Goal: Transaction & Acquisition: Purchase product/service

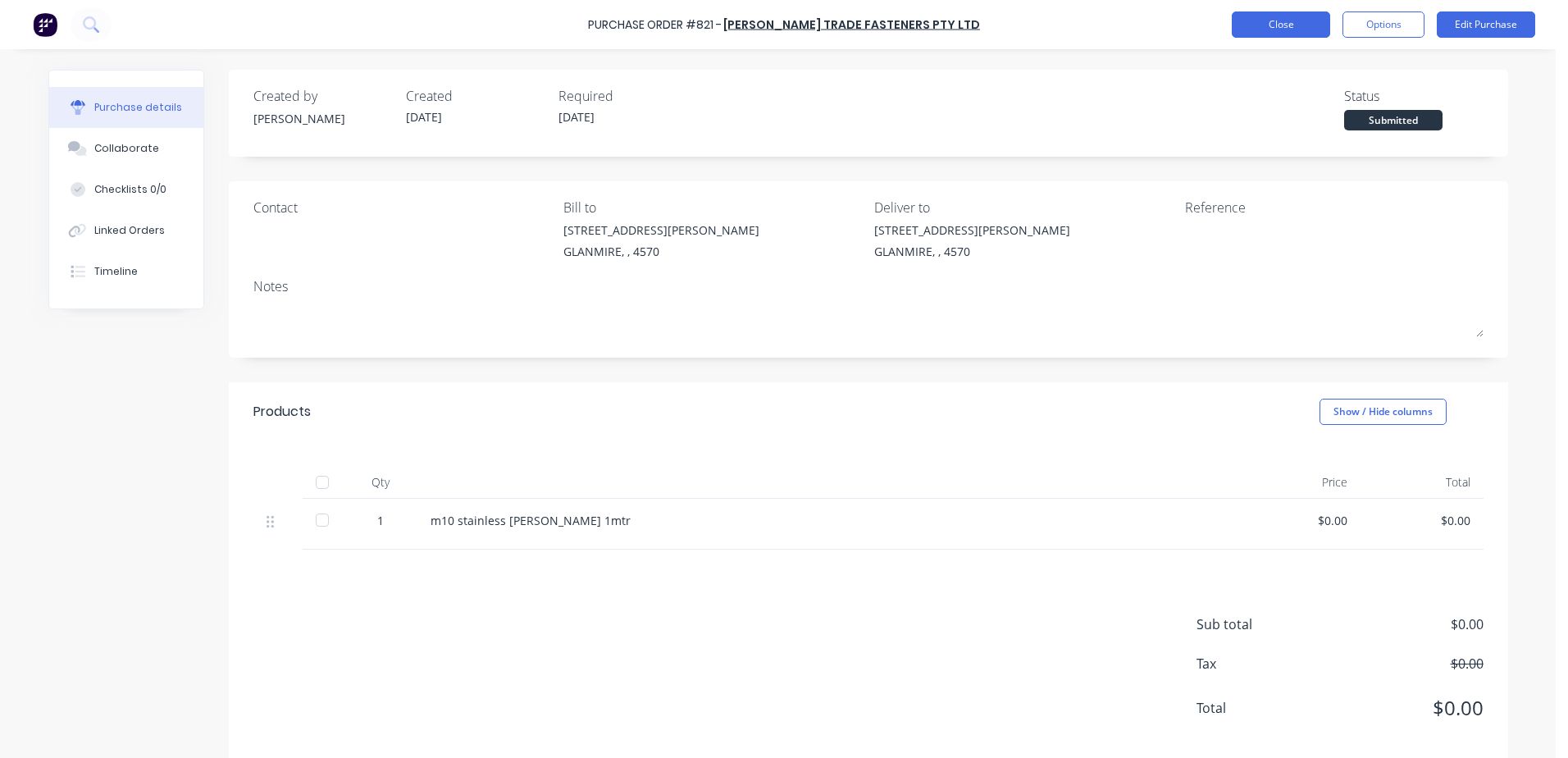
click at [1283, 23] on button "Close" at bounding box center [1281, 24] width 98 height 26
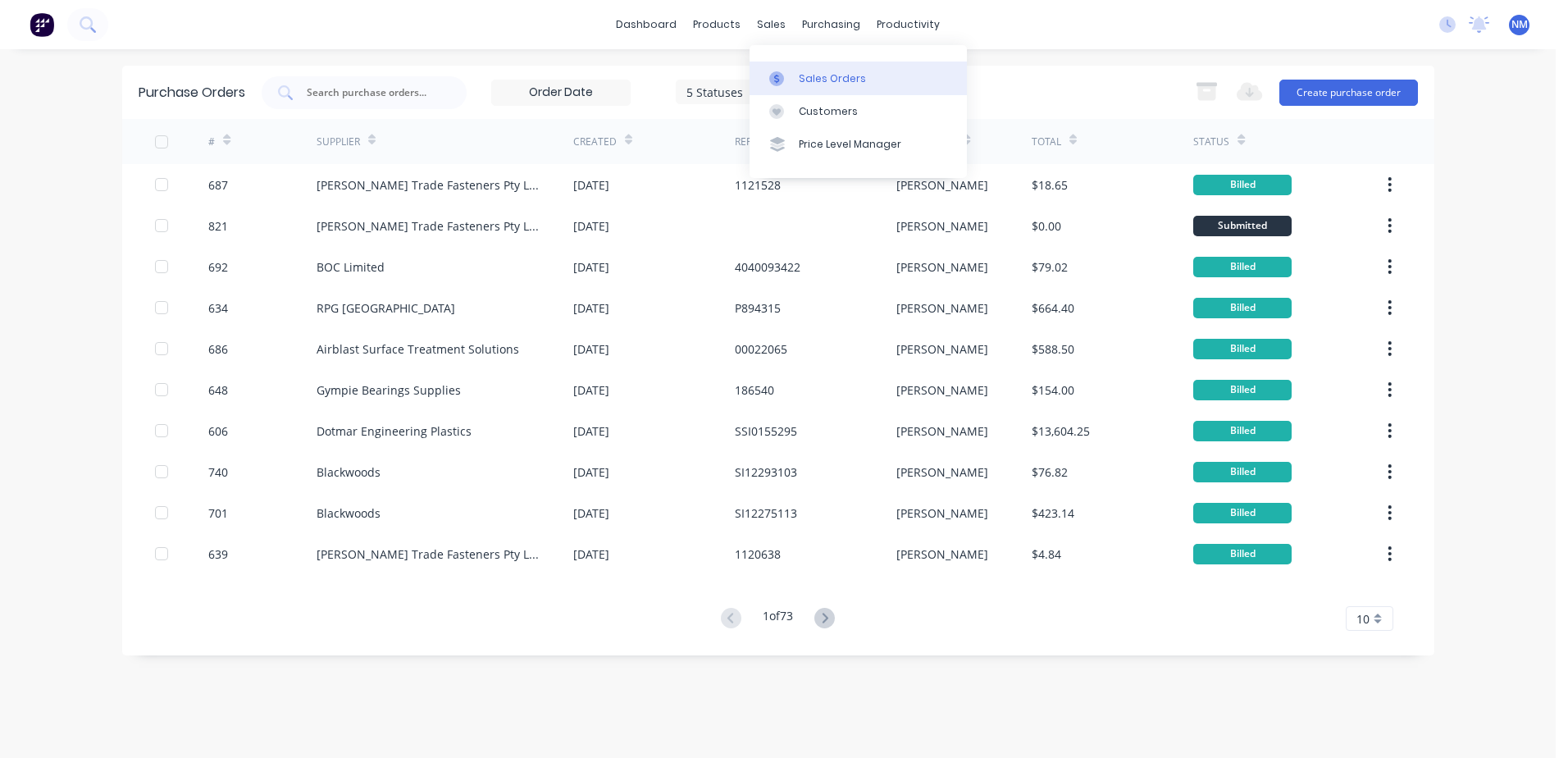
click at [820, 80] on div "Sales Orders" at bounding box center [833, 78] width 67 height 15
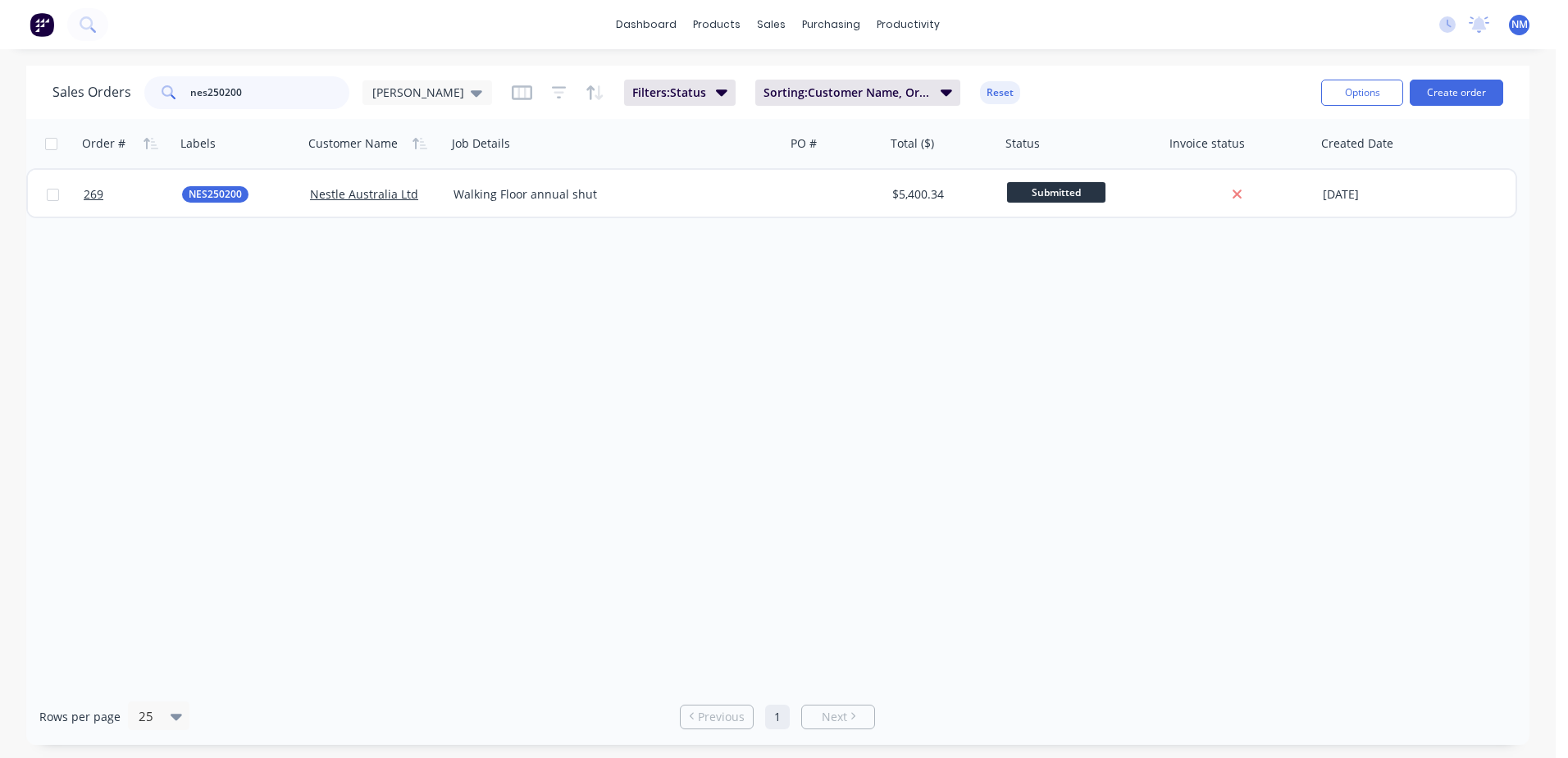
drag, startPoint x: 273, startPoint y: 98, endPoint x: 54, endPoint y: 124, distance: 220.5
click at [54, 124] on div "Sales Orders nes250200 [PERSON_NAME] Filters: Status Sorting: Customer Name, Or…" at bounding box center [777, 404] width 1503 height 679
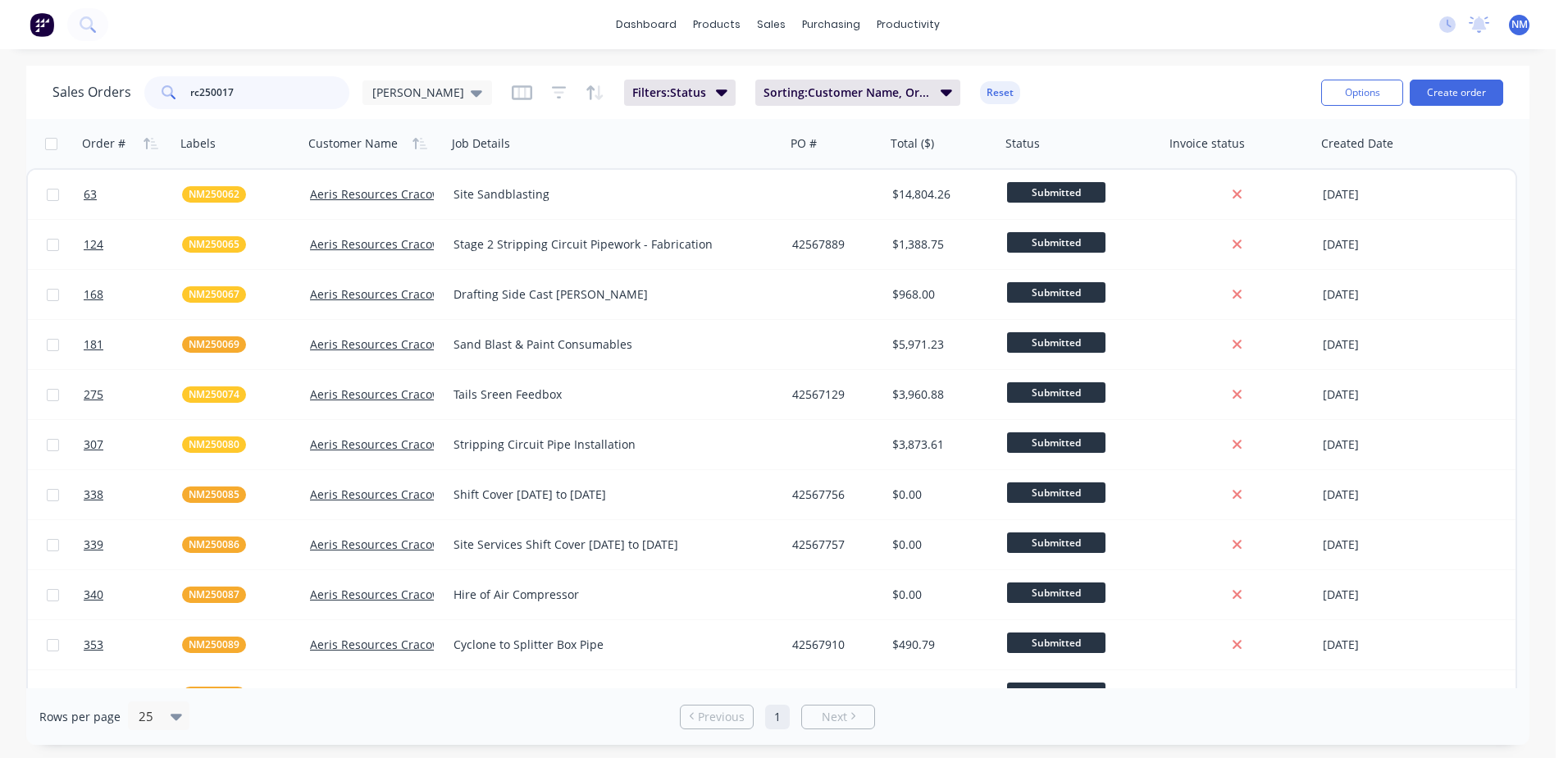
type input "rc250017"
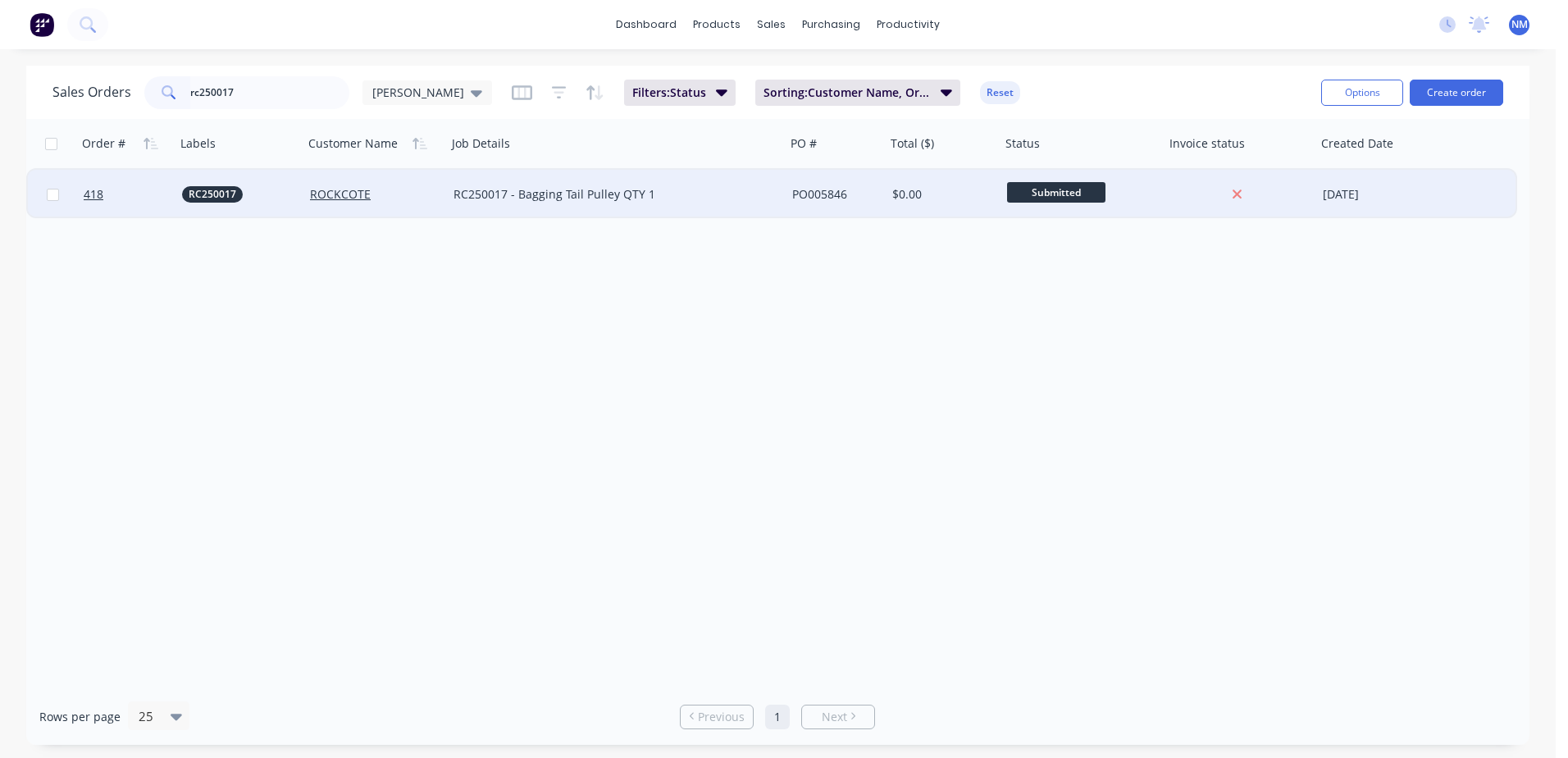
click at [965, 189] on div "$0.00" at bounding box center [941, 194] width 97 height 17
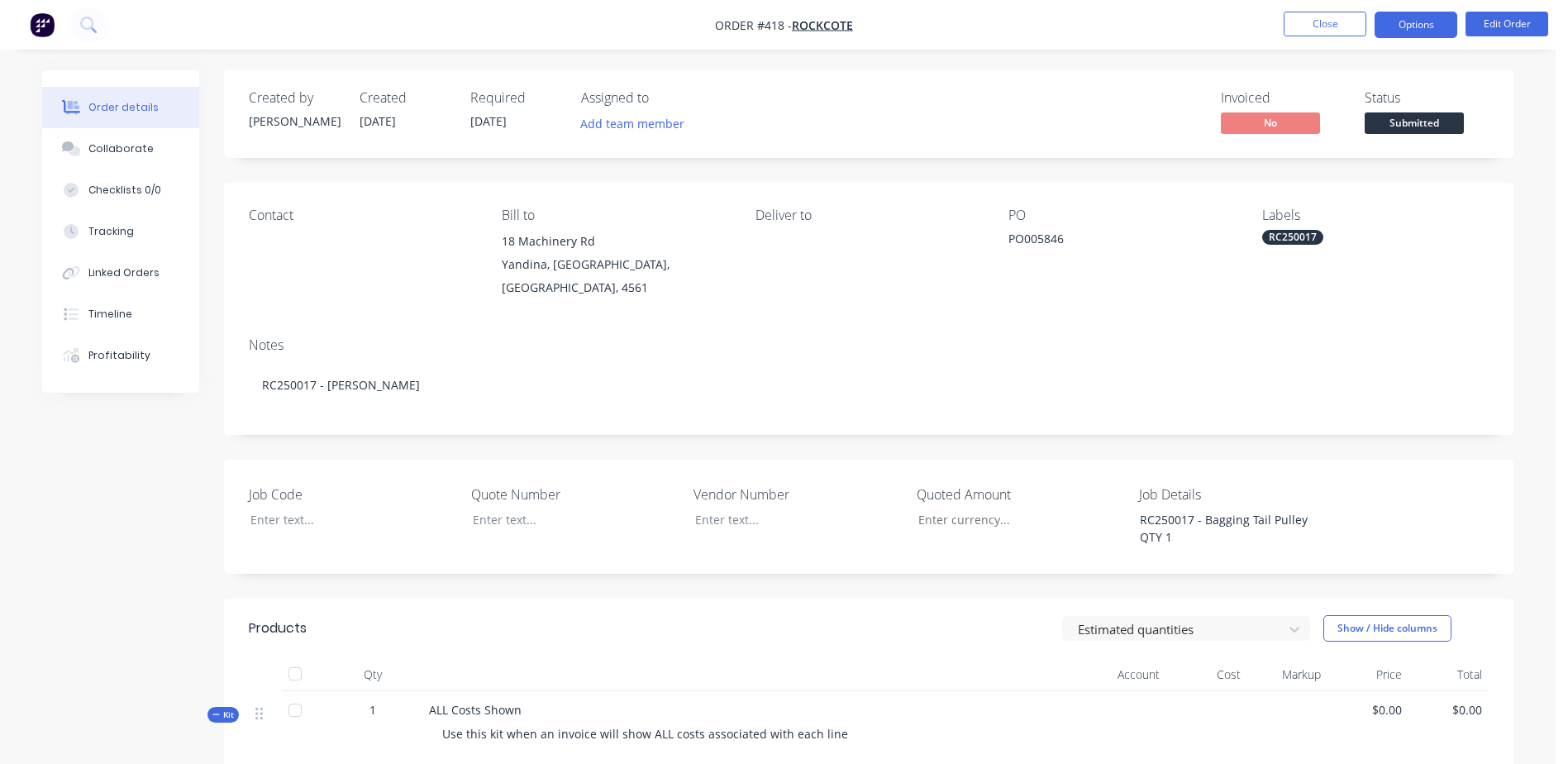
click at [1425, 21] on button "Options" at bounding box center [1416, 24] width 83 height 26
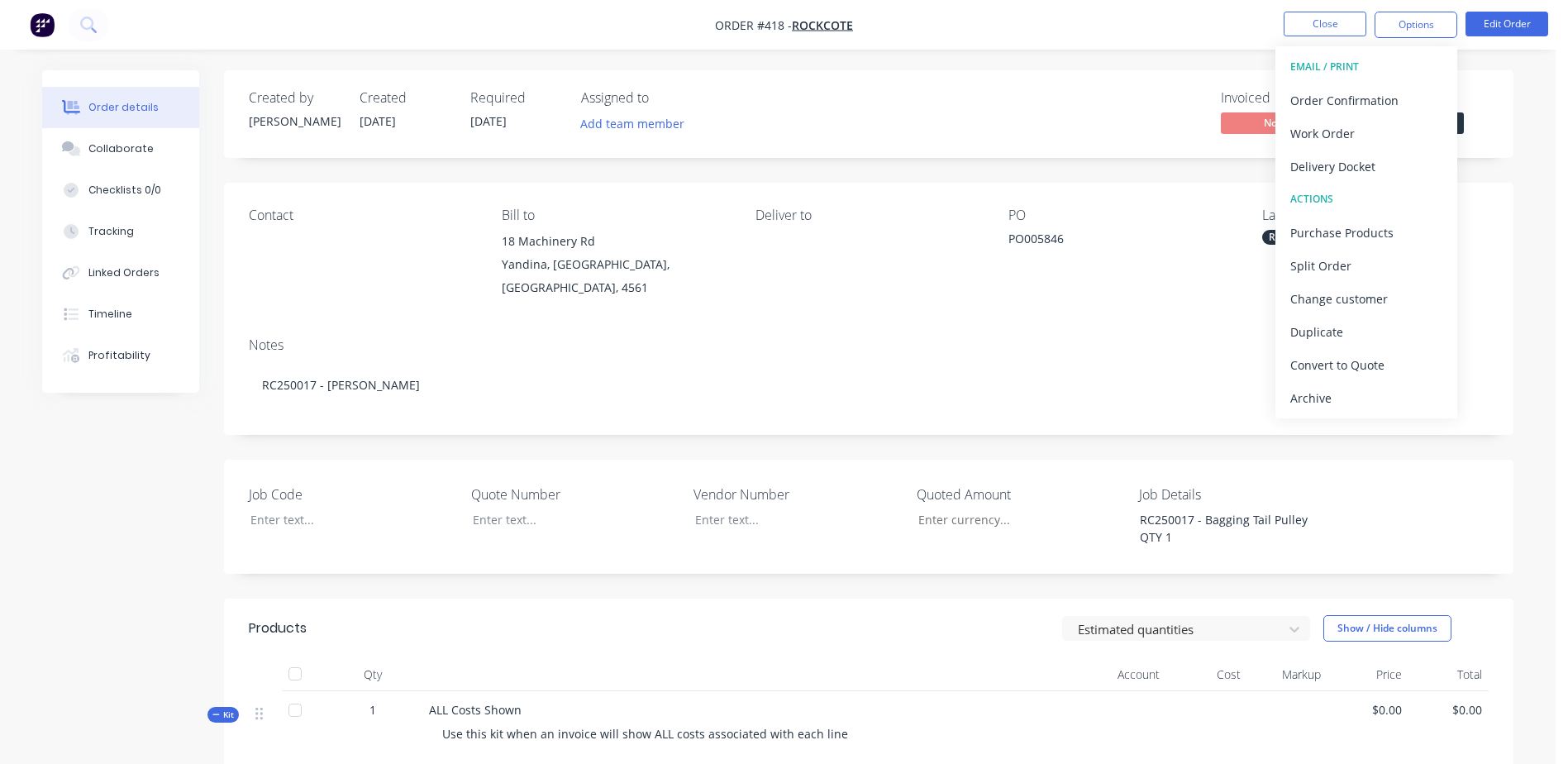
click at [976, 337] on div "Notes" at bounding box center [868, 344] width 1240 height 16
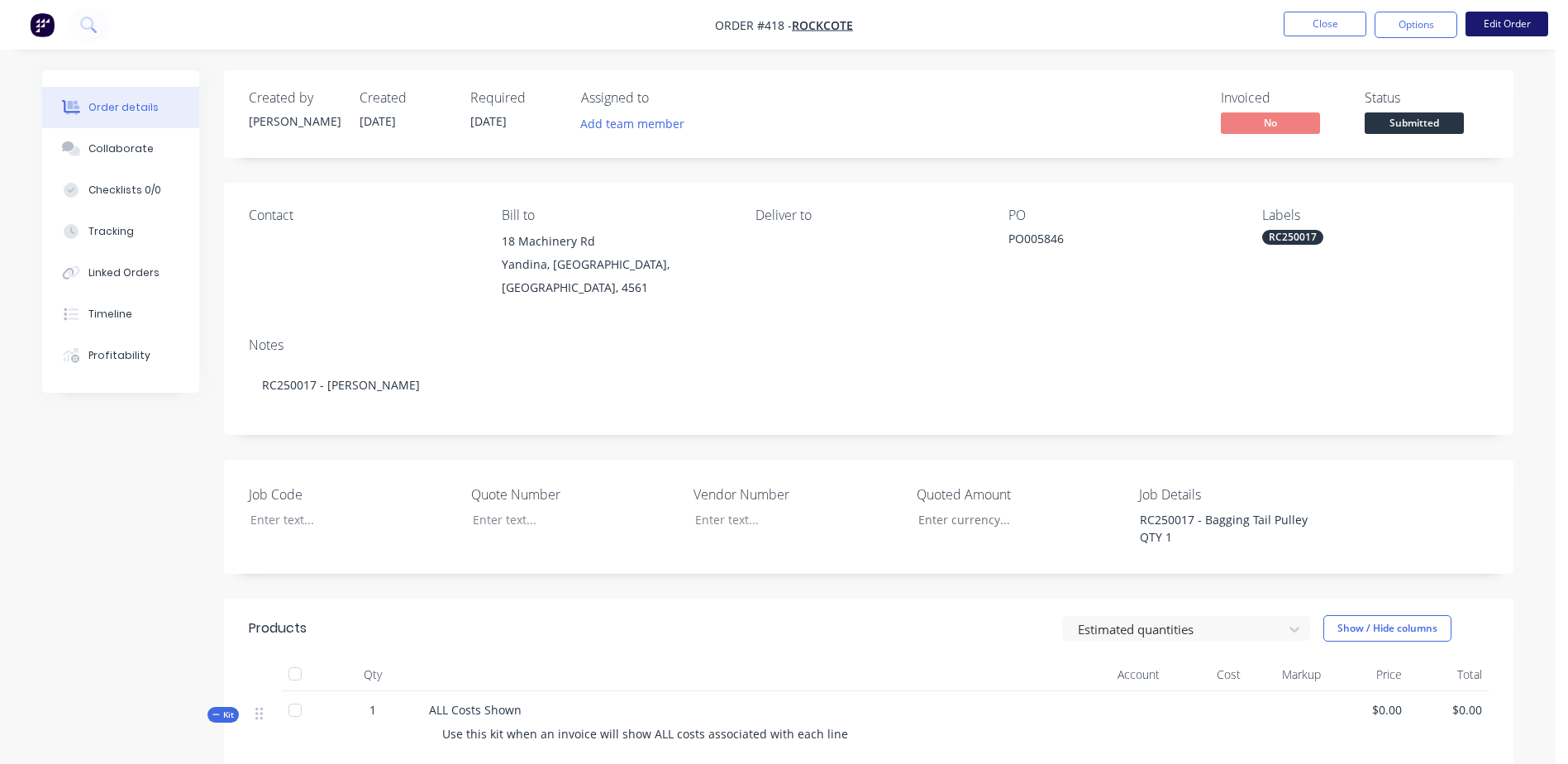
click at [1499, 23] on button "Edit Order" at bounding box center [1507, 24] width 83 height 24
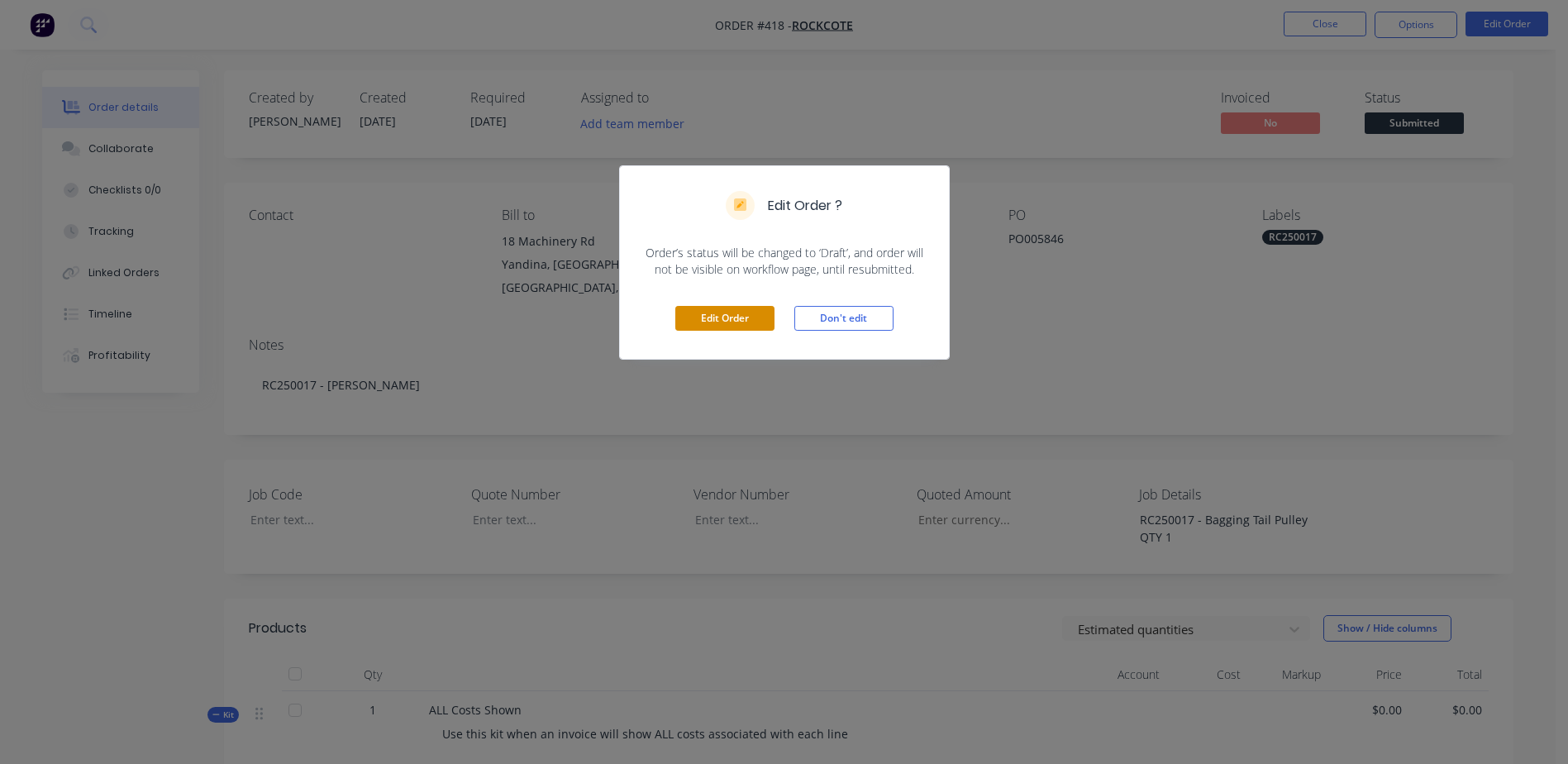
click at [724, 323] on button "Edit Order" at bounding box center [724, 318] width 99 height 24
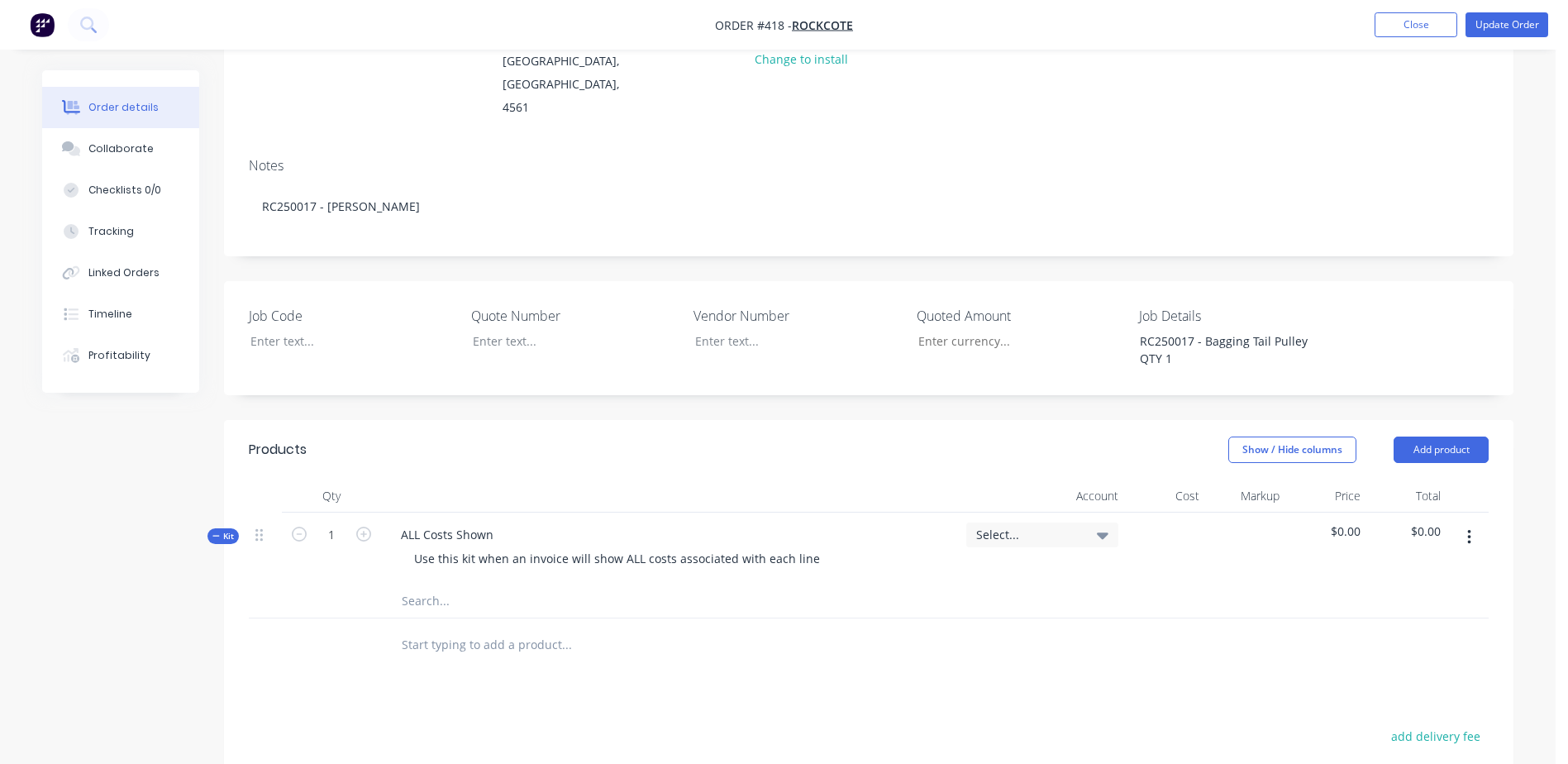
scroll to position [496, 0]
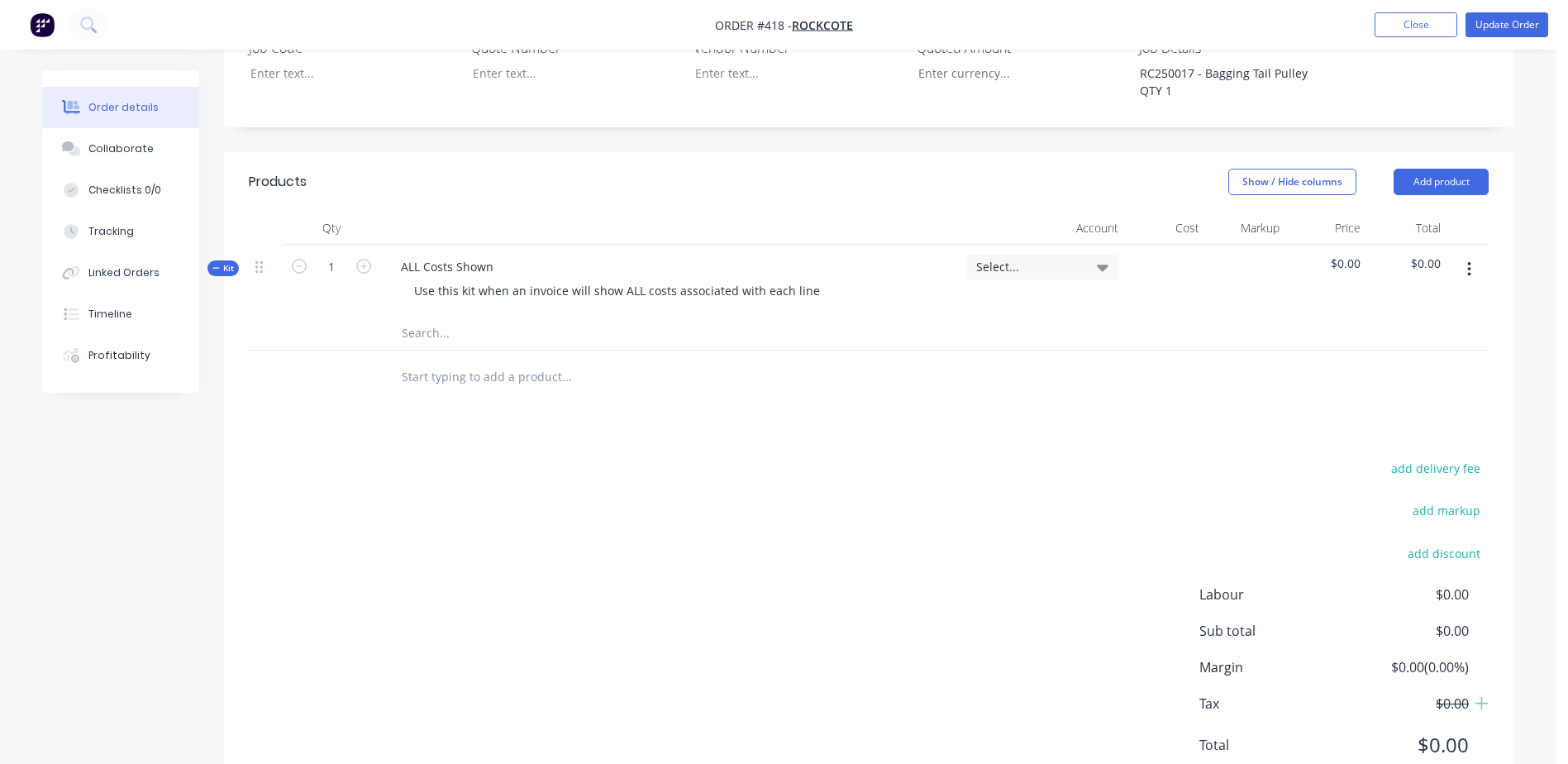
click at [413, 316] on input "text" at bounding box center [565, 332] width 330 height 33
type input "N"
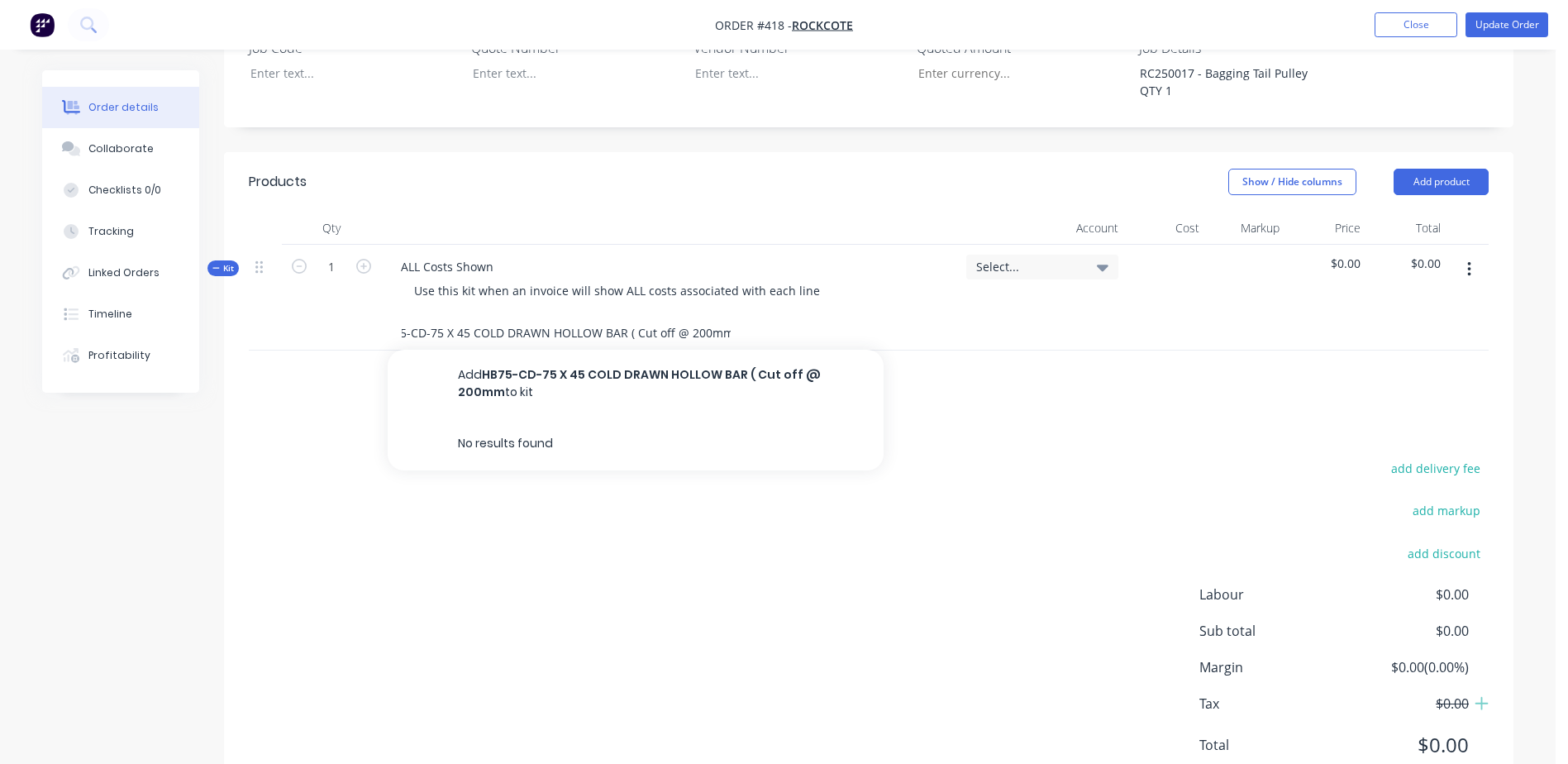
scroll to position [0, 27]
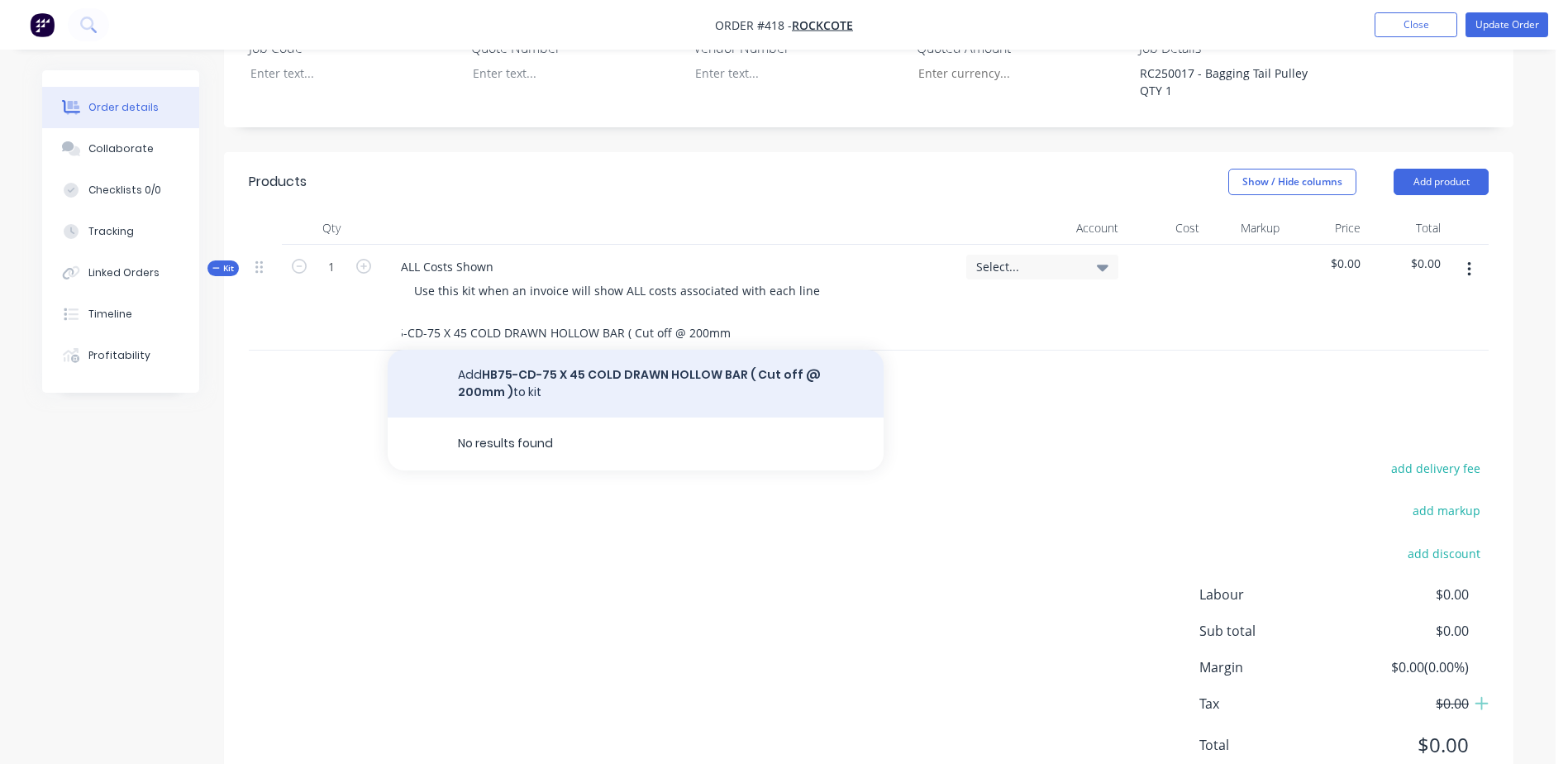
type input "HB75-CD-75 X 45 COLD DRAWN HOLLOW BAR ( Cut off @ 200mm )"
click at [587, 350] on button "Add HB75-CD-75 X 45 COLD DRAWN HOLLOW BAR ( Cut off @ 200mm ) to kit" at bounding box center [635, 384] width 496 height 68
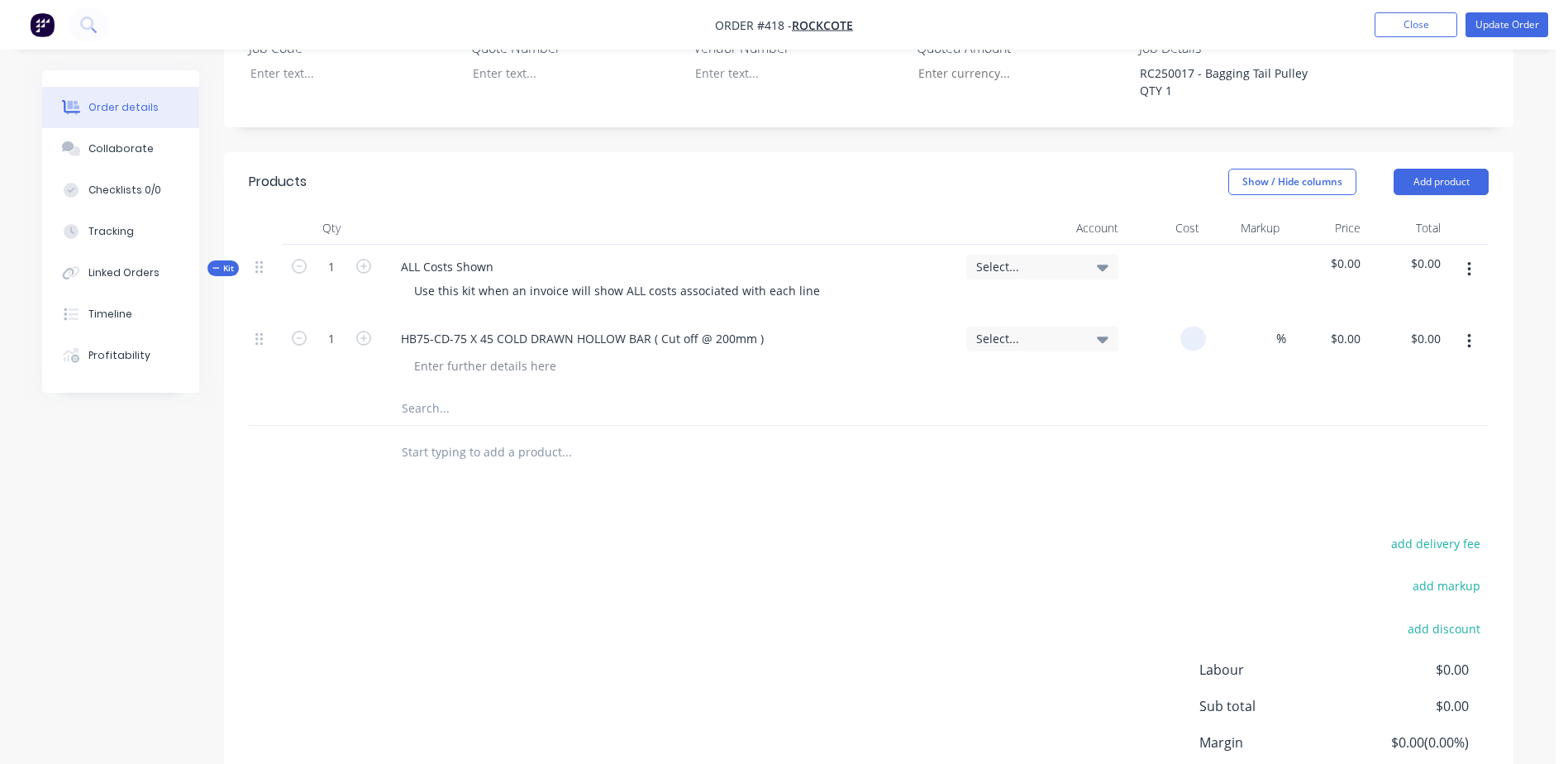
click at [1201, 326] on input at bounding box center [1196, 338] width 19 height 24
type input "$24.70"
click at [432, 391] on input "text" at bounding box center [565, 407] width 330 height 33
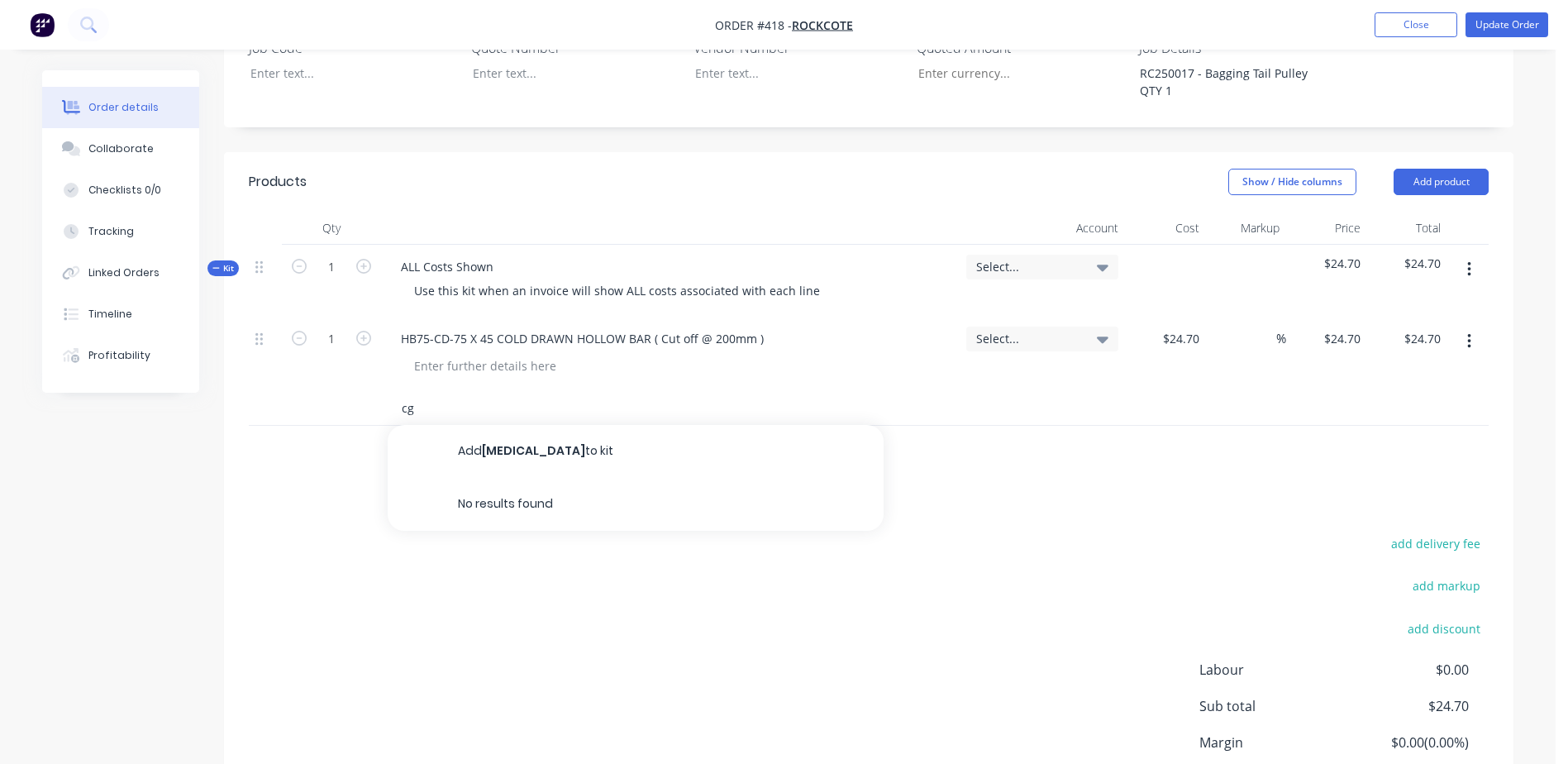
type input "c"
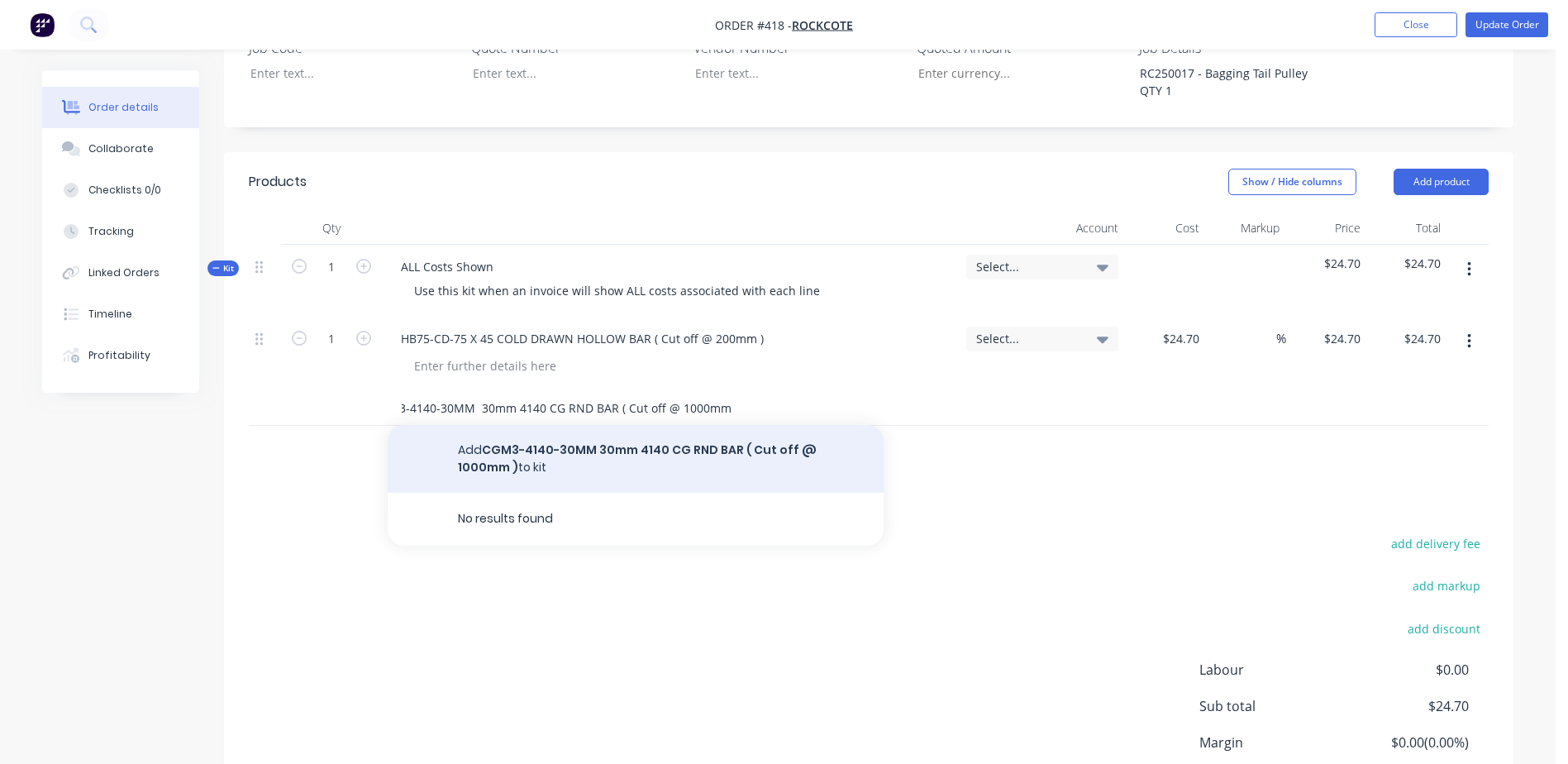
type input "CGM3-4140-30MM 30mm 4140 CG RND BAR ( Cut off @ 1000mm )"
click at [626, 425] on button "Add CGM3-4140-30MM 30mm 4140 CG RND BAR ( Cut off @ 1000mm ) to kit" at bounding box center [635, 459] width 496 height 68
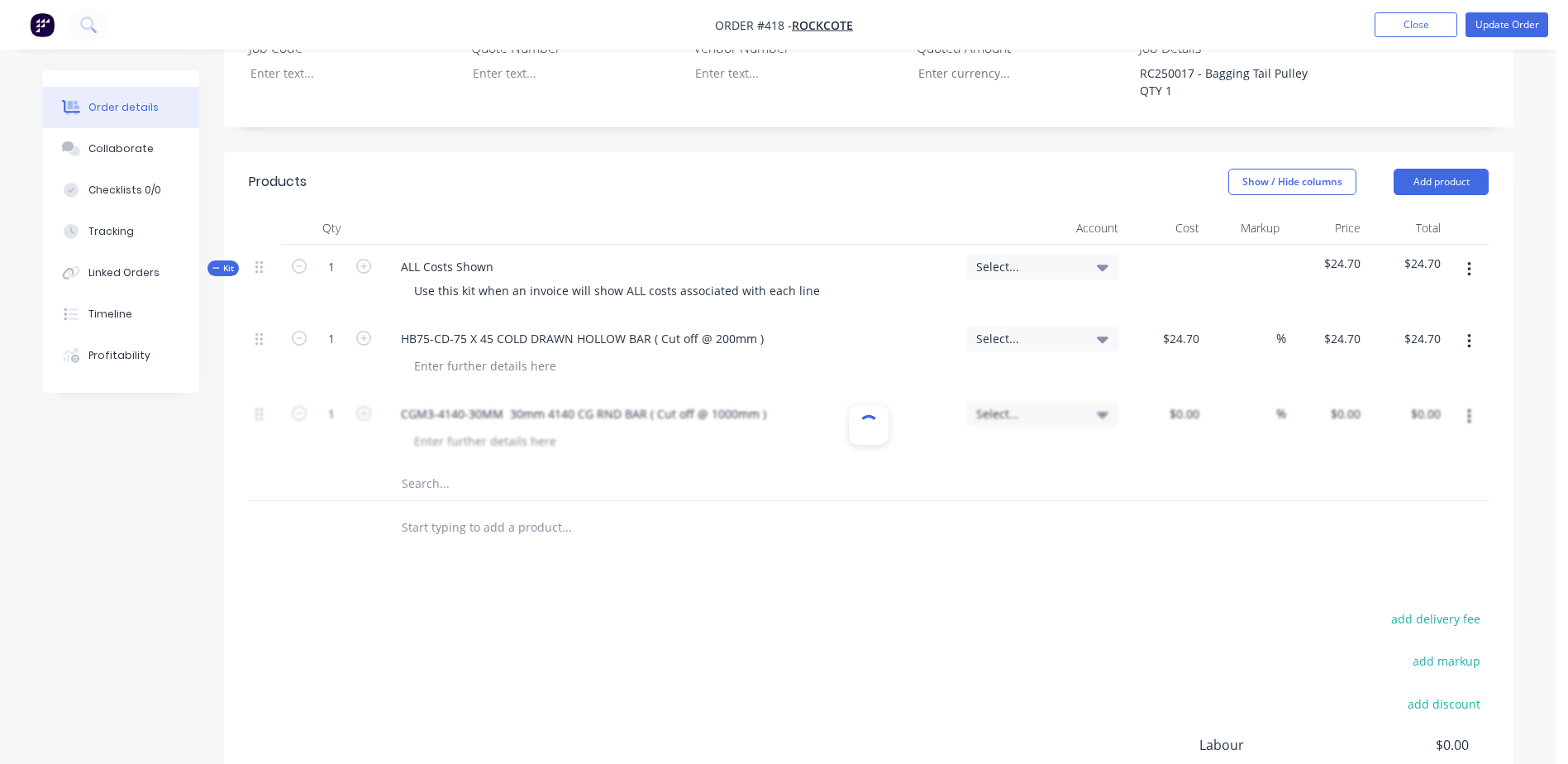
scroll to position [0, 0]
drag, startPoint x: 1173, startPoint y: 365, endPoint x: 1232, endPoint y: 339, distance: 64.5
click at [1238, 391] on div "1 CGM3-4140-30MM 30mm 4140 CG RND BAR ( Cut off @ 1000mm ) Select... % $0.00 $0…" at bounding box center [868, 429] width 1240 height 75
type input "$36.32"
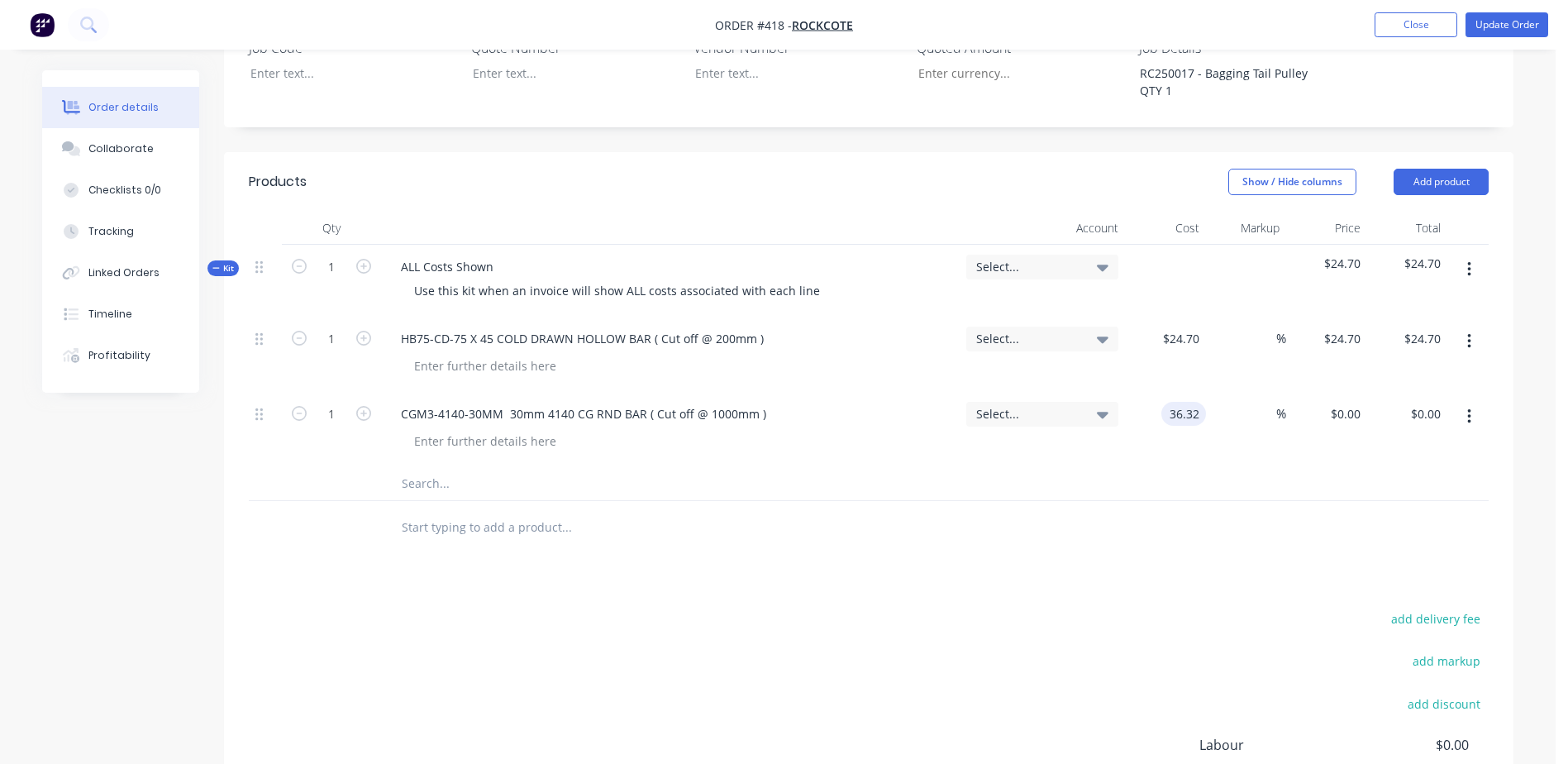
type input "$36.32"
click at [438, 467] on input "text" at bounding box center [565, 483] width 330 height 33
type input "c"
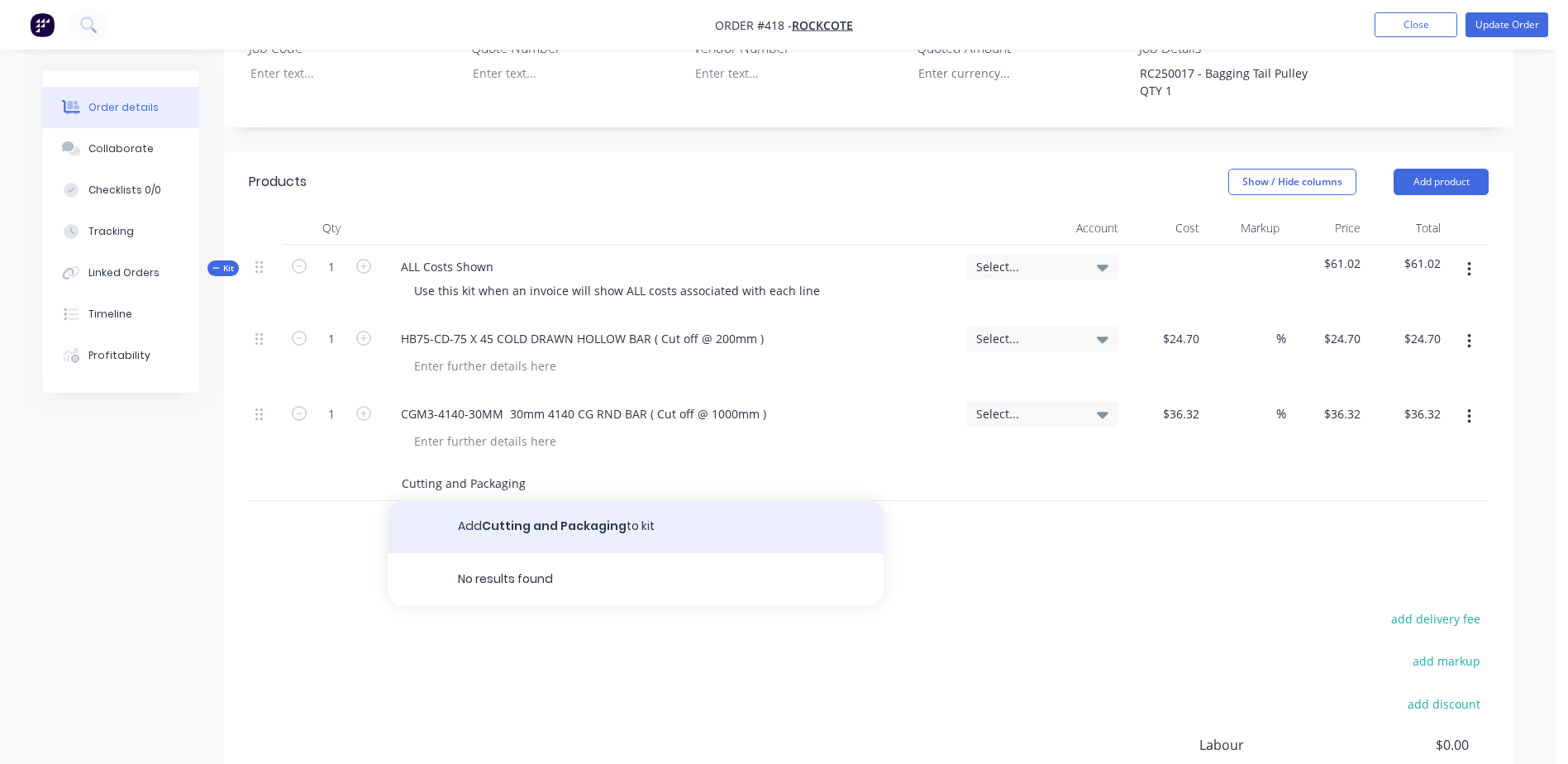
type input "Cutting and Packaging"
click at [524, 501] on button "Add Cutting and Packaging to kit" at bounding box center [635, 527] width 496 height 53
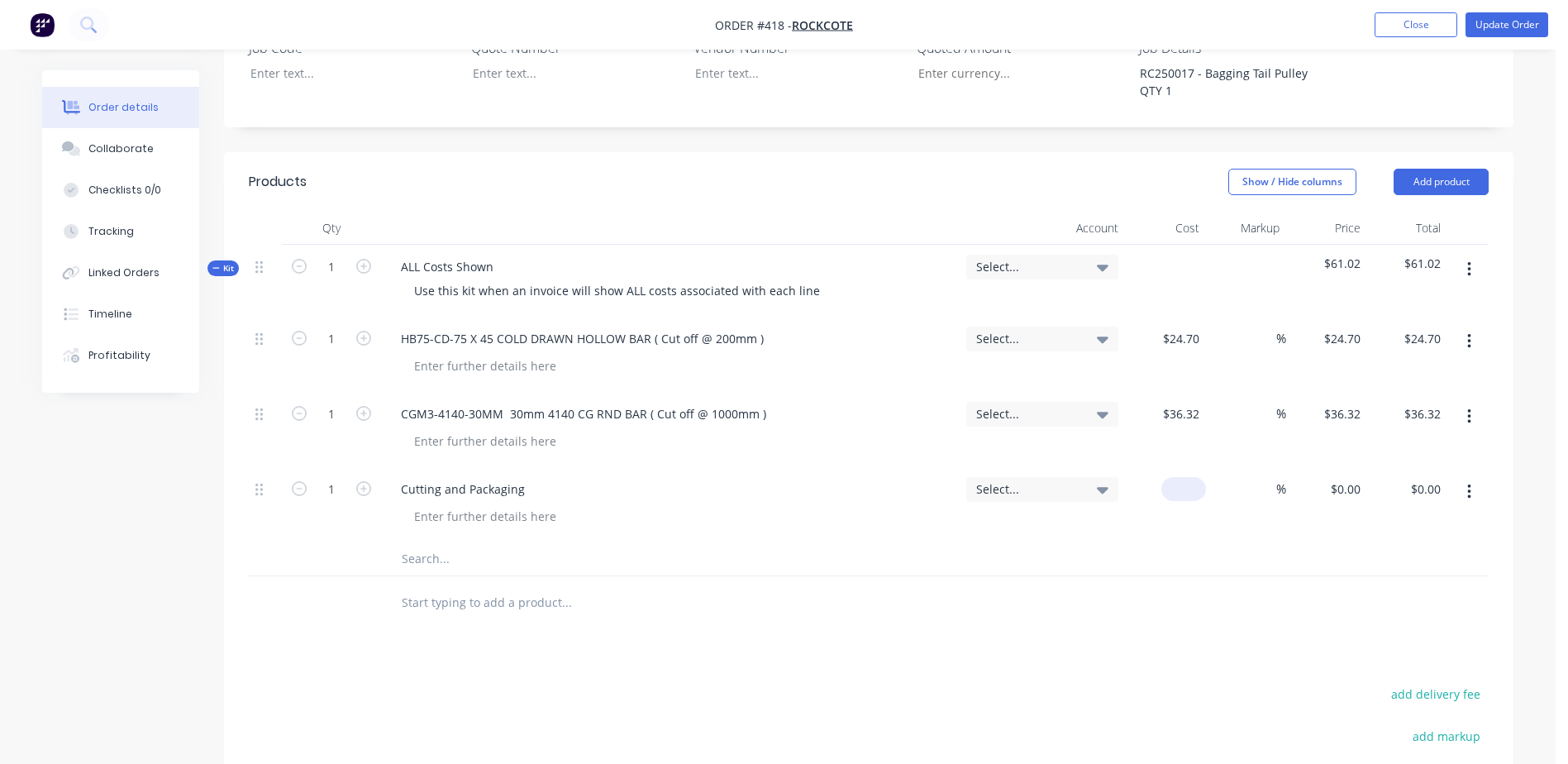
click at [1180, 477] on div "$0.00" at bounding box center [1182, 488] width 44 height 24
type input "$7.50"
click at [634, 542] on input "text" at bounding box center [565, 558] width 330 height 33
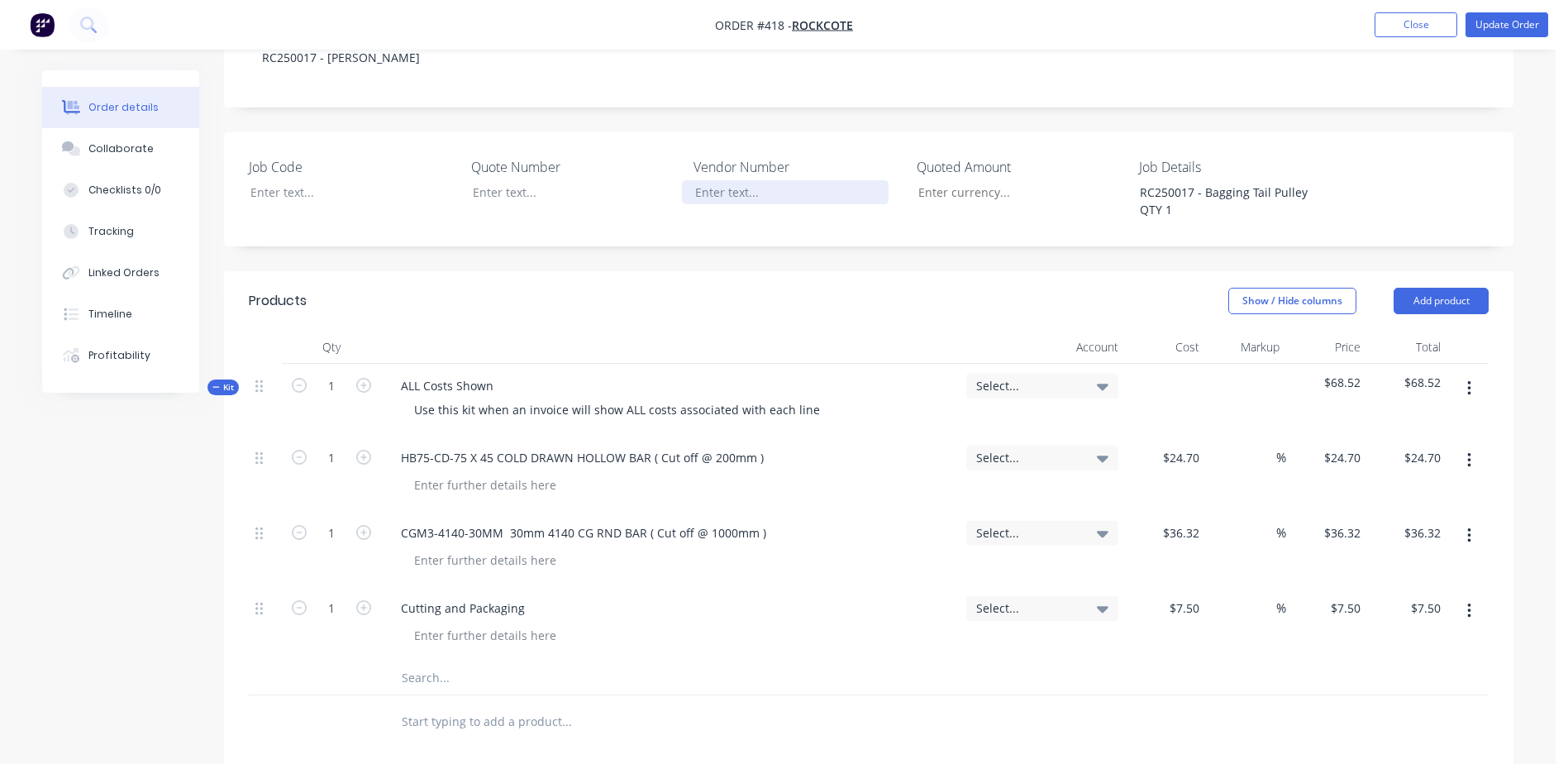
scroll to position [76, 0]
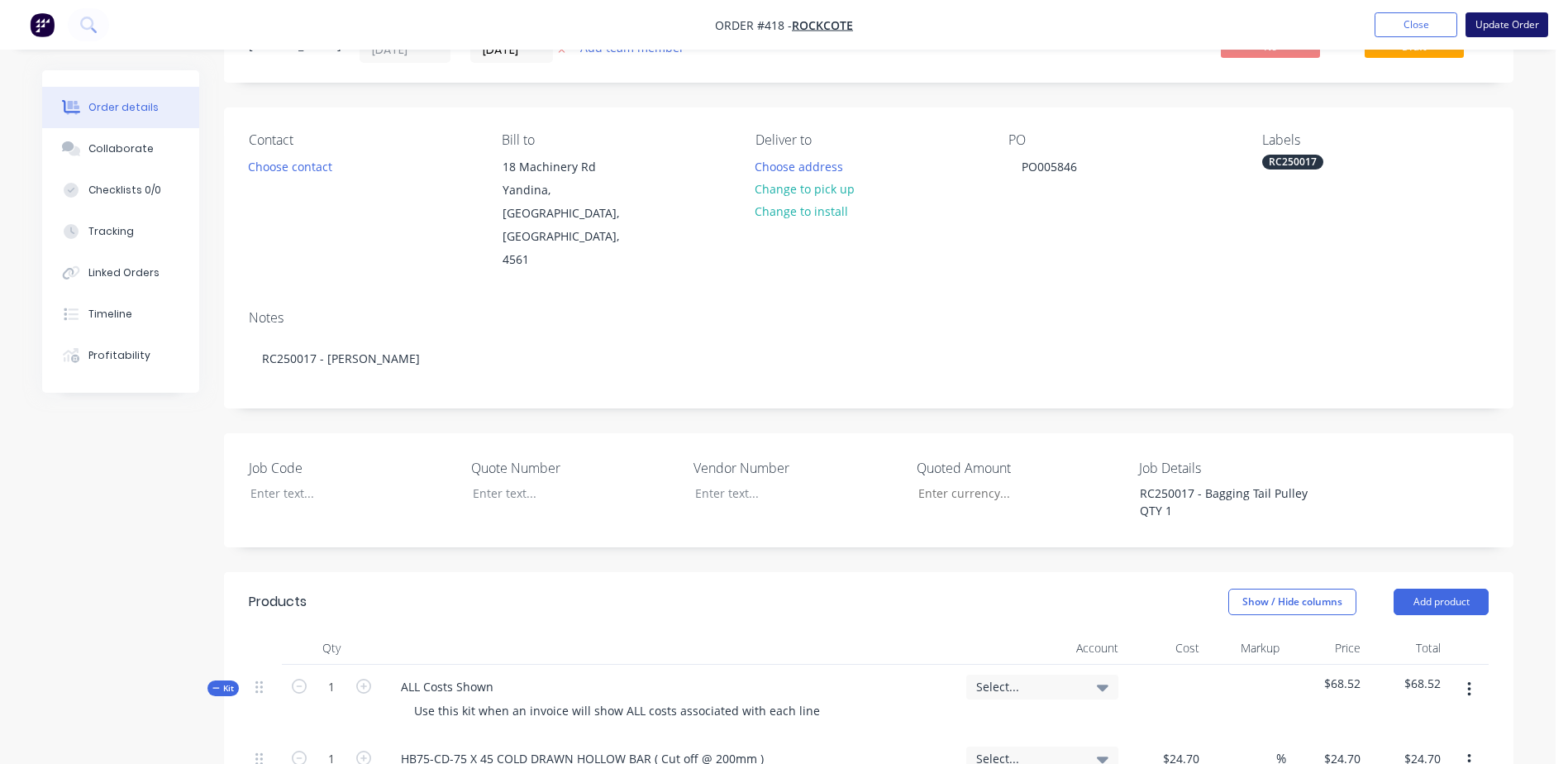
click at [1496, 34] on button "Update Order" at bounding box center [1507, 24] width 83 height 24
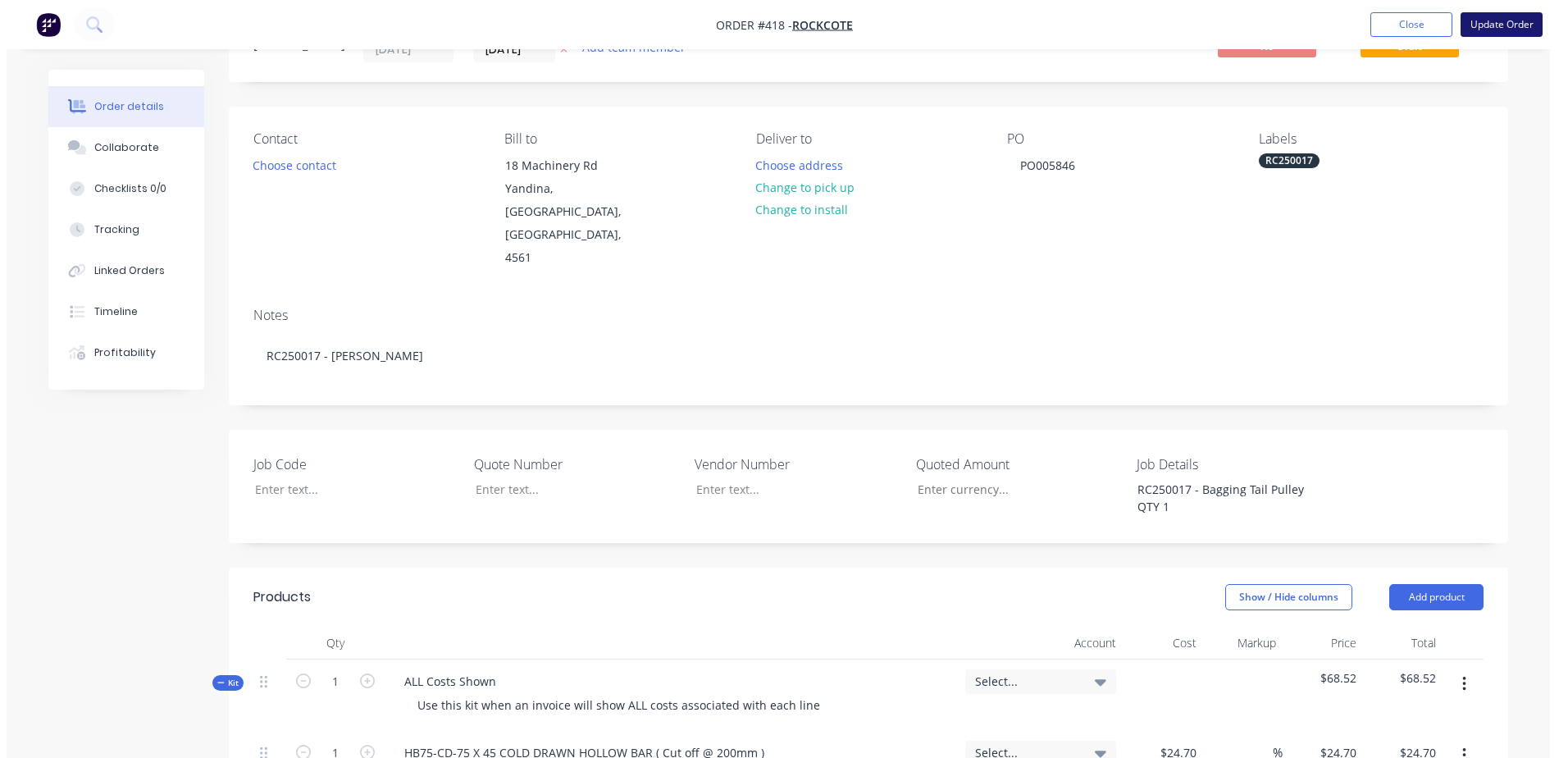
scroll to position [0, 0]
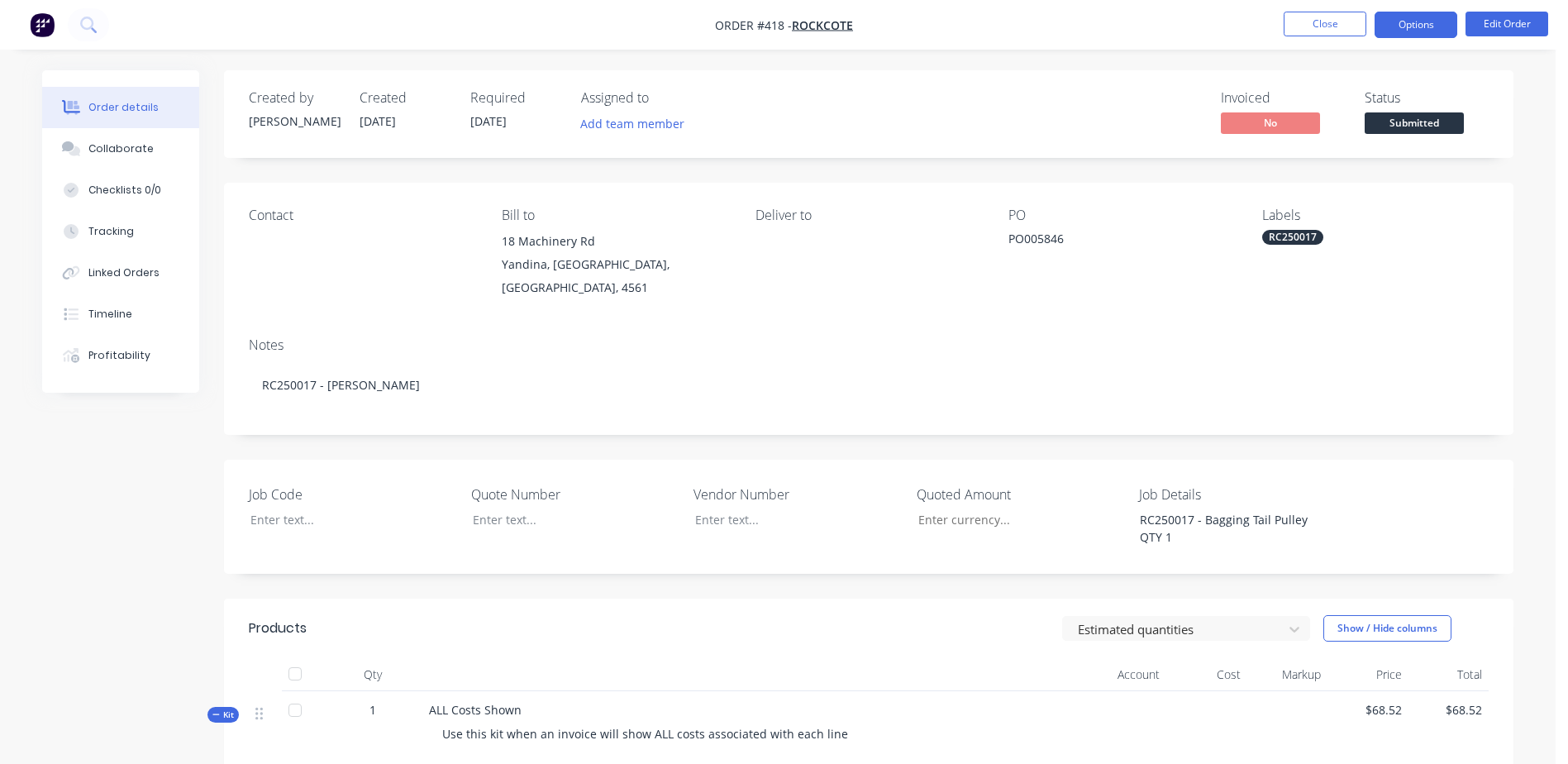
click at [1416, 27] on button "Options" at bounding box center [1416, 24] width 83 height 26
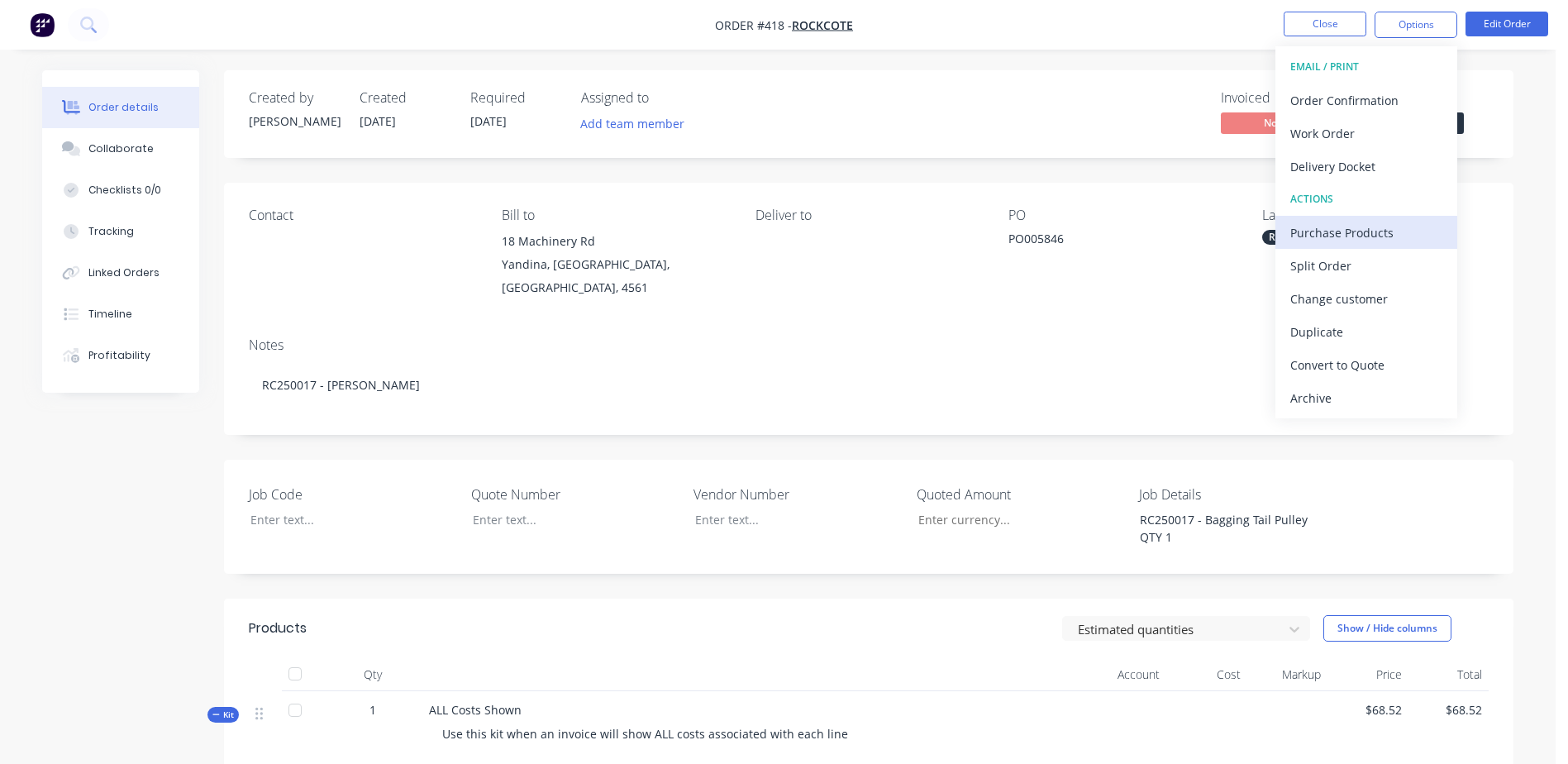
click at [1390, 226] on div "Purchase Products" at bounding box center [1366, 232] width 152 height 24
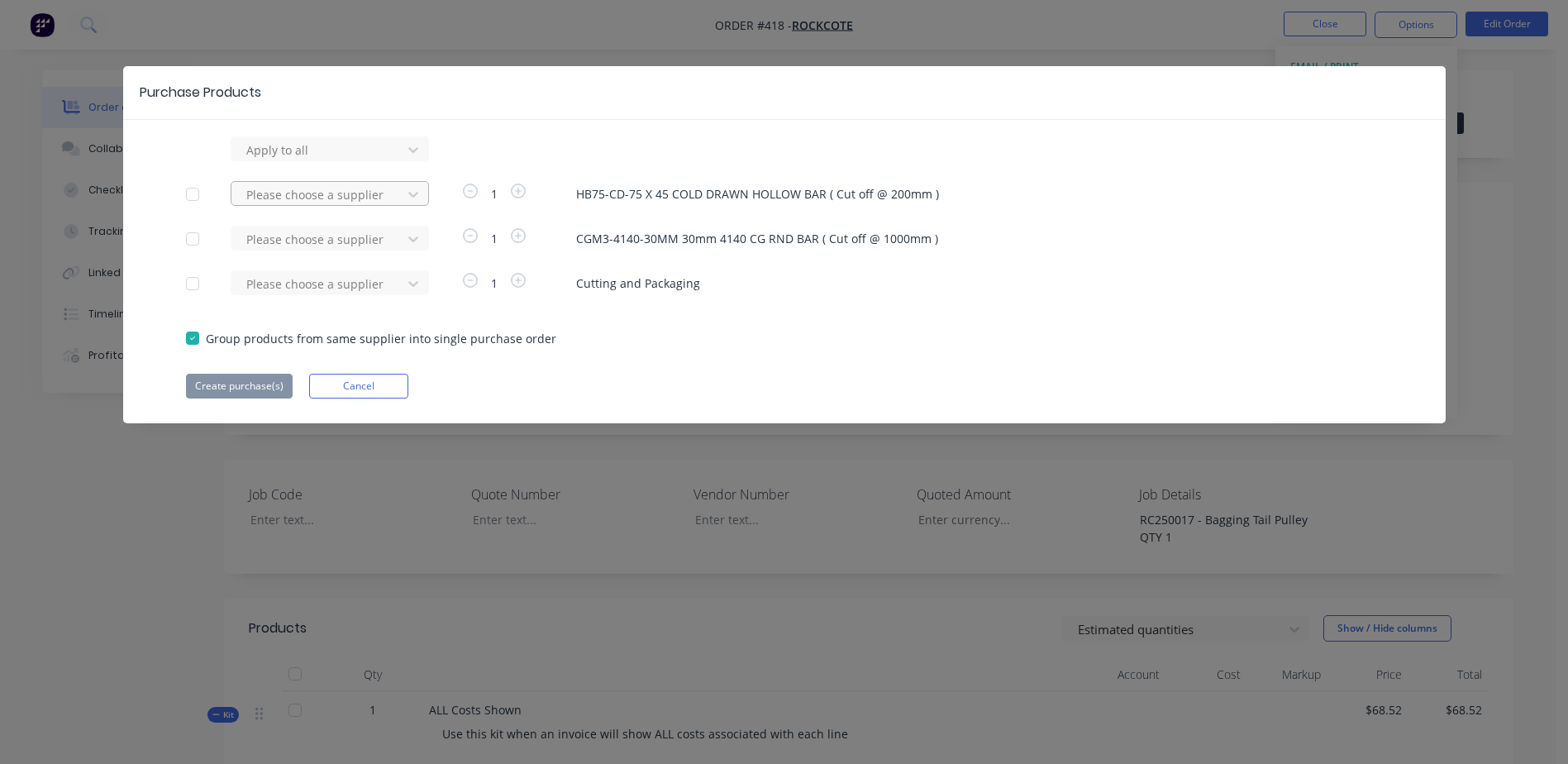
click at [296, 199] on div at bounding box center [319, 195] width 149 height 21
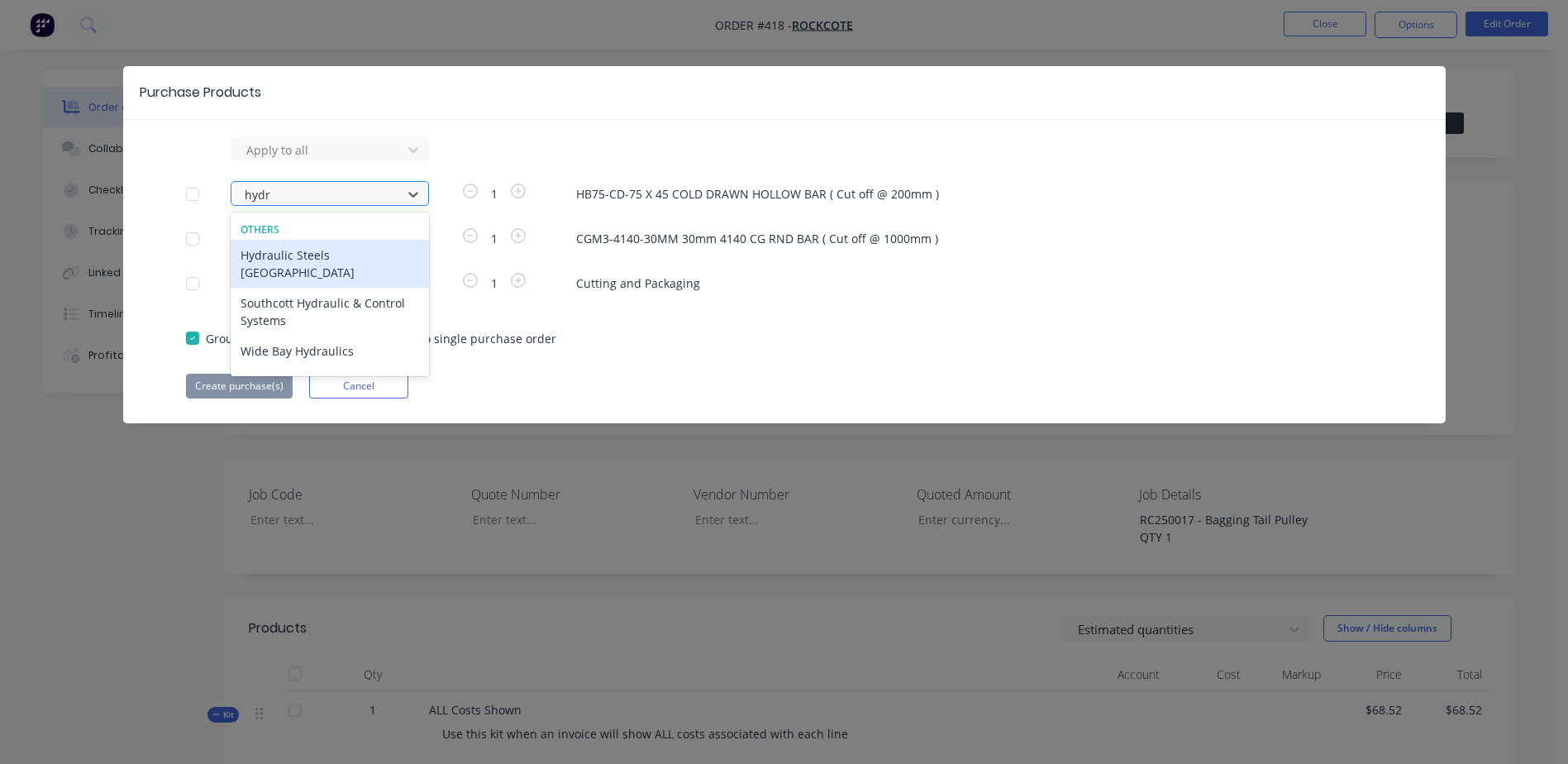
type input "hydra"
click at [364, 262] on div "Hydraulic Steels [GEOGRAPHIC_DATA]" at bounding box center [329, 263] width 198 height 48
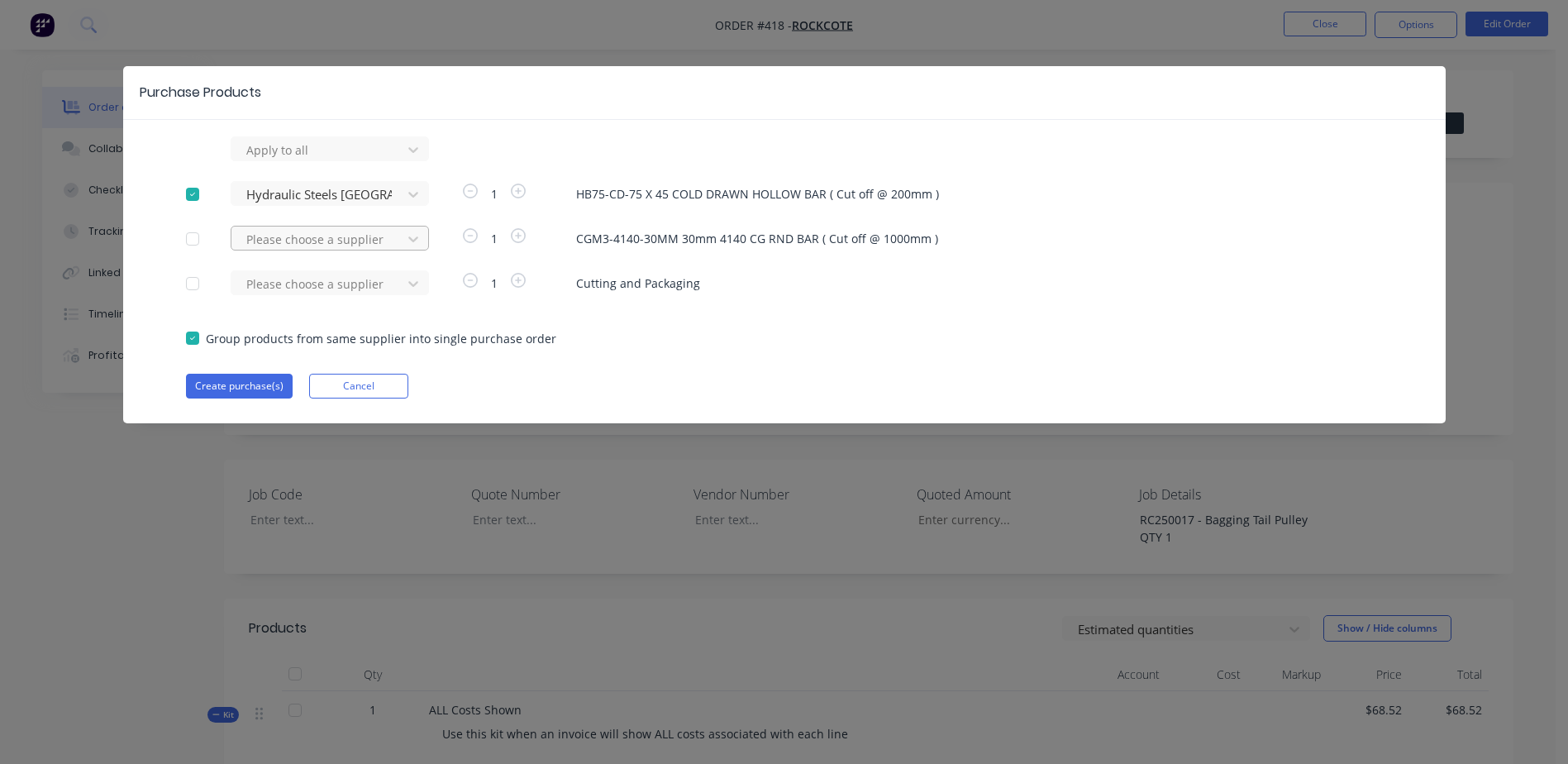
click at [296, 247] on div at bounding box center [319, 239] width 149 height 21
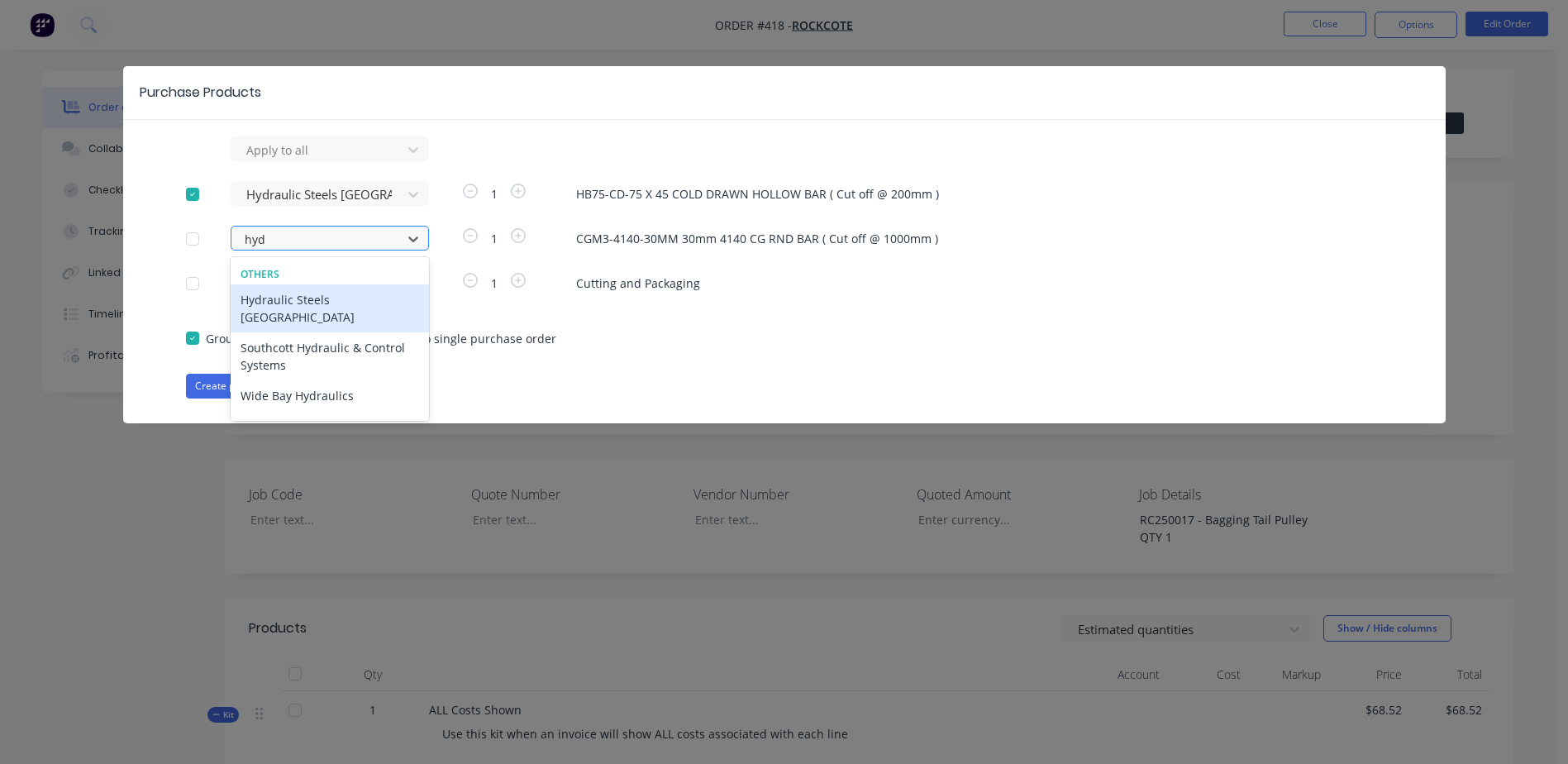
type input "hydr"
click at [330, 299] on div "Hydraulic Steels [GEOGRAPHIC_DATA]" at bounding box center [329, 308] width 198 height 48
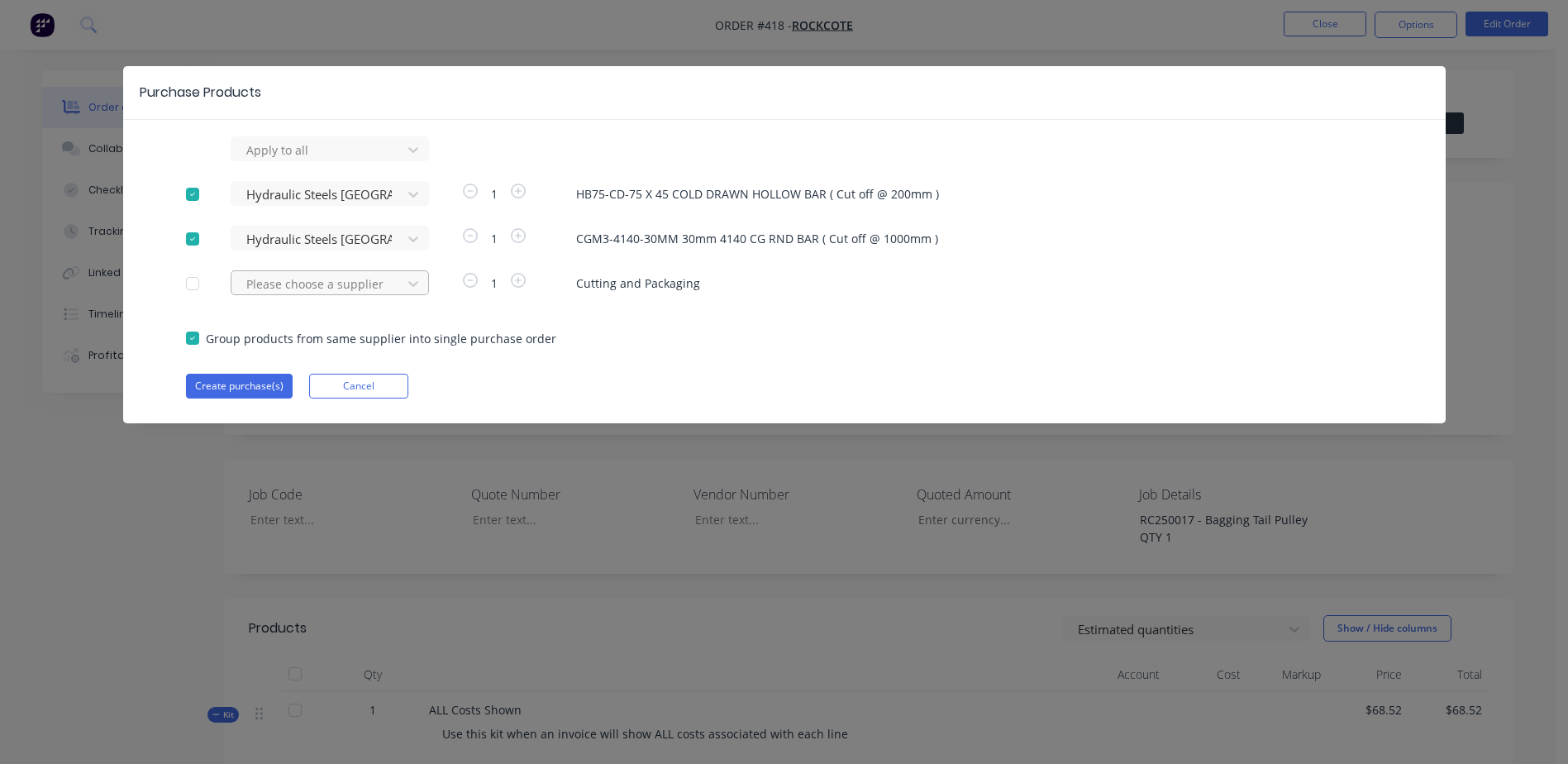
click at [293, 286] on div at bounding box center [319, 284] width 149 height 21
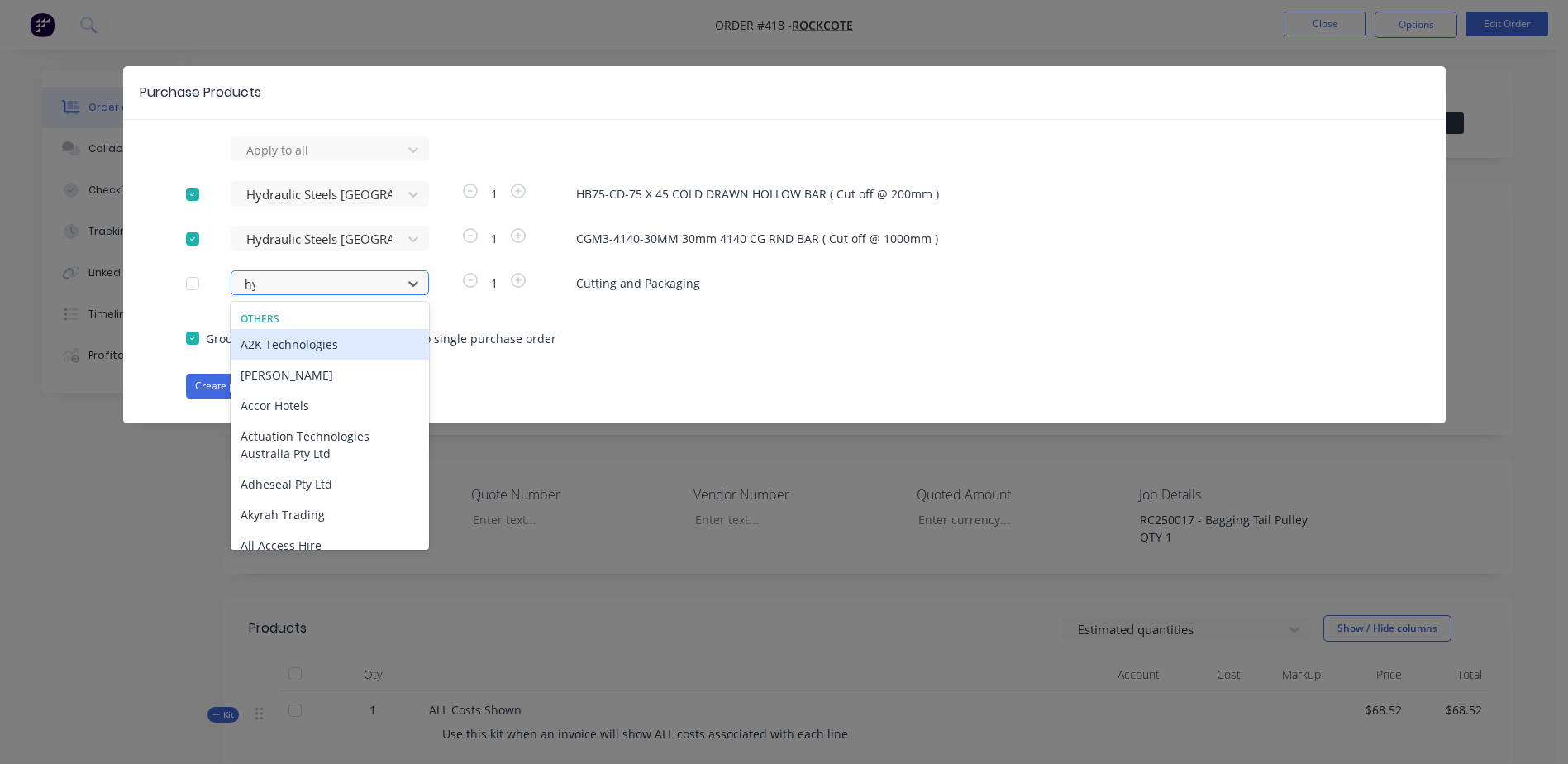
type input "hydr"
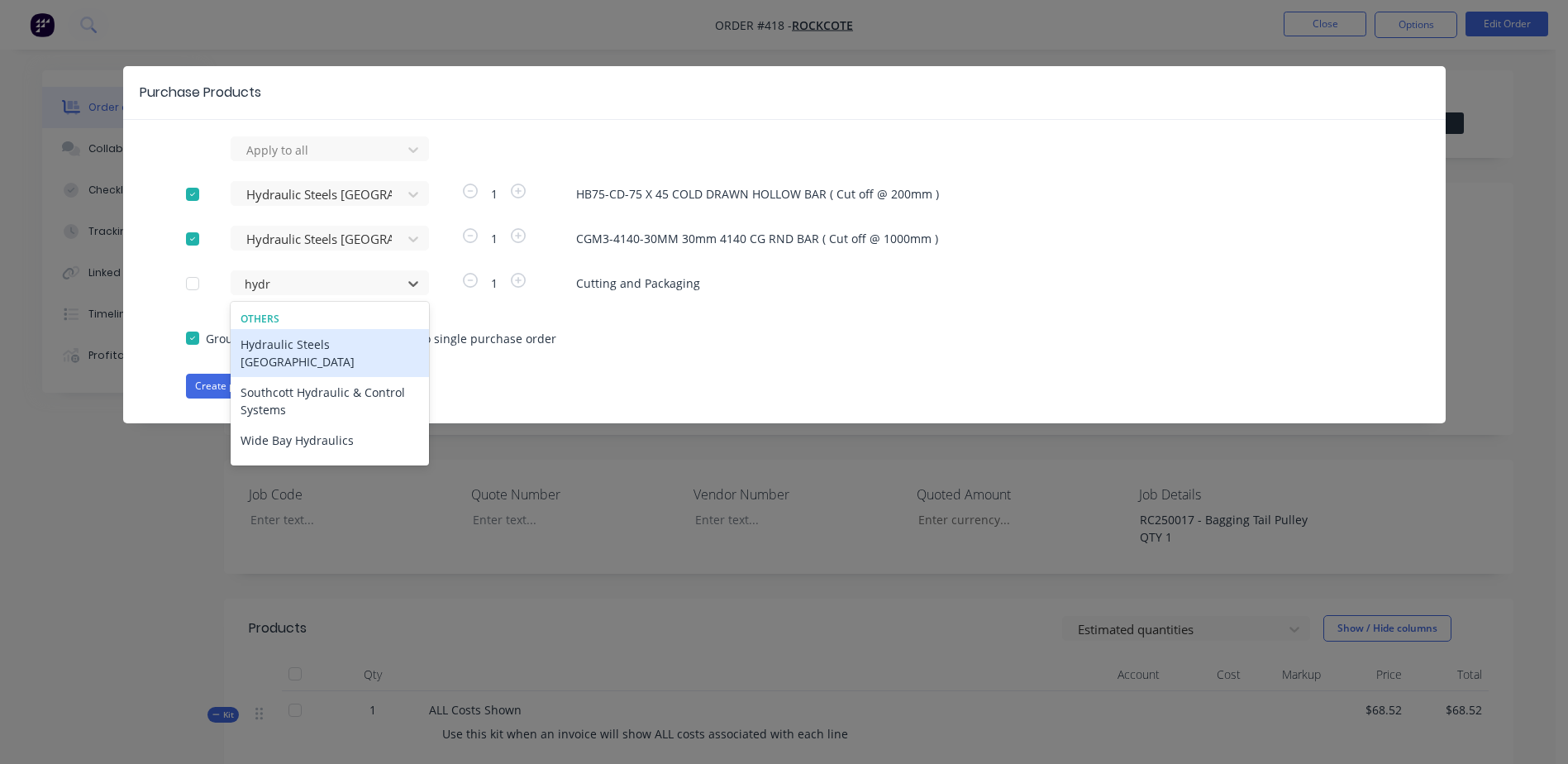
click at [316, 347] on div "Hydraulic Steels [GEOGRAPHIC_DATA]" at bounding box center [329, 353] width 198 height 48
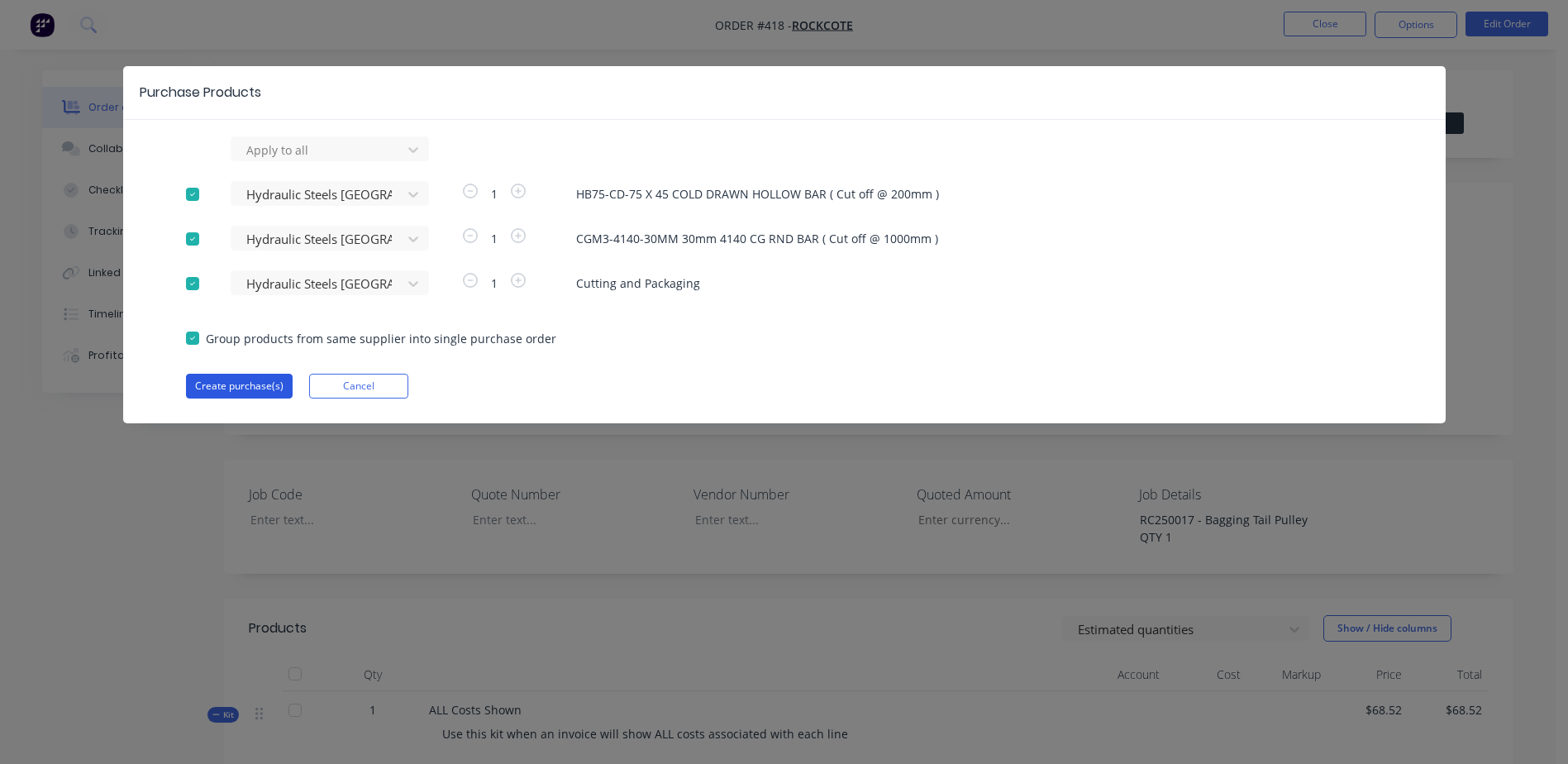
click at [215, 385] on button "Create purchase(s)" at bounding box center [239, 386] width 106 height 24
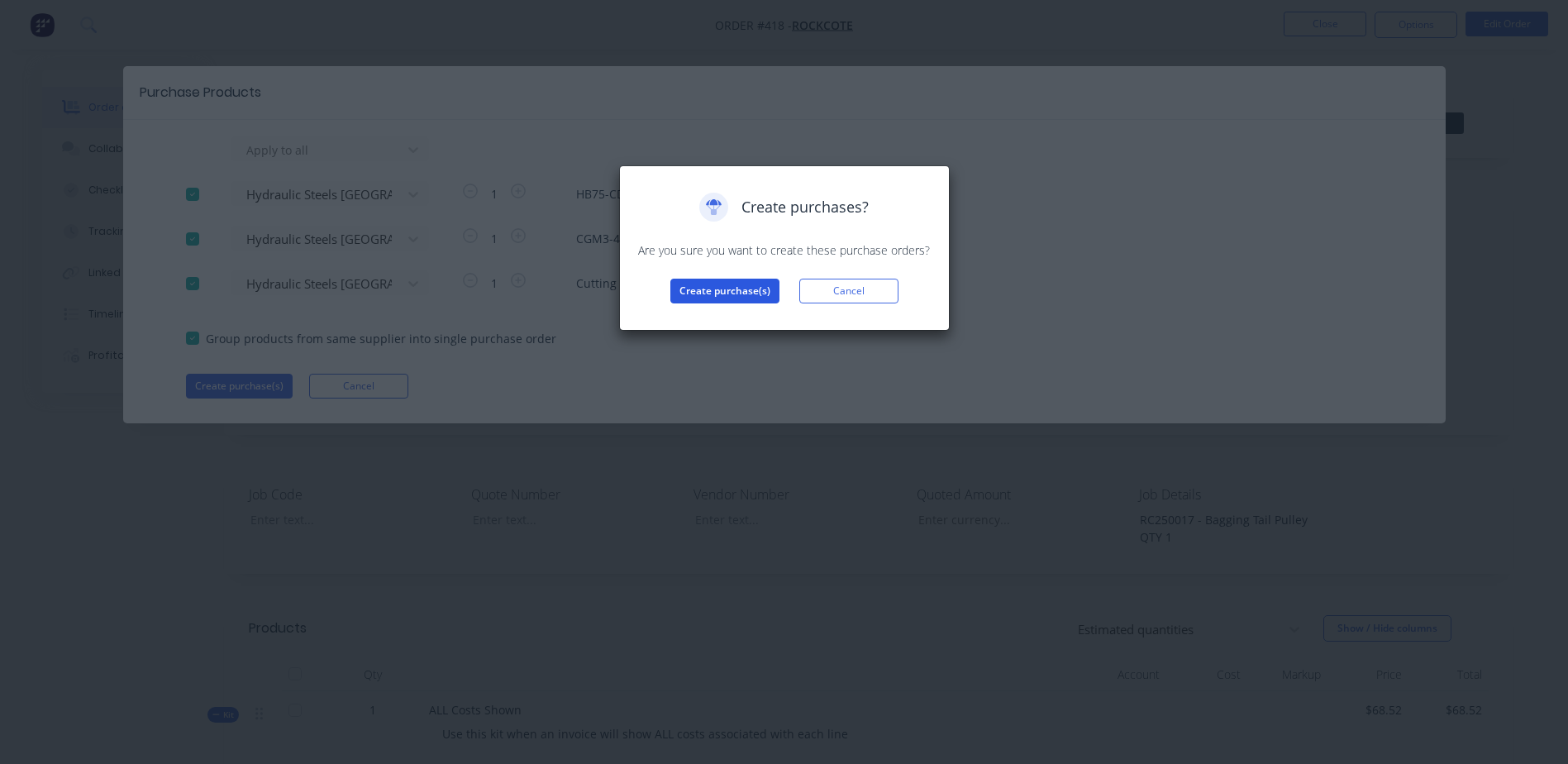
click at [685, 292] on button "Create purchase(s)" at bounding box center [724, 291] width 109 height 24
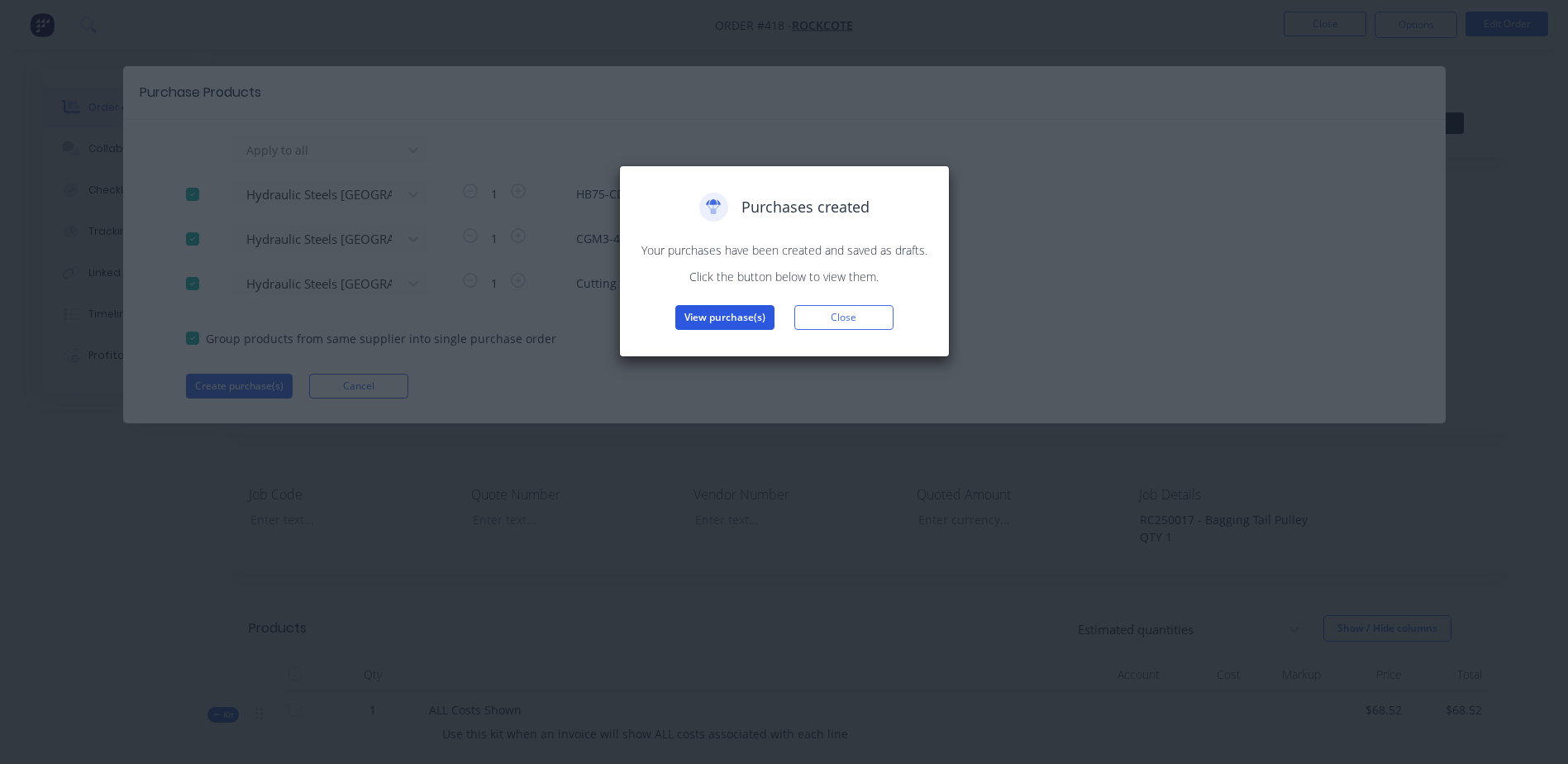
click at [705, 322] on button "View purchase(s)" at bounding box center [724, 317] width 99 height 24
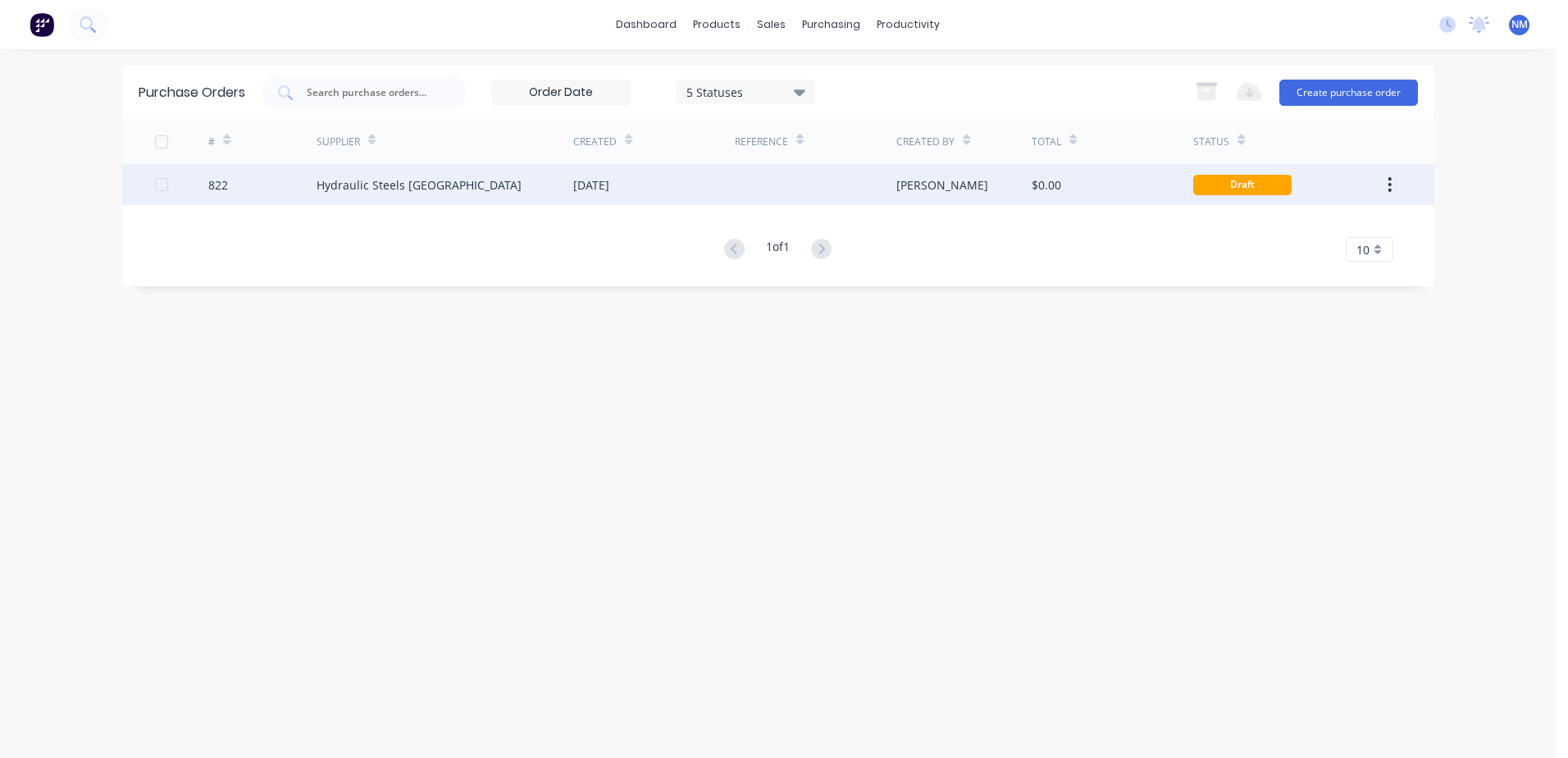
click at [1122, 194] on div "$0.00" at bounding box center [1112, 185] width 161 height 41
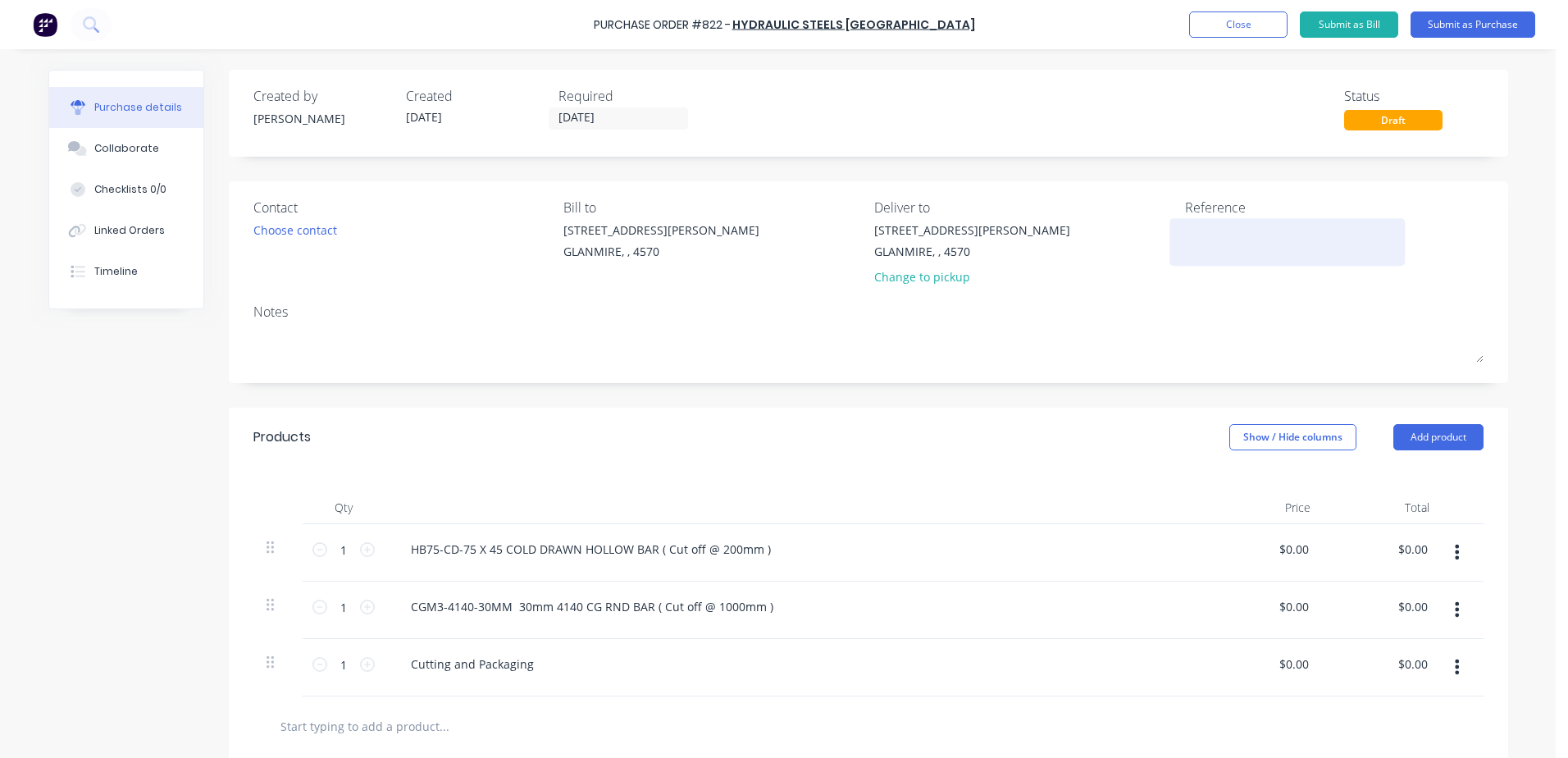
click at [1200, 233] on textarea at bounding box center [1287, 240] width 205 height 37
type textarea "RC2"
type textarea "x"
type textarea "RC25"
type textarea "x"
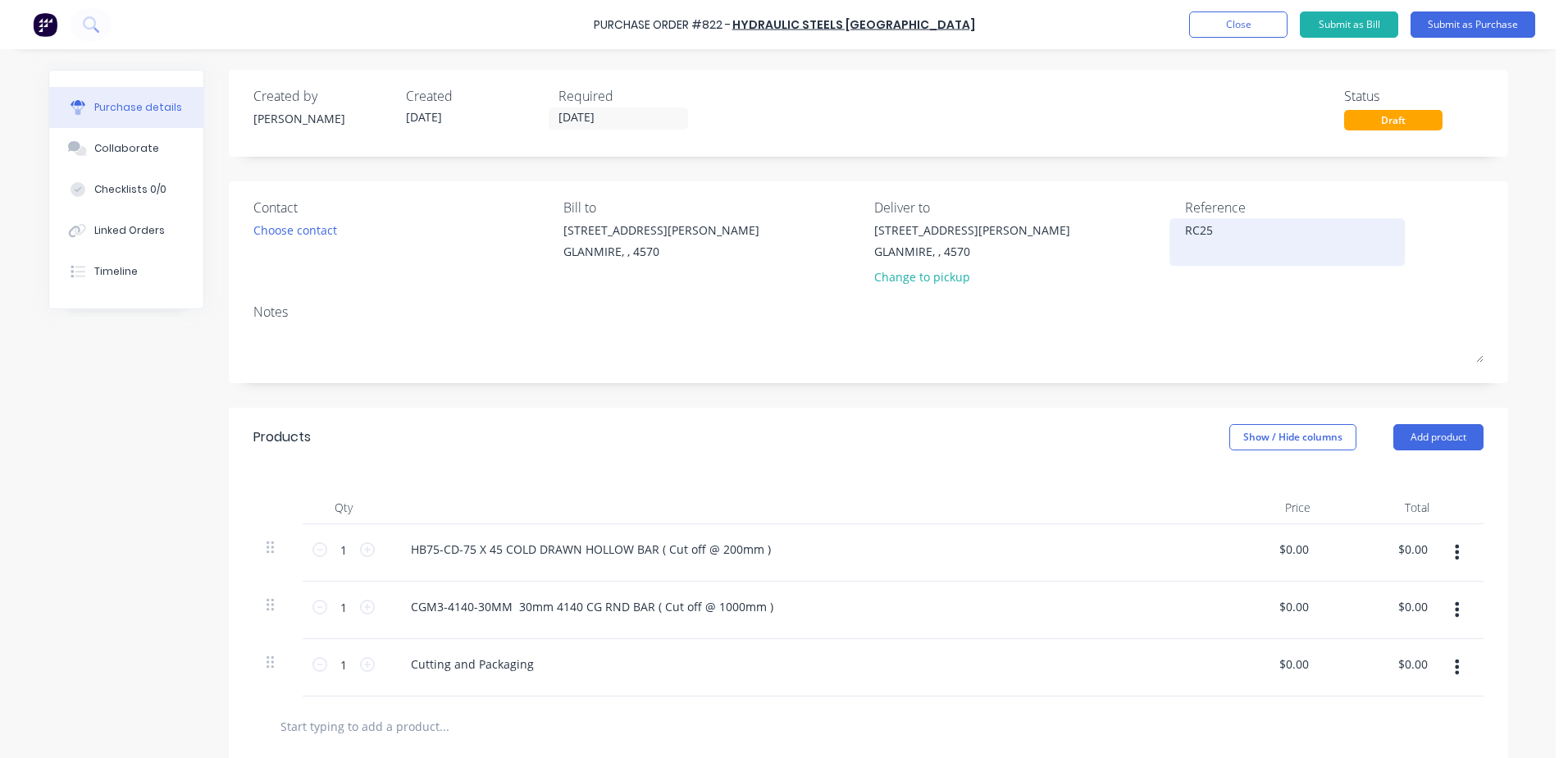
type textarea "RC250"
type textarea "x"
type textarea "RC2500"
type textarea "x"
type textarea "RC25001"
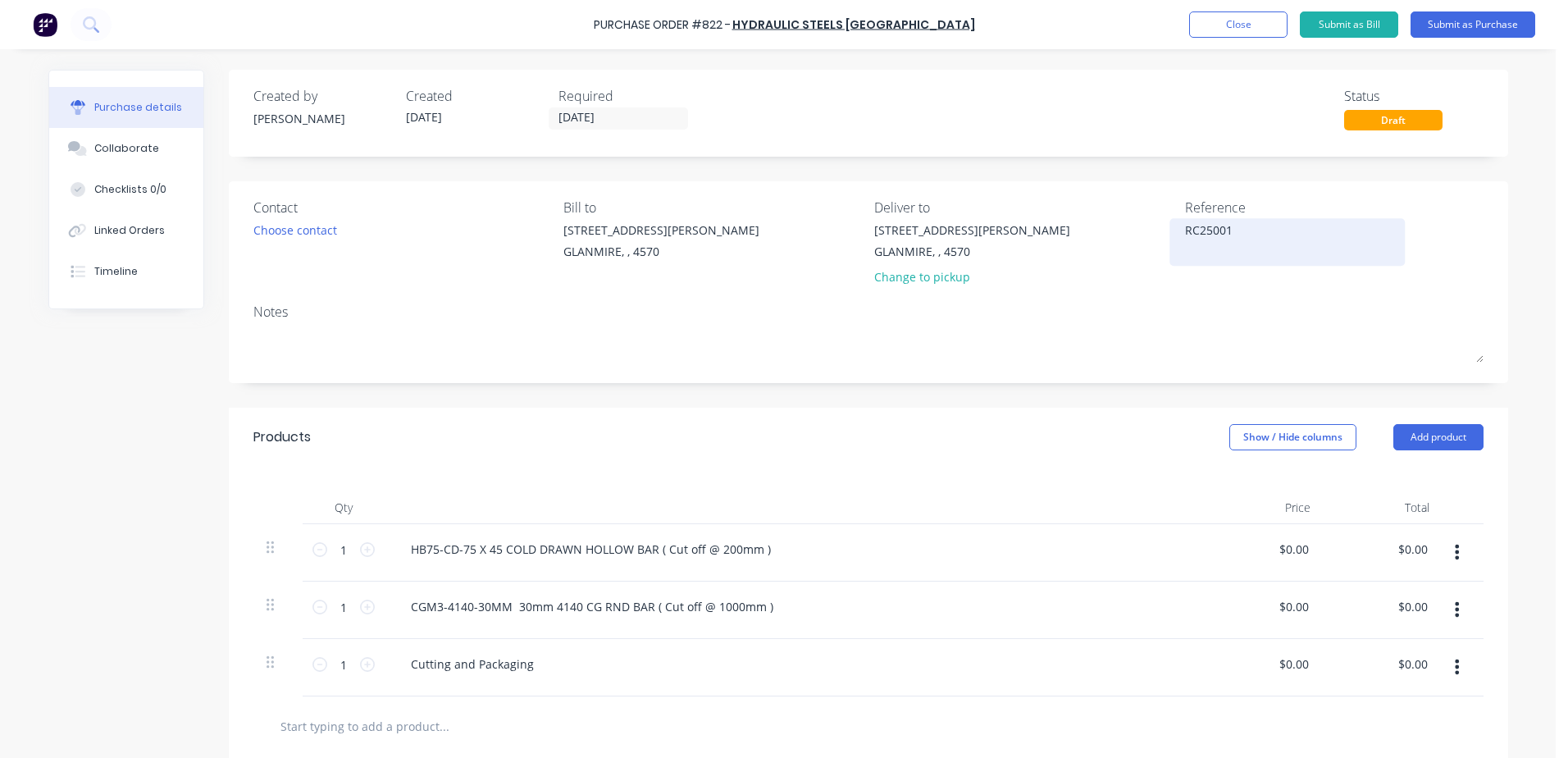
type textarea "x"
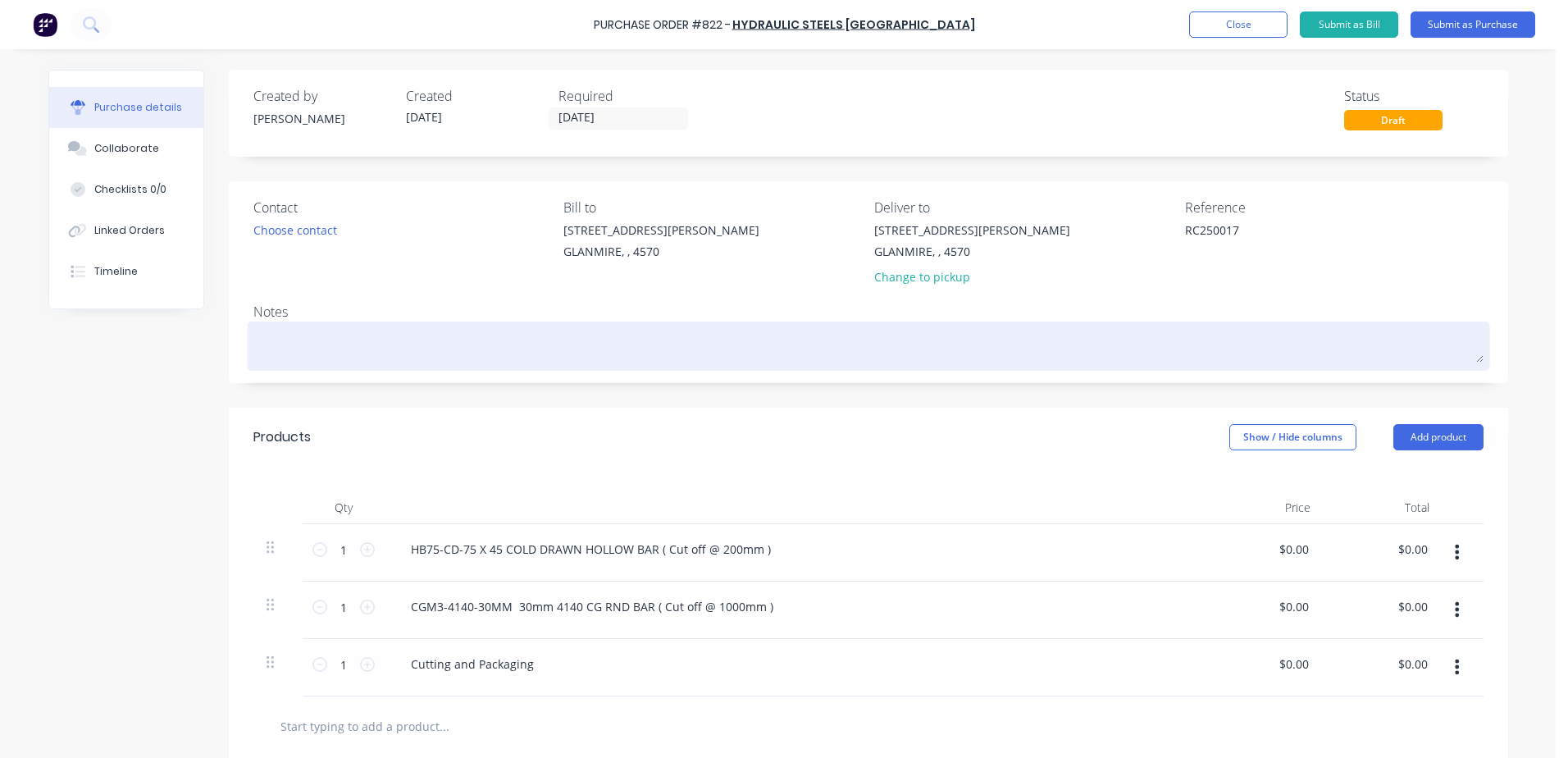
type textarea "RC250017"
type textarea "x"
type textarea "RC250017"
click at [269, 332] on textarea at bounding box center [868, 344] width 1230 height 37
type textarea "x"
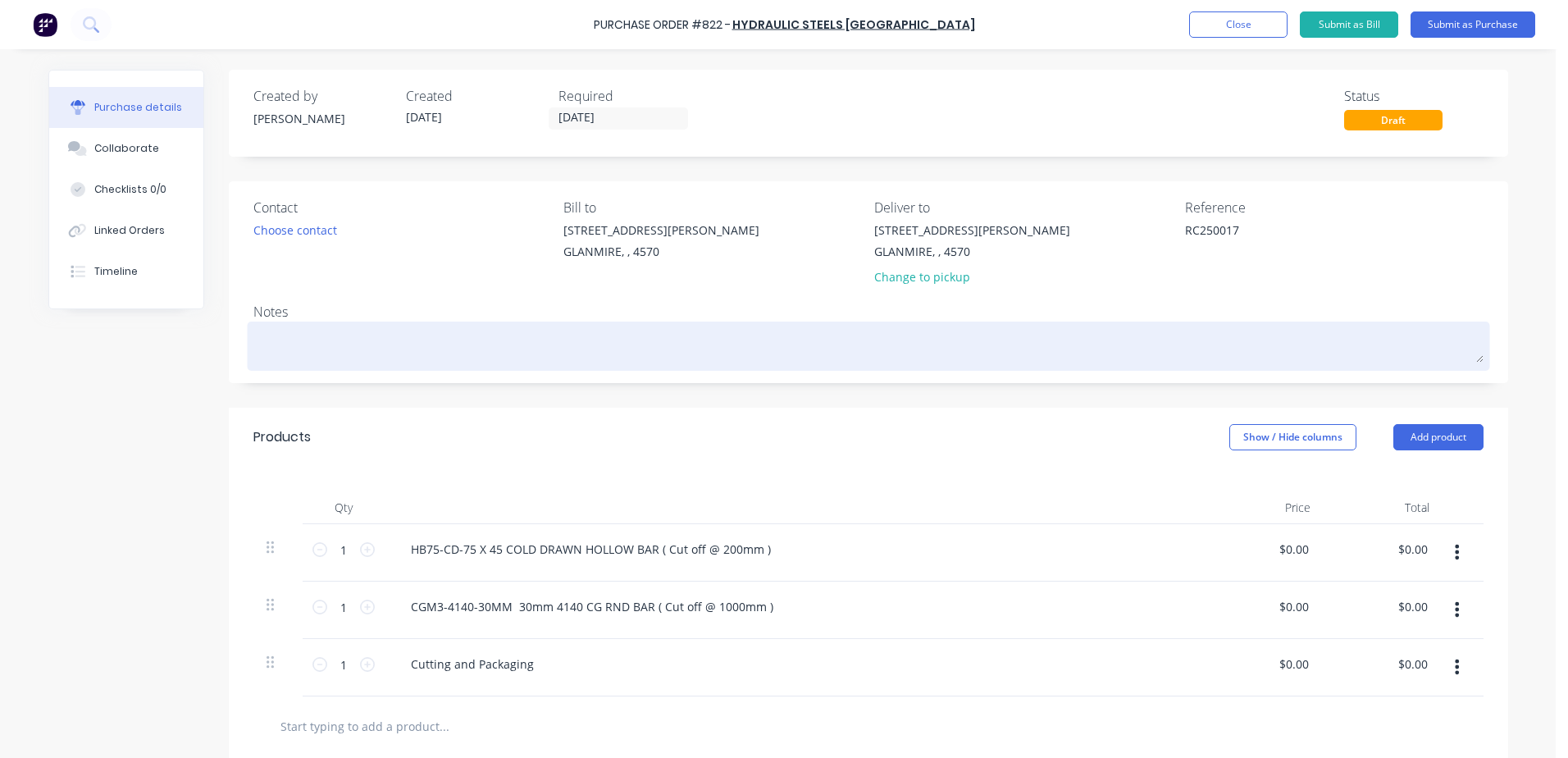
type textarea "R"
type textarea "x"
type textarea "RC"
type textarea "x"
type textarea "RC2"
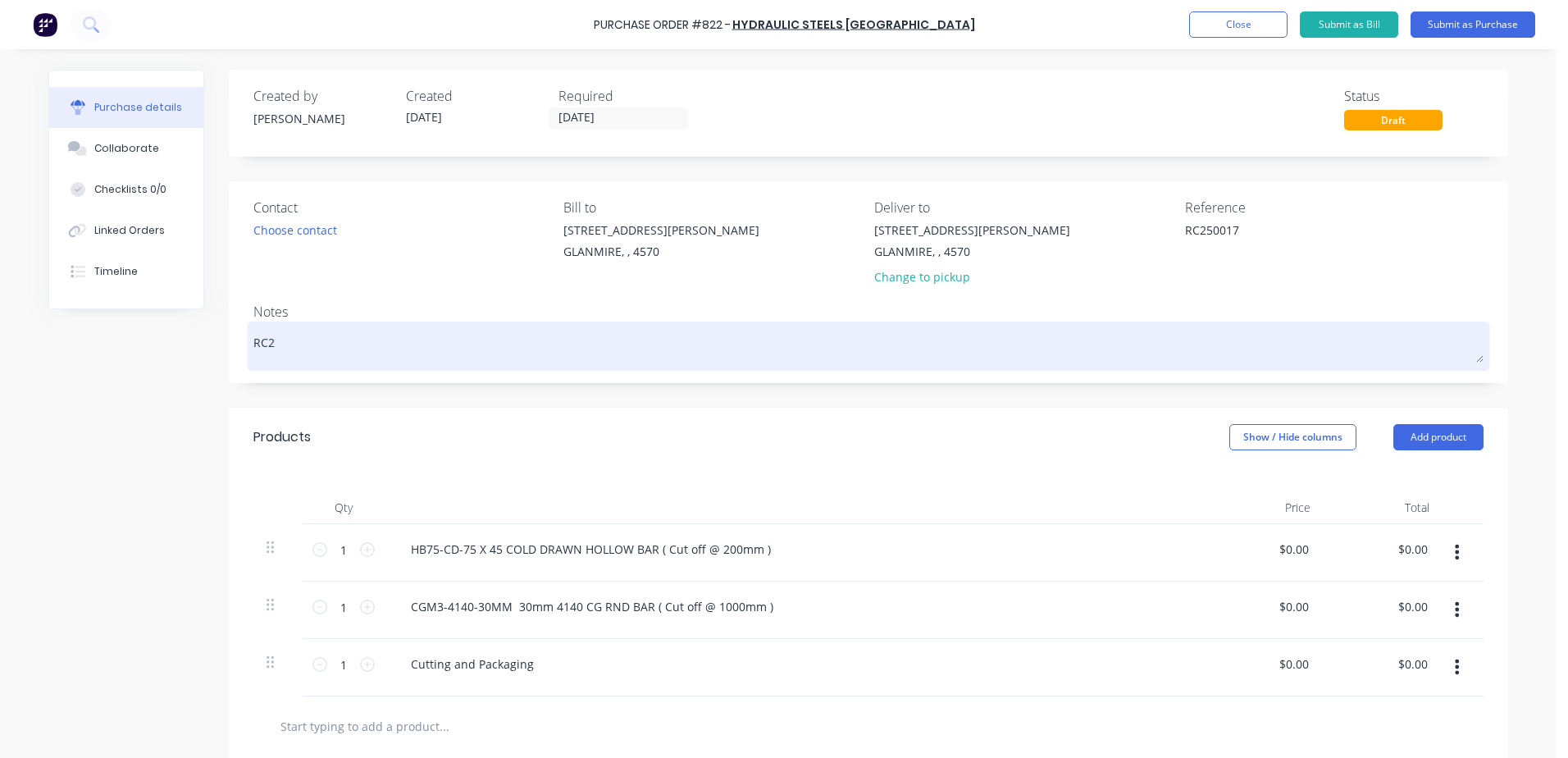
type textarea "x"
type textarea "RC25"
type textarea "x"
type textarea "RC250"
type textarea "x"
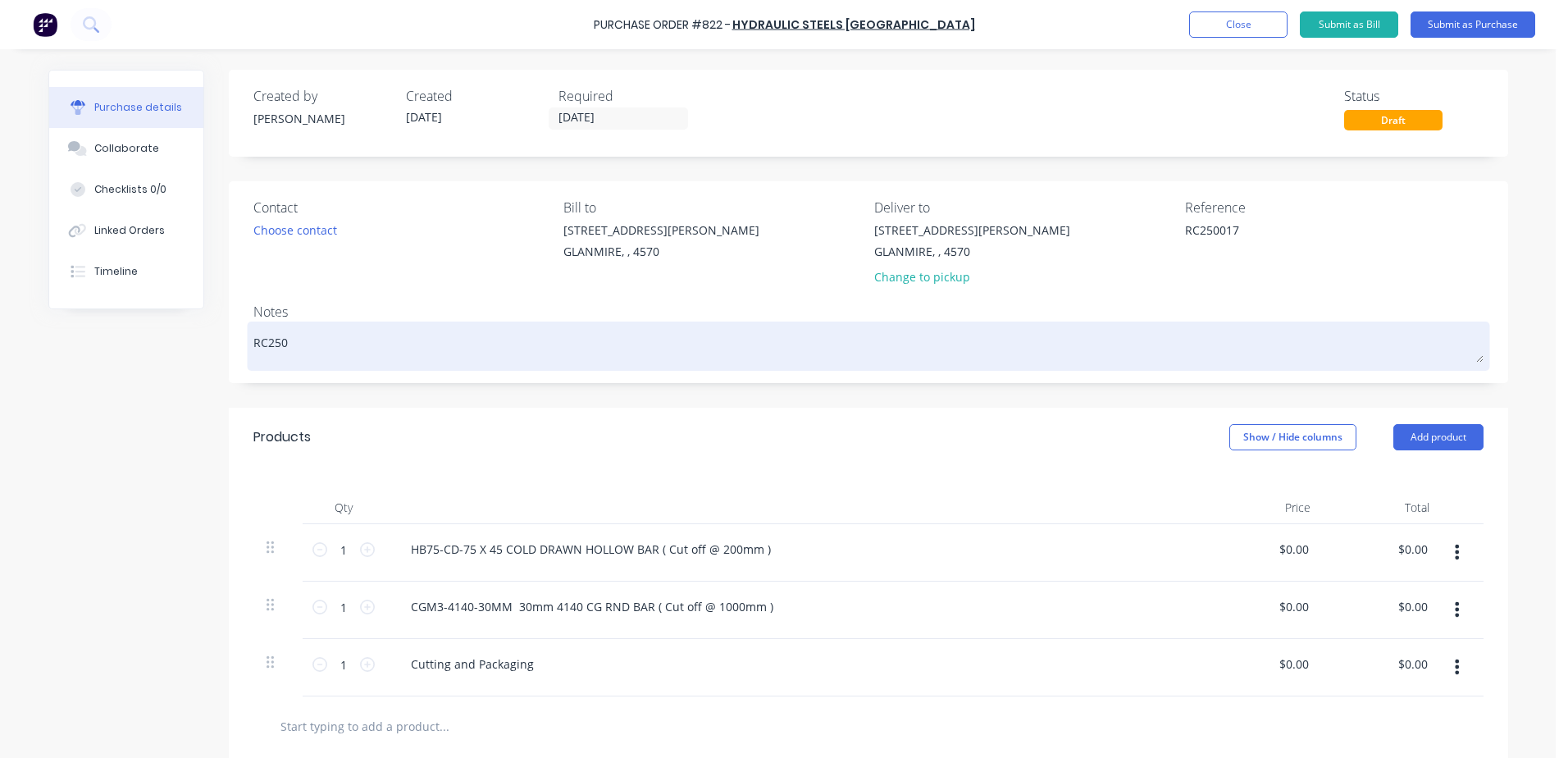
type textarea "RC2500"
type textarea "x"
type textarea "RC25001"
type textarea "x"
type textarea "RC250017"
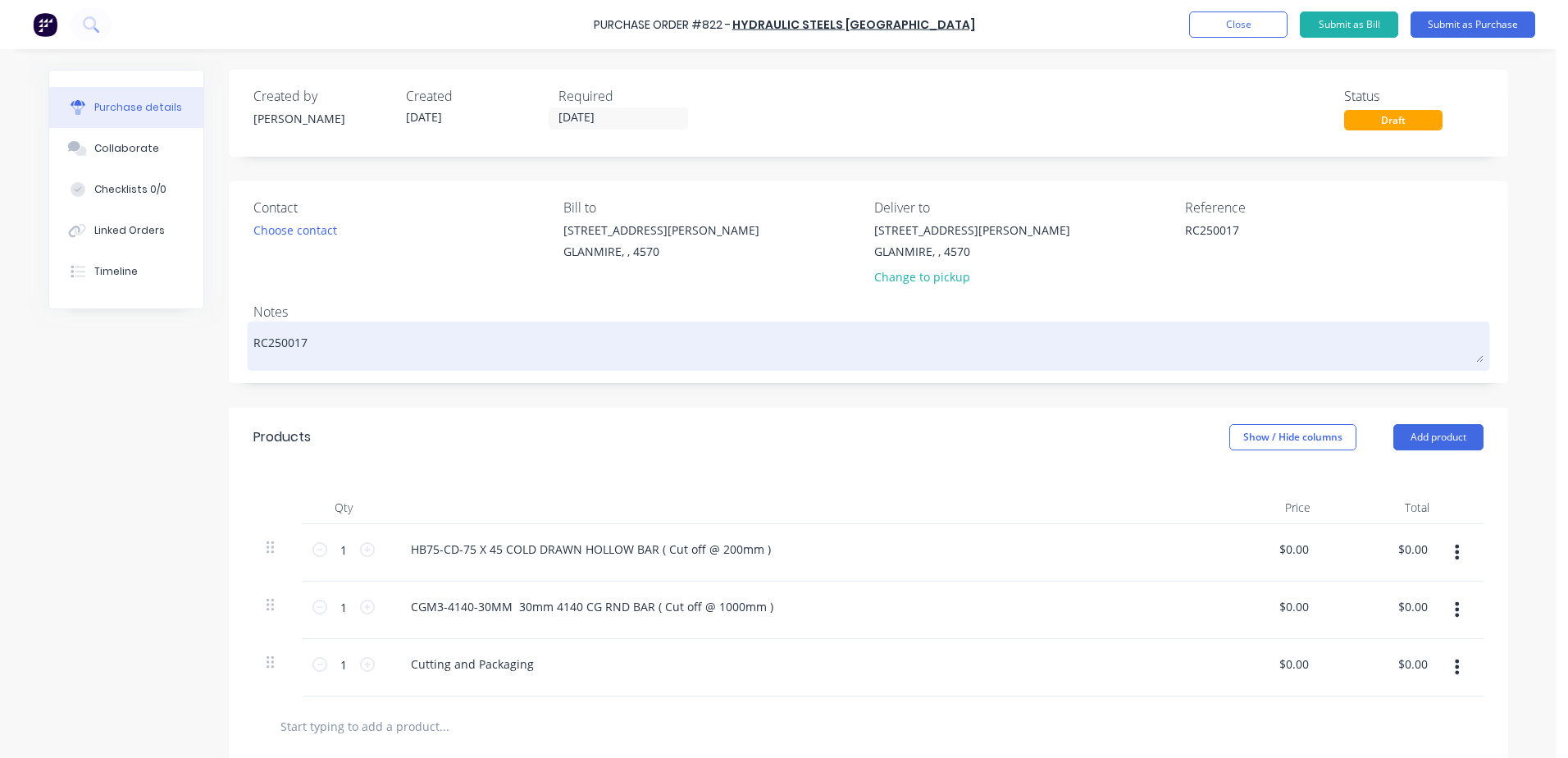
type textarea "x"
type textarea "RC250017"
type textarea "x"
type textarea "RC250017 -"
type textarea "x"
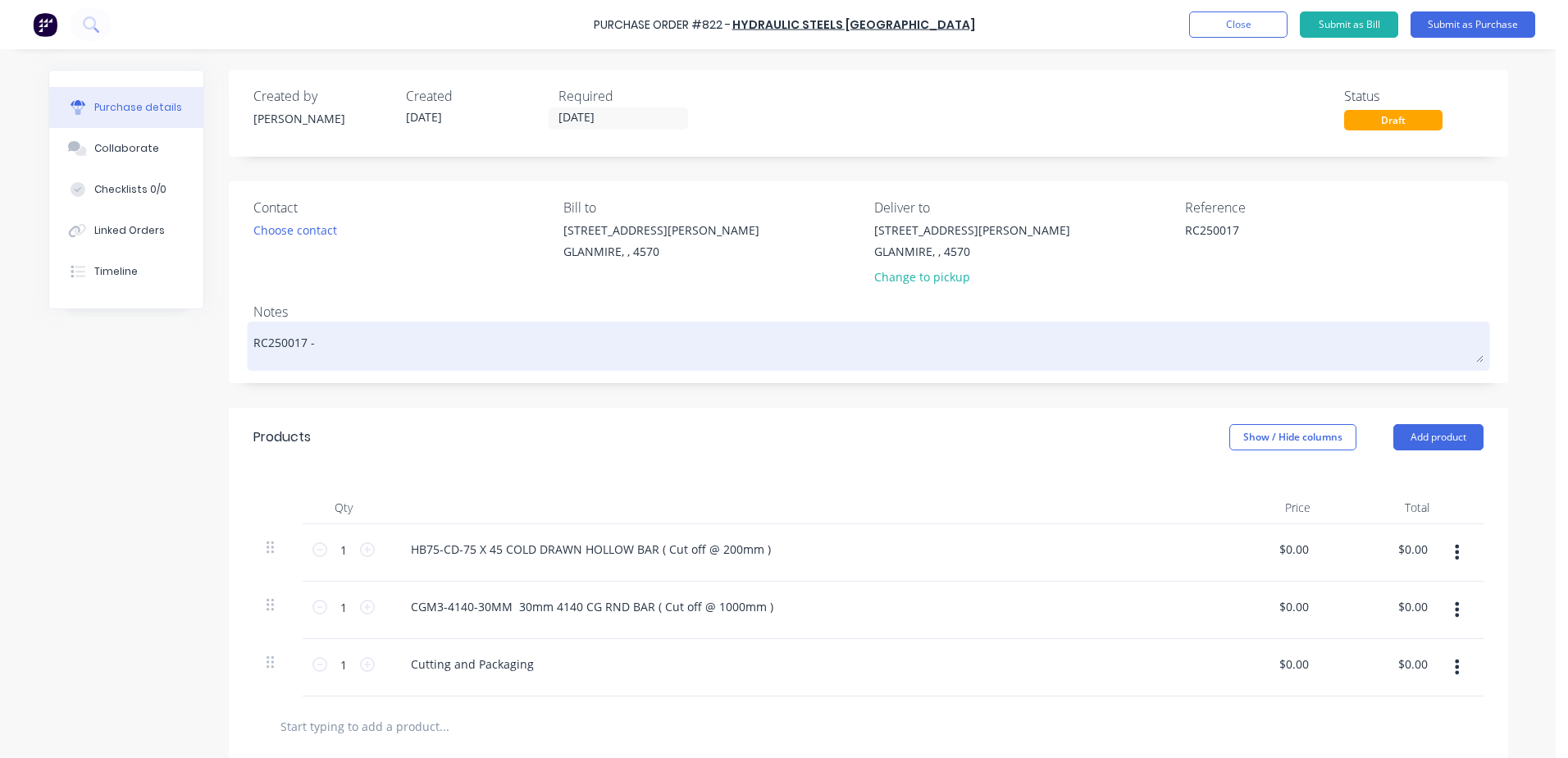
type textarea "RC250017 -"
type textarea "x"
type textarea "RC250017 - g"
type textarea "x"
type textarea "RC250017 - gr"
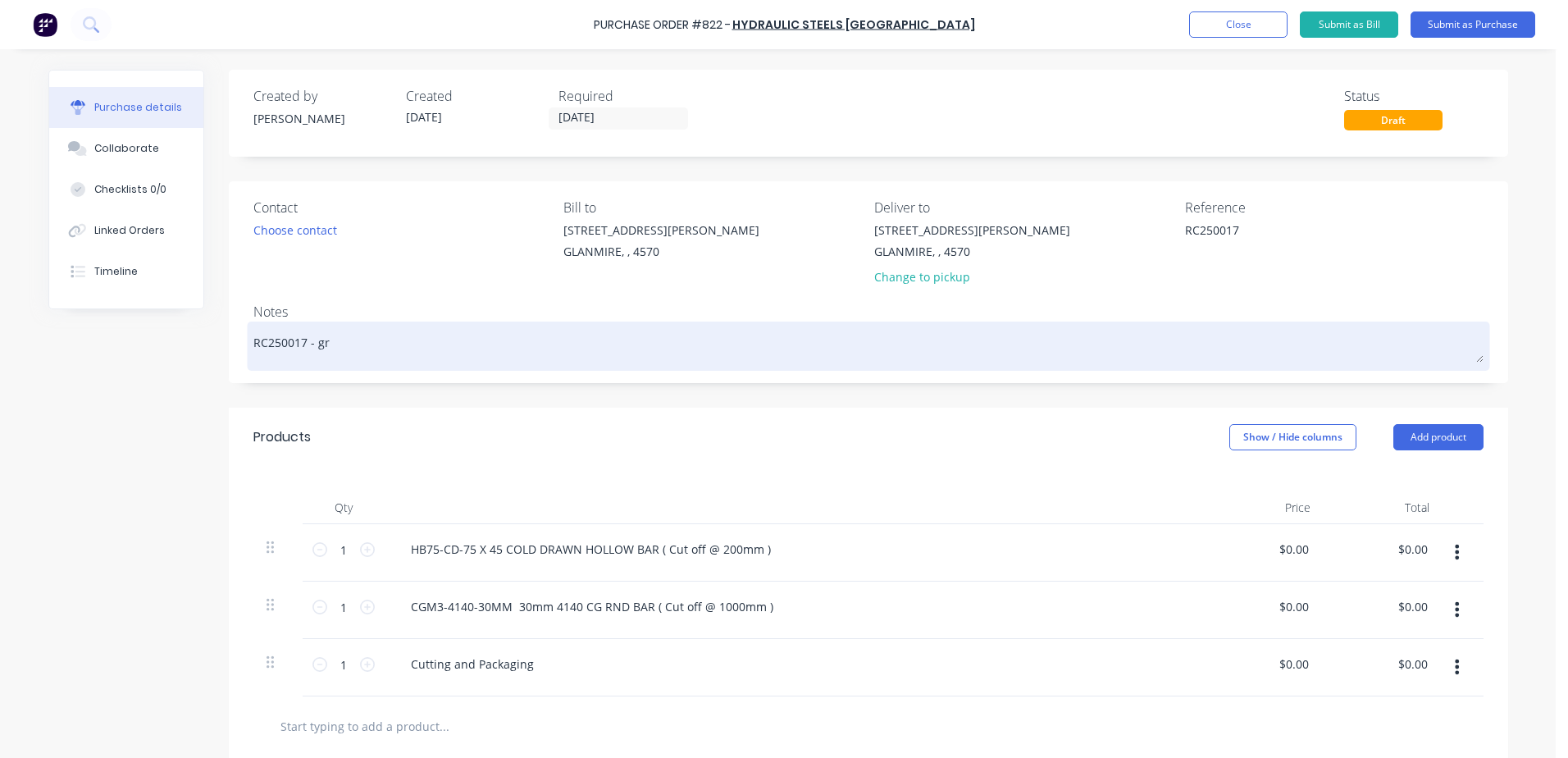
type textarea "x"
type textarea "RC250017 - gre"
type textarea "x"
type textarea "RC250017 - [PERSON_NAME]"
type textarea "x"
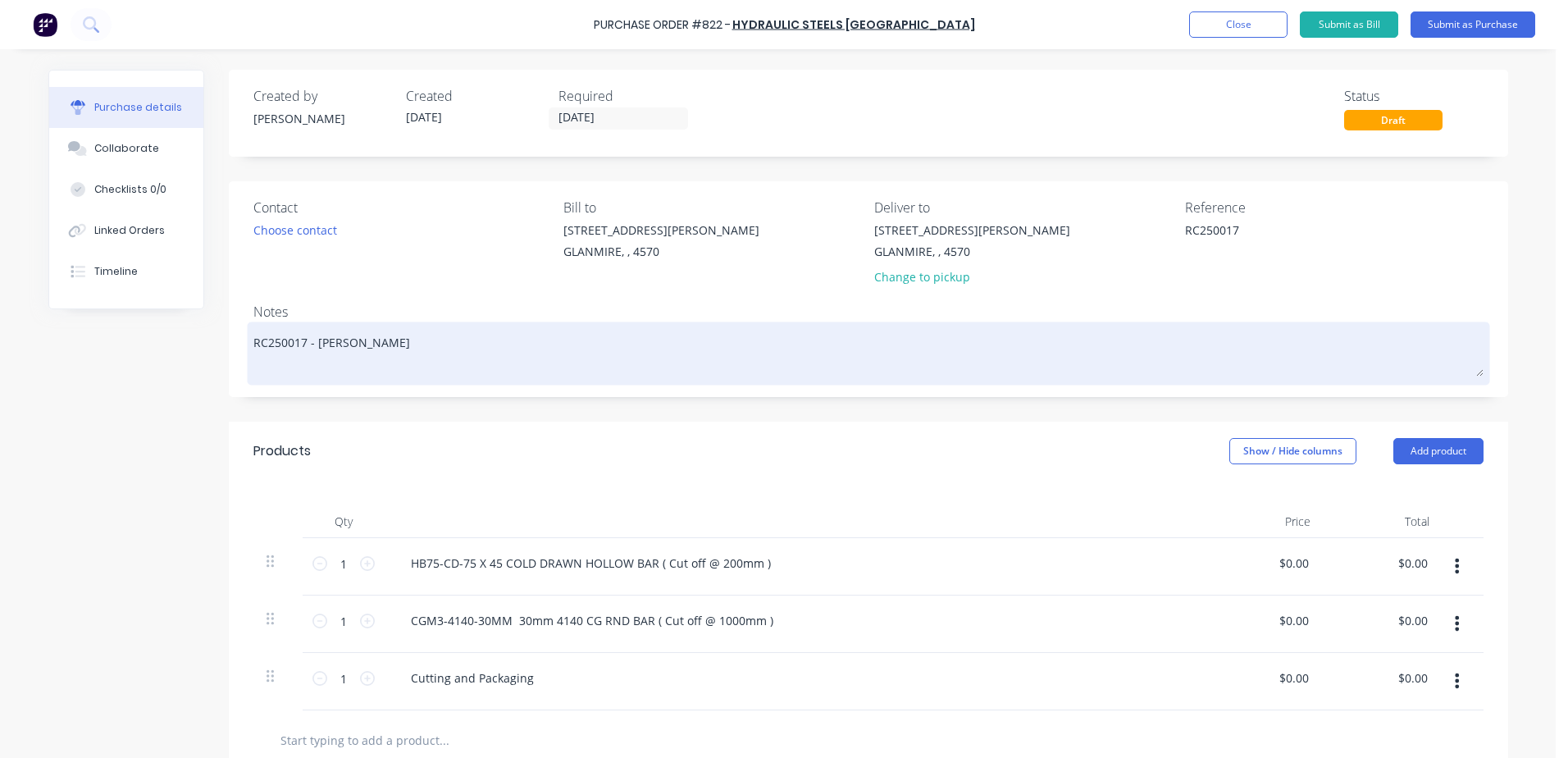
type textarea "RC250017 - [PERSON_NAME]"
type textarea "x"
type textarea "RC250017 - [PERSON_NAME]"
type textarea "x"
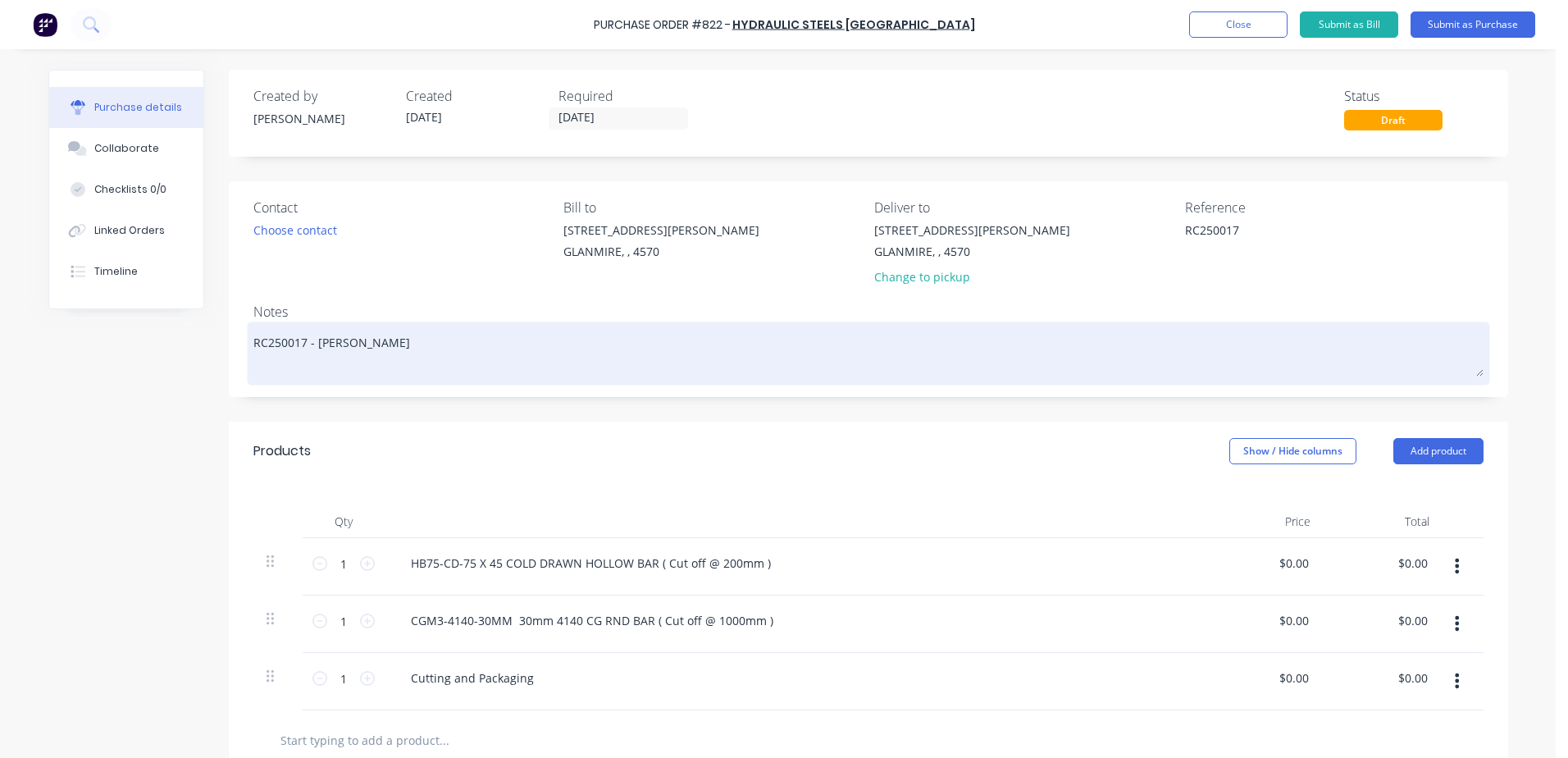
type textarea "RC250017u"
type textarea "x"
type textarea "RC250017"
click at [271, 368] on textarea "RC250017 - [PERSON_NAME]" at bounding box center [868, 351] width 1230 height 50
type textarea "x"
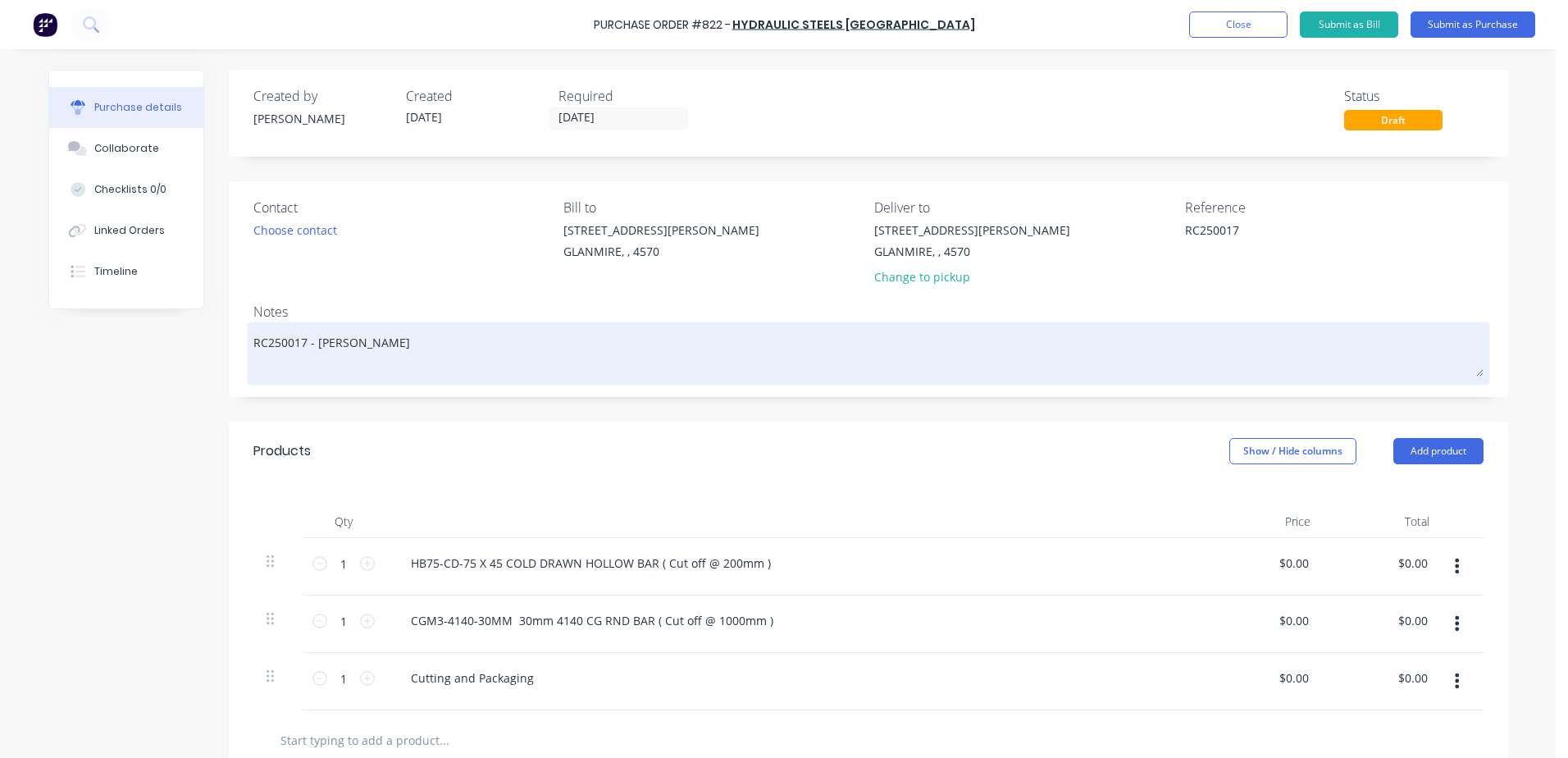
type textarea "RC250017 - [PERSON_NAME]"
type textarea "x"
type textarea "RC250017 - [PERSON_NAME]"
type textarea "x"
type textarea "RC250017 - [PERSON_NAME]"
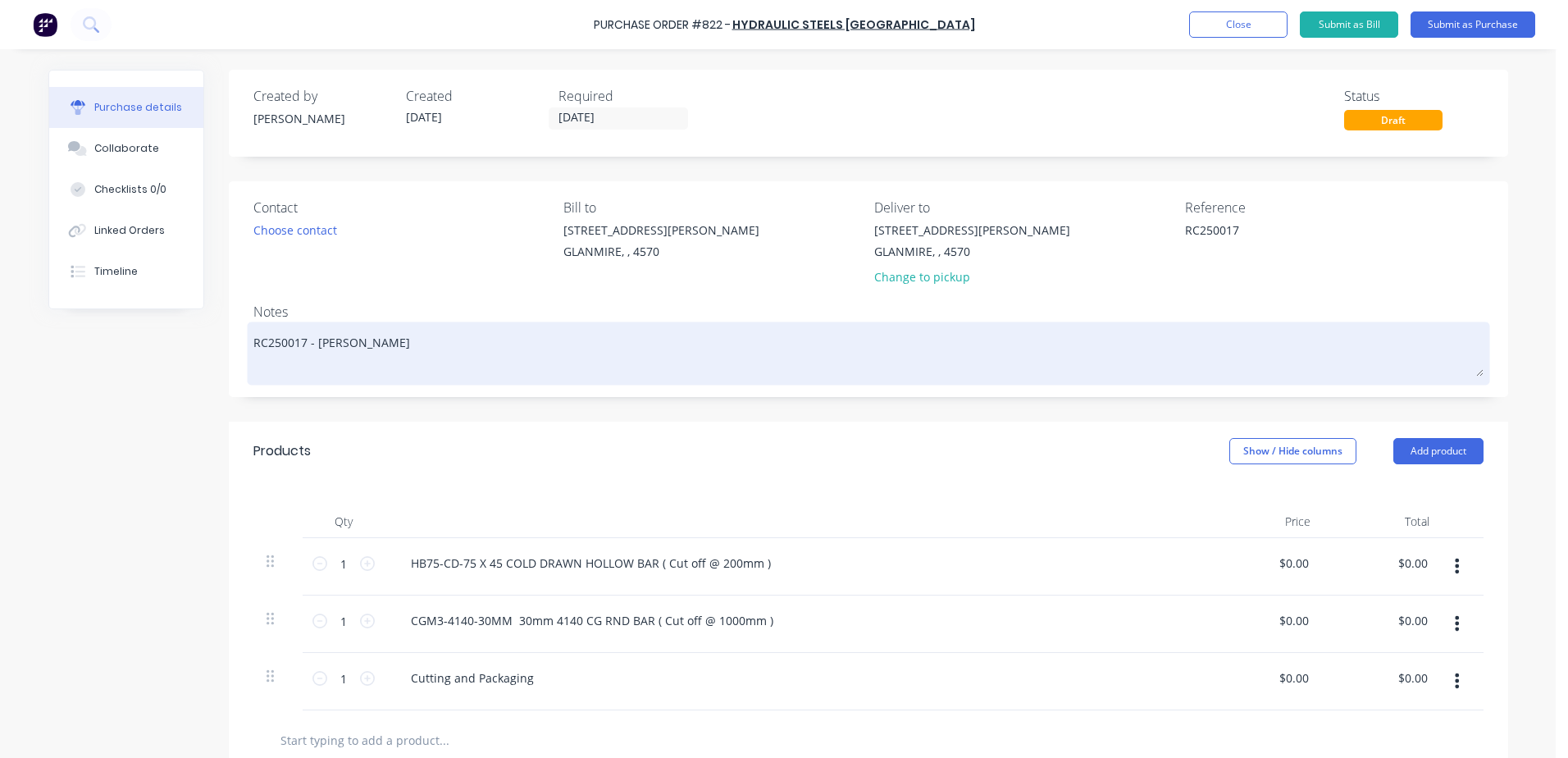
type textarea "x"
type textarea "RC250017 - [PERSON_NAME]"
type textarea "x"
type textarea "RC250017 - [PERSON_NAME] 0"
type textarea "x"
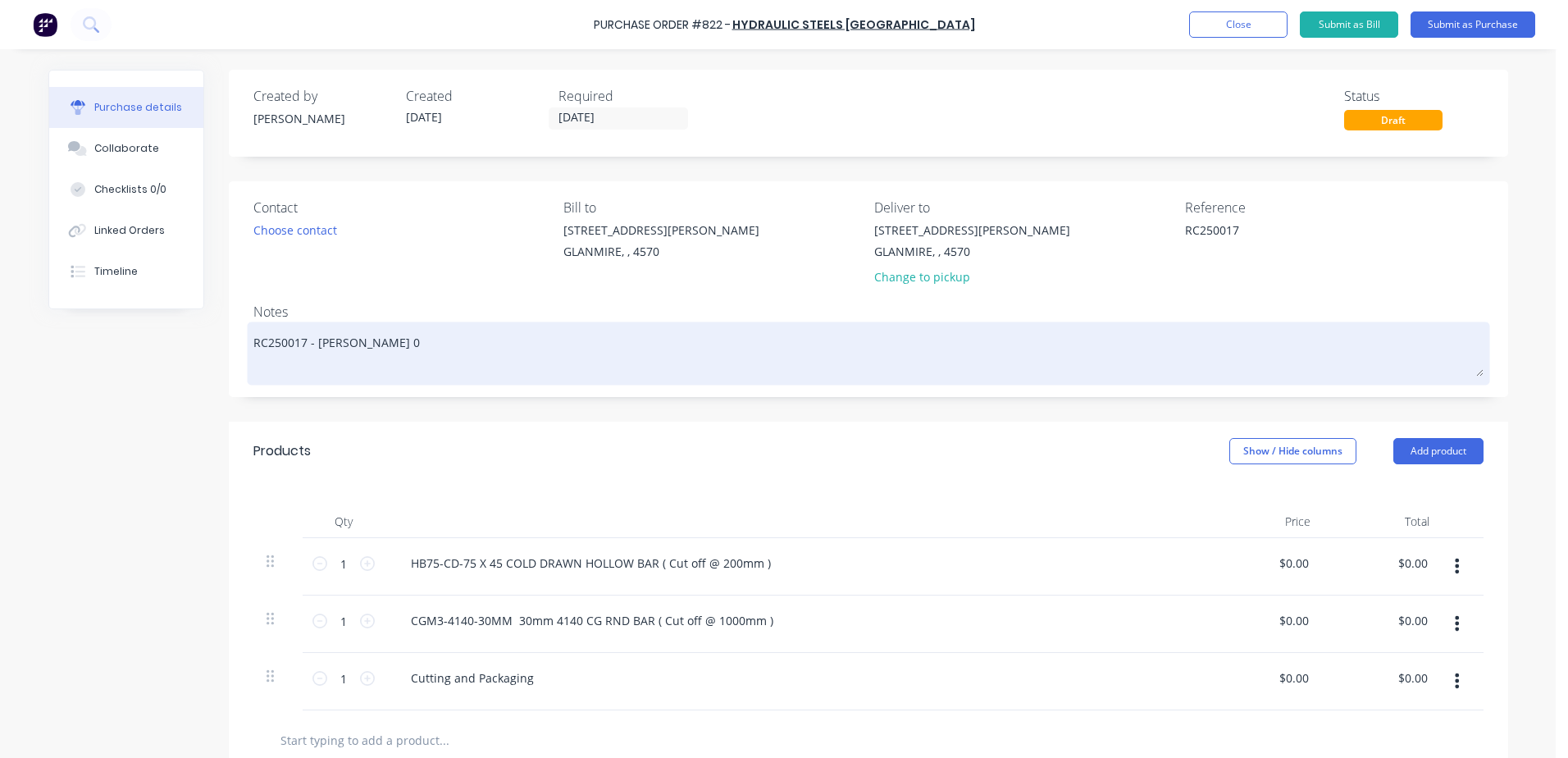
type textarea "RC250017 - [PERSON_NAME] 01"
type textarea "x"
type textarea "RC250017 - [PERSON_NAME] Quote 016"
type textarea "x"
type textarea "RC250017 - [PERSON_NAME] Quote 0160"
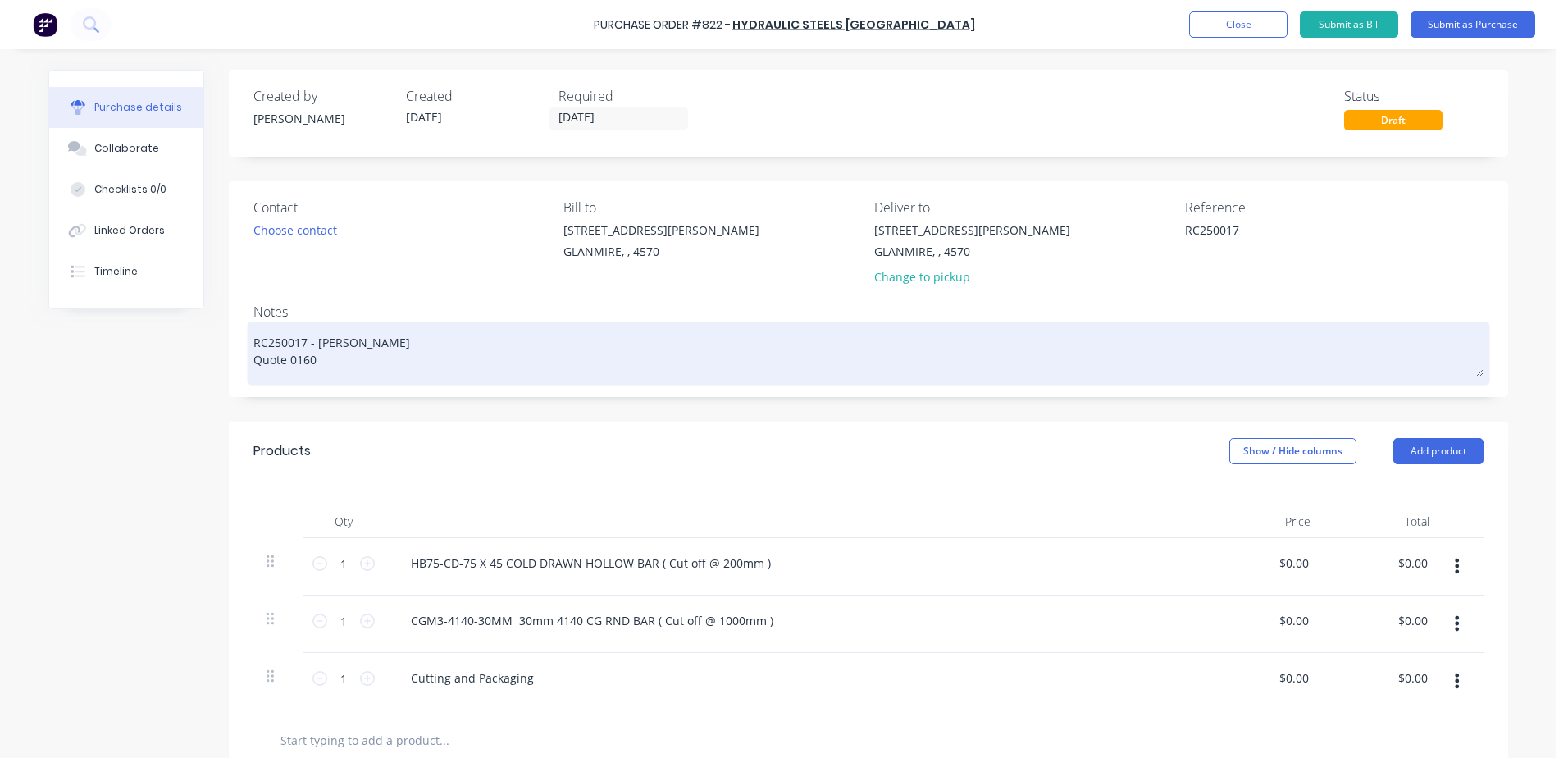
type textarea "x"
type textarea "RC250017 - [PERSON_NAME] Quote 01608"
type textarea "x"
type textarea "RC250017 - [PERSON_NAME] Quote 016083"
type textarea "x"
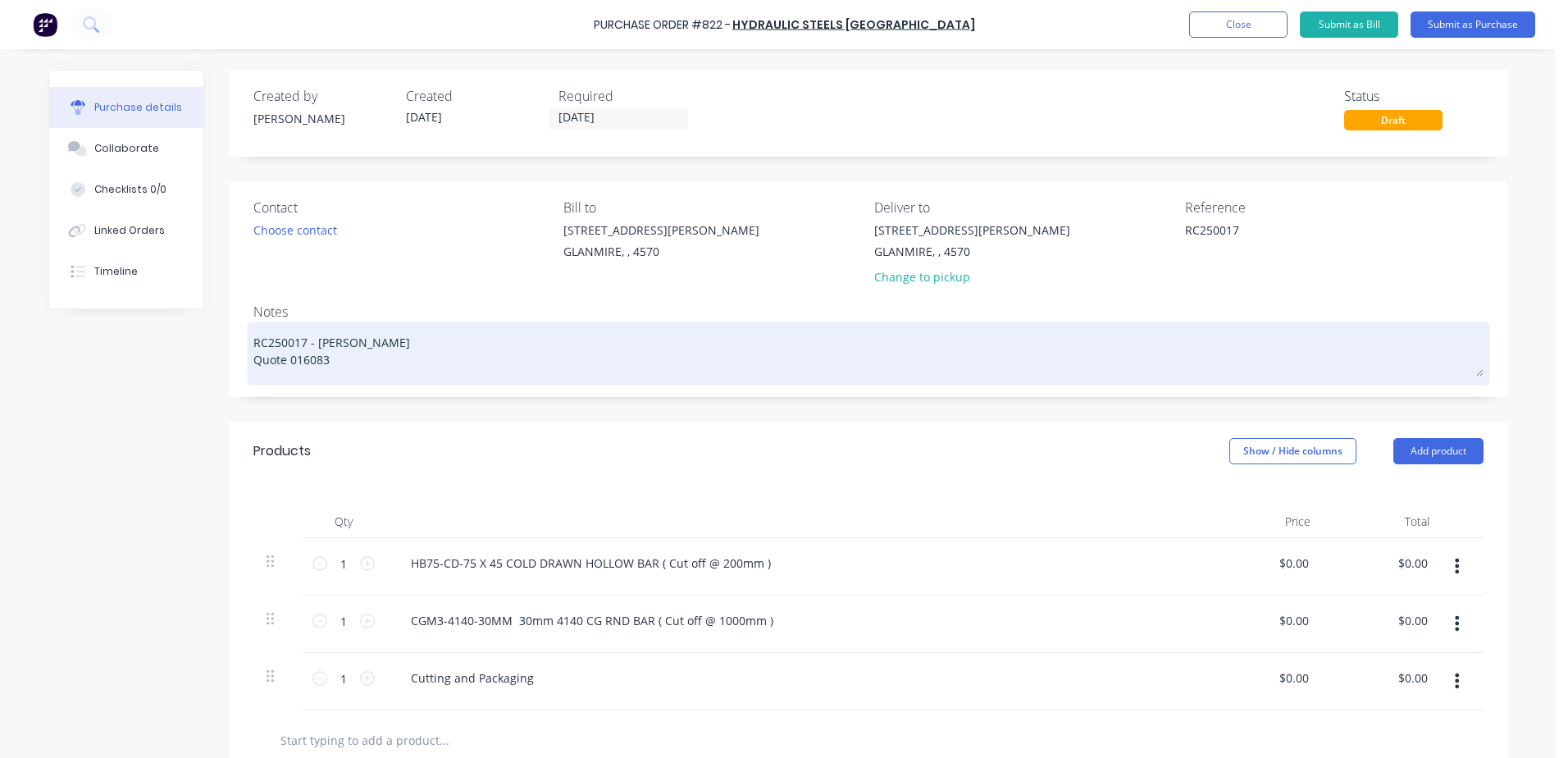
type textarea "RC250017 - [PERSON_NAME] Quote 0160839"
type textarea "x"
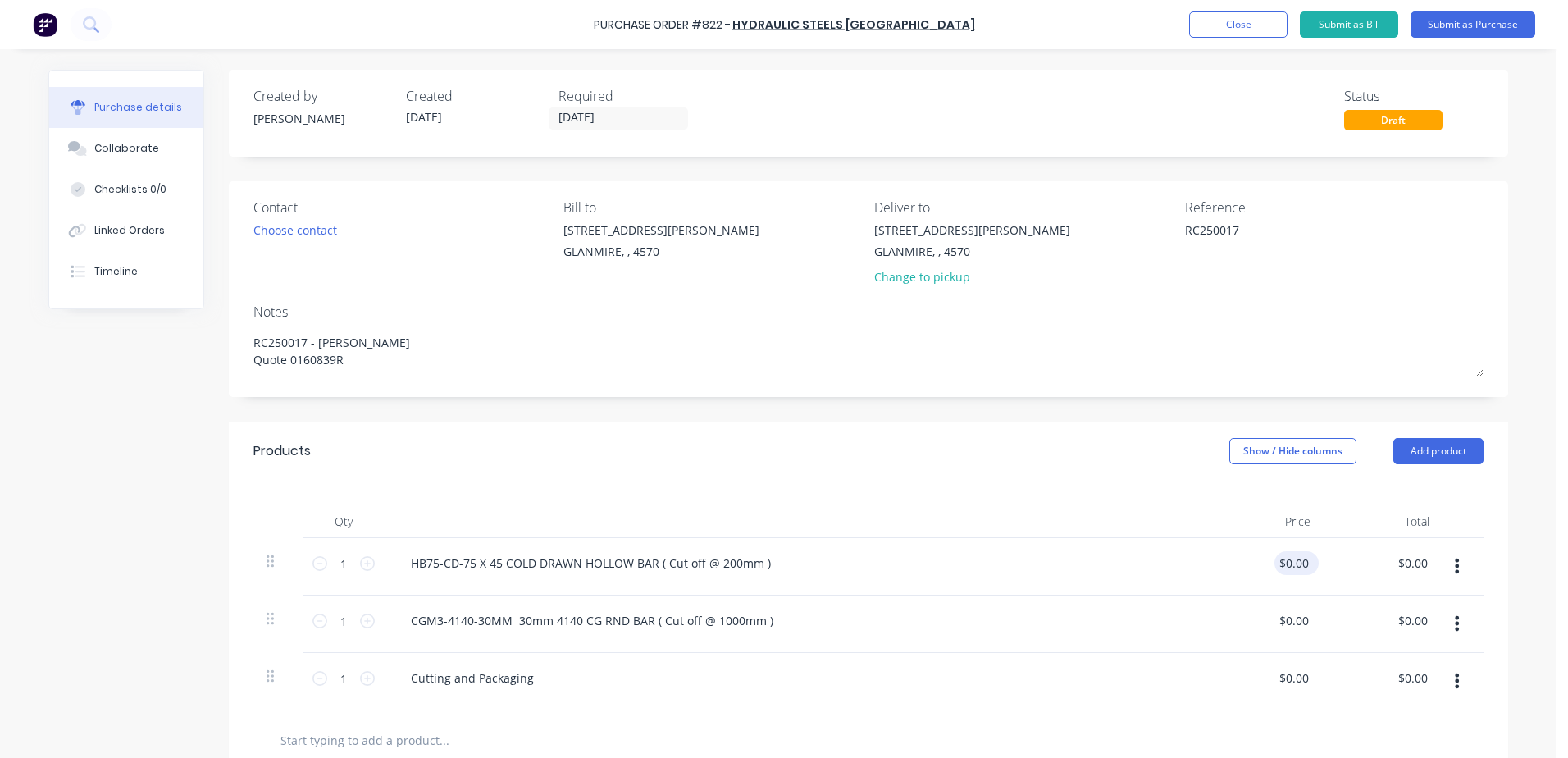
type textarea "RC250017 - [PERSON_NAME] Quote 0160839R"
type textarea "x"
type textarea "RC250017 - [PERSON_NAME] Quote 0160839R"
type input "0.00"
click at [1275, 568] on input "0.00" at bounding box center [1293, 562] width 37 height 23
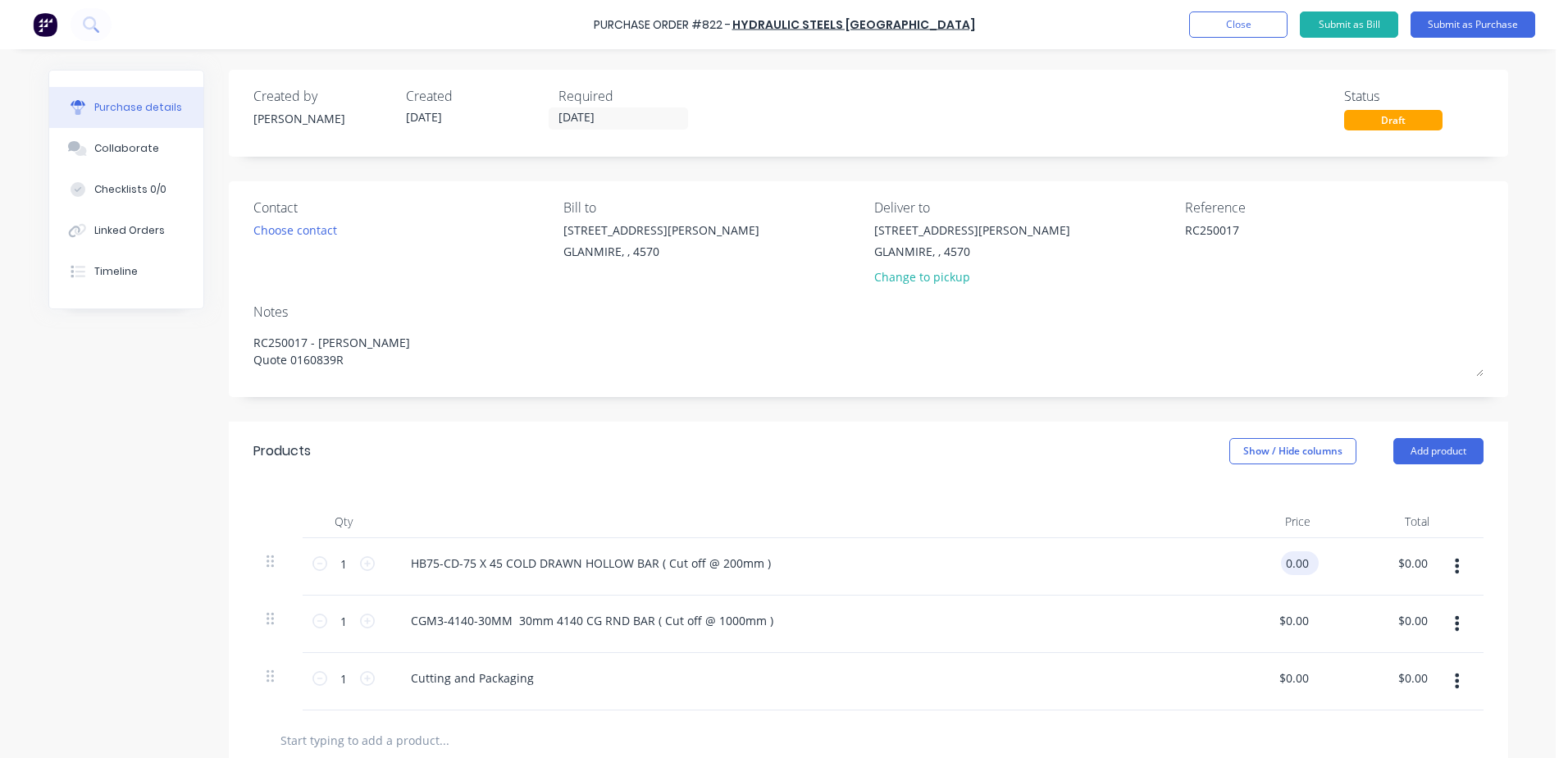
type textarea "x"
drag, startPoint x: 1275, startPoint y: 568, endPoint x: 1344, endPoint y: 557, distance: 69.9
click at [1344, 557] on div "1 1 HB75-CD-75 X 45 COLD DRAWN HOLLOW BAR ( Cut off @ 200mm ) 0.00 0.00 $0.00 $…" at bounding box center [868, 566] width 1230 height 57
type input "24.70"
type textarea "x"
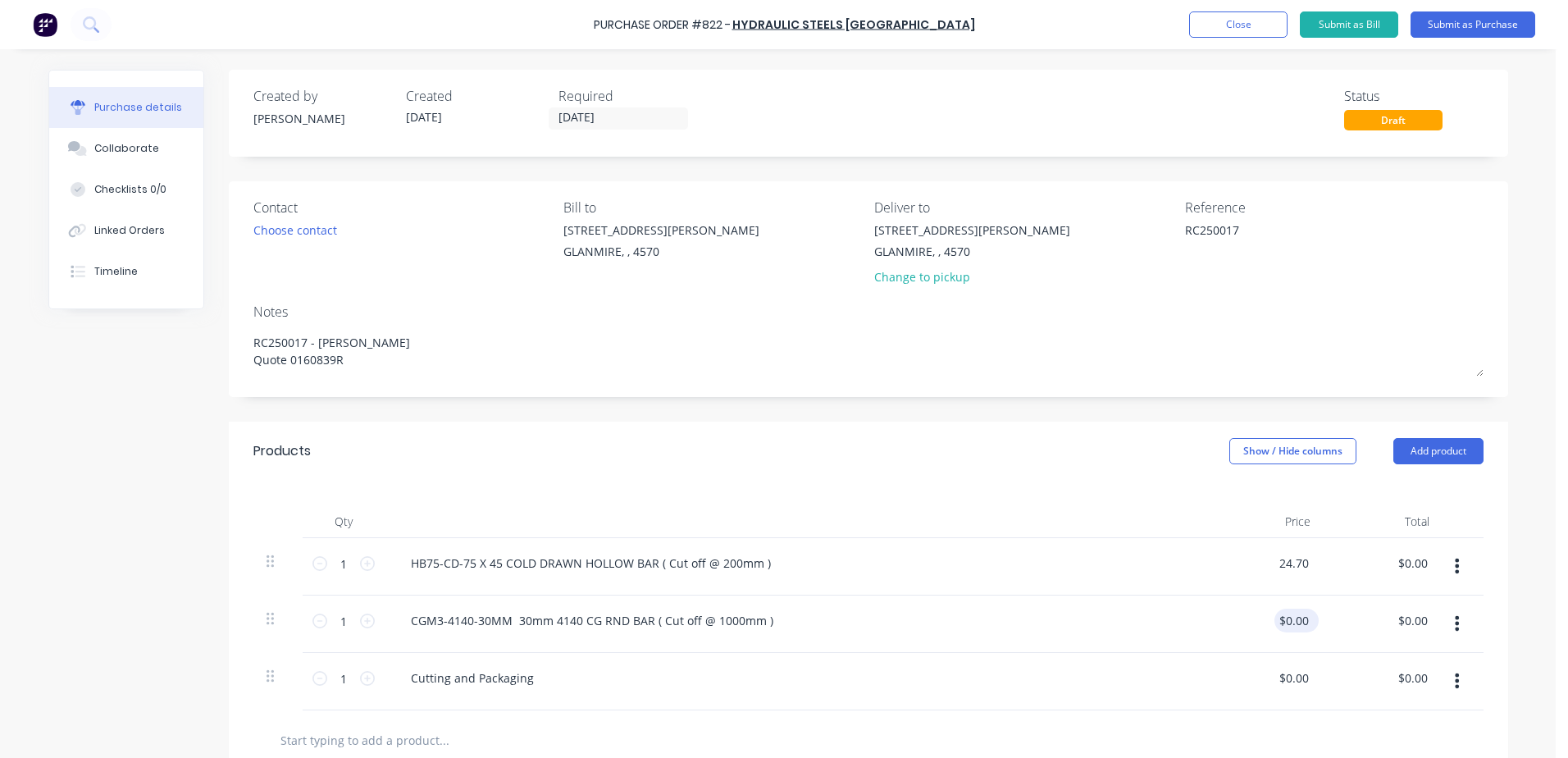
type input "$24.70"
drag, startPoint x: 1263, startPoint y: 623, endPoint x: 1359, endPoint y: 609, distance: 97.0
click at [1359, 609] on div "1 1 CGM3-4140-30MM 30mm 4140 CG RND BAR ( Cut off @ 1000mm ) $0.00 $0.00 $0.00 …" at bounding box center [868, 624] width 1230 height 57
type textarea "x"
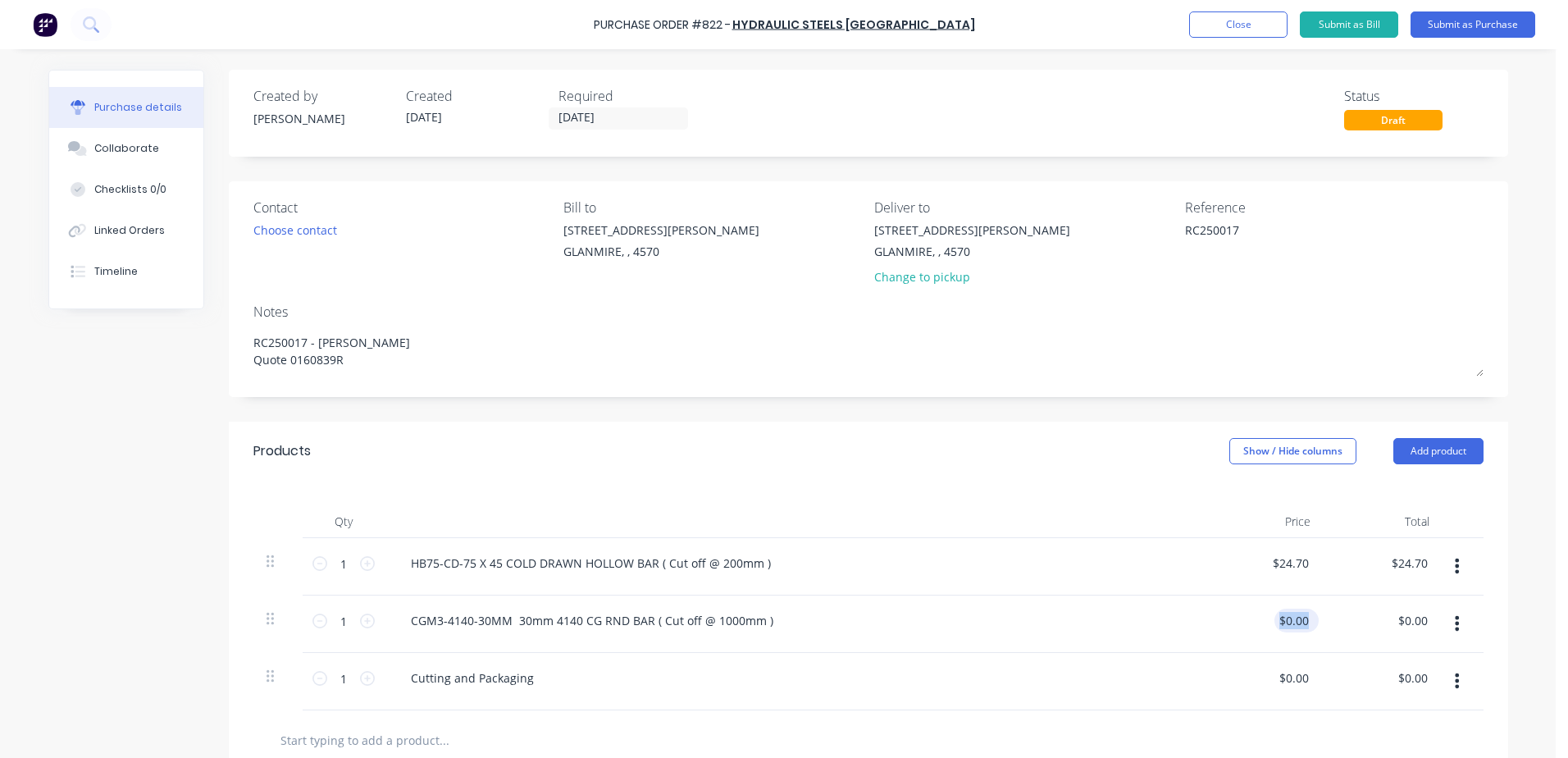
type input "0.00"
drag, startPoint x: 1359, startPoint y: 609, endPoint x: 1293, endPoint y: 624, distance: 67.7
click at [1293, 624] on input "0.00" at bounding box center [1295, 620] width 31 height 23
type textarea "x"
drag, startPoint x: 1279, startPoint y: 622, endPoint x: 1386, endPoint y: 610, distance: 107.7
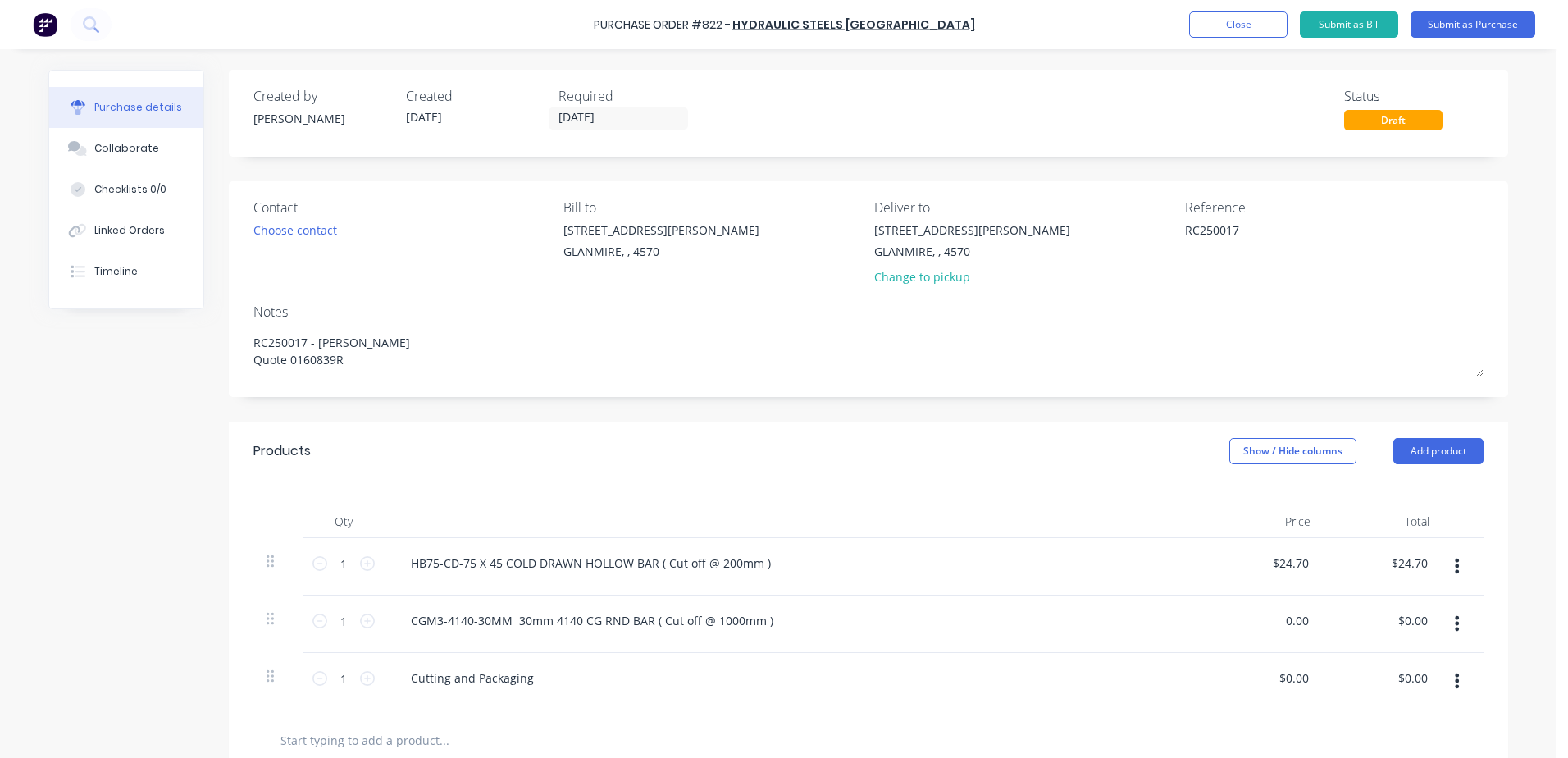
click at [1386, 610] on div "1 1 CGM3-4140-30MM 30mm 4140 CG RND BAR ( Cut off @ 1000mm ) 0.00 0.00 $0.00 $0…" at bounding box center [868, 624] width 1230 height 57
type input "36.32"
type textarea "x"
type input "$36.32"
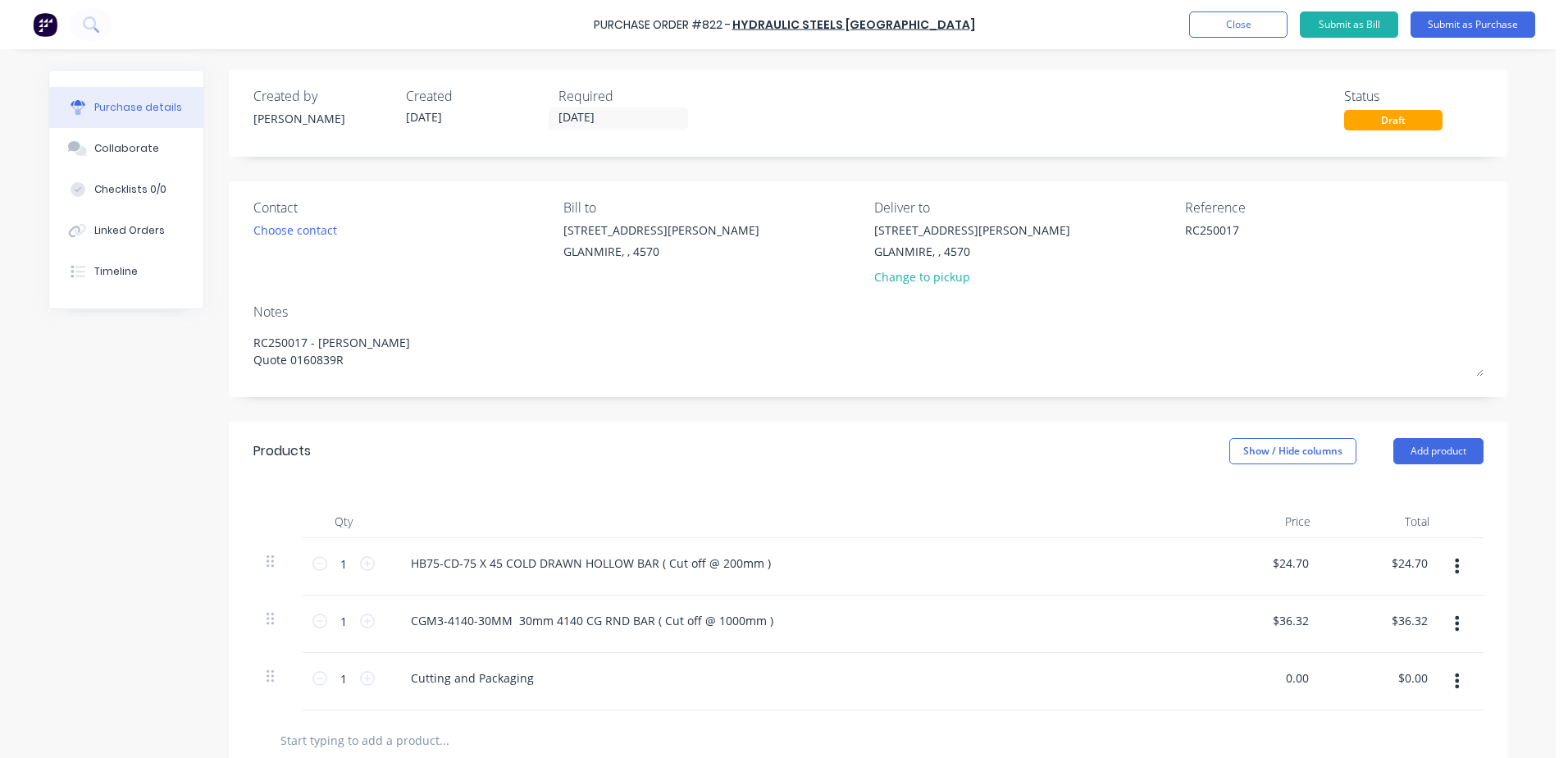
drag, startPoint x: 1274, startPoint y: 681, endPoint x: 1567, endPoint y: 631, distance: 297.2
click at [1567, 631] on html "Purchase Order #822 - Hydraulic Steels Australia Add product Close Submit as Bi…" at bounding box center [784, 379] width 1568 height 758
type input "7.5"
type textarea "x"
type input "$7.50"
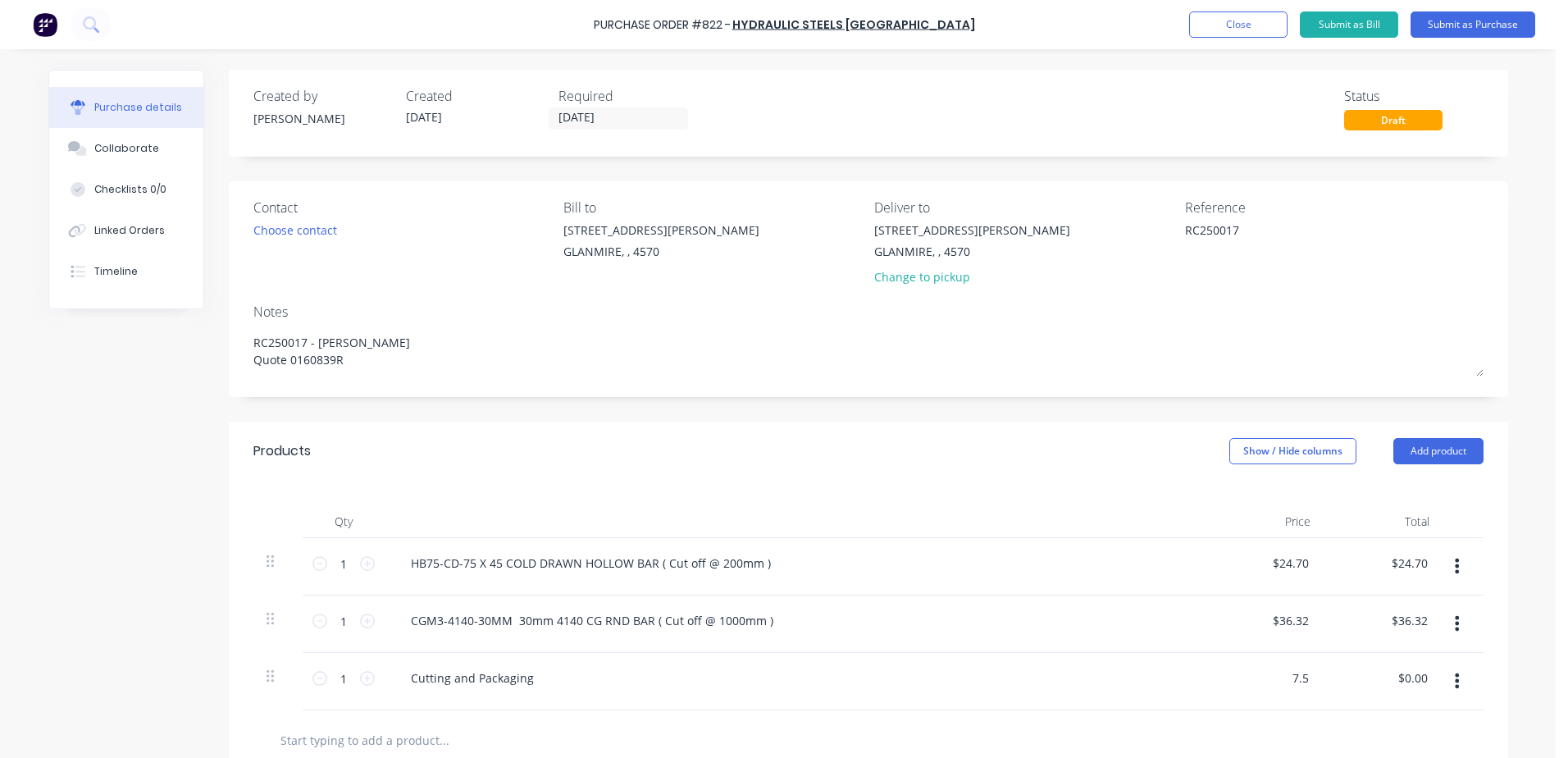
type input "$7.50"
click at [802, 674] on div "Cutting and Packaging" at bounding box center [794, 677] width 793 height 23
click at [1448, 17] on button "Submit as Purchase" at bounding box center [1473, 24] width 125 height 26
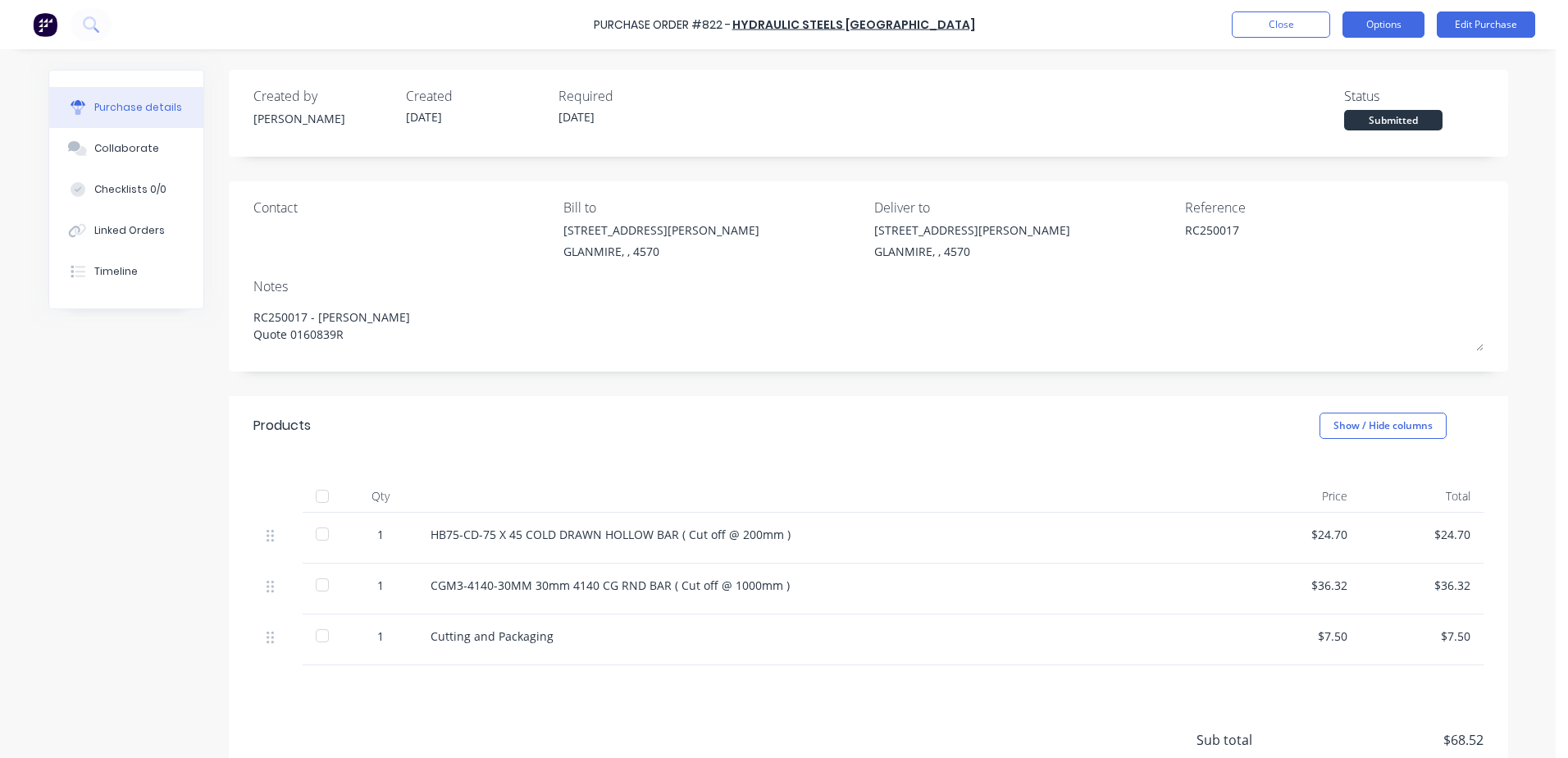
click at [1402, 23] on button "Options" at bounding box center [1383, 24] width 82 height 26
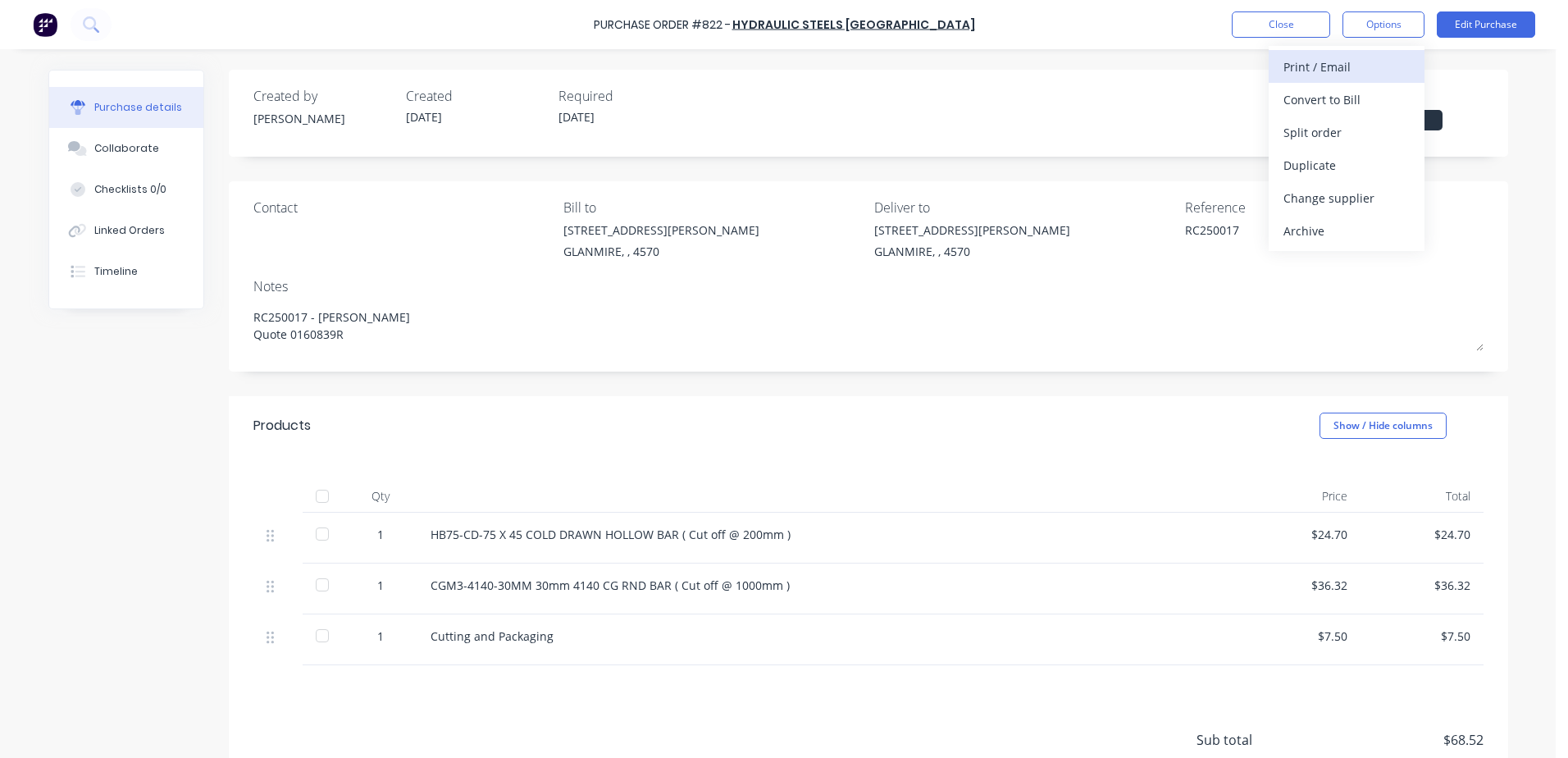
click at [1363, 62] on div "Print / Email" at bounding box center [1346, 66] width 126 height 23
click at [1351, 95] on div "With pricing" at bounding box center [1346, 99] width 126 height 23
type textarea "x"
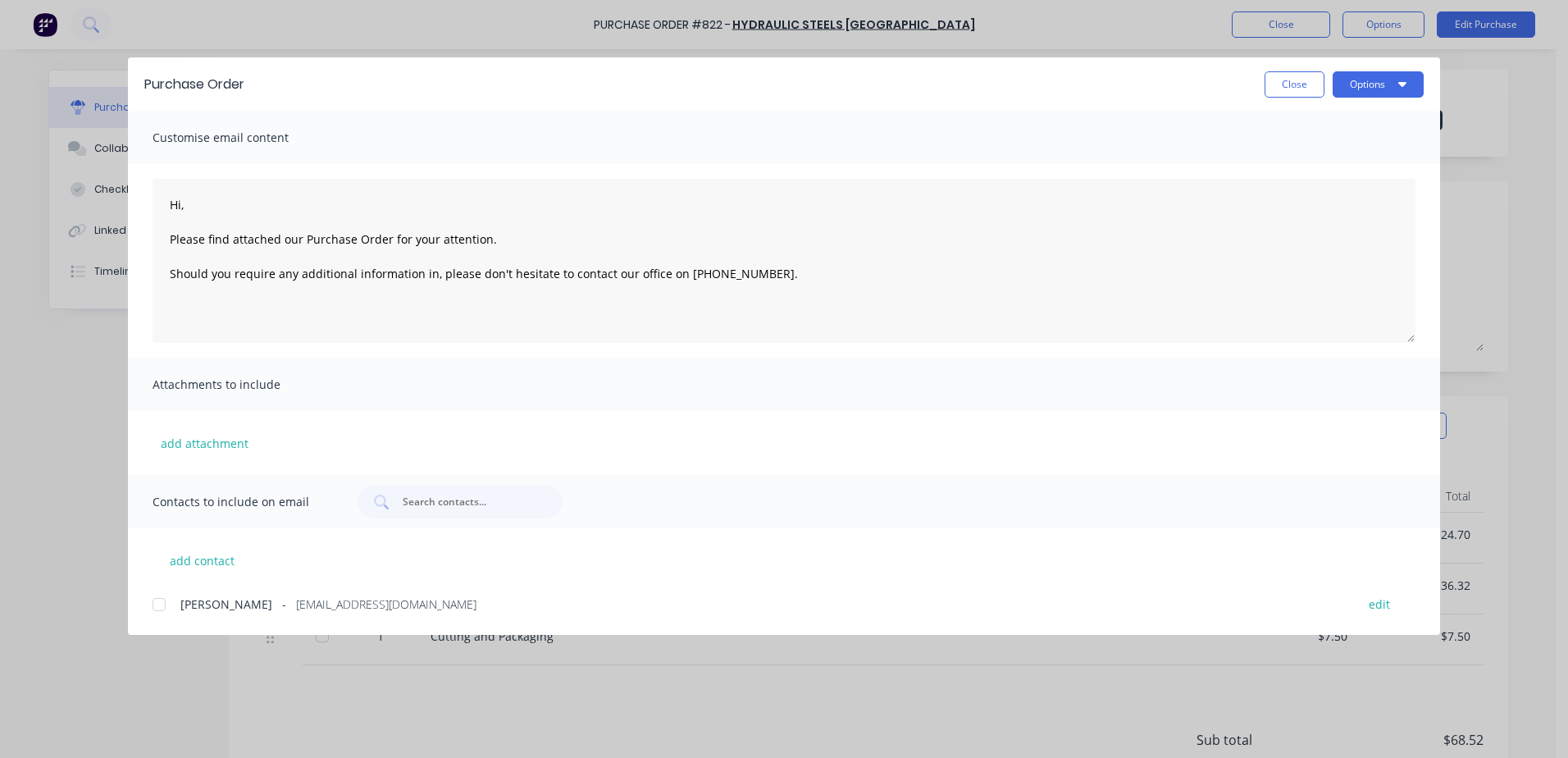
click at [165, 601] on div at bounding box center [159, 604] width 33 height 33
type textarea "Hi, Please find attached our Purchase Order for your attention. Should you requ…"
click at [1372, 91] on button "Options" at bounding box center [1379, 84] width 91 height 26
click at [1323, 183] on div "Email" at bounding box center [1345, 190] width 126 height 23
type textarea "x"
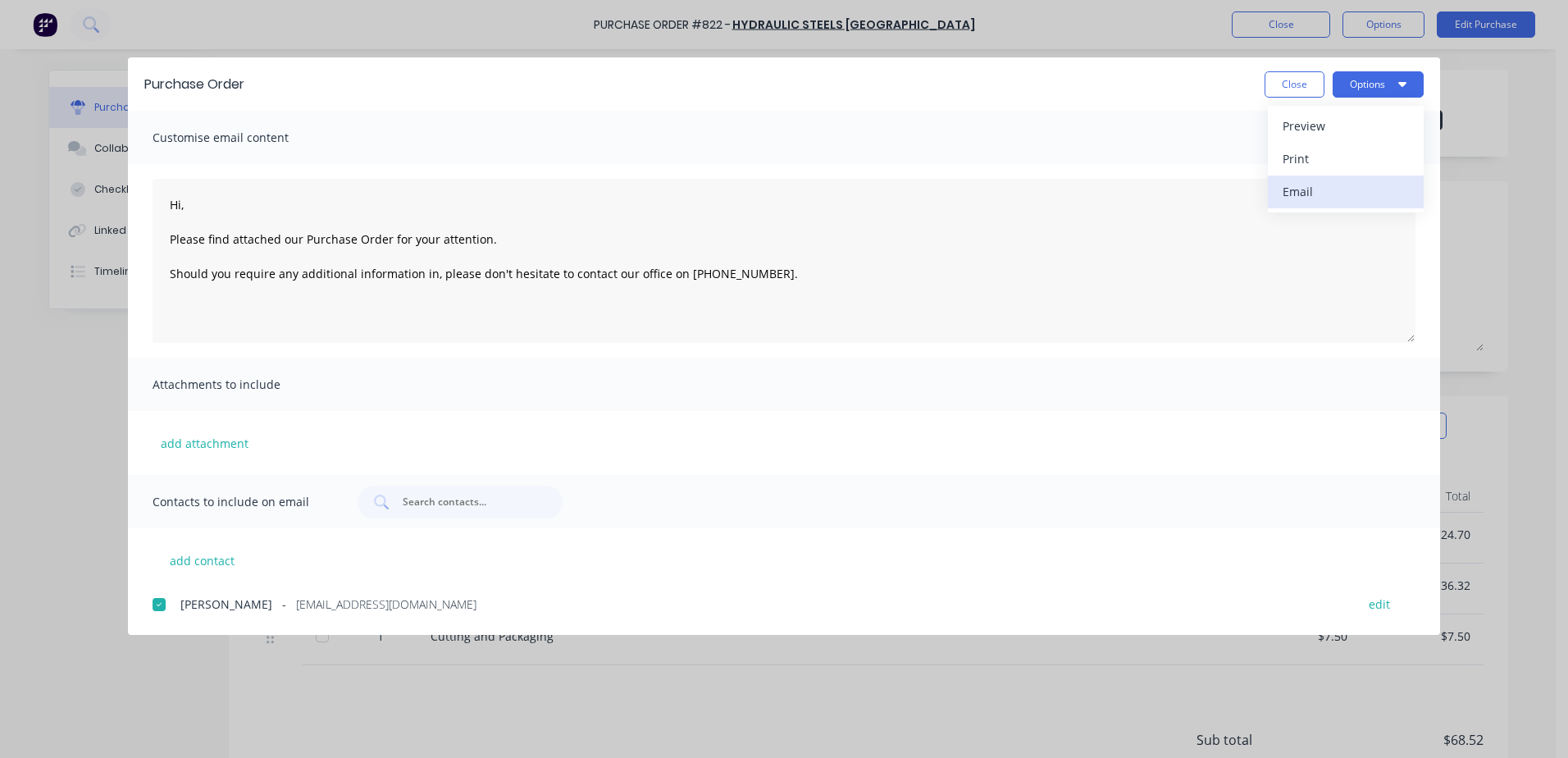
type textarea "Hi, Please find attached our Purchase Order for your attention. Should you requ…"
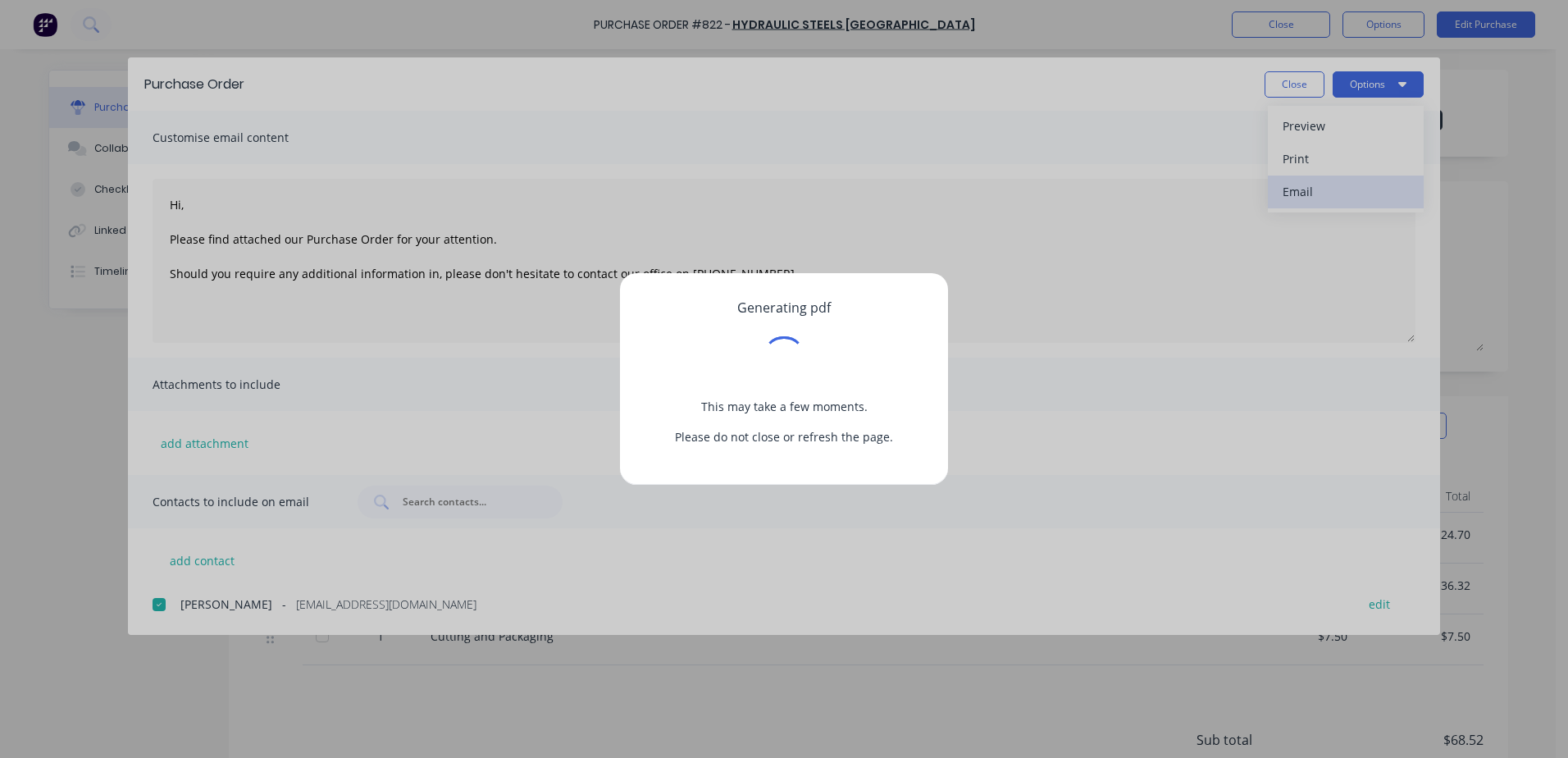
type textarea "x"
type textarea "Hi, Please find attached our Purchase Order for your attention. Should you requ…"
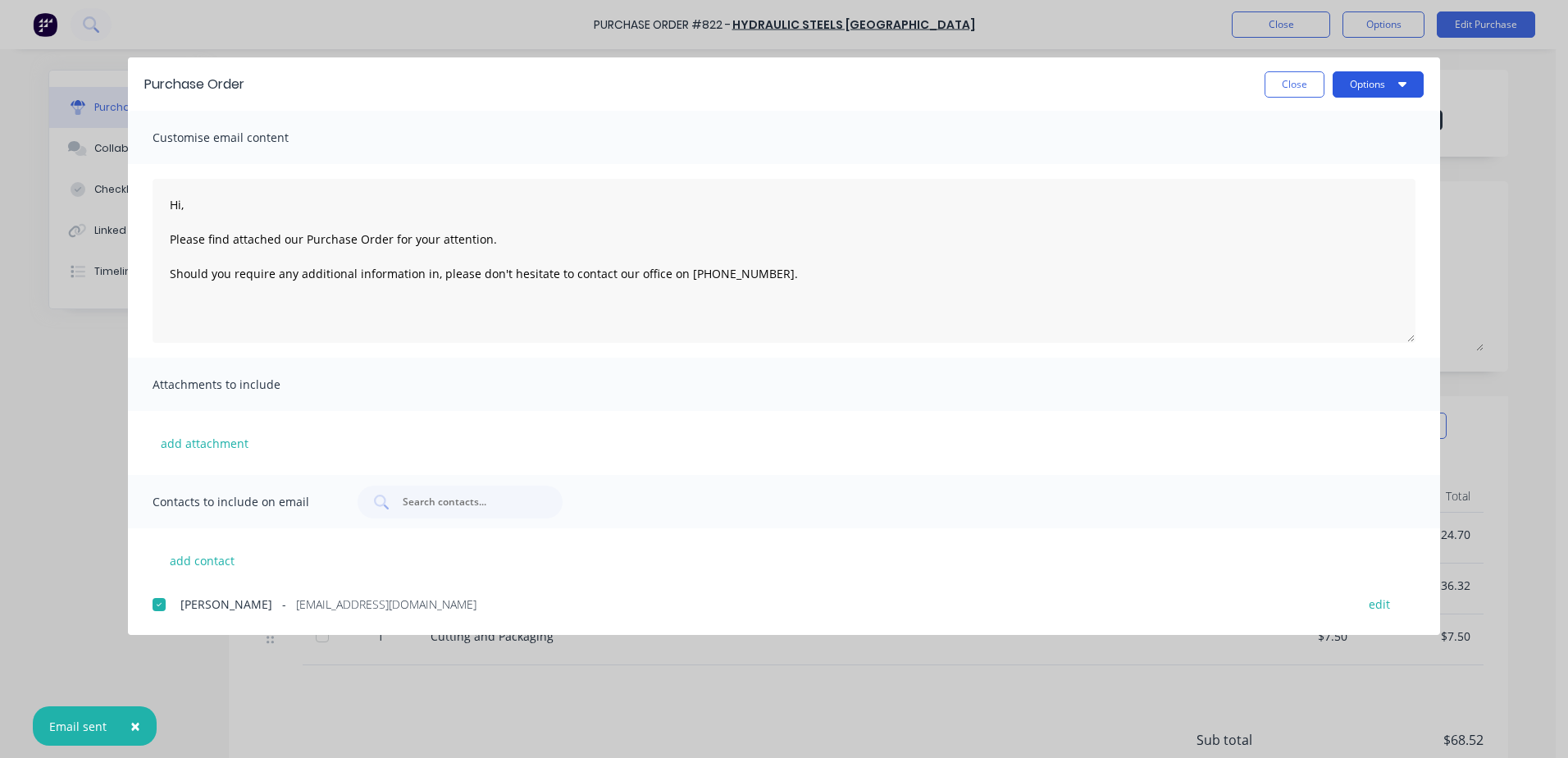
click at [1353, 90] on button "Options" at bounding box center [1379, 84] width 91 height 26
click at [1312, 195] on div "Email" at bounding box center [1345, 190] width 126 height 23
type textarea "x"
type textarea "Hi, Please find attached our Purchase Order for your attention. Should you requ…"
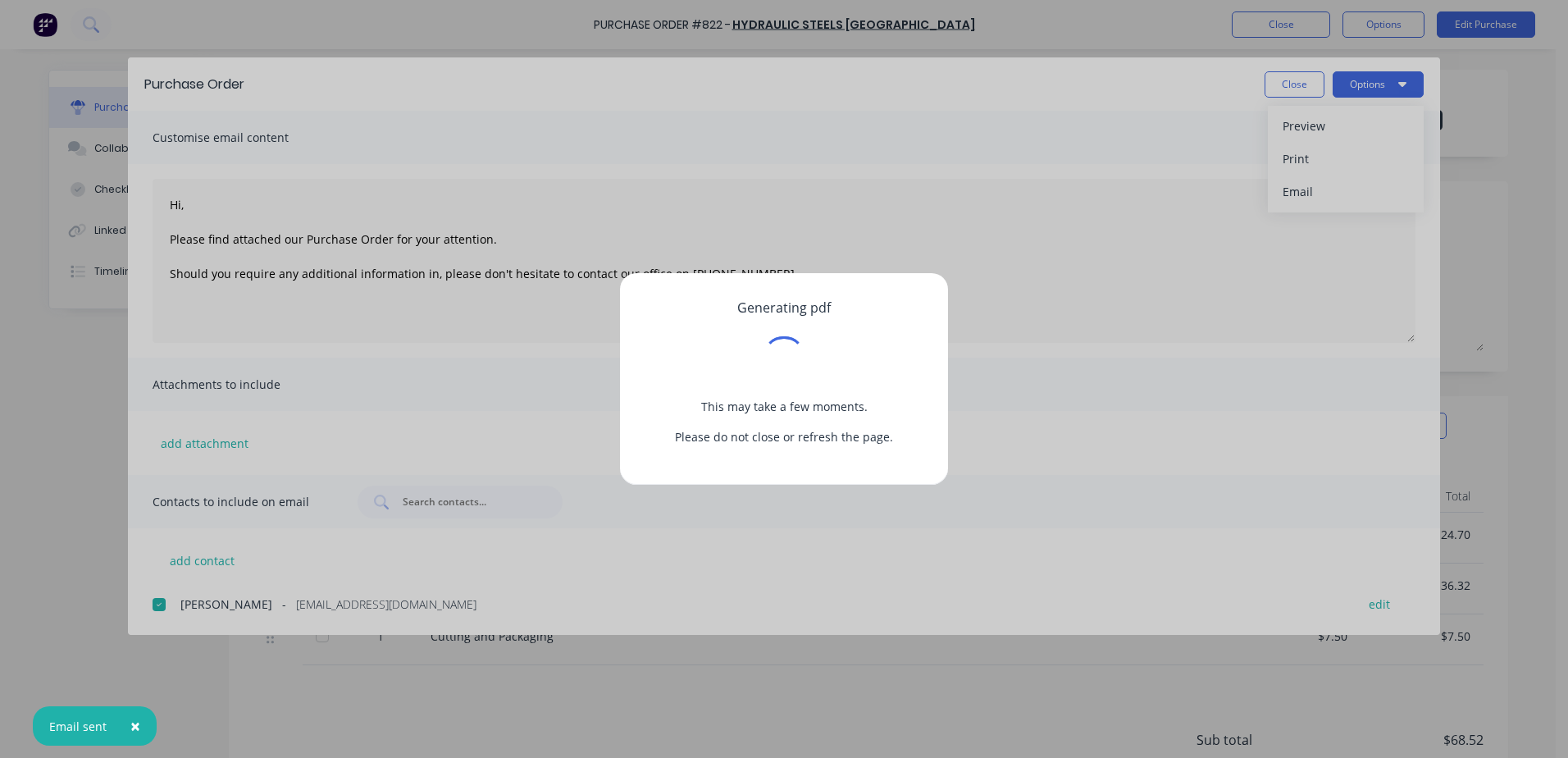
type textarea "x"
type textarea "Hi, Please find attached our Purchase Order for your attention. Should you requ…"
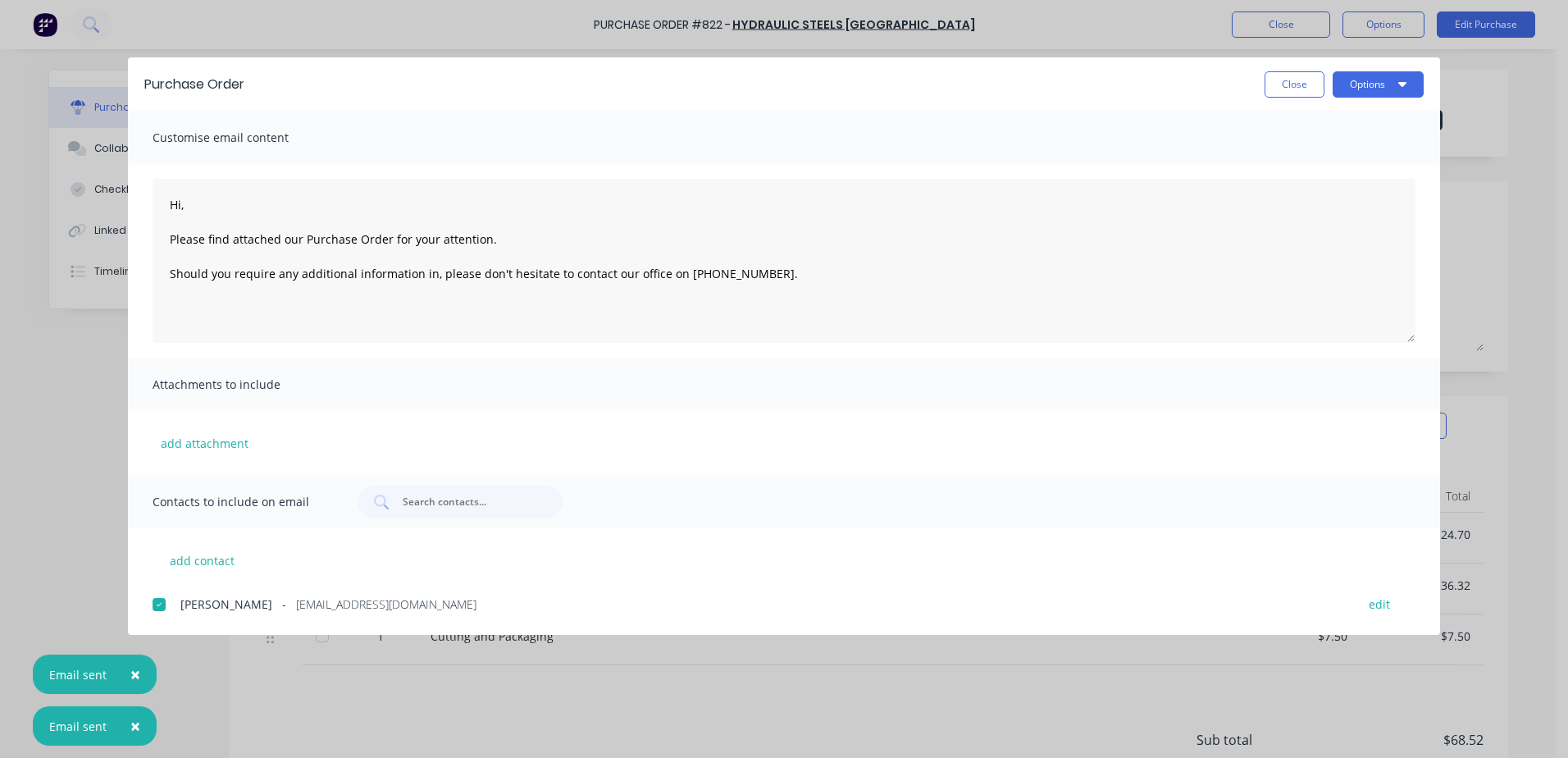
click at [1361, 85] on button "Options" at bounding box center [1379, 84] width 91 height 26
click at [1297, 153] on div "Print" at bounding box center [1345, 158] width 126 height 23
type textarea "x"
type textarea "Hi, Please find attached our Purchase Order for your attention. Should you requ…"
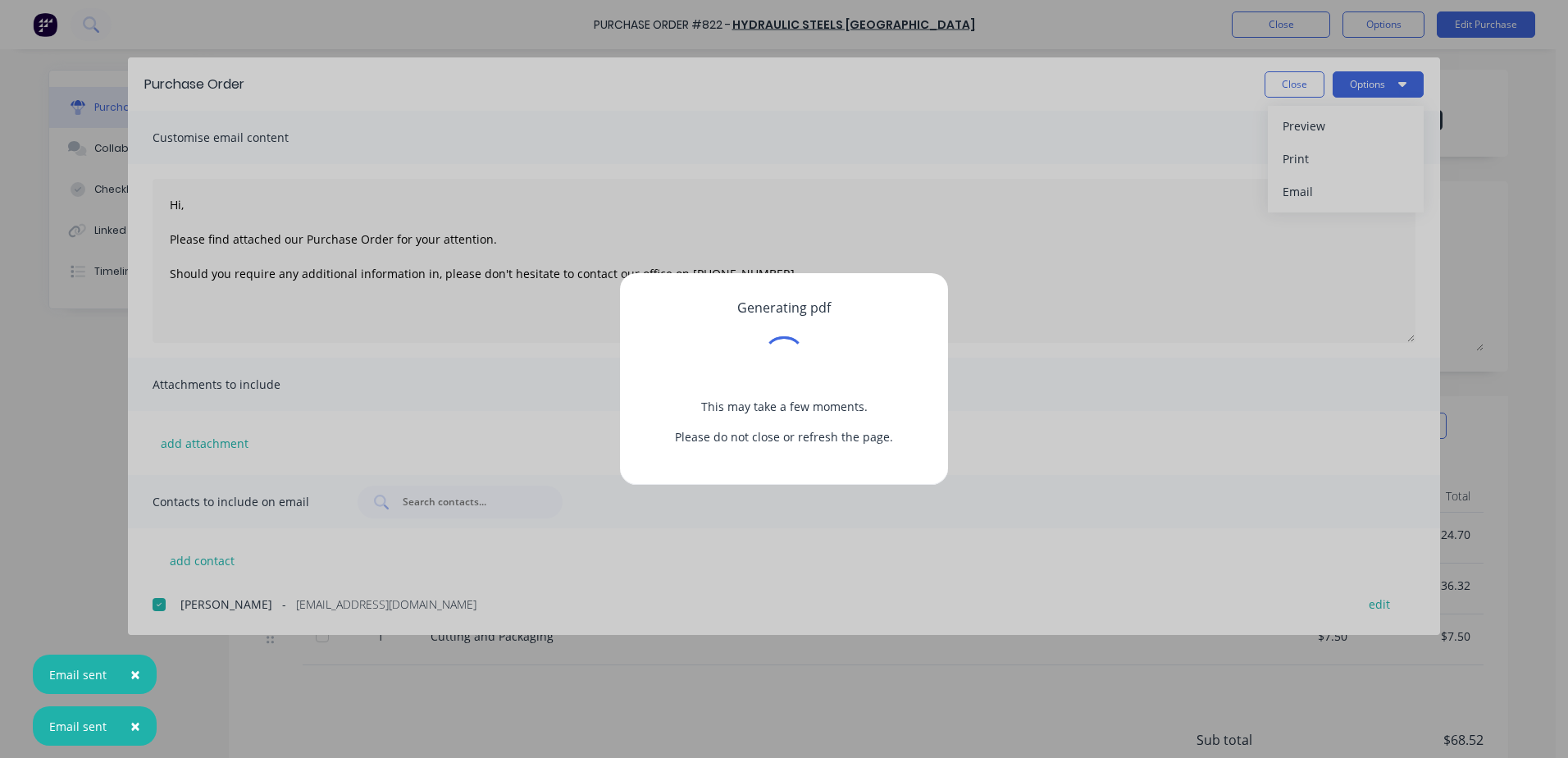
type textarea "x"
type textarea "Hi, Please find attached our Purchase Order for your attention. Should you requ…"
type textarea "x"
type textarea "Hi, Please find attached our Purchase Order for your attention. Should you requ…"
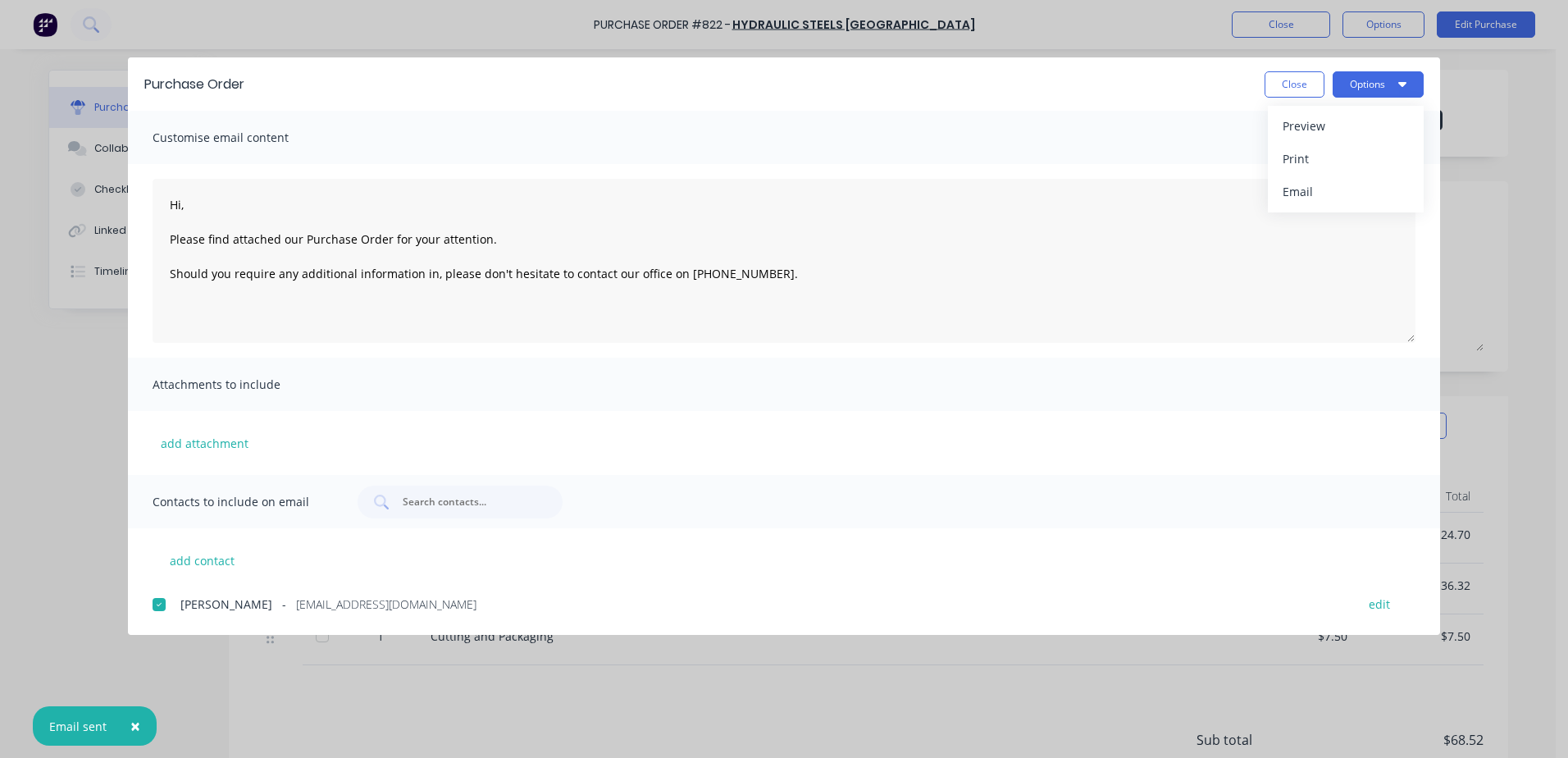
type textarea "x"
type textarea "Hi, Please find attached our Purchase Order for your attention. Should you requ…"
type textarea "x"
type textarea "Hi, Please find attached our Purchase Order for your attention. Should you requ…"
type textarea "x"
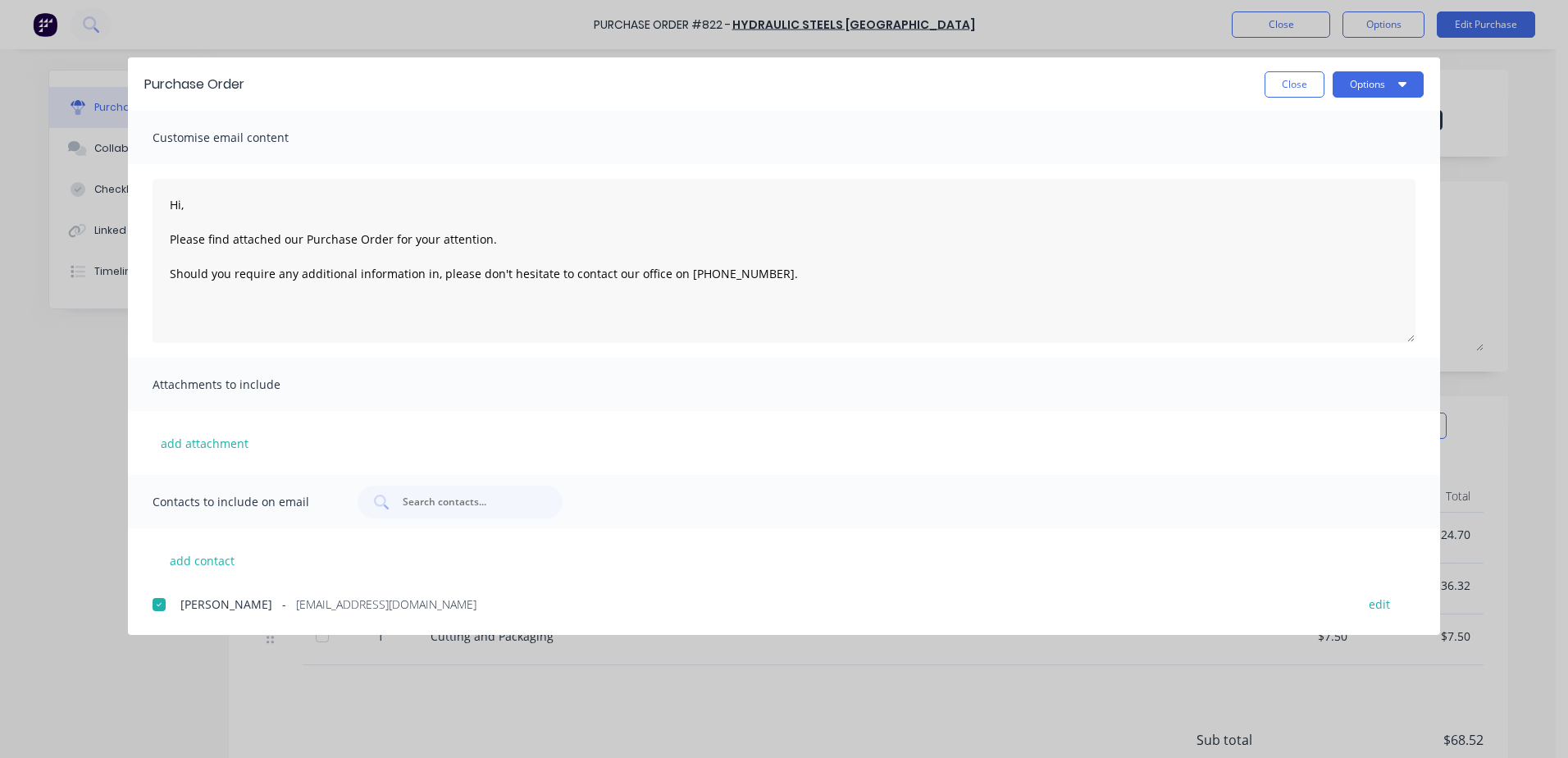
type textarea "Hi, Please find attached our Purchase Order for your attention. Should you requ…"
click at [1272, 84] on button "Close" at bounding box center [1295, 84] width 60 height 26
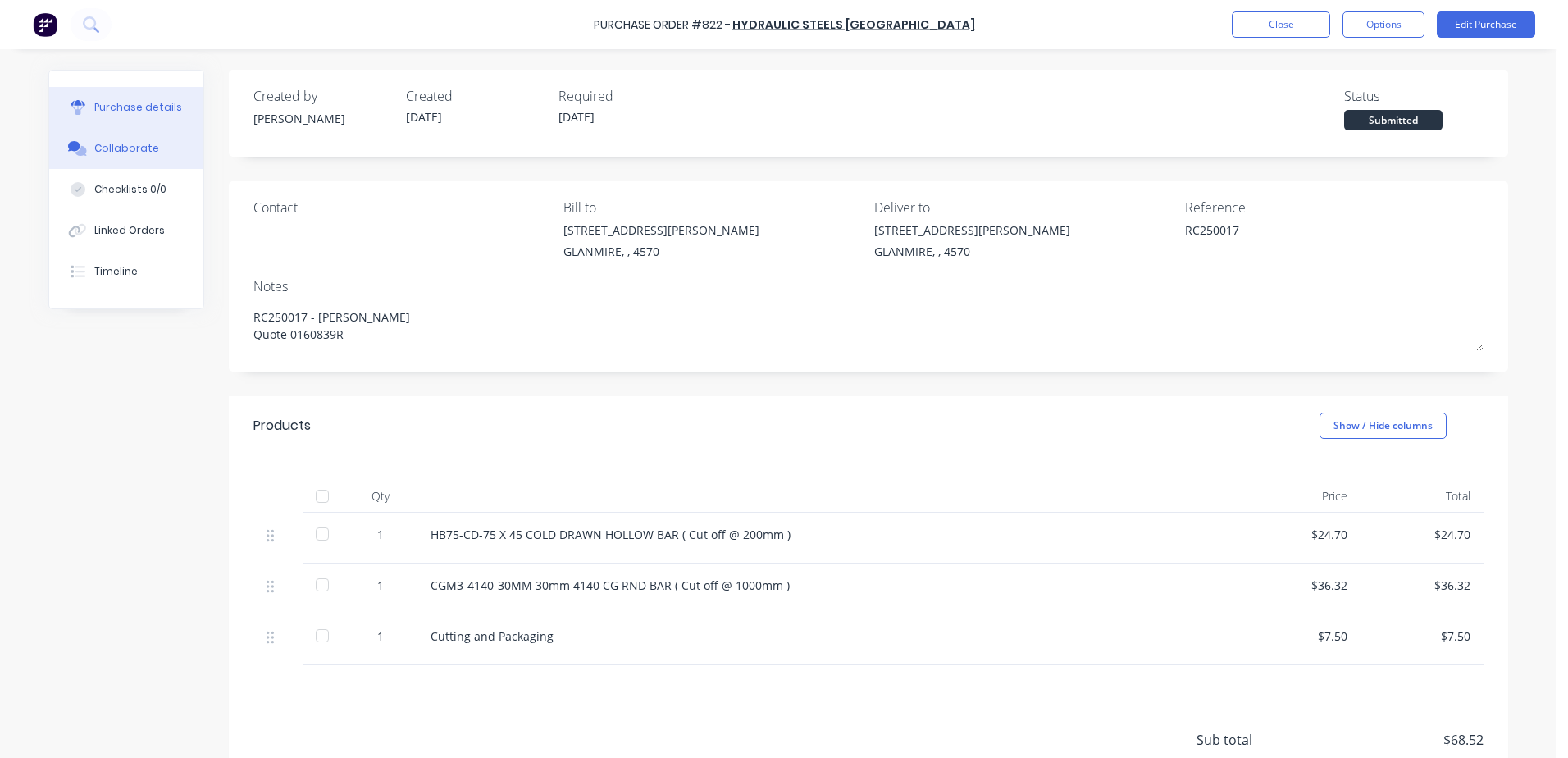
click at [137, 145] on div "Collaborate" at bounding box center [126, 148] width 64 height 15
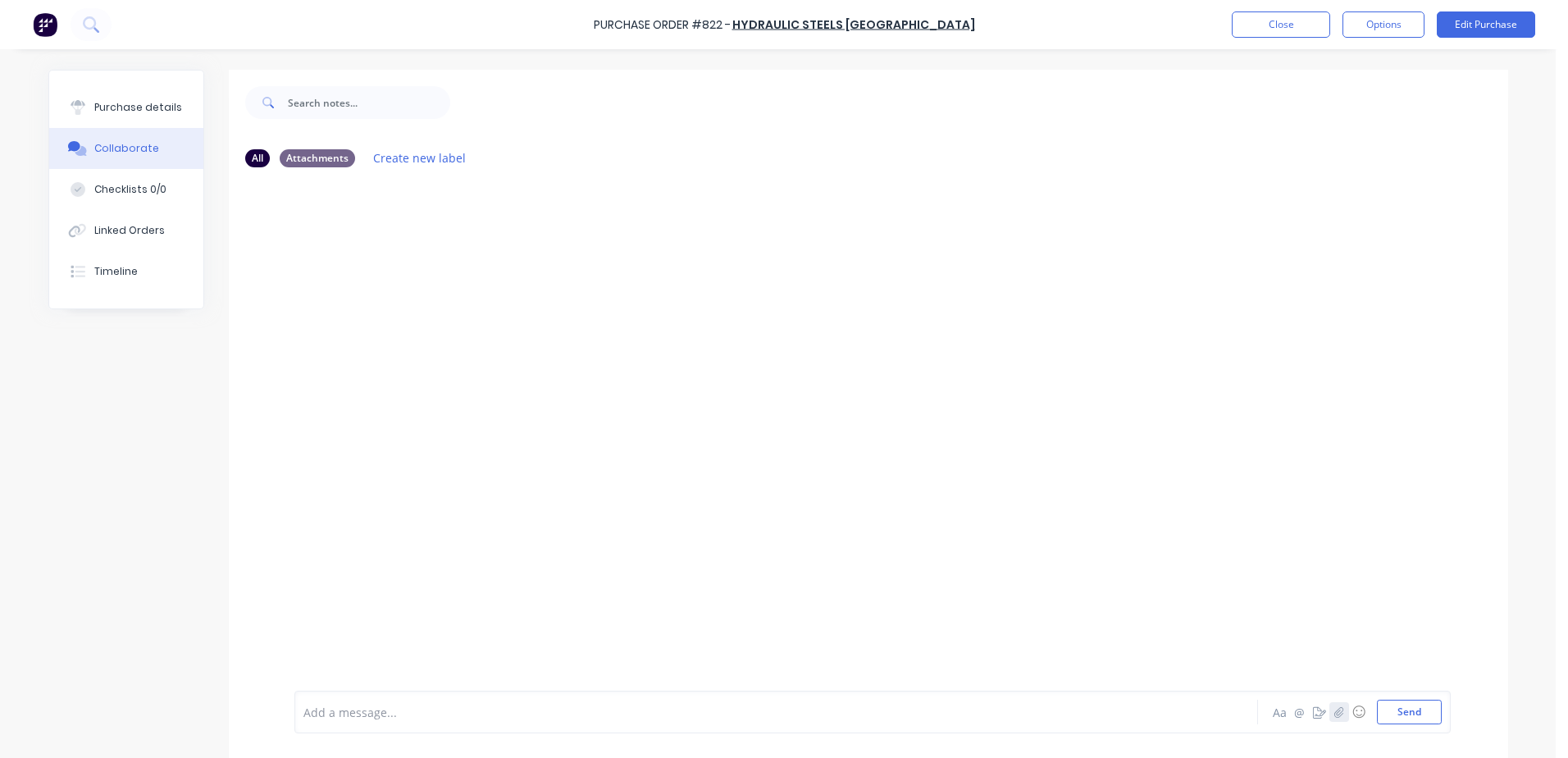
click at [1338, 712] on button "button" at bounding box center [1338, 711] width 20 height 20
click at [1395, 700] on button "Send" at bounding box center [1408, 711] width 64 height 24
click at [95, 150] on div "Collaborate" at bounding box center [126, 148] width 64 height 15
click at [1334, 712] on icon "button" at bounding box center [1337, 711] width 10 height 11
click at [1405, 712] on button "Send" at bounding box center [1408, 711] width 64 height 24
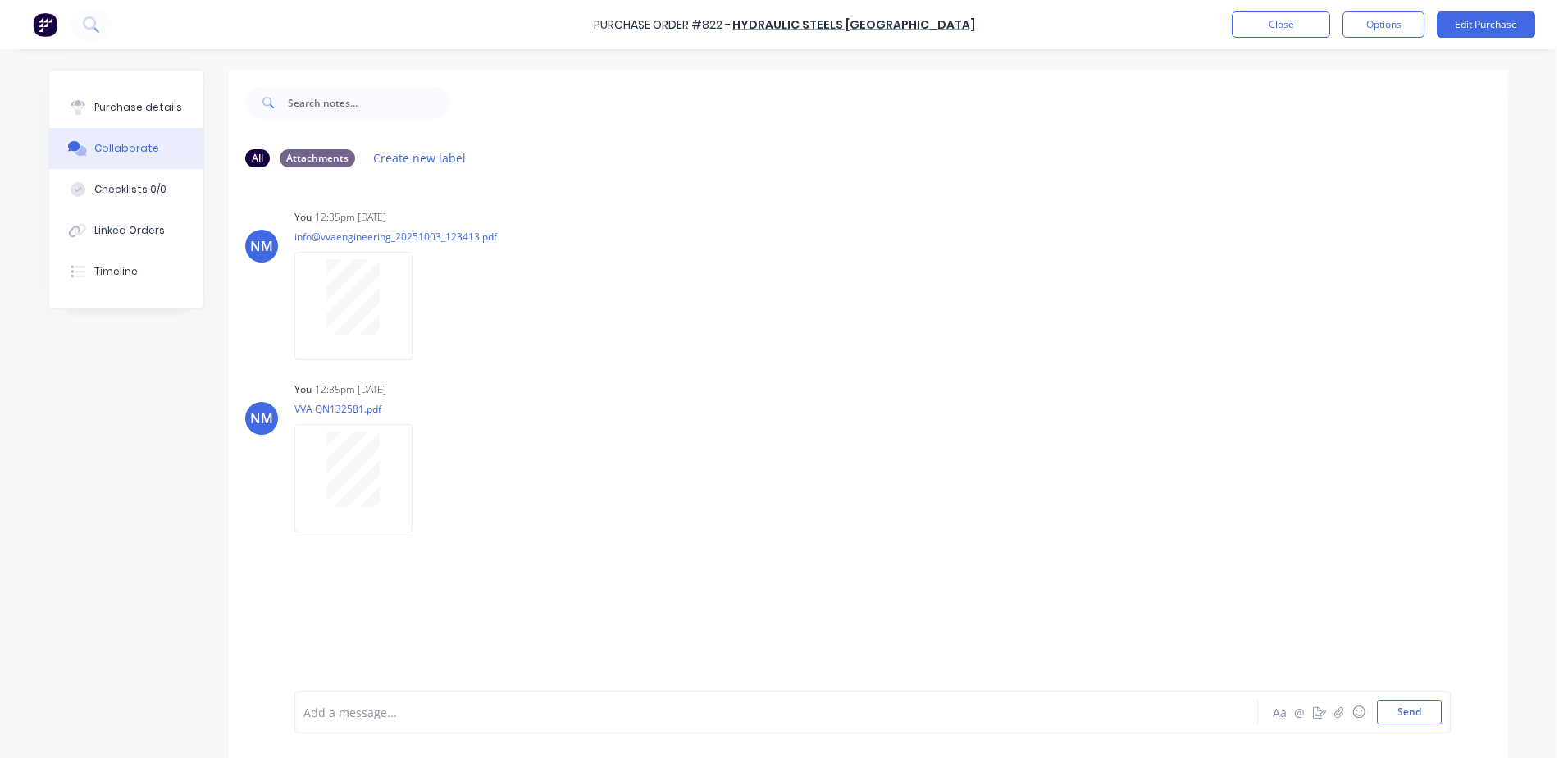
click at [1273, 39] on div "Purchase Order #822 - Hydraulic Steels [GEOGRAPHIC_DATA] Close Options Edit Pur…" at bounding box center [784, 24] width 1568 height 49
click at [1273, 28] on button "Close" at bounding box center [1281, 24] width 98 height 26
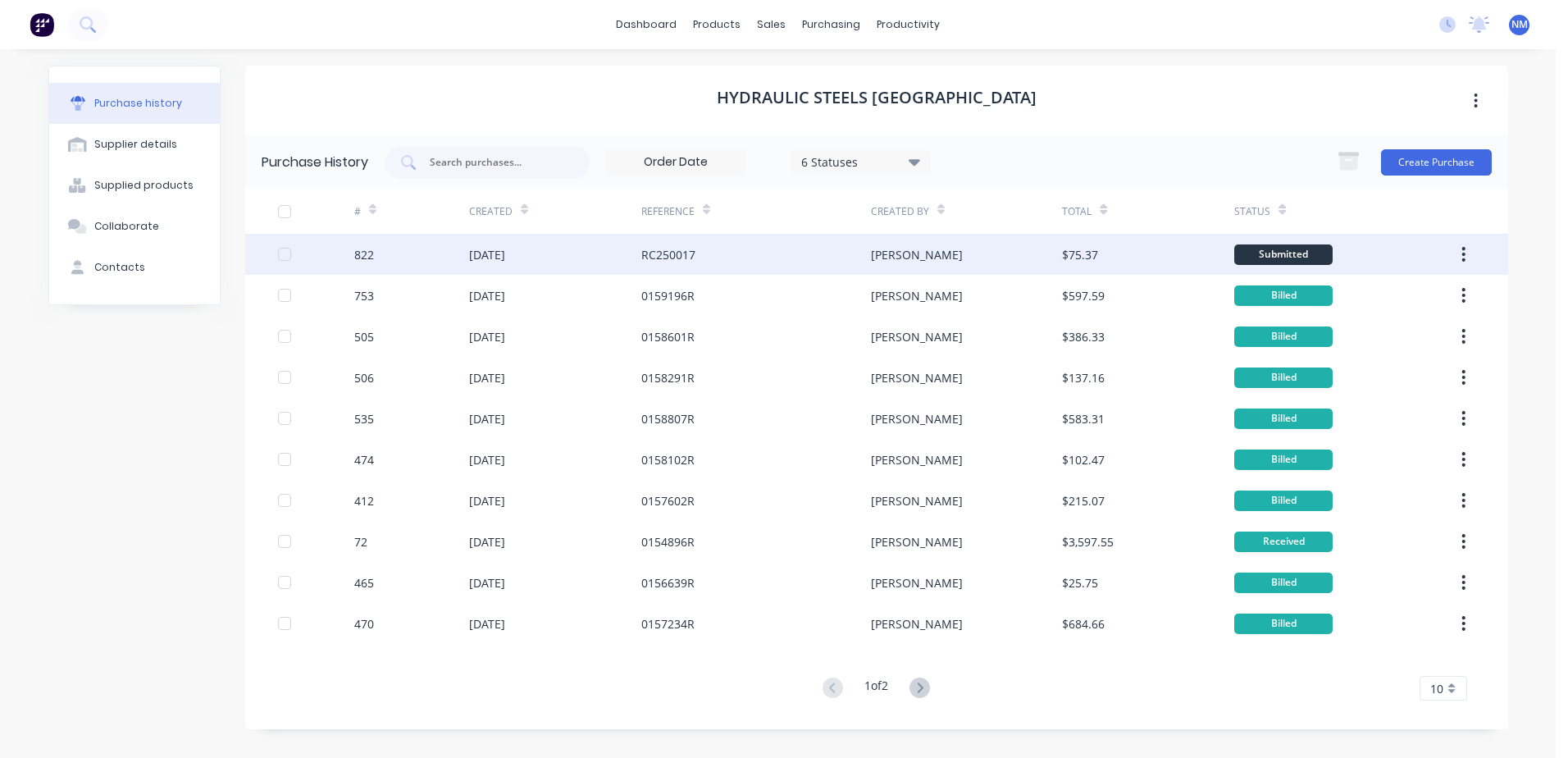
click at [996, 252] on div "[PERSON_NAME]" at bounding box center [966, 254] width 191 height 41
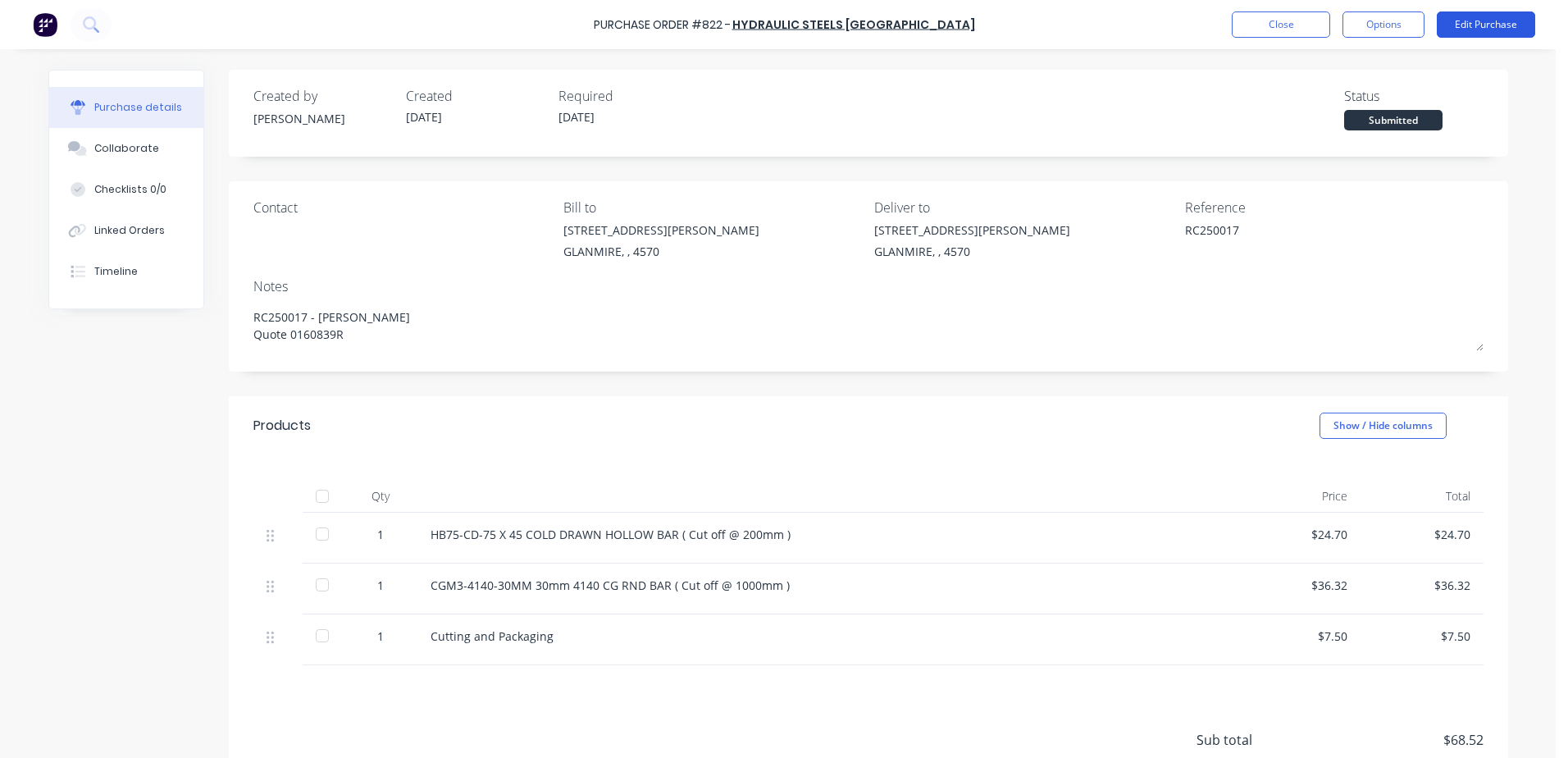
click at [1467, 19] on button "Edit Purchase" at bounding box center [1485, 24] width 98 height 26
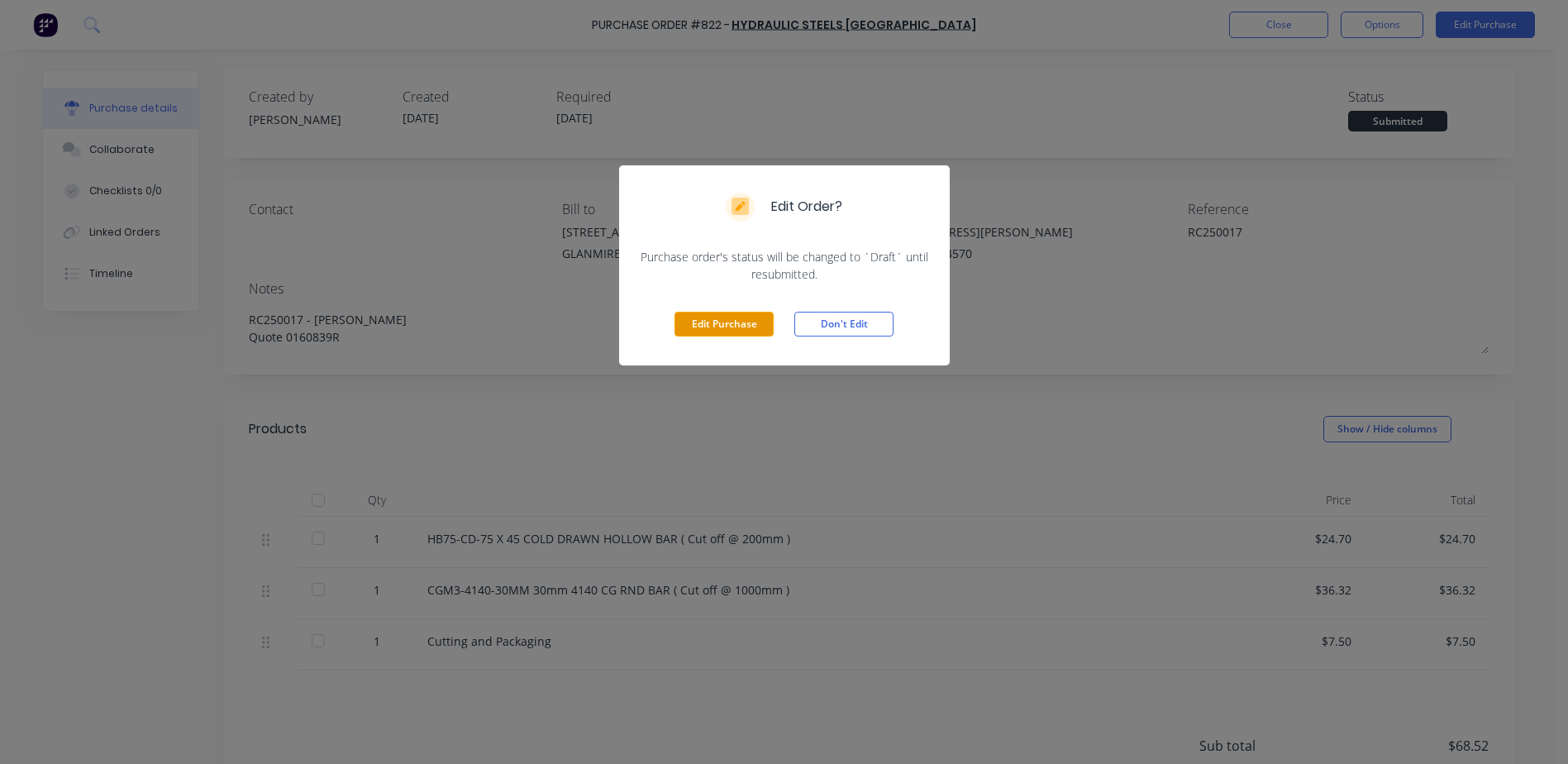
click at [764, 328] on button "Edit Purchase" at bounding box center [723, 324] width 99 height 24
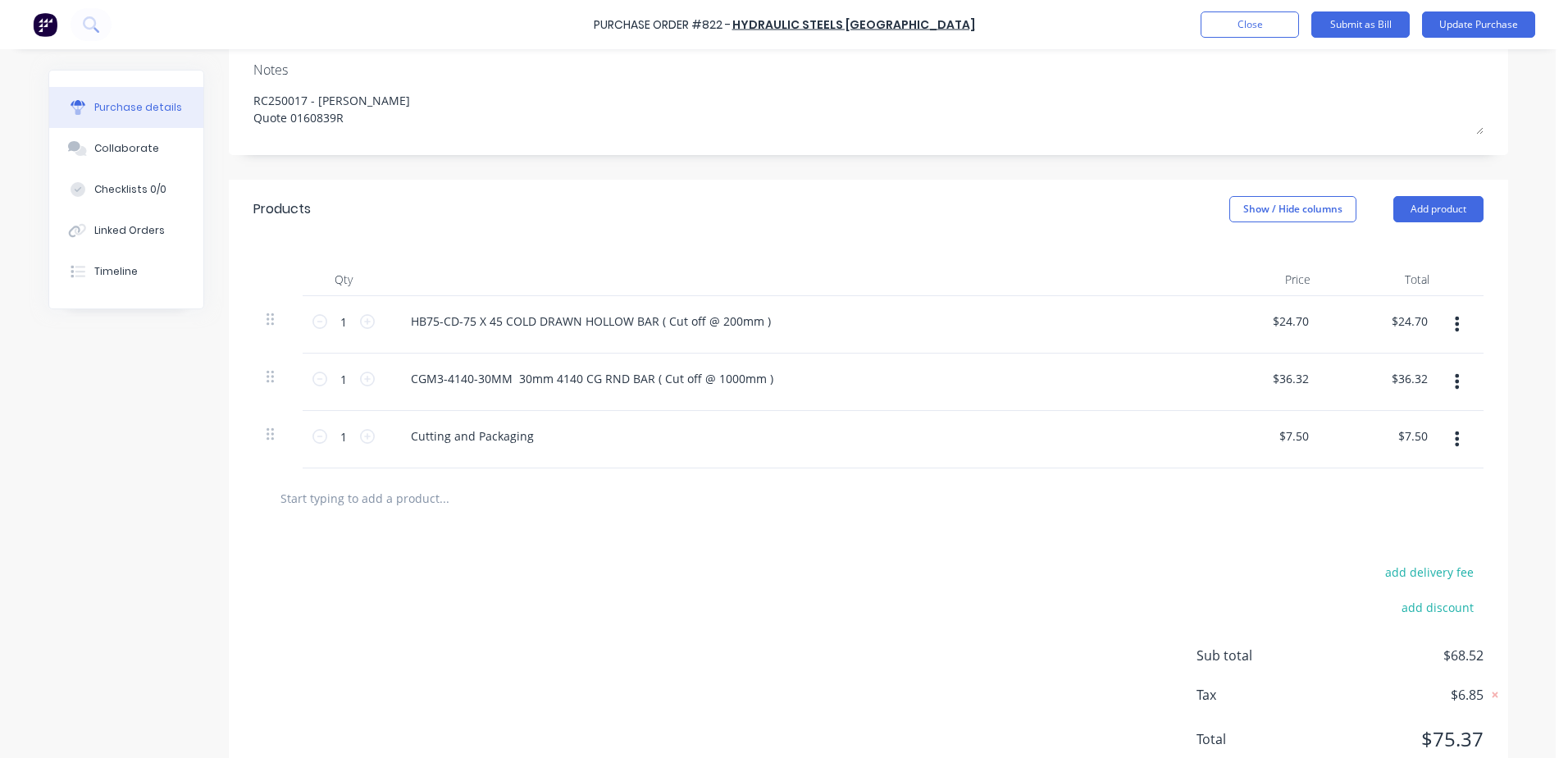
scroll to position [246, 0]
click at [410, 497] on input "text" at bounding box center [443, 493] width 328 height 33
type textarea "x"
type input "6"
type textarea "x"
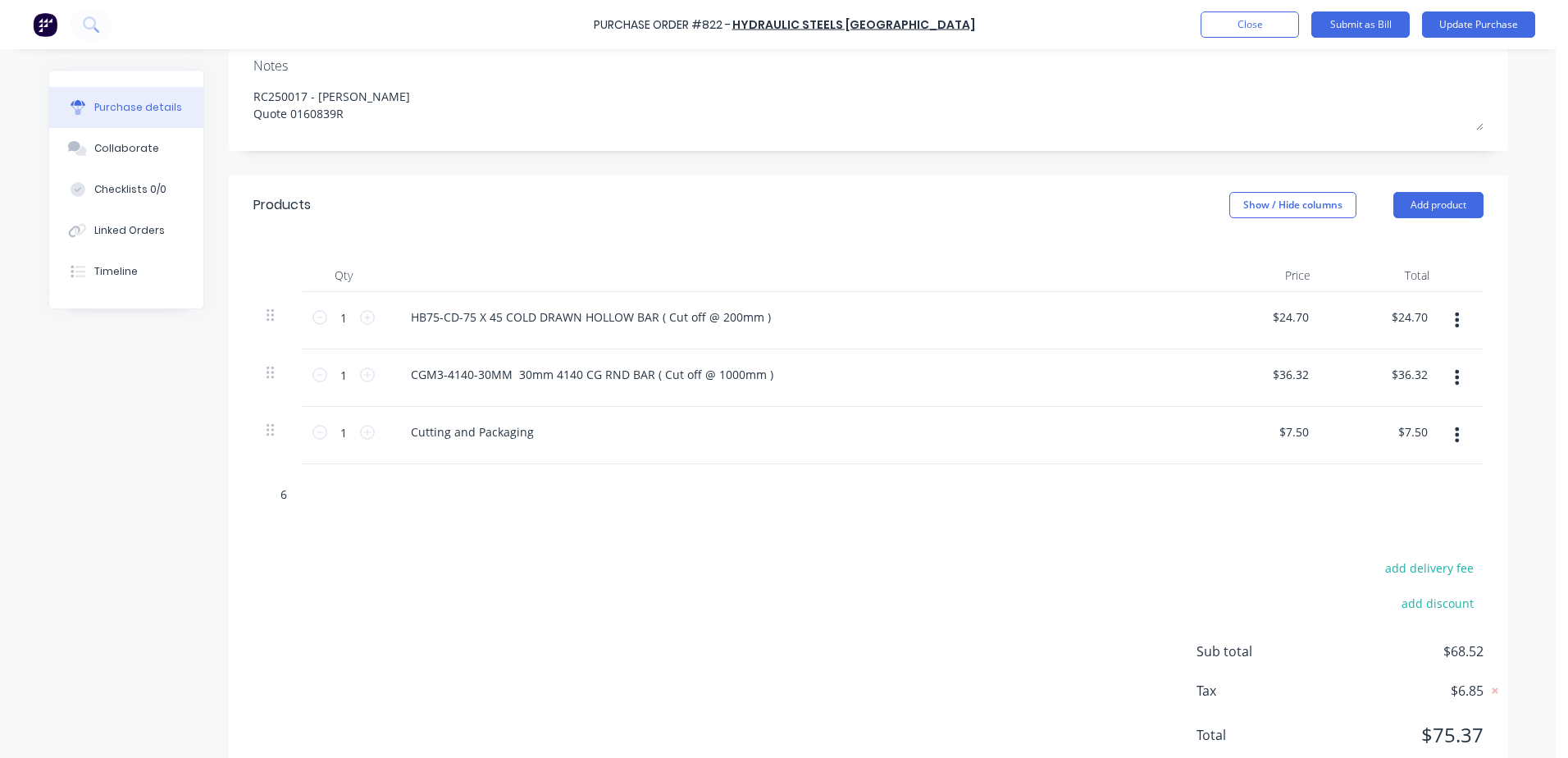
type input "60"
type textarea "x"
type input "600"
type textarea "x"
type input "6005"
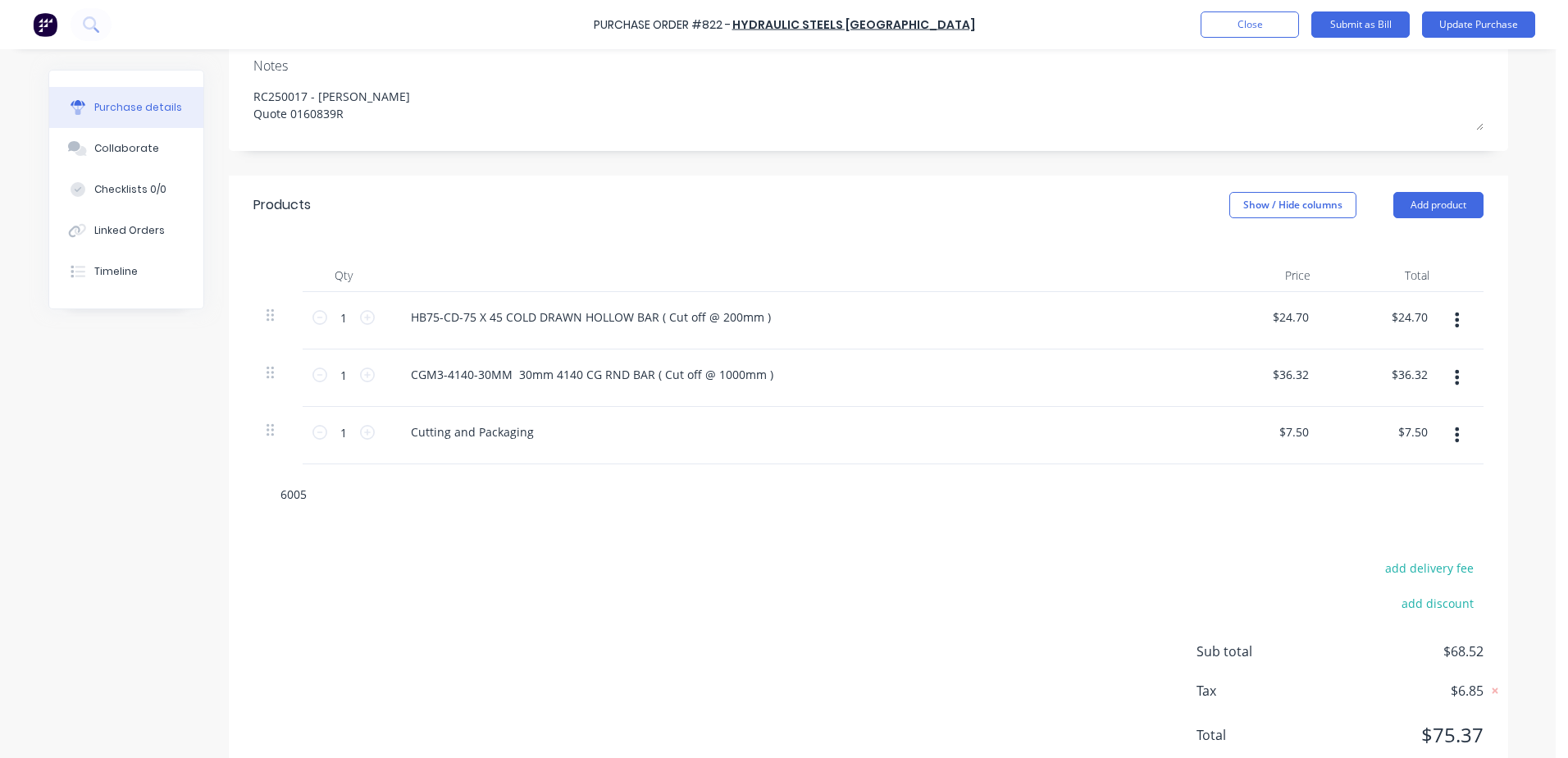
type textarea "x"
type input "6005-"
type textarea "x"
type input "6005-2"
type textarea "x"
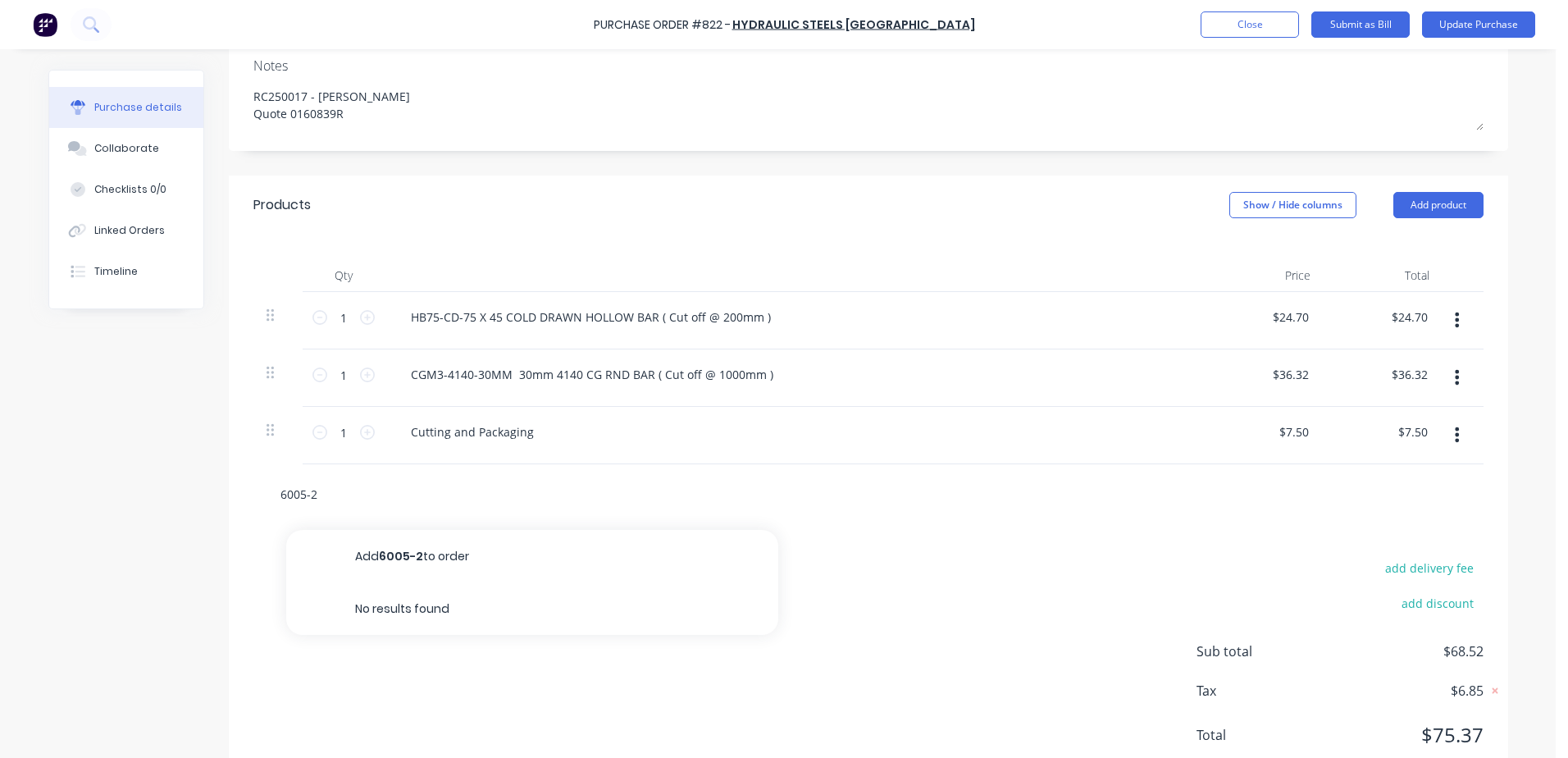
type input "6005-2R"
type textarea "x"
type input "6005-2RS"
type textarea "x"
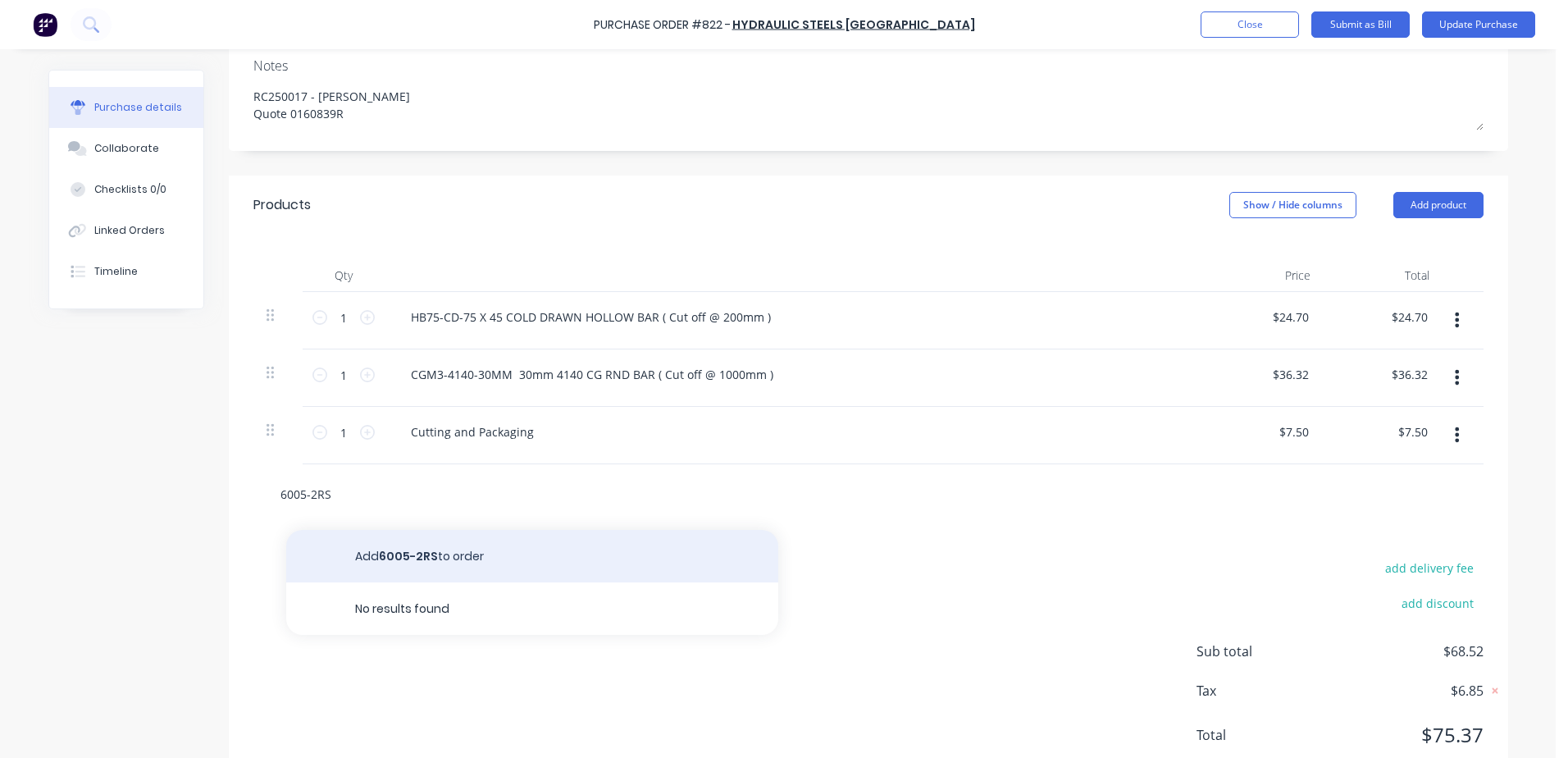
type input "6005-2RS"
click at [449, 573] on button "Add 6005-2RS to order" at bounding box center [532, 556] width 492 height 52
type textarea "x"
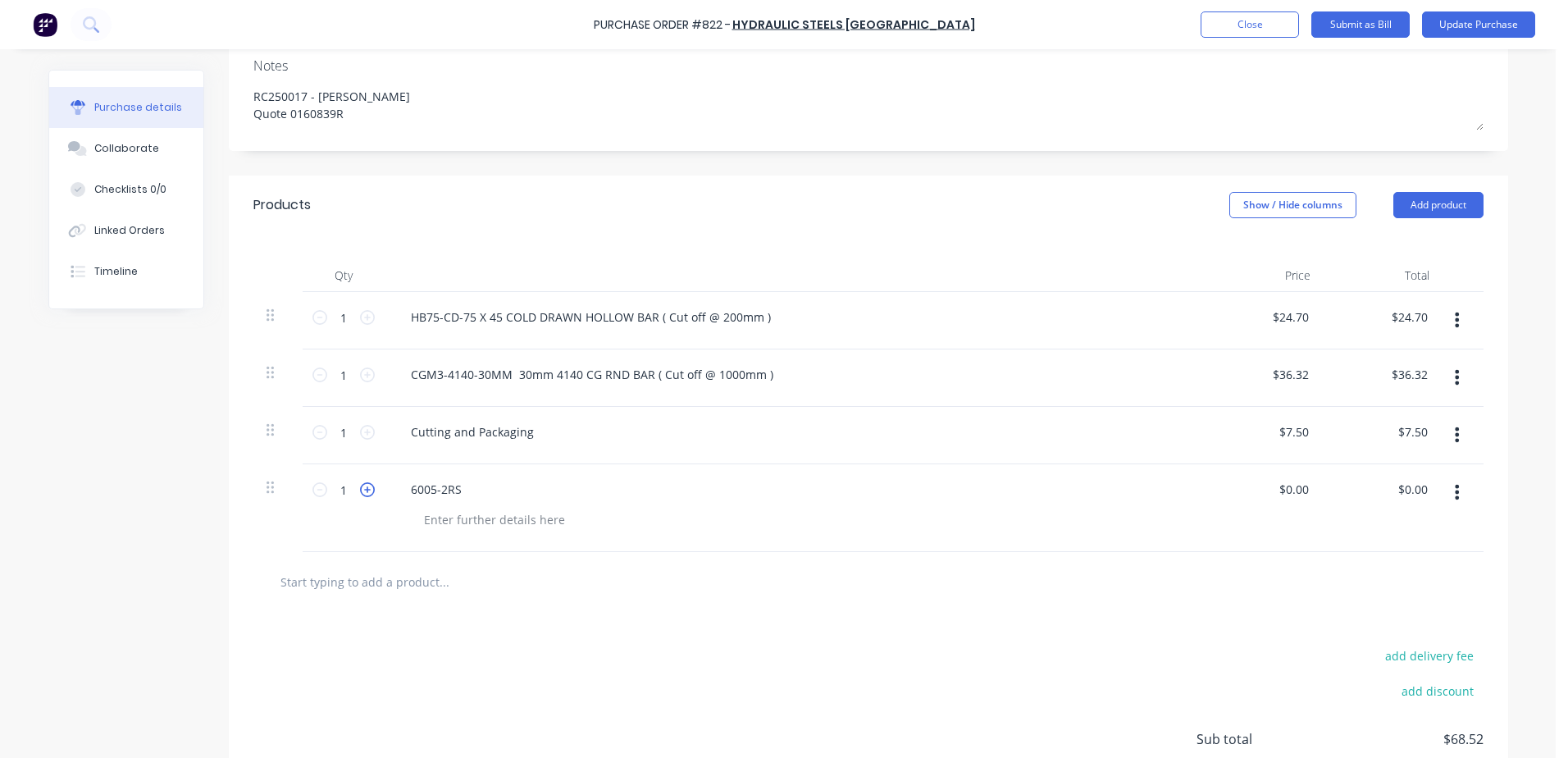
click at [360, 494] on icon at bounding box center [368, 490] width 15 height 15
type textarea "x"
type input "2"
type textarea "x"
drag, startPoint x: 1306, startPoint y: 484, endPoint x: 1354, endPoint y: 470, distance: 50.0
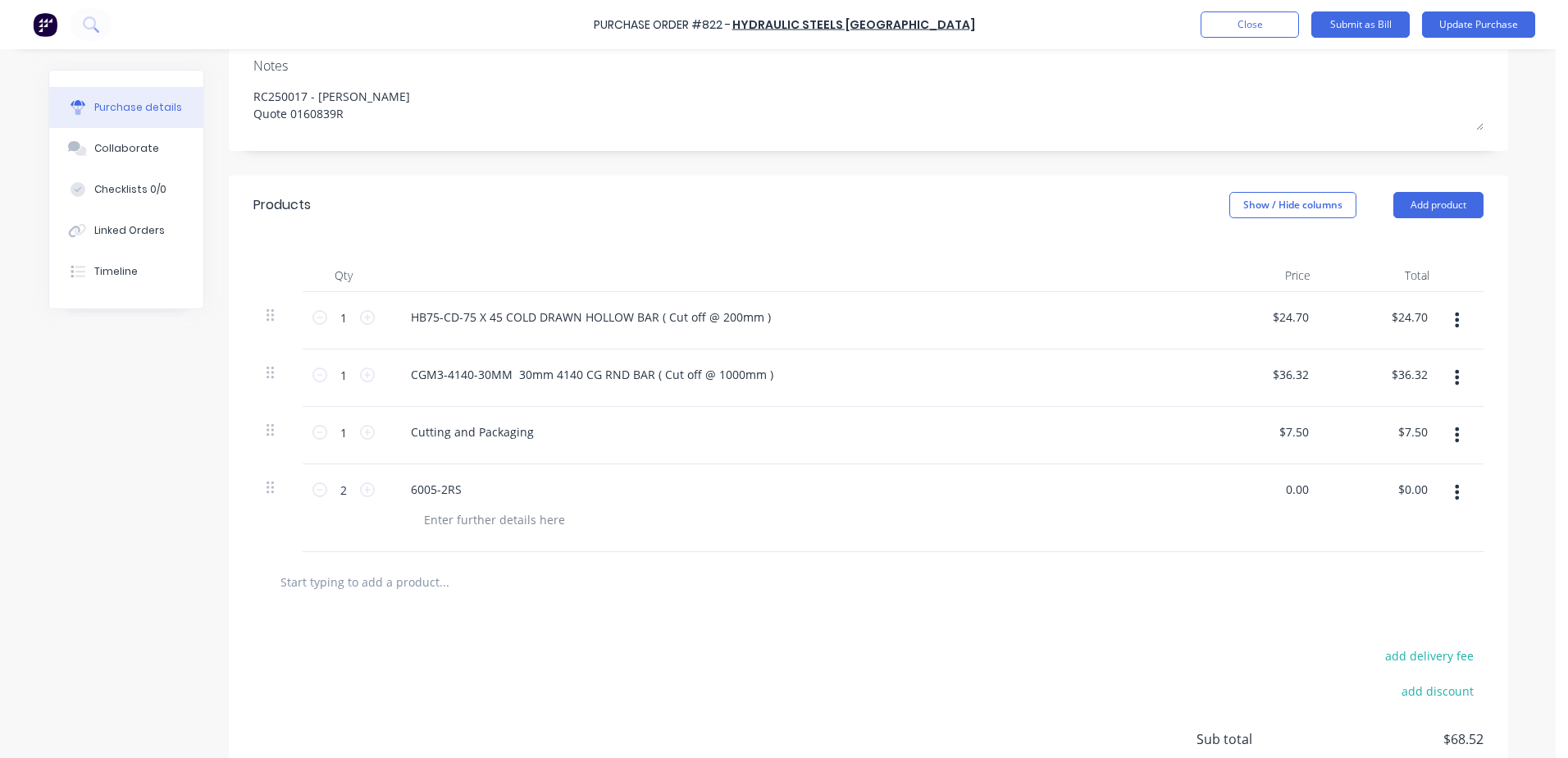
click at [1339, 483] on div "2 2 6005-2RS 0.00 0.00 $0.00 $0.00" at bounding box center [868, 508] width 1230 height 88
type input "7"
type textarea "x"
type input "$7.00"
type input "$14.00"
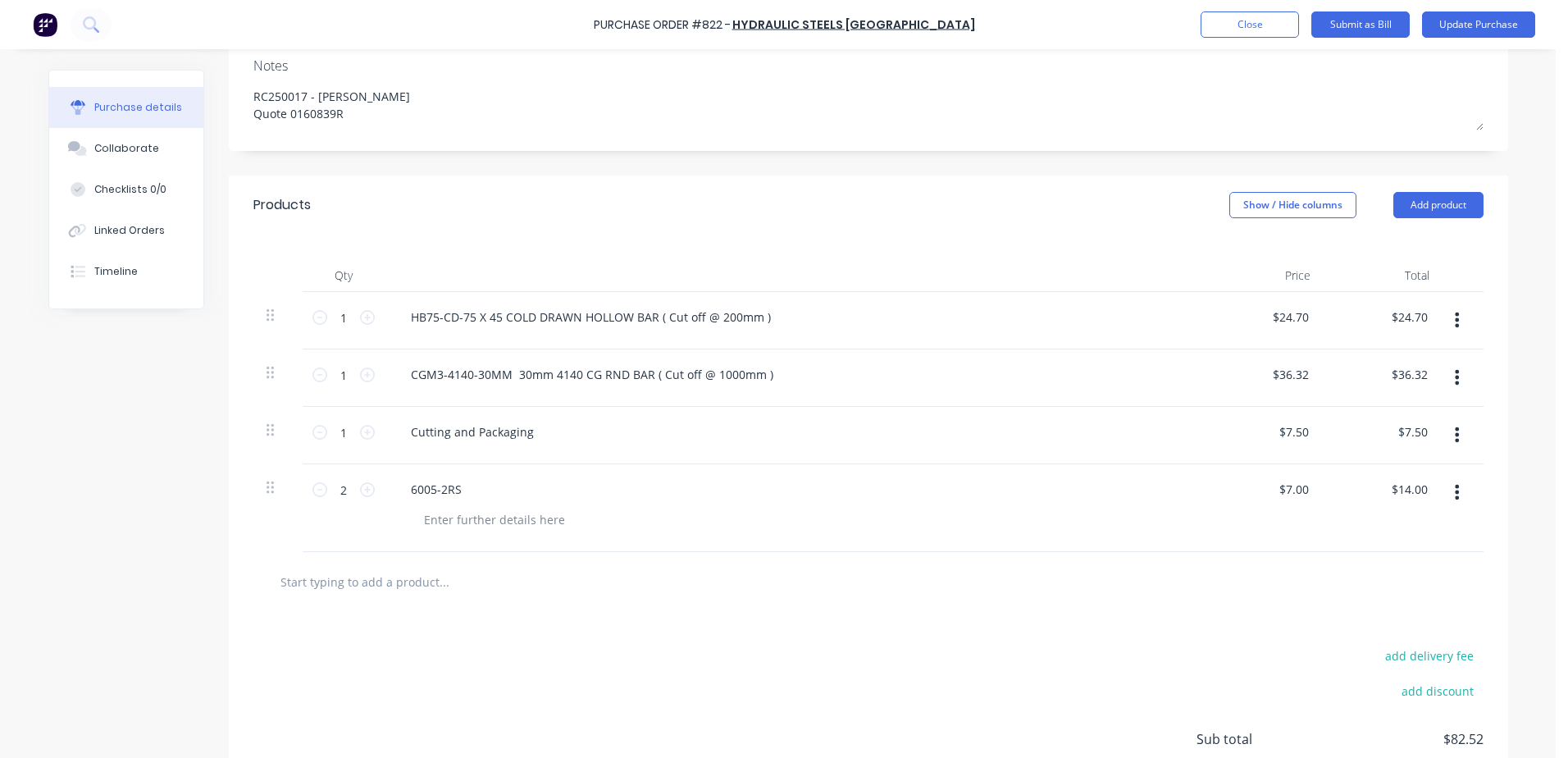
click at [376, 587] on input "text" at bounding box center [443, 581] width 328 height 33
type textarea "x"
type input "1"
type textarea "x"
type input "13"
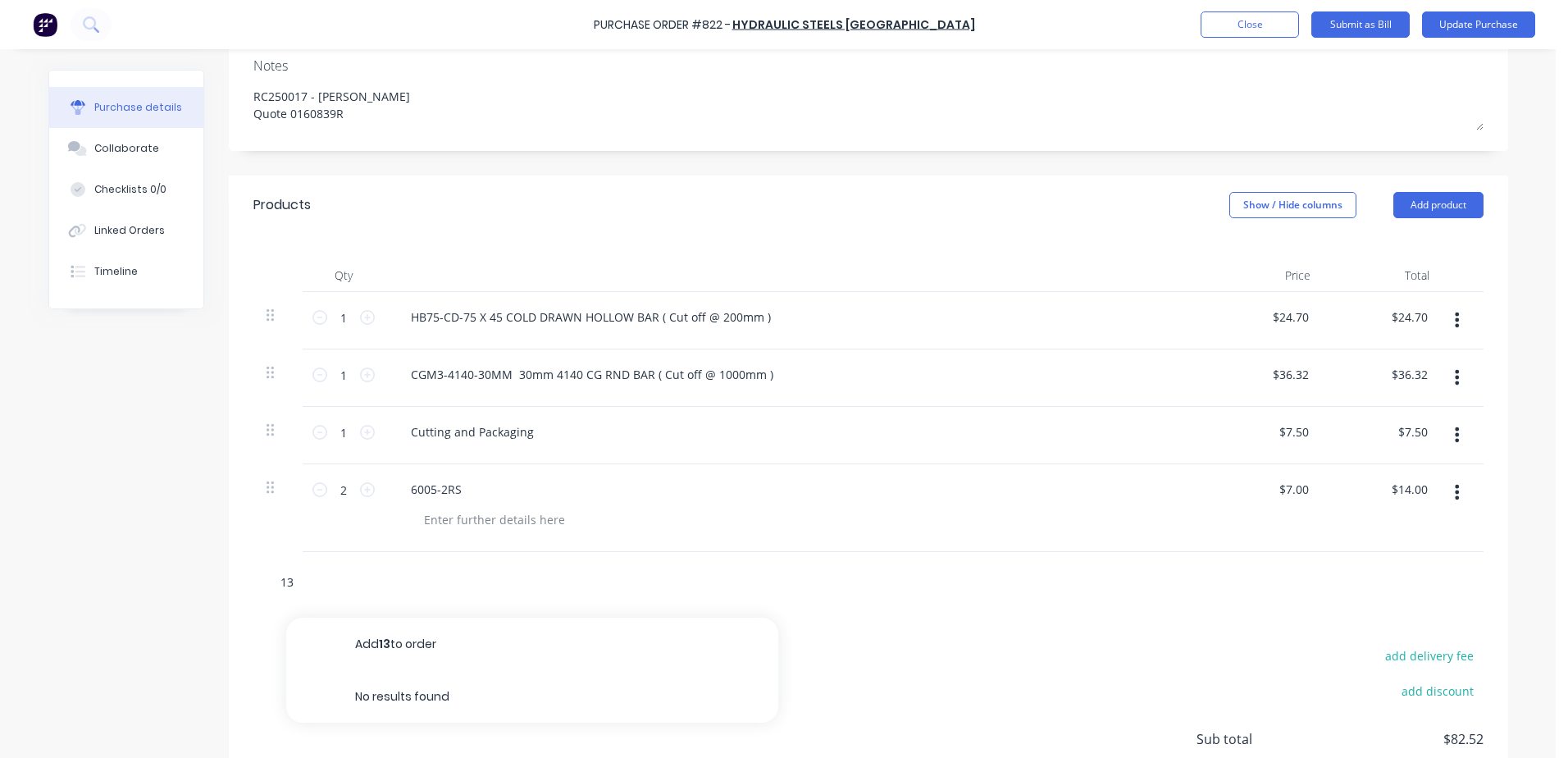
type textarea "x"
type input "130"
type textarea "x"
type input "1300"
type textarea "x"
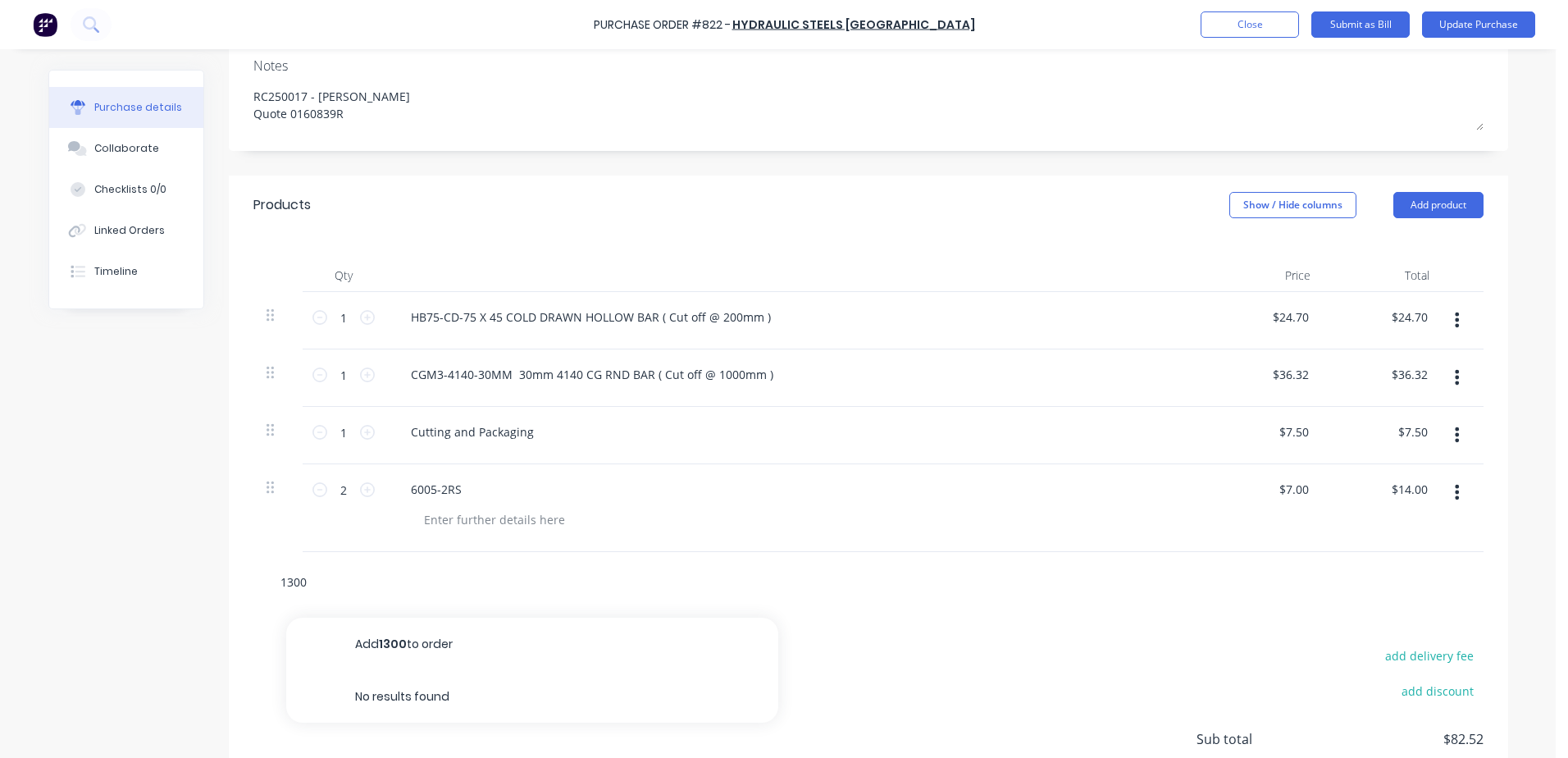
type input "1300-"
type textarea "x"
type input "1300-5"
type textarea "x"
type input "1300-55"
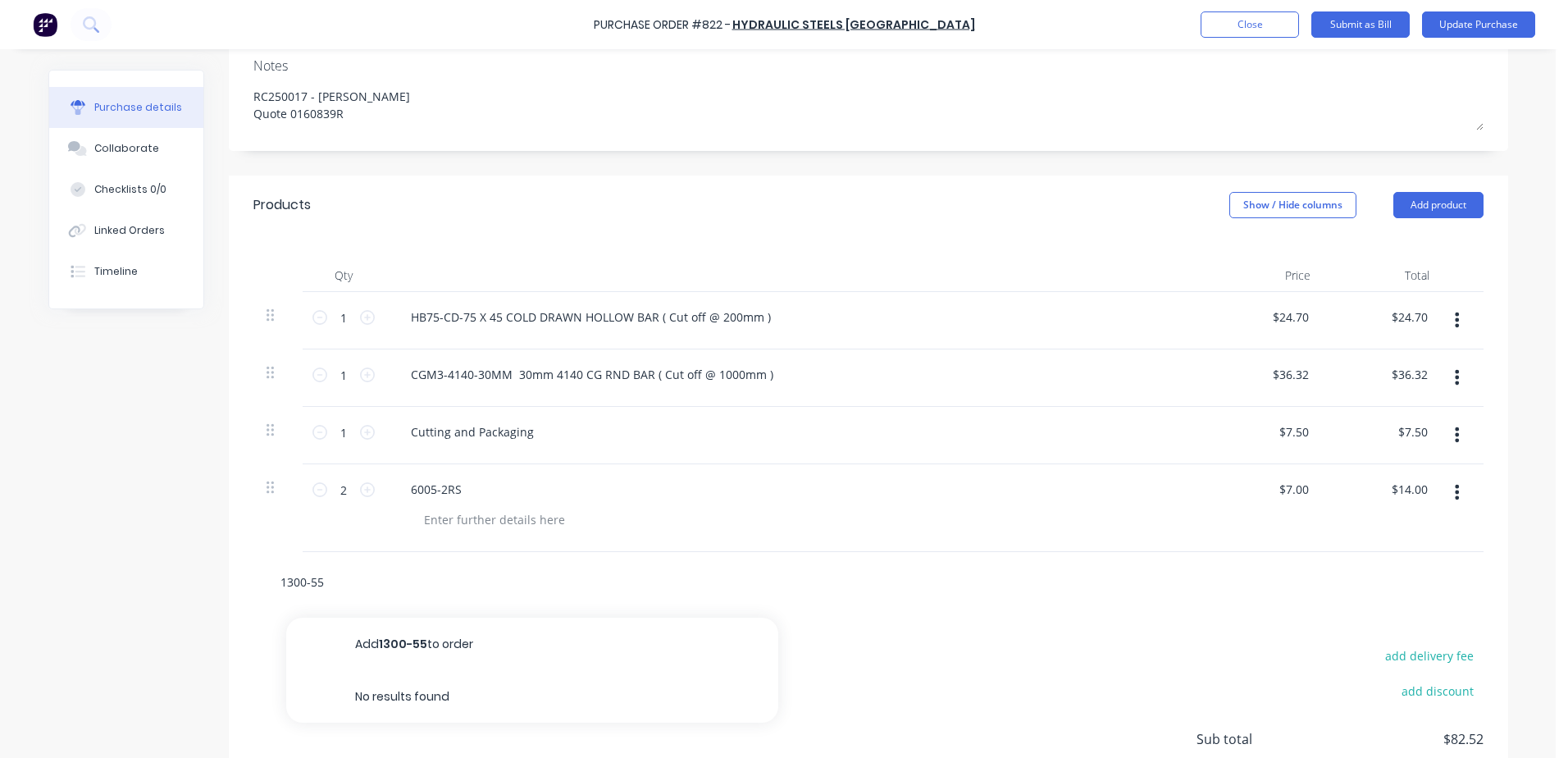
type textarea "x"
type input "1300-55"
type textarea "x"
type input "1300-55 i"
type textarea "x"
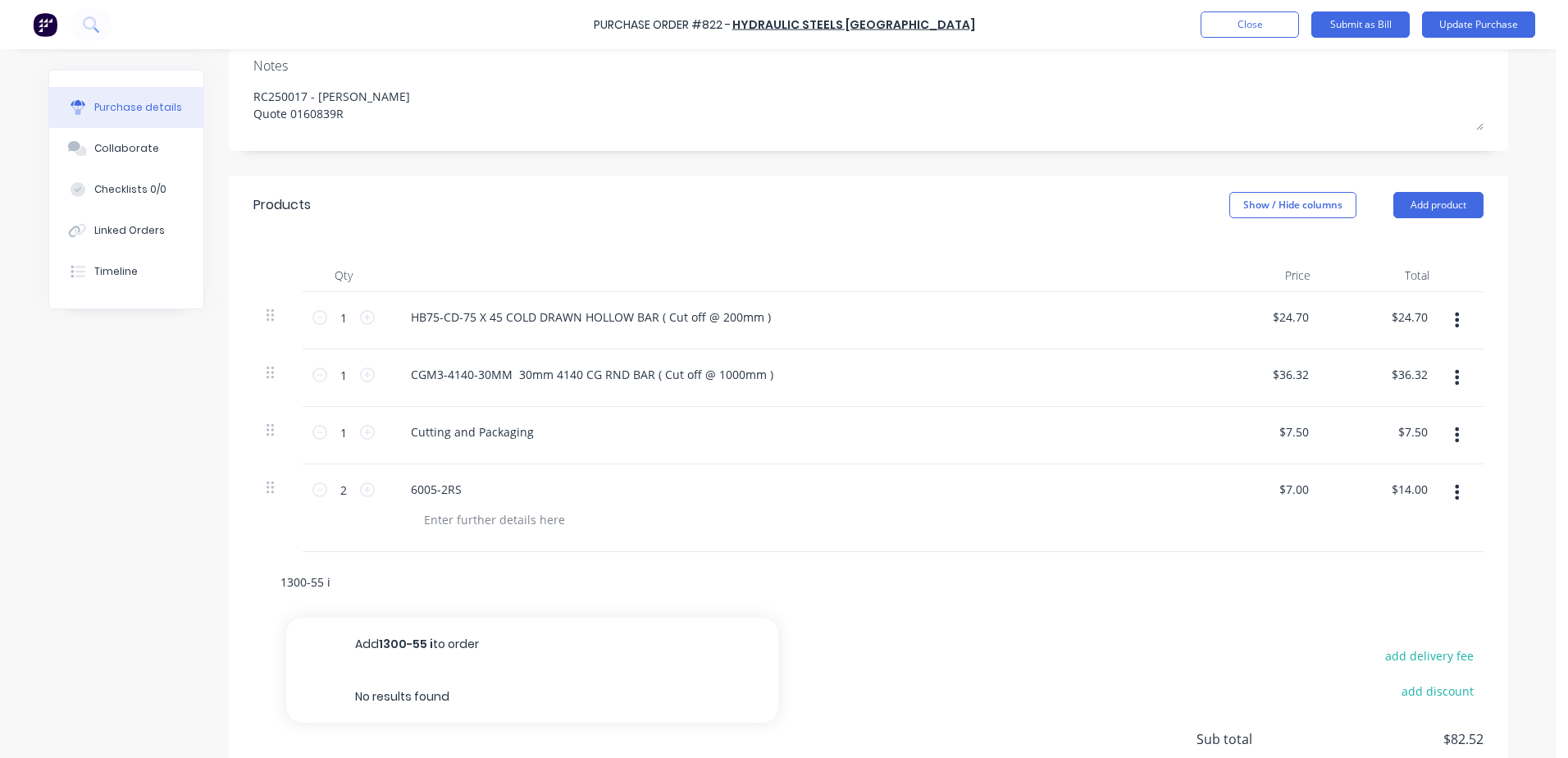
type input "1300-55 in"
type textarea "x"
type input "1300-55 int"
type textarea "x"
type input "1300-55 inte"
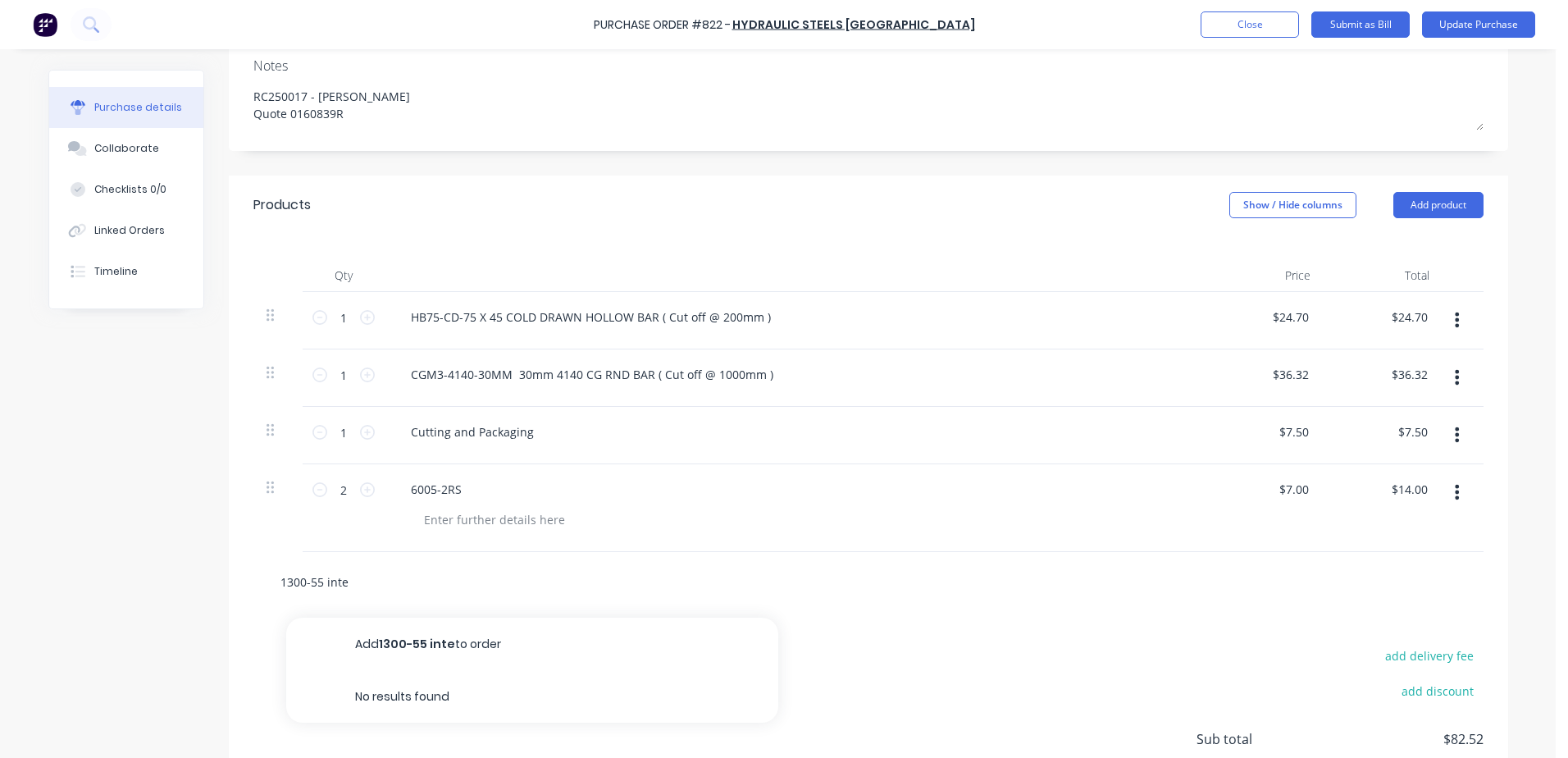
type textarea "x"
type input "1300-55 inter"
type textarea "x"
type input "1300-55 intern"
type textarea "x"
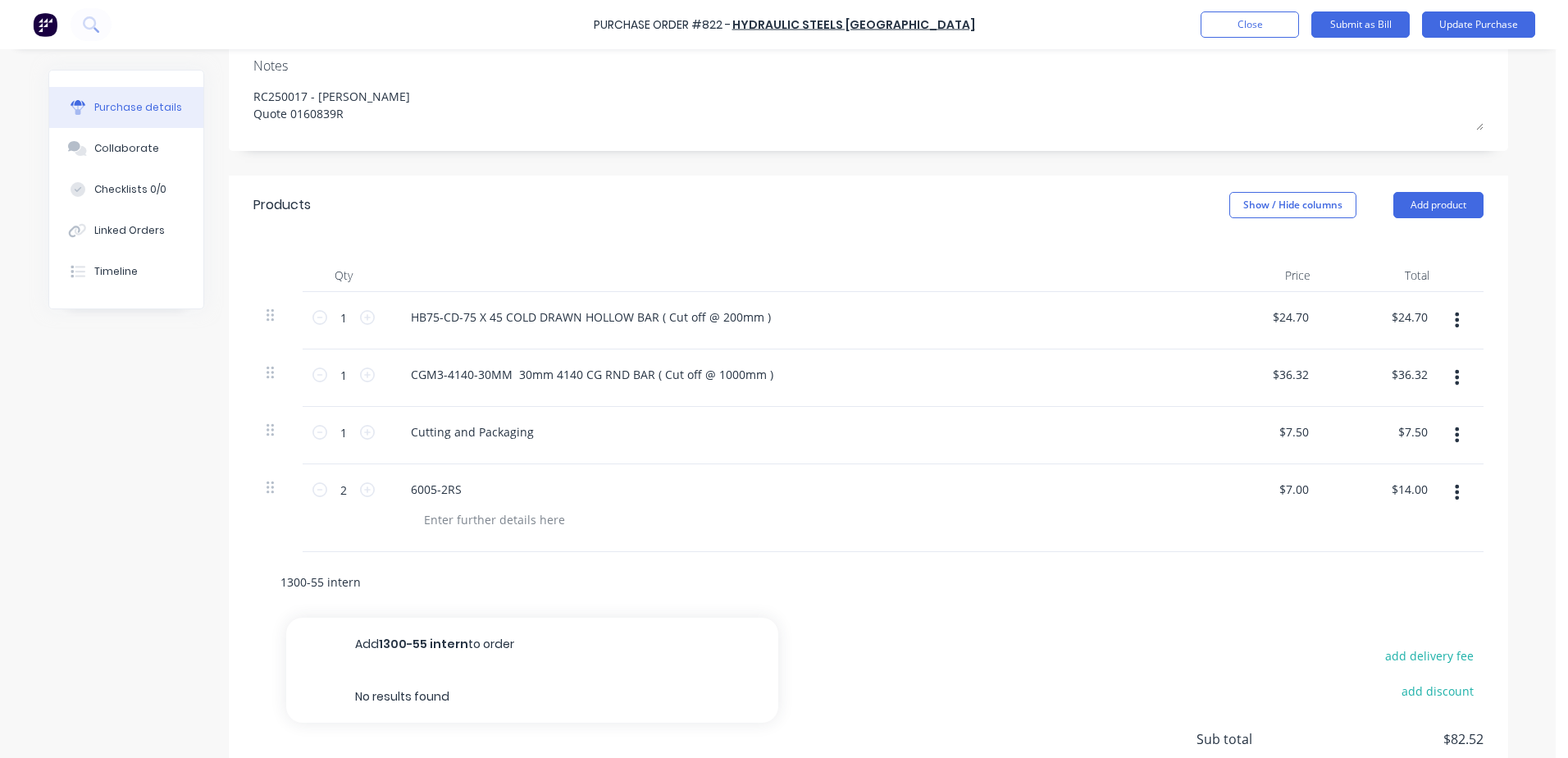
type input "1300-55 interna"
type textarea "x"
type input "1300-55 internal"
type textarea "x"
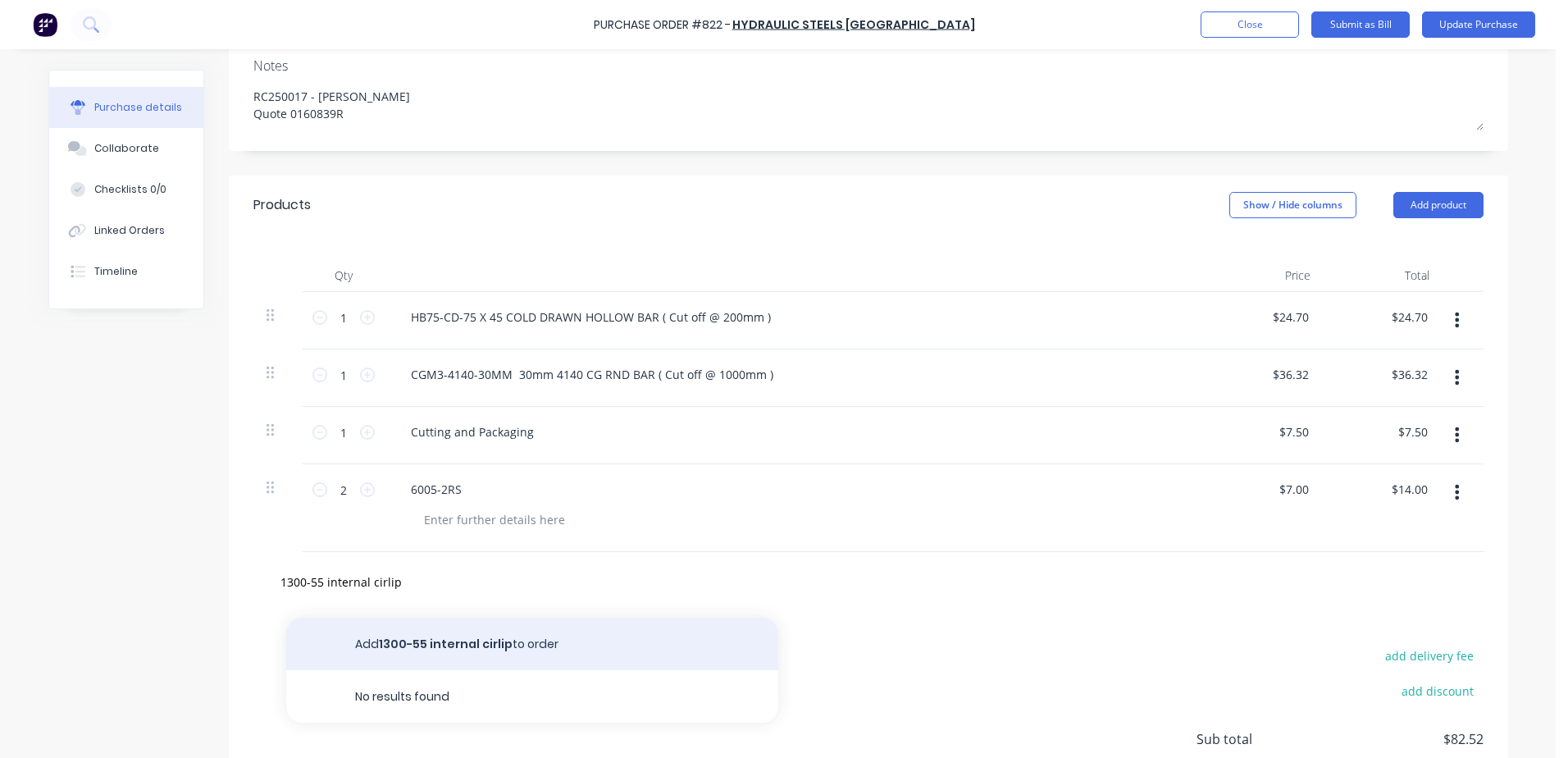
click at [470, 644] on button "Add 1300-55 internal cirlip to order" at bounding box center [532, 644] width 492 height 52
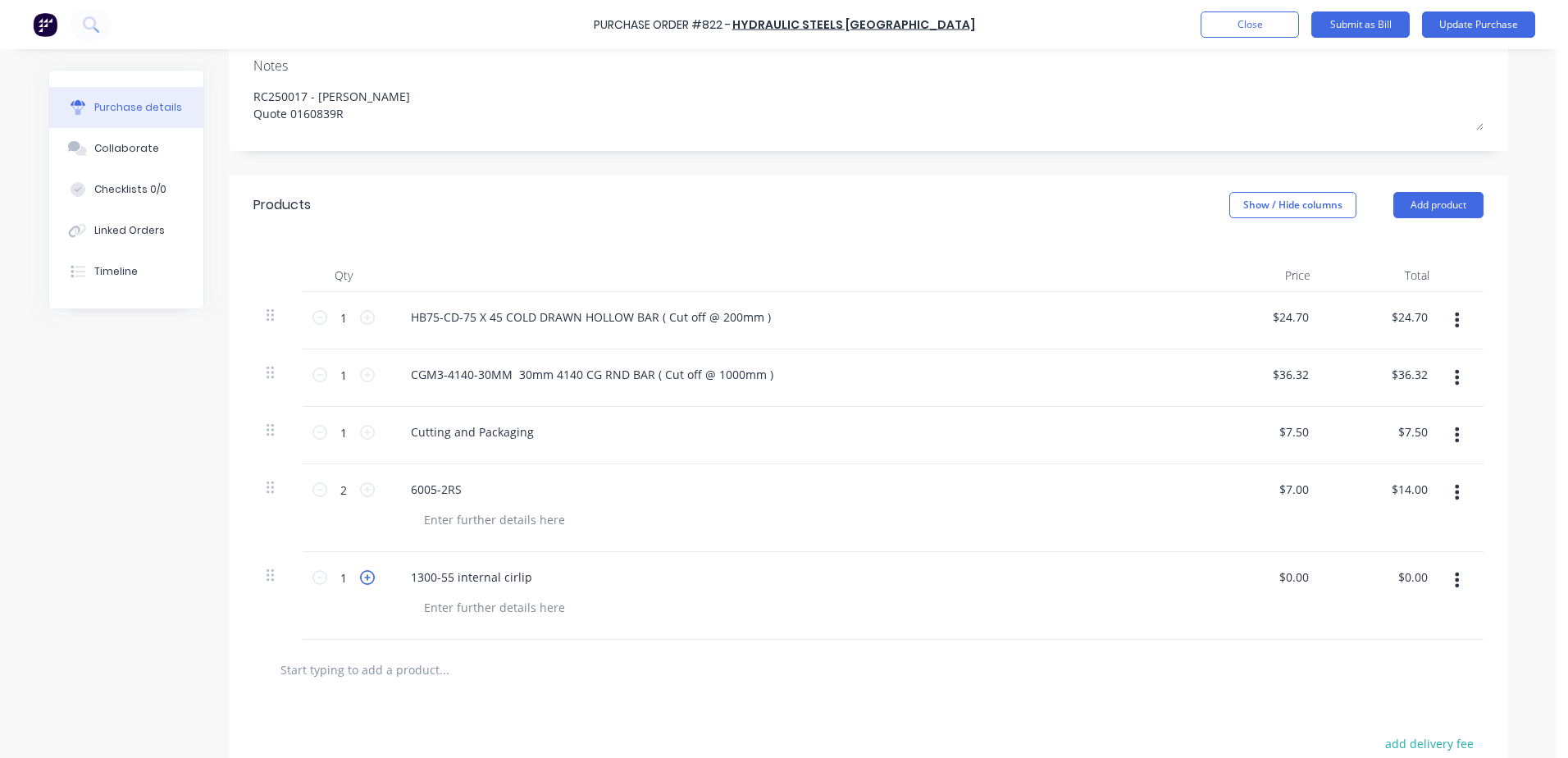
click at [361, 582] on icon at bounding box center [368, 578] width 15 height 15
click at [469, 494] on div "6005-2RS" at bounding box center [794, 488] width 793 height 23
click at [455, 488] on div "6005-2RS" at bounding box center [436, 488] width 77 height 23
click at [454, 575] on div "1300-55 internal cirlip" at bounding box center [471, 576] width 147 height 23
click at [1281, 577] on input "0.00" at bounding box center [1293, 576] width 37 height 23
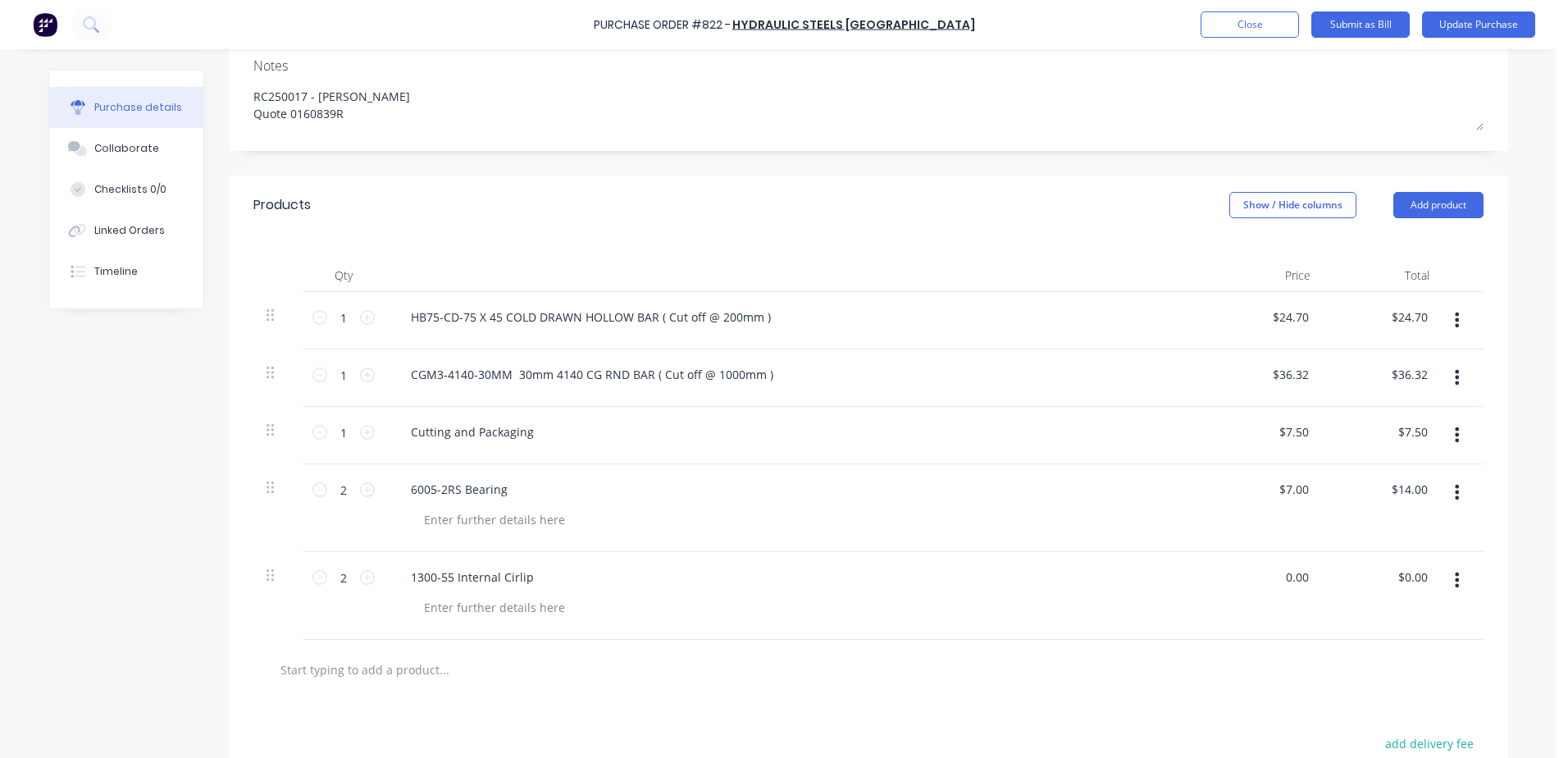
drag, startPoint x: 1278, startPoint y: 583, endPoint x: 1412, endPoint y: 559, distance: 136.1
click at [1412, 559] on div "2 2 1300-55 Internal Cirlip 0.00 0.00 $0.00 $0.00" at bounding box center [868, 596] width 1230 height 88
click at [355, 668] on input "text" at bounding box center [443, 668] width 328 height 33
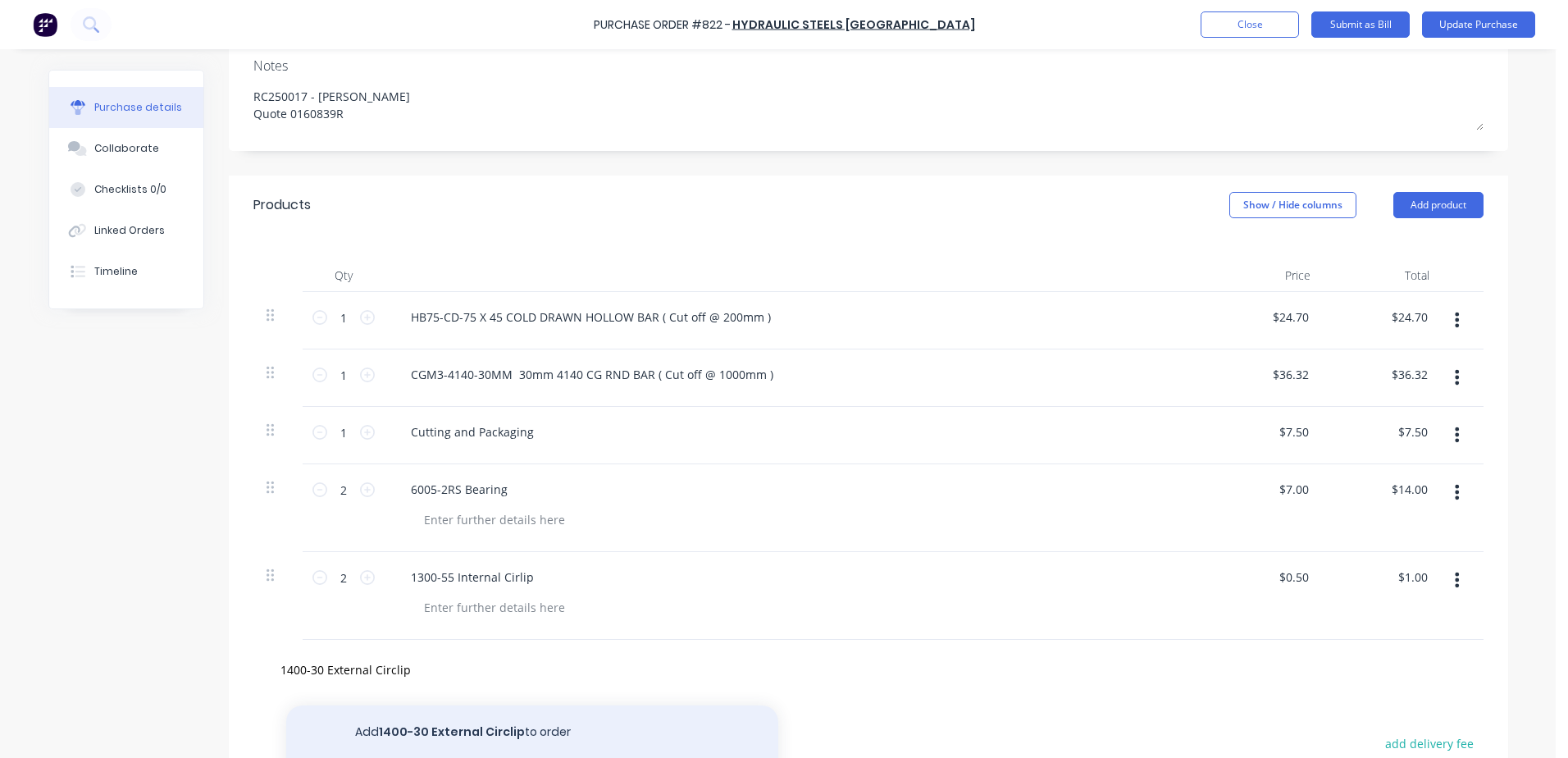
click at [466, 730] on button "Add 1400-30 External Circlip to order" at bounding box center [532, 732] width 492 height 52
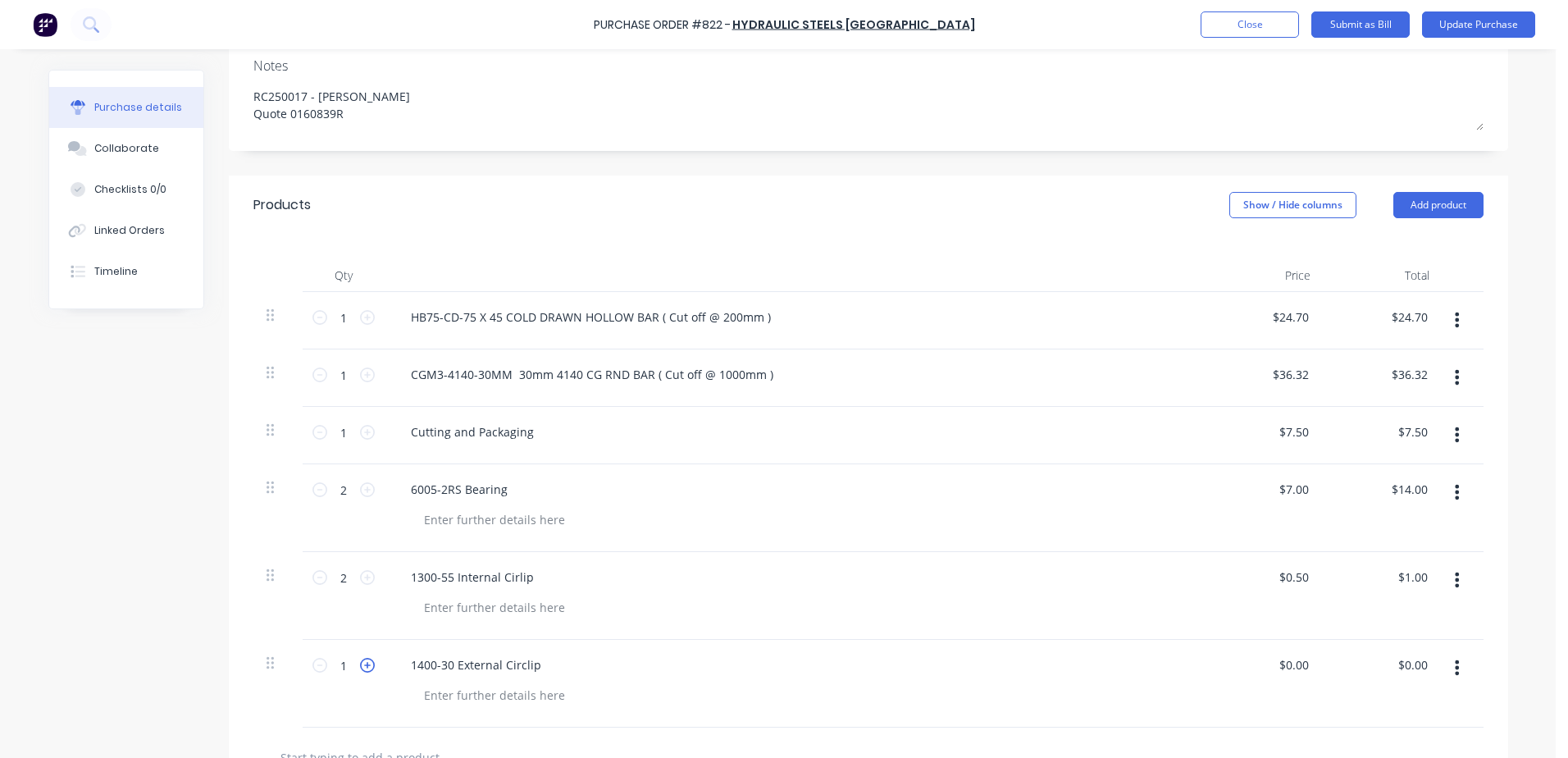
click at [360, 665] on icon at bounding box center [368, 666] width 15 height 15
drag, startPoint x: 1278, startPoint y: 660, endPoint x: 1423, endPoint y: 639, distance: 146.5
click at [1423, 639] on div "2 2 1400-30 External Circlip 0.00 0.00 $0.00 $0.00" at bounding box center [868, 683] width 1230 height 88
click at [543, 685] on div at bounding box center [494, 695] width 167 height 23
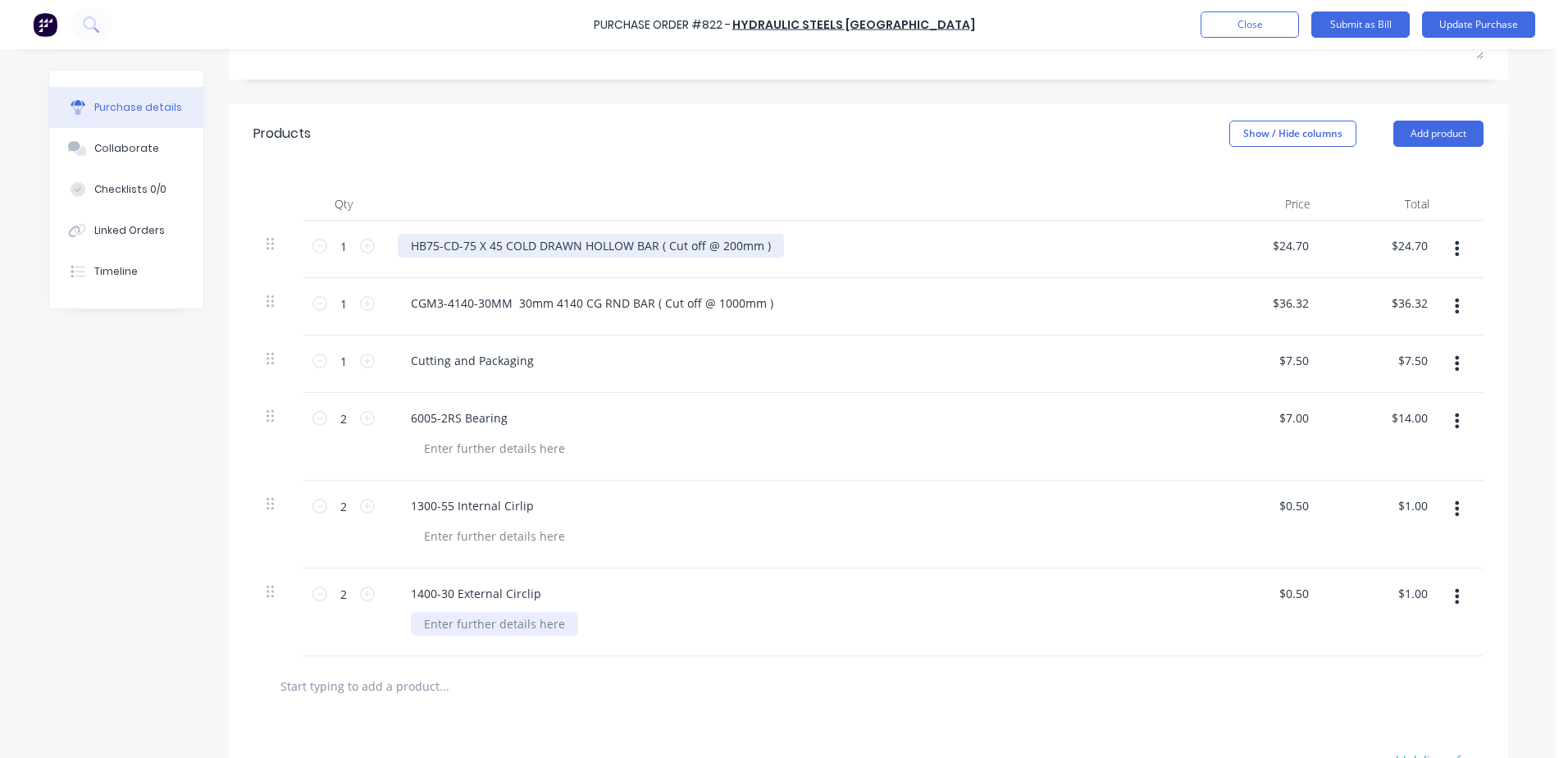
scroll to position [328, 0]
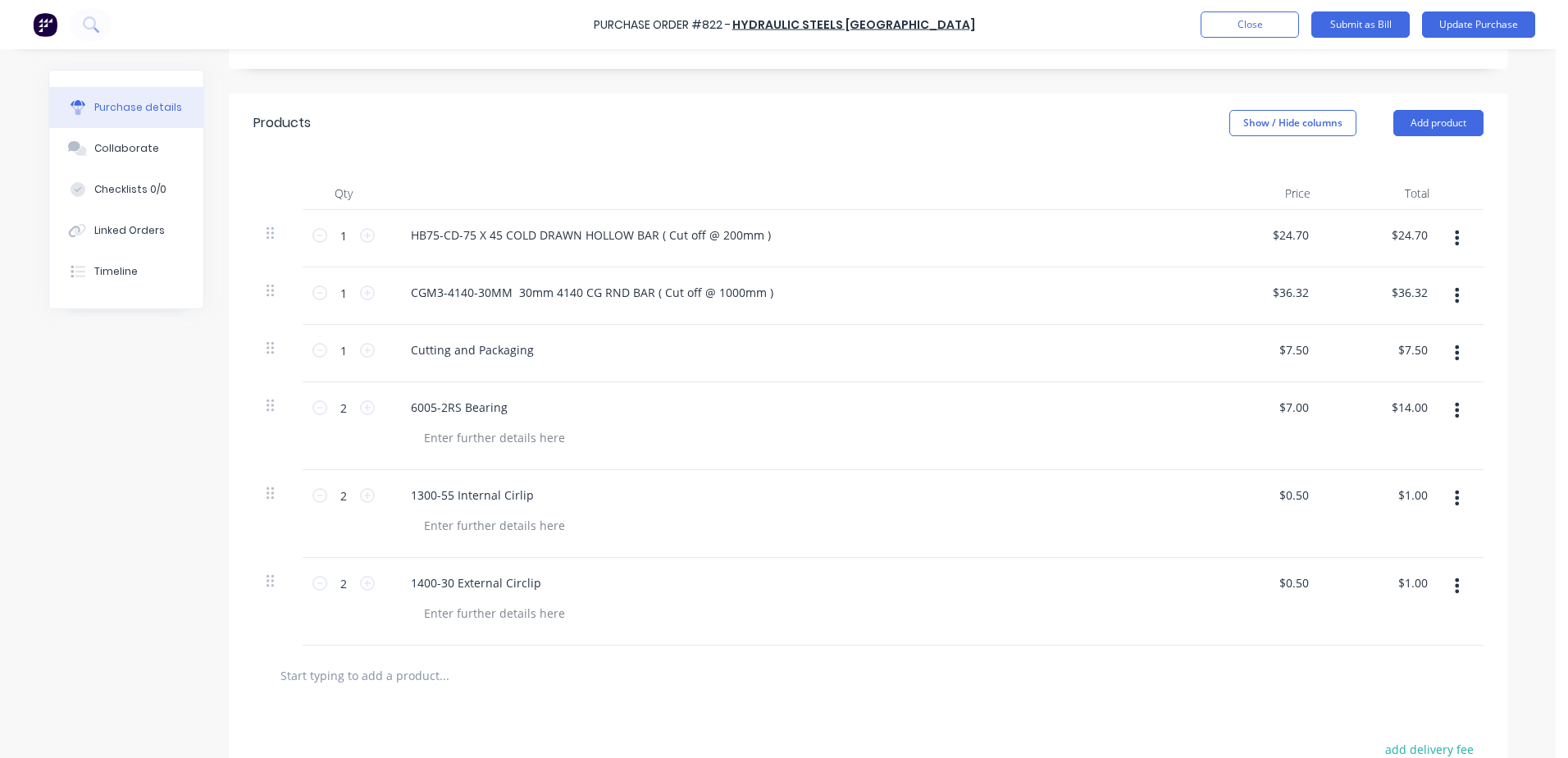
click at [1454, 410] on icon "button" at bounding box center [1456, 410] width 4 height 15
click at [1395, 521] on button "Delete" at bounding box center [1407, 519] width 139 height 33
click at [1454, 415] on button "button" at bounding box center [1456, 410] width 38 height 30
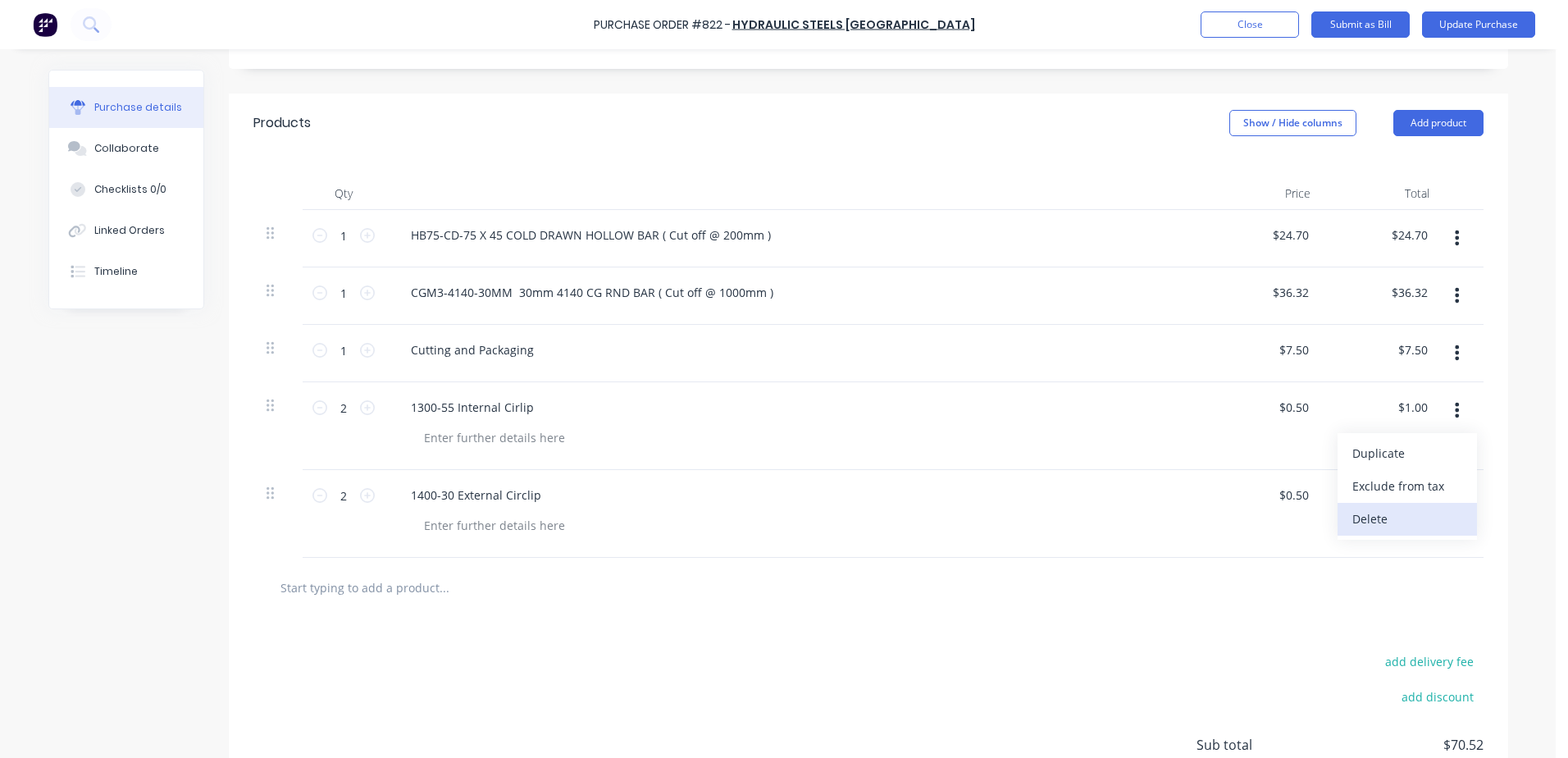
click at [1394, 512] on button "Delete" at bounding box center [1407, 519] width 139 height 33
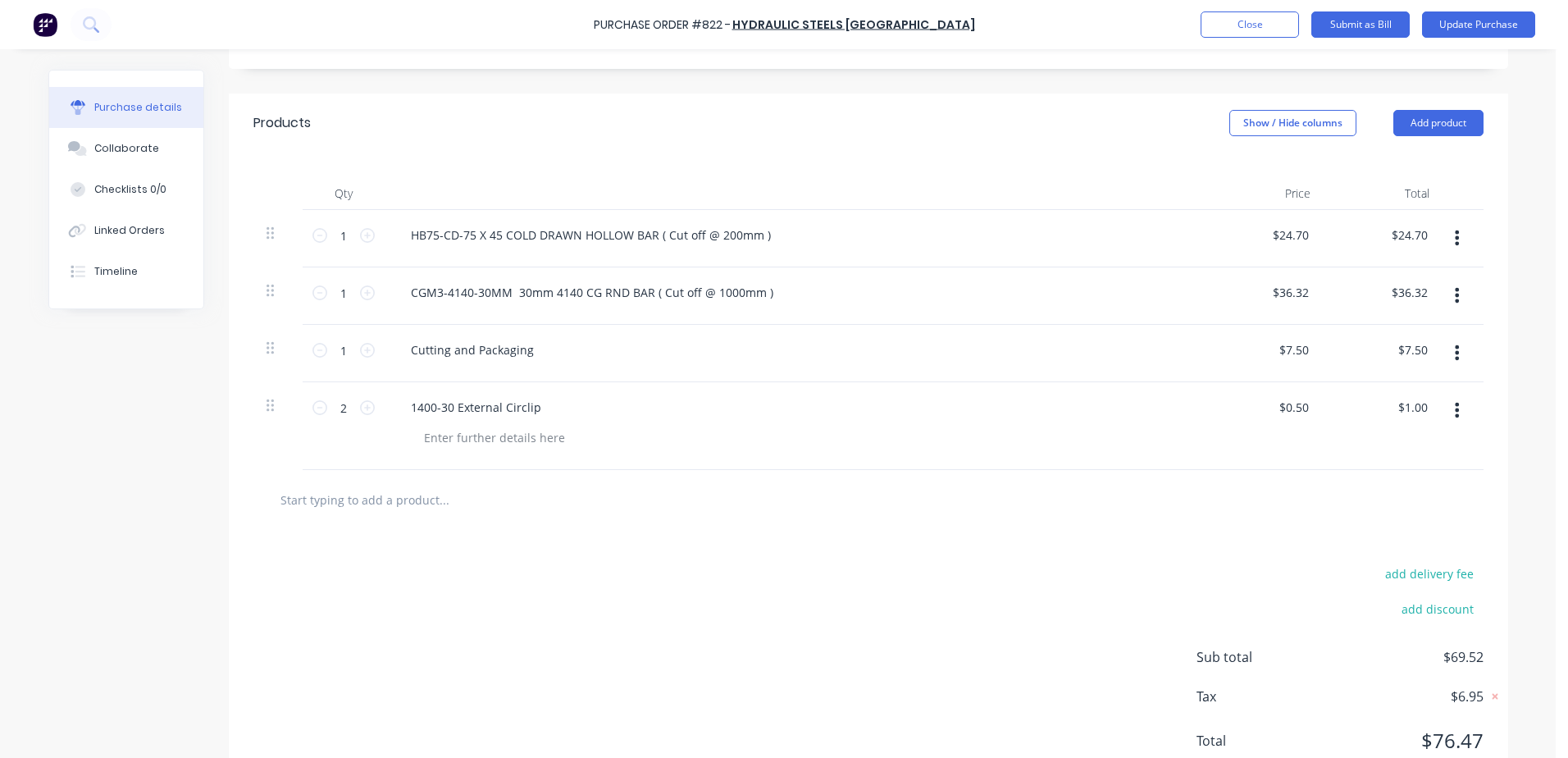
click at [1454, 407] on icon "button" at bounding box center [1456, 410] width 4 height 18
click at [1369, 521] on button "Delete" at bounding box center [1407, 519] width 139 height 33
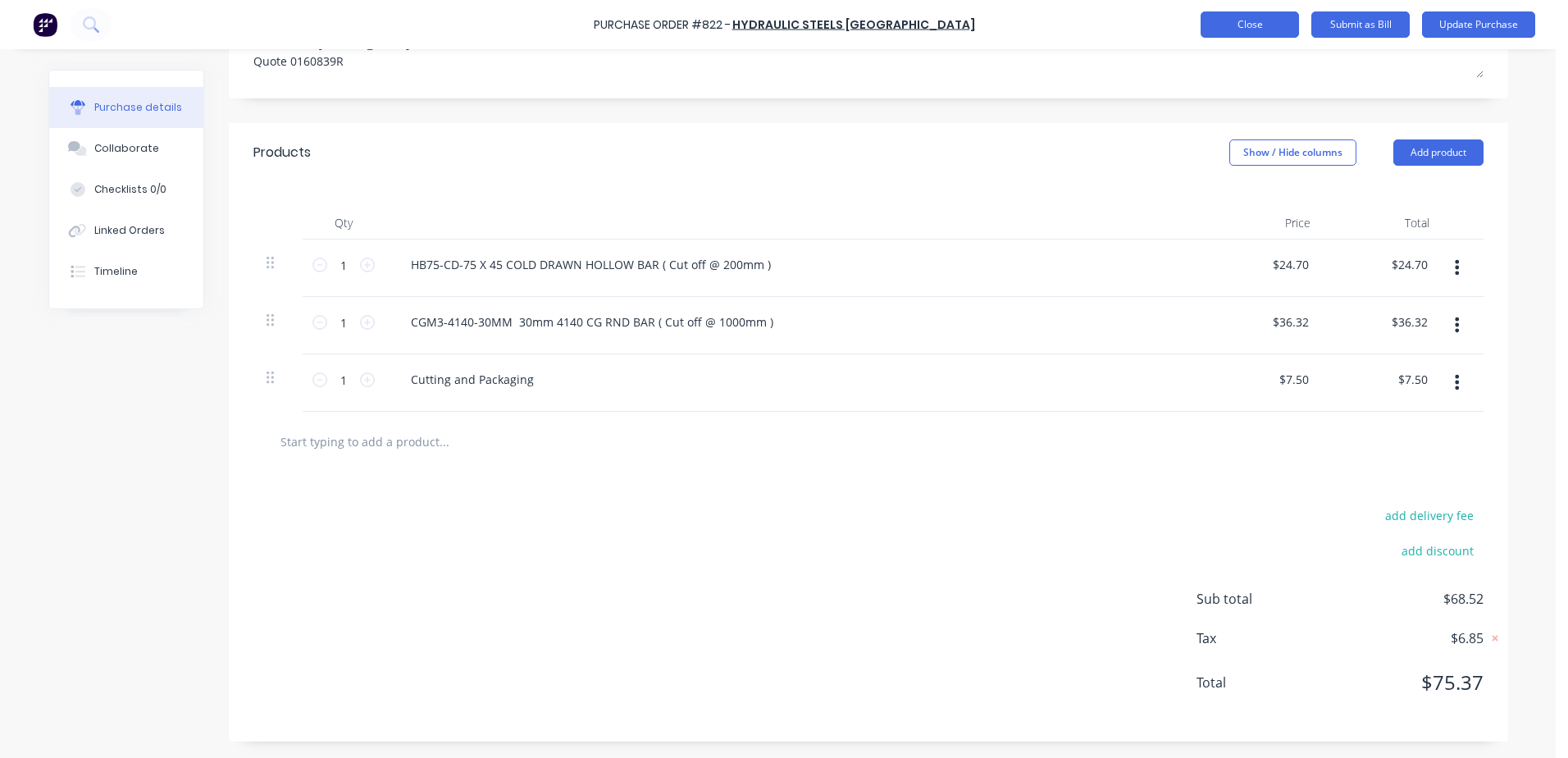
click at [1264, 17] on button "Close" at bounding box center [1249, 24] width 98 height 26
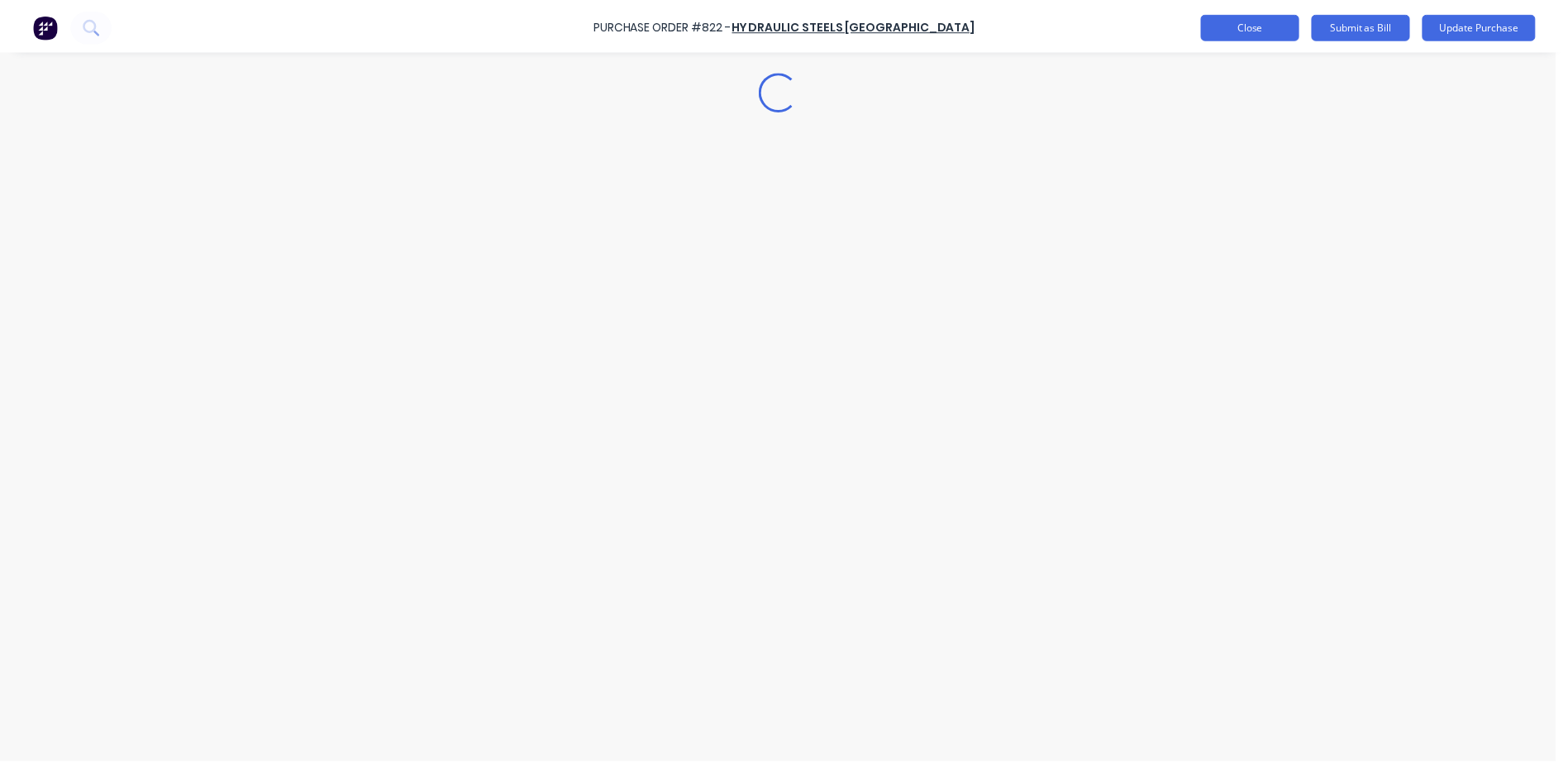
scroll to position [0, 0]
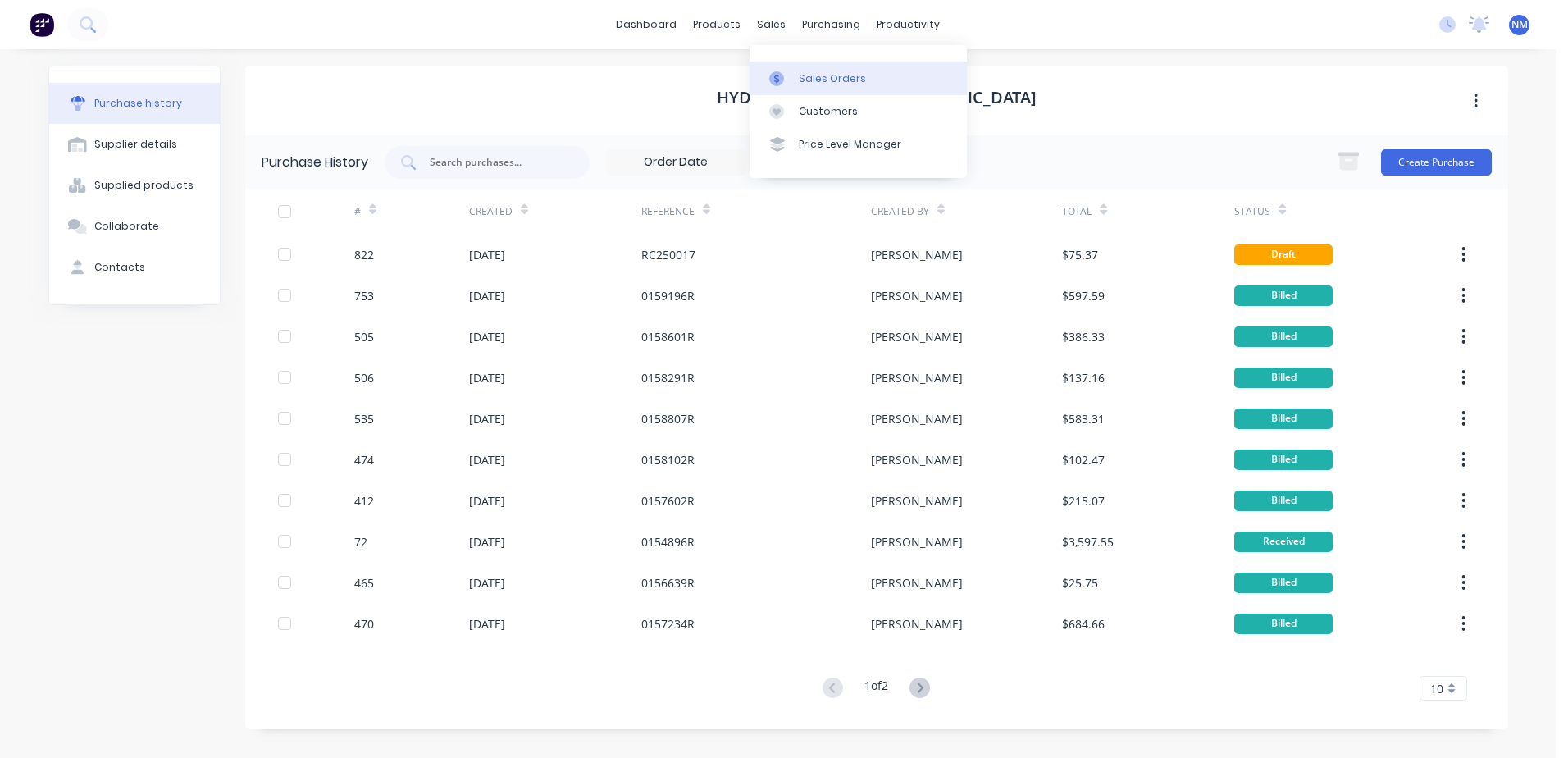
click at [829, 79] on div "Sales Orders" at bounding box center [833, 78] width 67 height 15
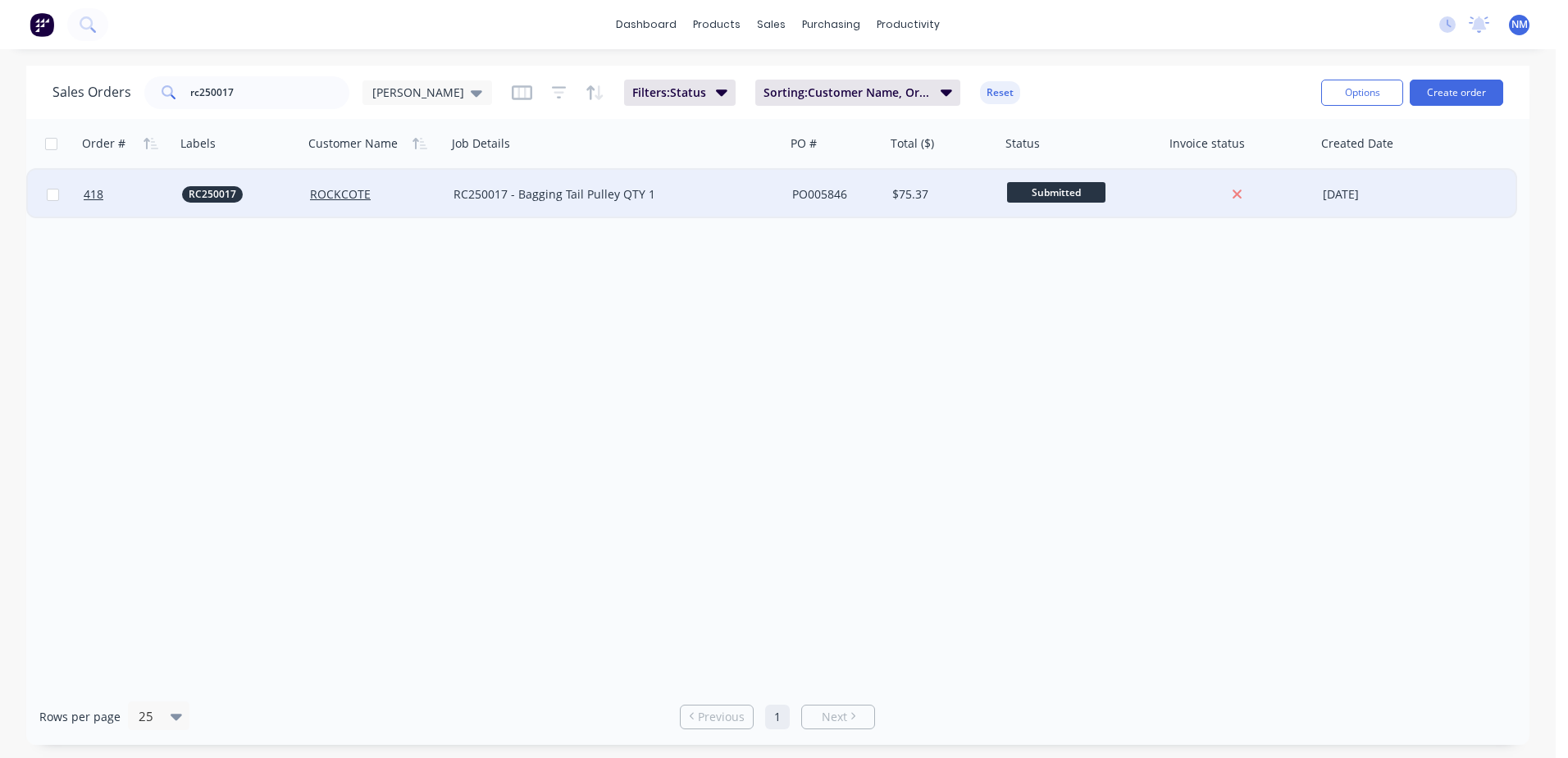
click at [977, 194] on div "$75.37" at bounding box center [941, 194] width 97 height 17
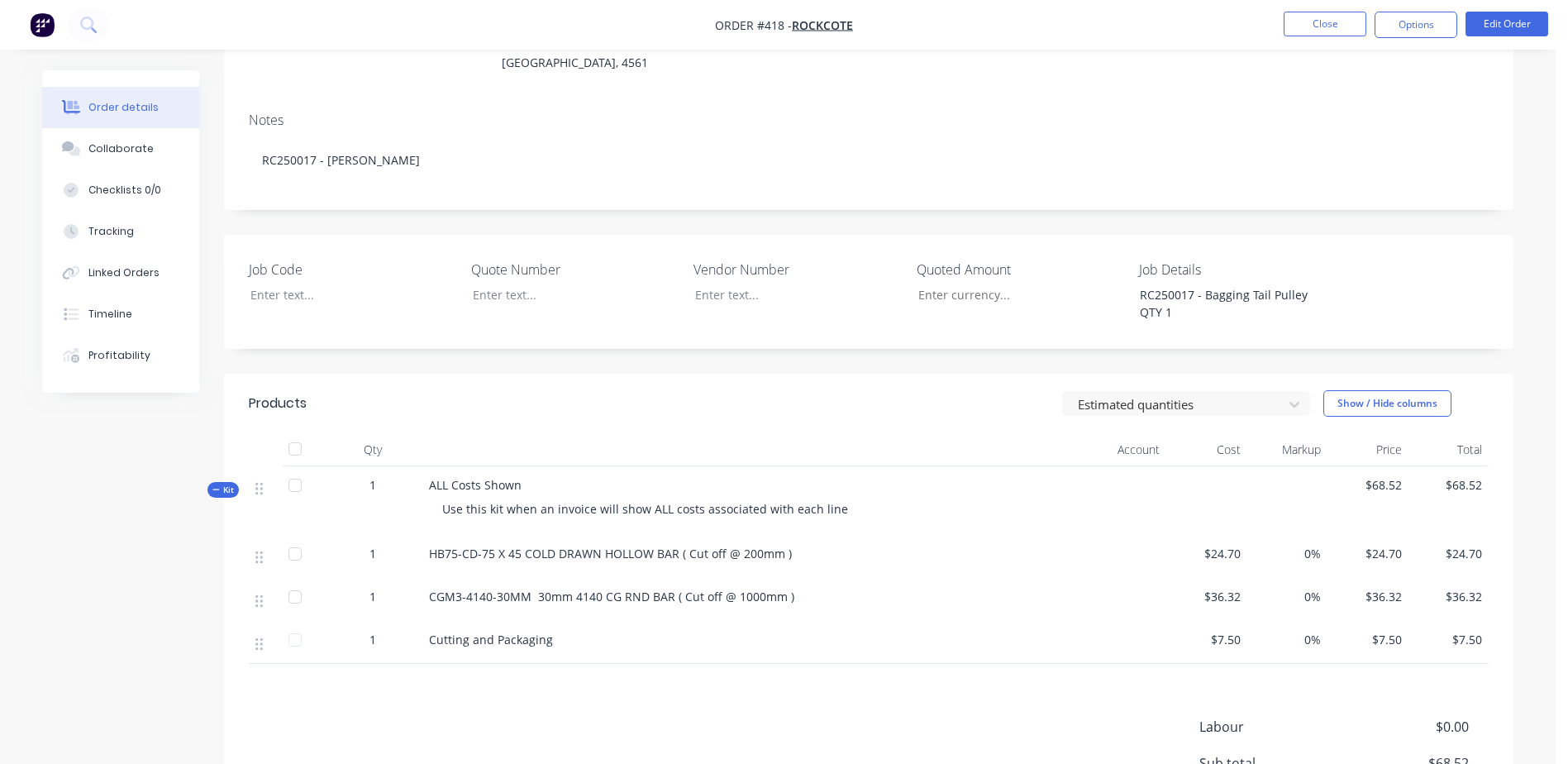
scroll to position [248, 0]
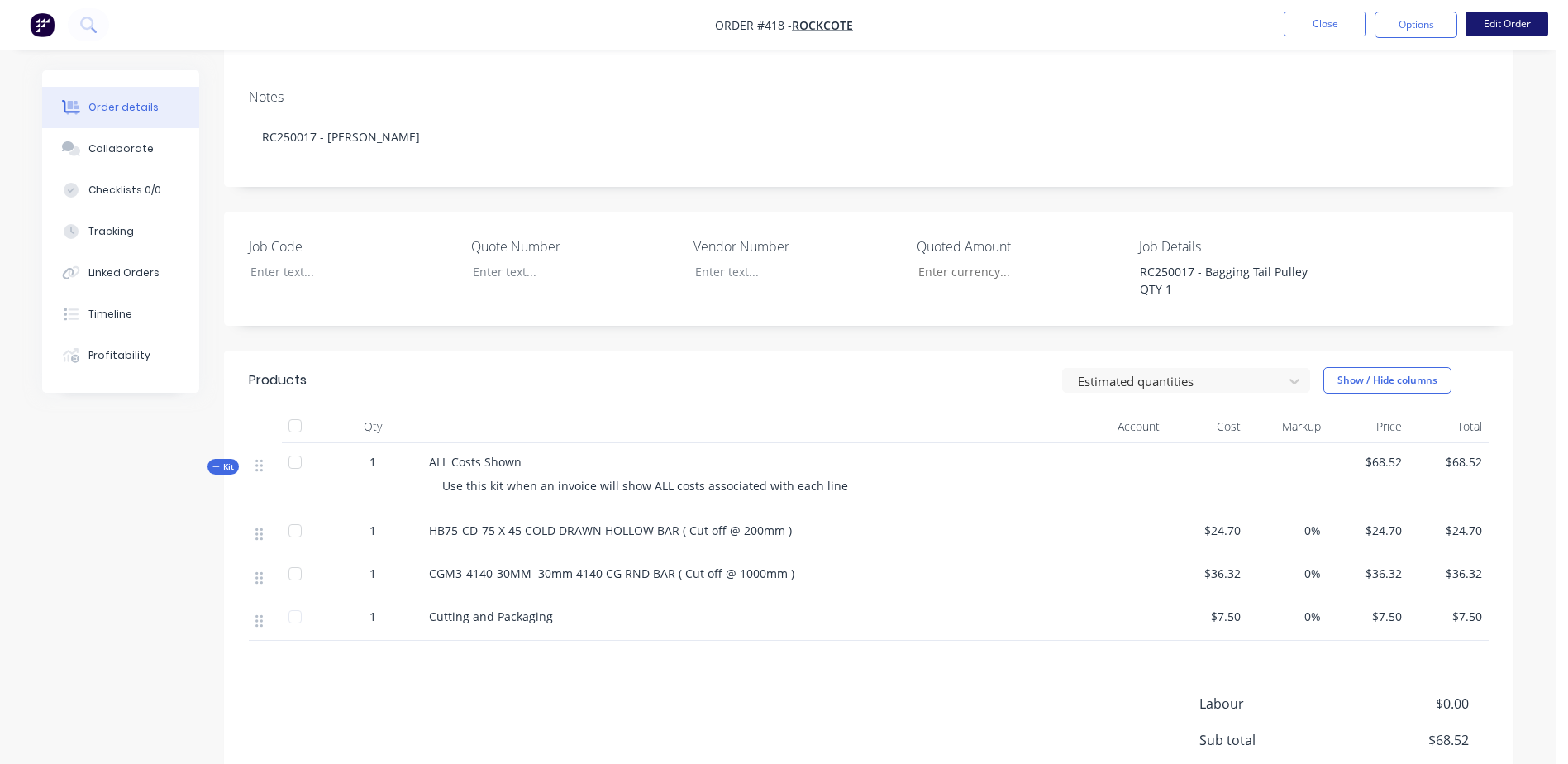
click at [1503, 29] on button "Edit Order" at bounding box center [1507, 24] width 83 height 24
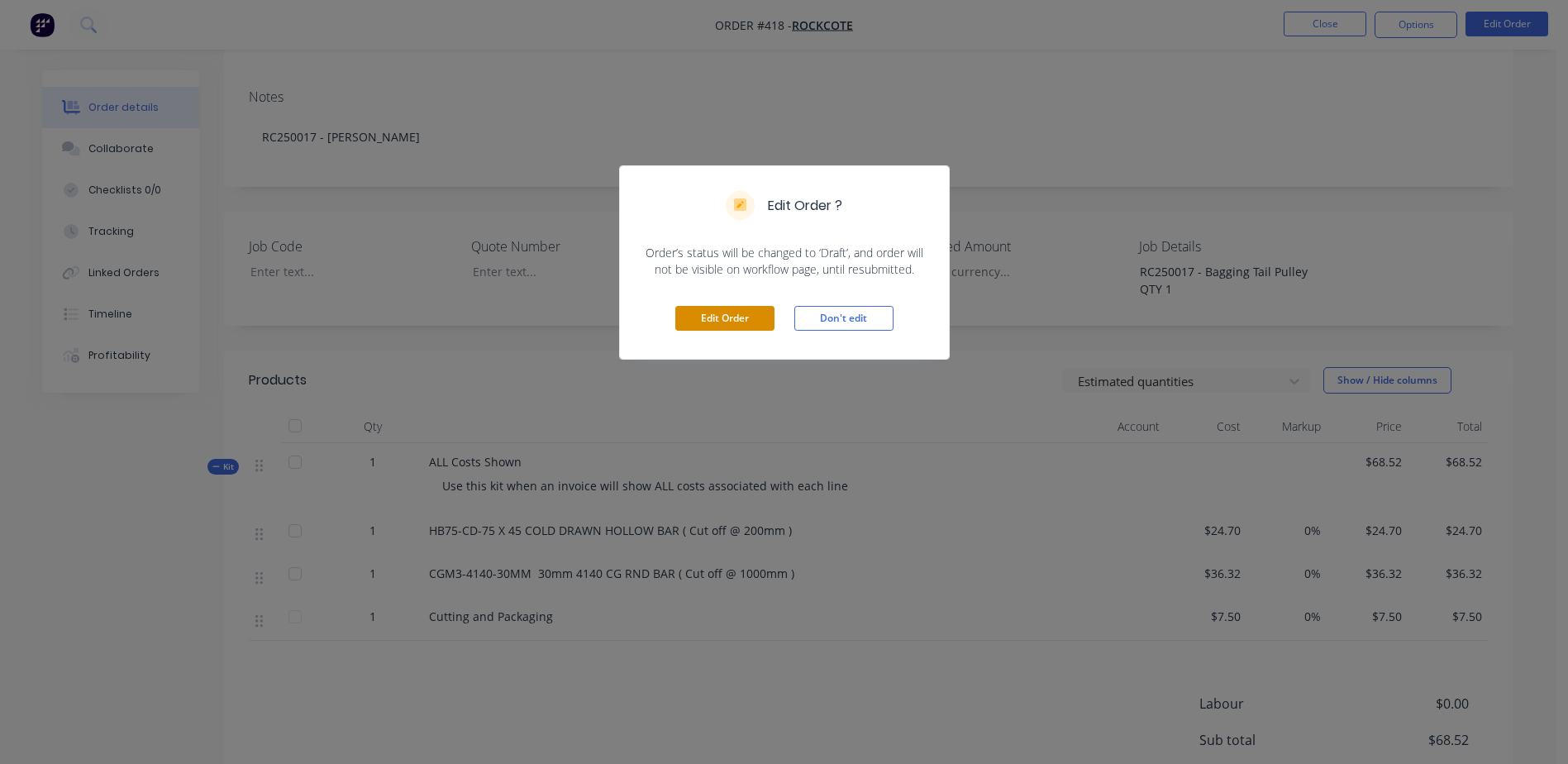
click at [689, 320] on button "Edit Order" at bounding box center [724, 318] width 99 height 24
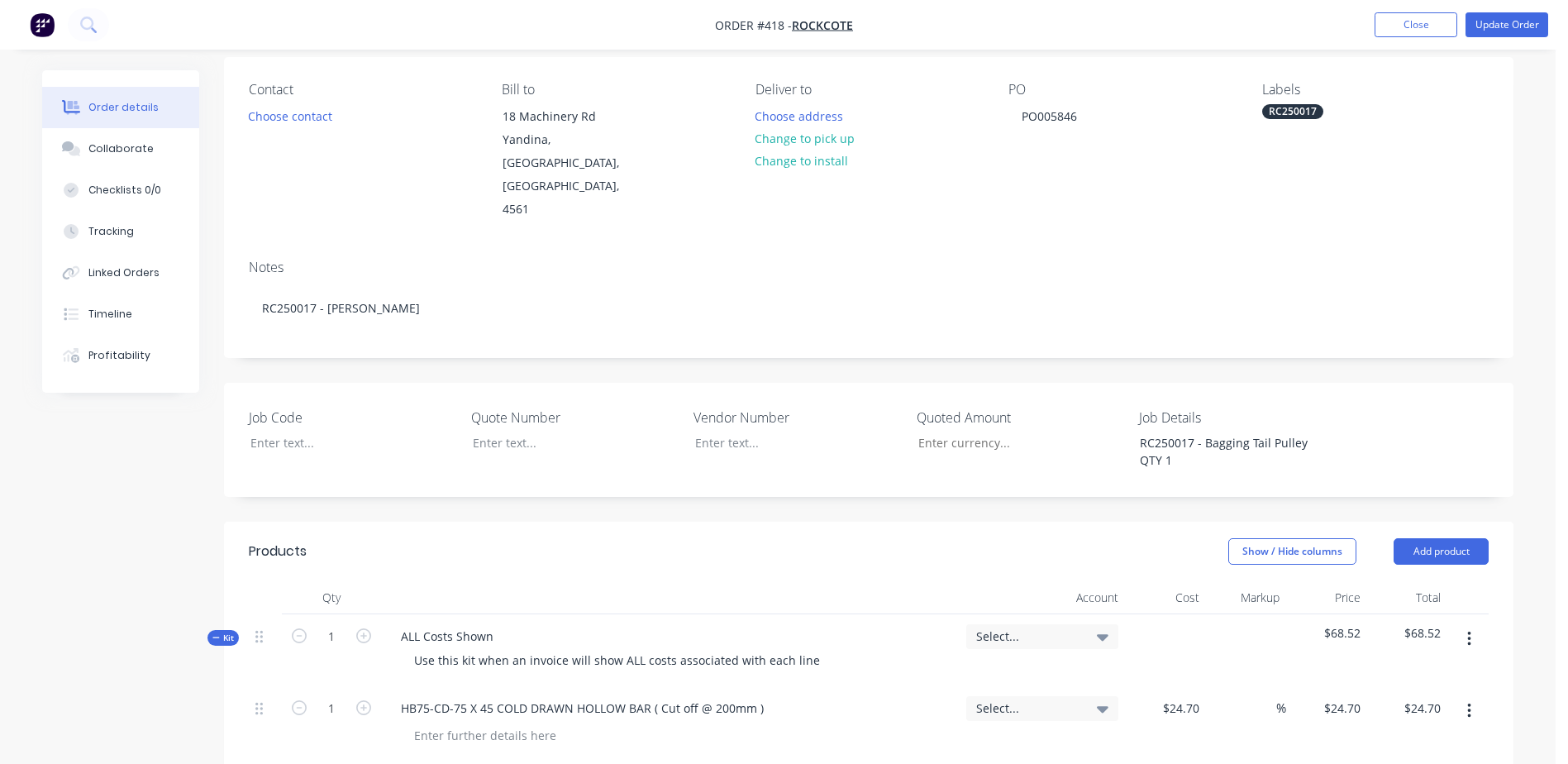
scroll to position [413, 0]
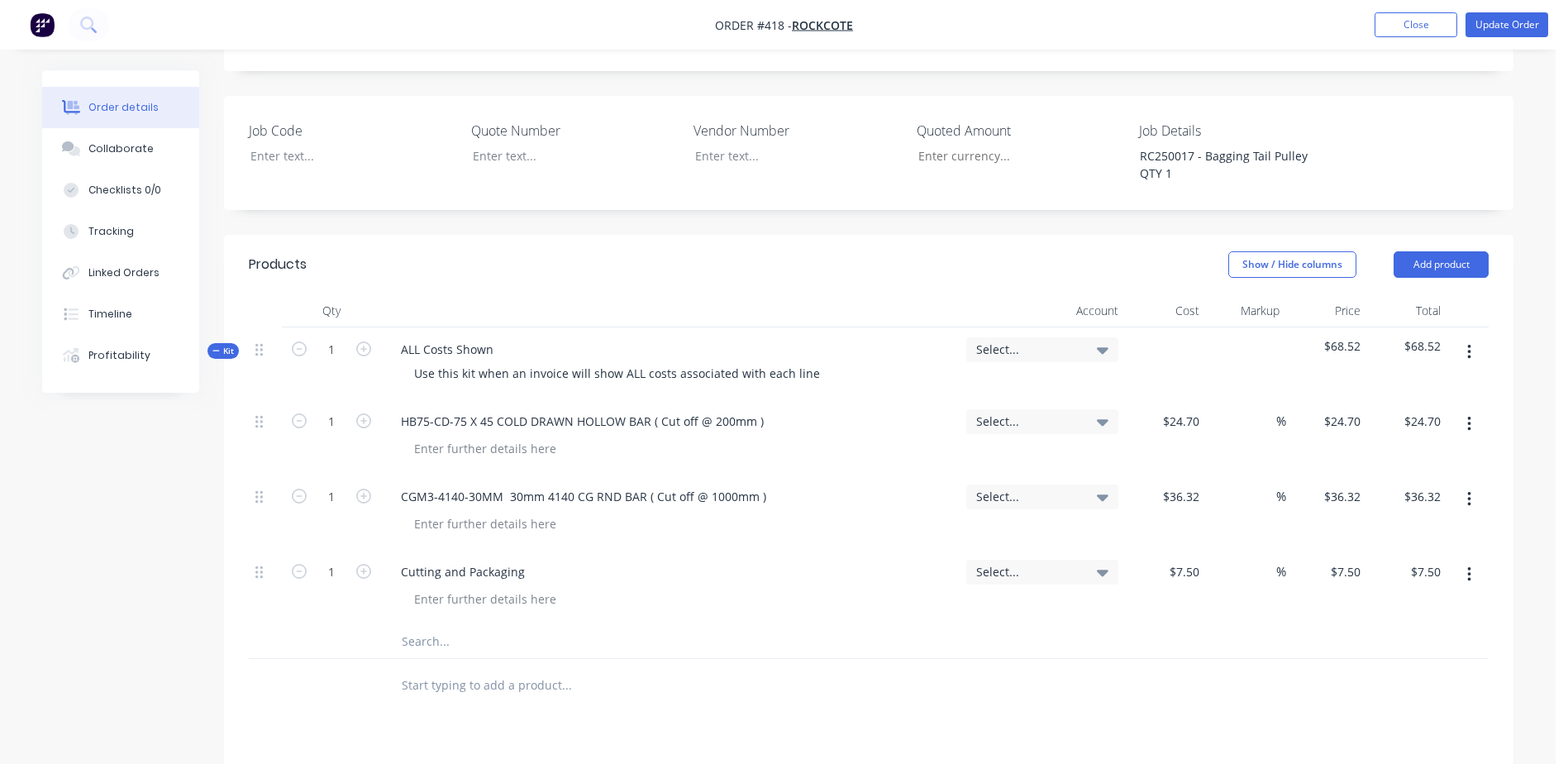
click at [419, 625] on input "text" at bounding box center [565, 641] width 330 height 33
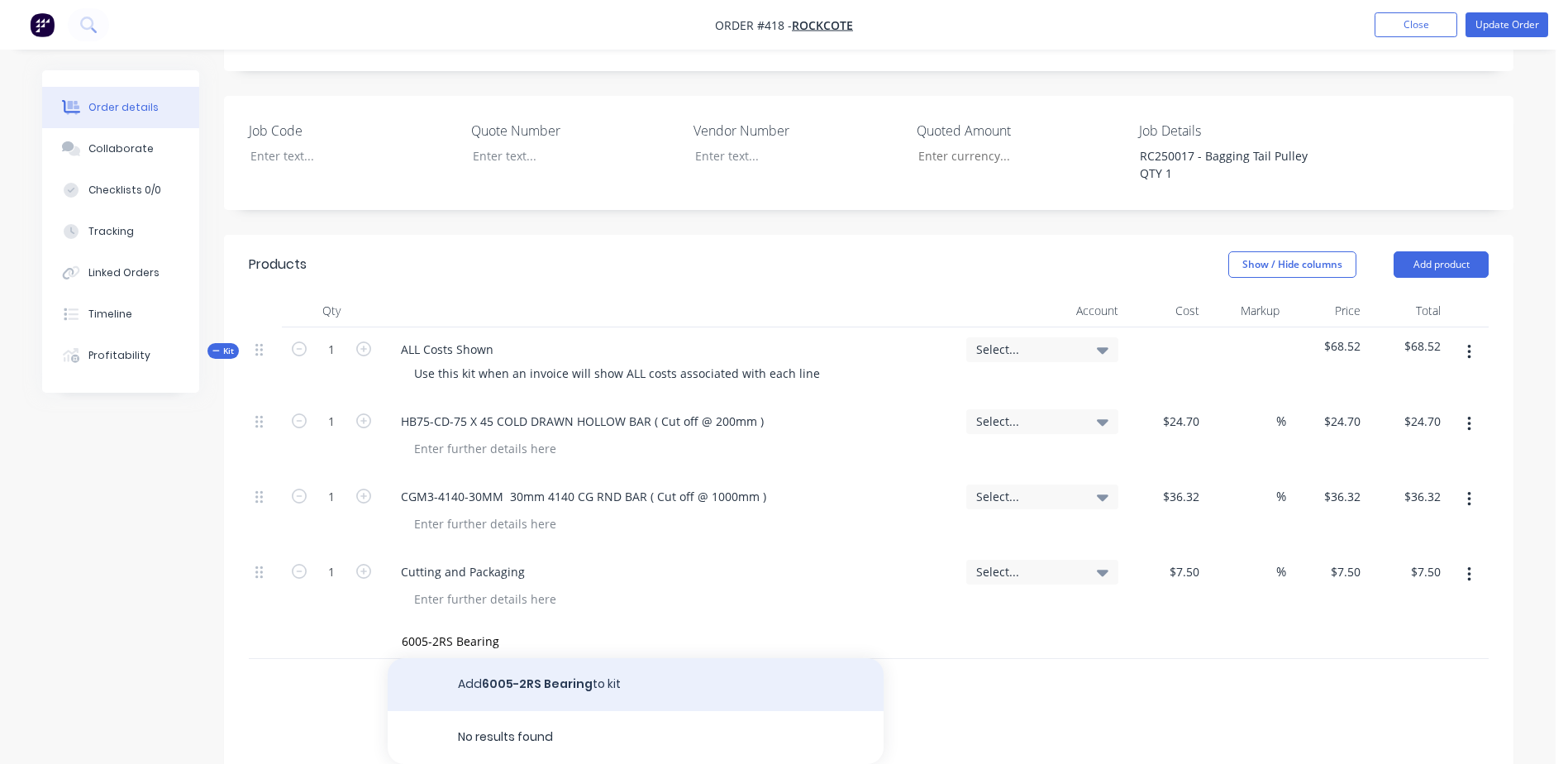
click at [526, 658] on button "Add 6005-2RS Bearing to kit" at bounding box center [635, 684] width 496 height 53
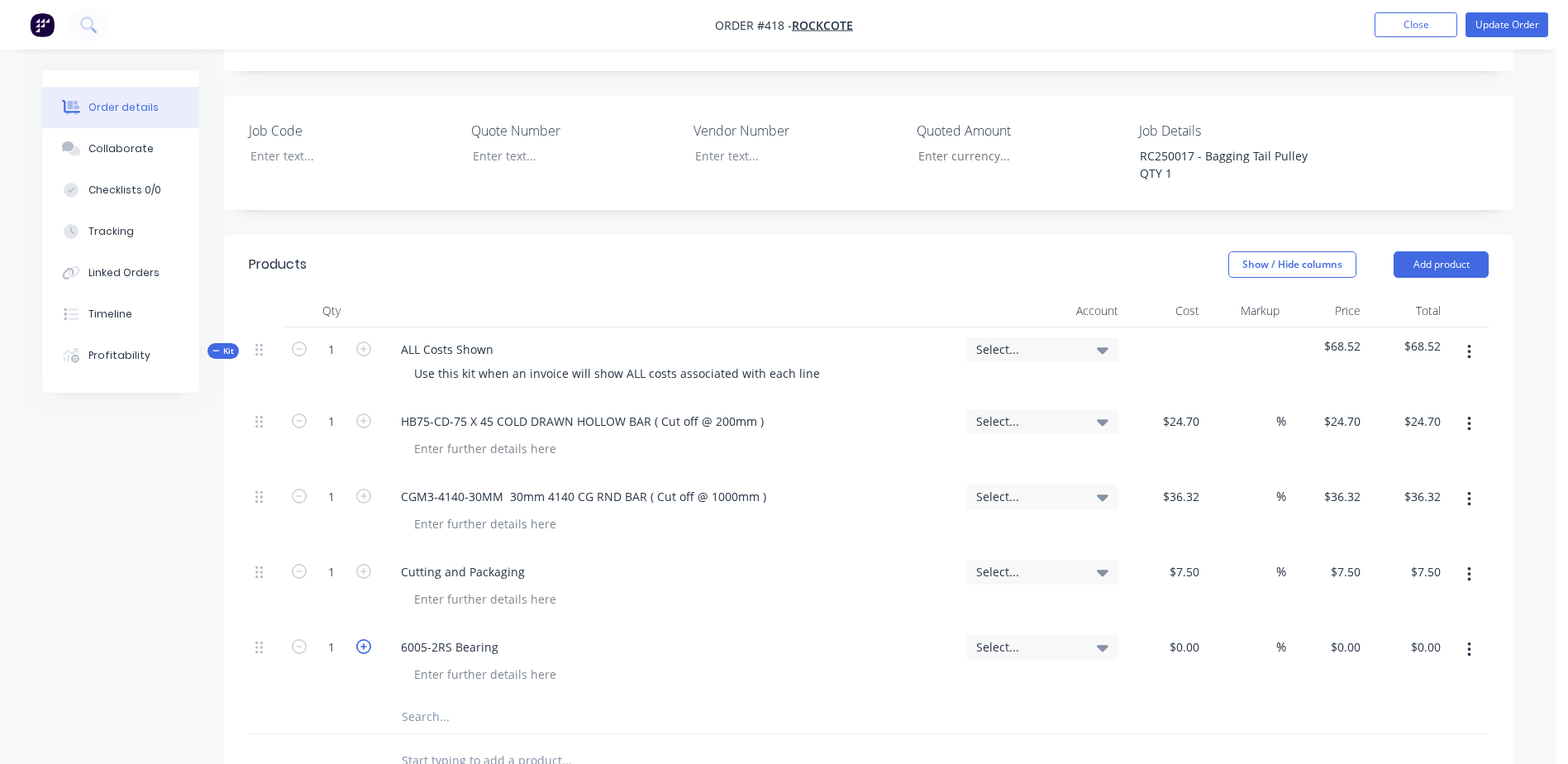
drag, startPoint x: 363, startPoint y: 601, endPoint x: 391, endPoint y: 602, distance: 28.0
click at [363, 639] on icon "button" at bounding box center [364, 646] width 15 height 15
drag, startPoint x: 1172, startPoint y: 605, endPoint x: 1384, endPoint y: 592, distance: 212.4
click at [1384, 625] on div "2 6005-2RS Bearing Select... % $0.00 $0.00 $0.00 $0.00" at bounding box center [868, 662] width 1240 height 75
click at [413, 700] on input "text" at bounding box center [565, 716] width 330 height 33
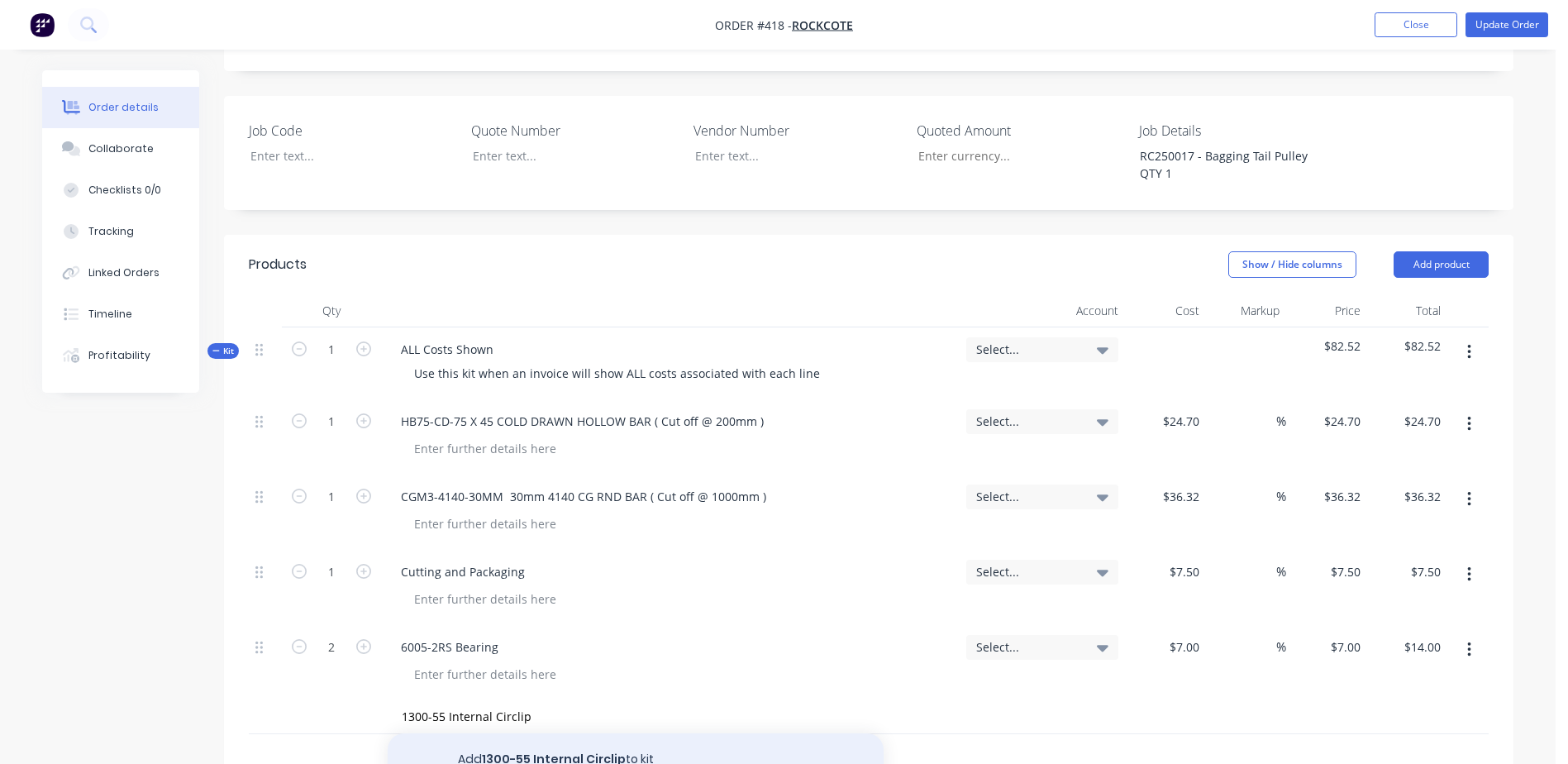
click at [547, 733] on button "Add 1300-55 Internal Circlip to kit" at bounding box center [635, 759] width 496 height 53
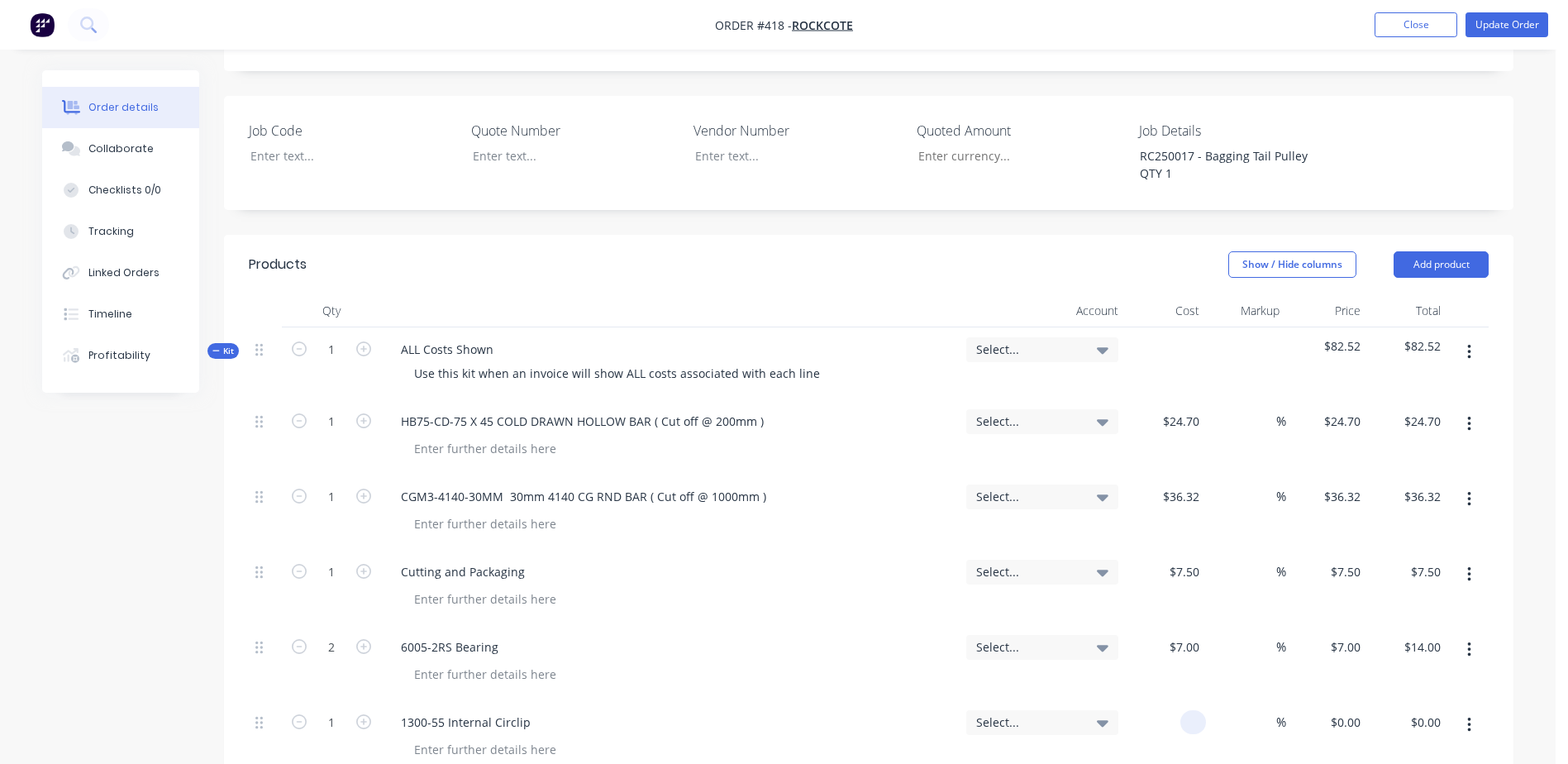
drag, startPoint x: 1173, startPoint y: 682, endPoint x: 1301, endPoint y: 670, distance: 128.6
click at [1301, 700] on div "1 1300-55 Internal Circlip Select... % $0.00 $0.00 $0.00 $0.00" at bounding box center [868, 738] width 1240 height 75
click at [361, 714] on icon "button" at bounding box center [364, 722] width 15 height 15
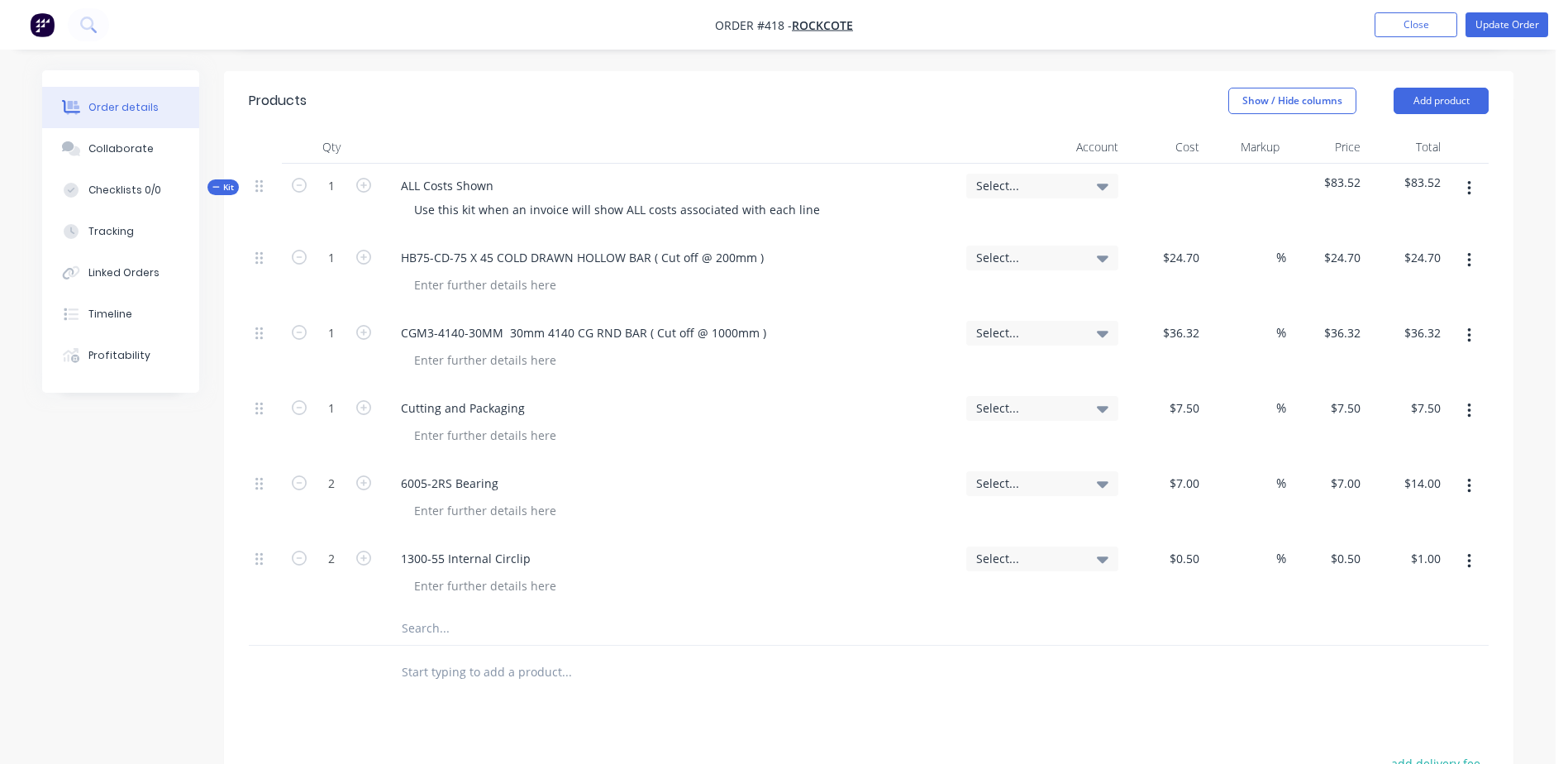
scroll to position [579, 0]
click at [413, 610] on input "text" at bounding box center [565, 626] width 330 height 33
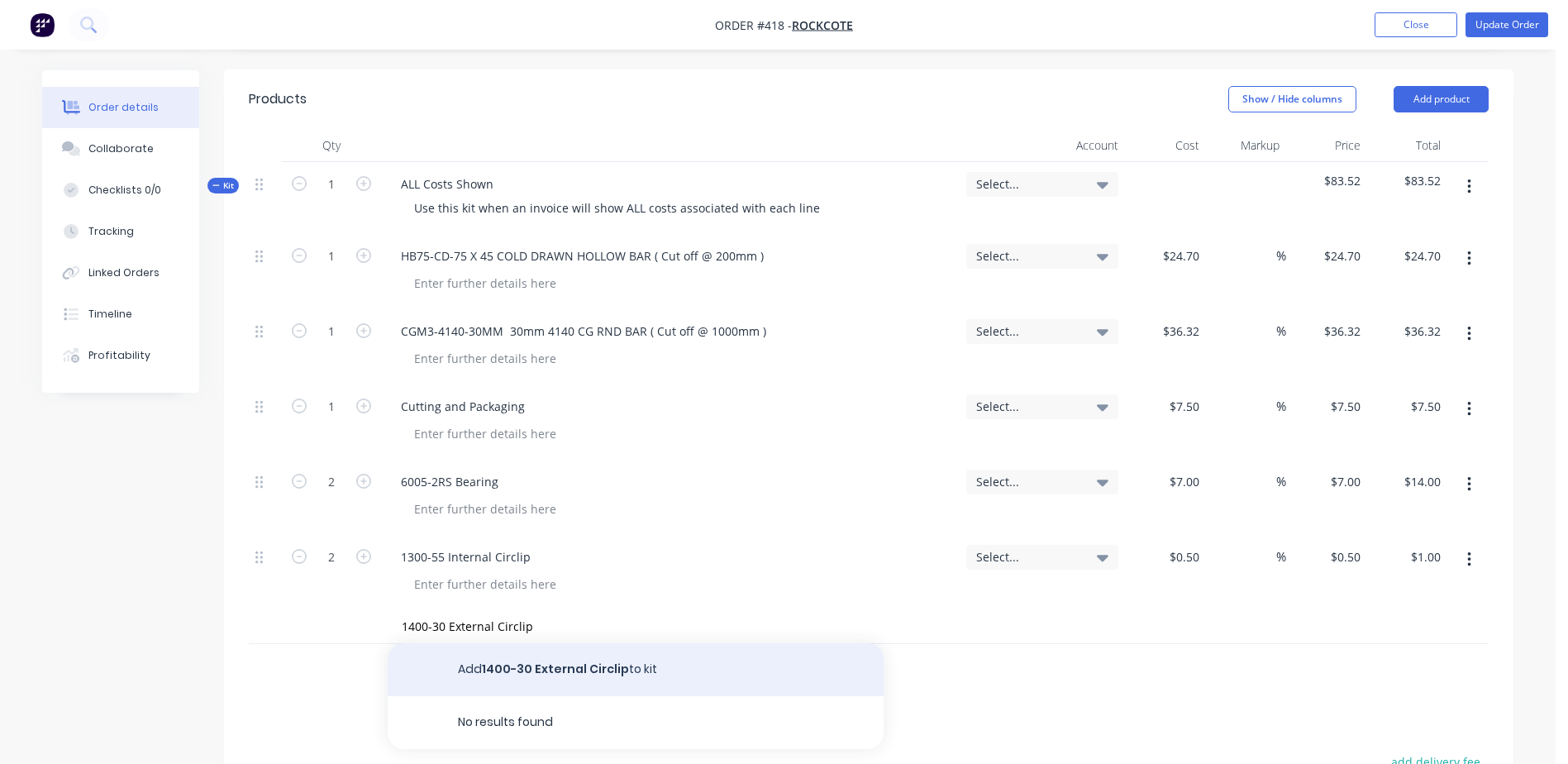
click at [515, 643] on button "Add 1400-30 External Circlip to kit" at bounding box center [635, 669] width 496 height 53
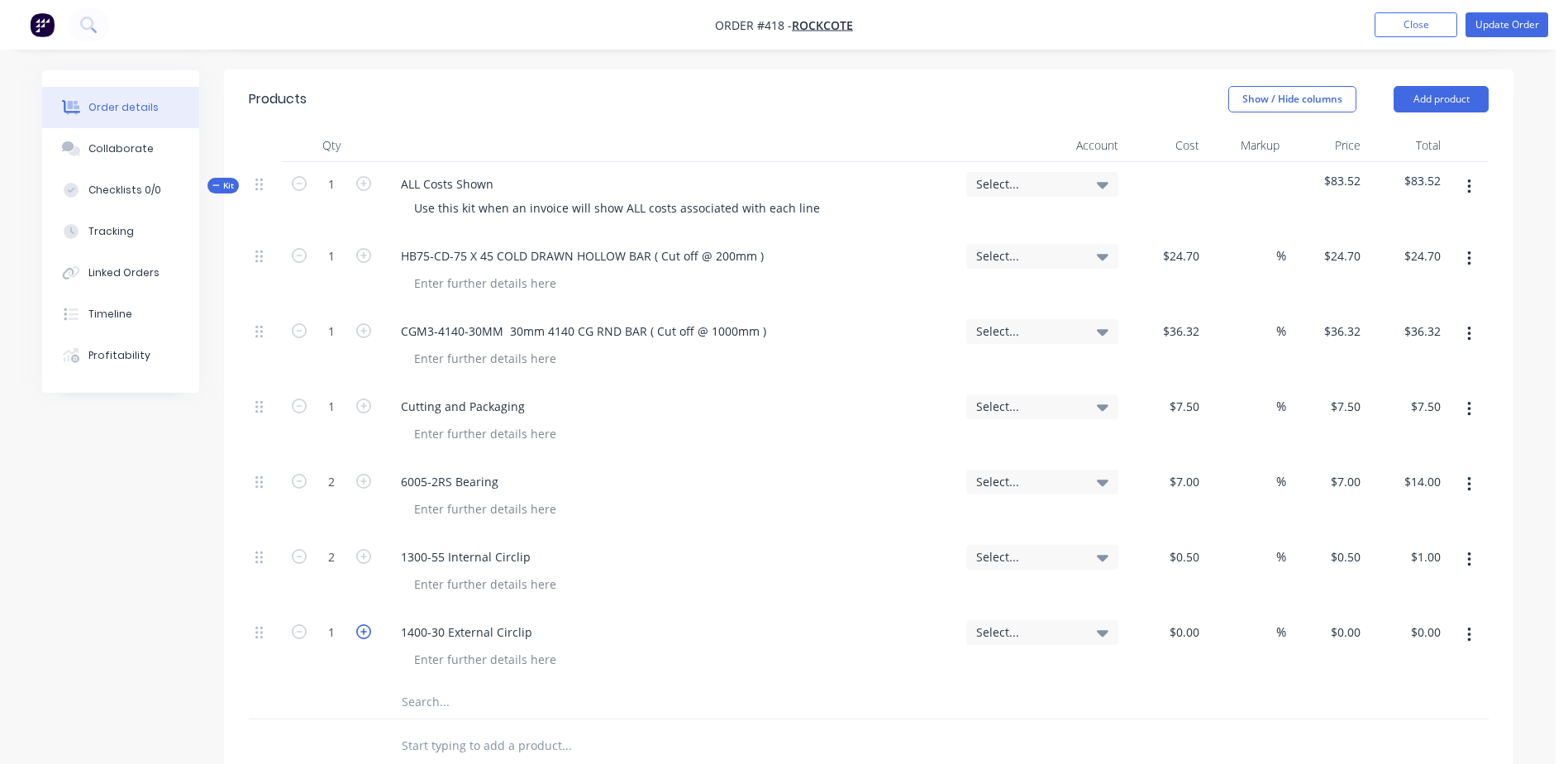
click at [364, 624] on icon "button" at bounding box center [364, 631] width 15 height 15
drag, startPoint x: 1166, startPoint y: 584, endPoint x: 1339, endPoint y: 584, distance: 173.0
click at [1339, 610] on div "2 1400-30 External Circlip Select... % $0.00 $0.00 $0.00 $0.00" at bounding box center [868, 647] width 1240 height 75
click at [483, 685] on input "text" at bounding box center [565, 701] width 330 height 33
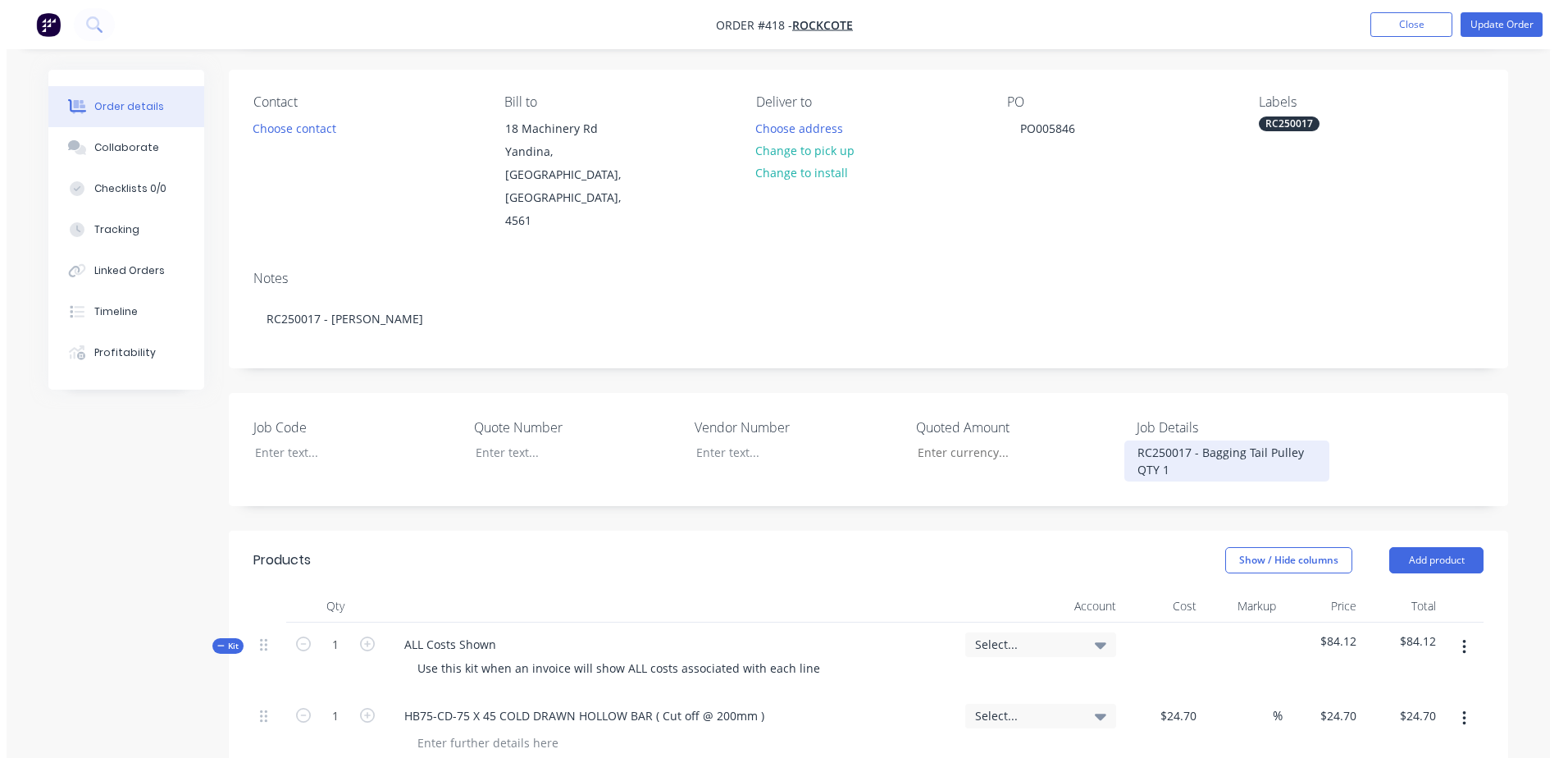
scroll to position [0, 0]
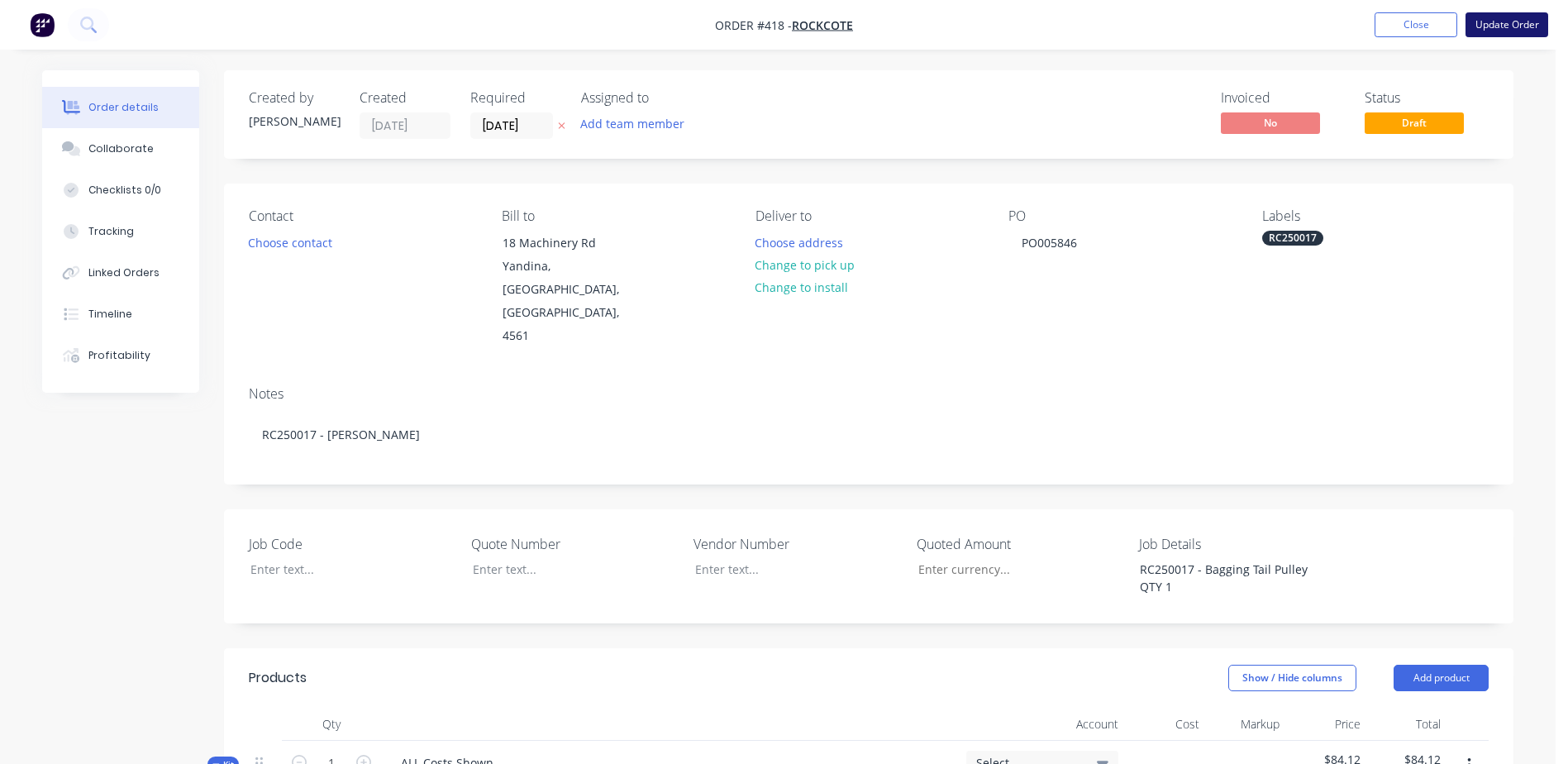
click at [1506, 35] on button "Update Order" at bounding box center [1507, 24] width 83 height 24
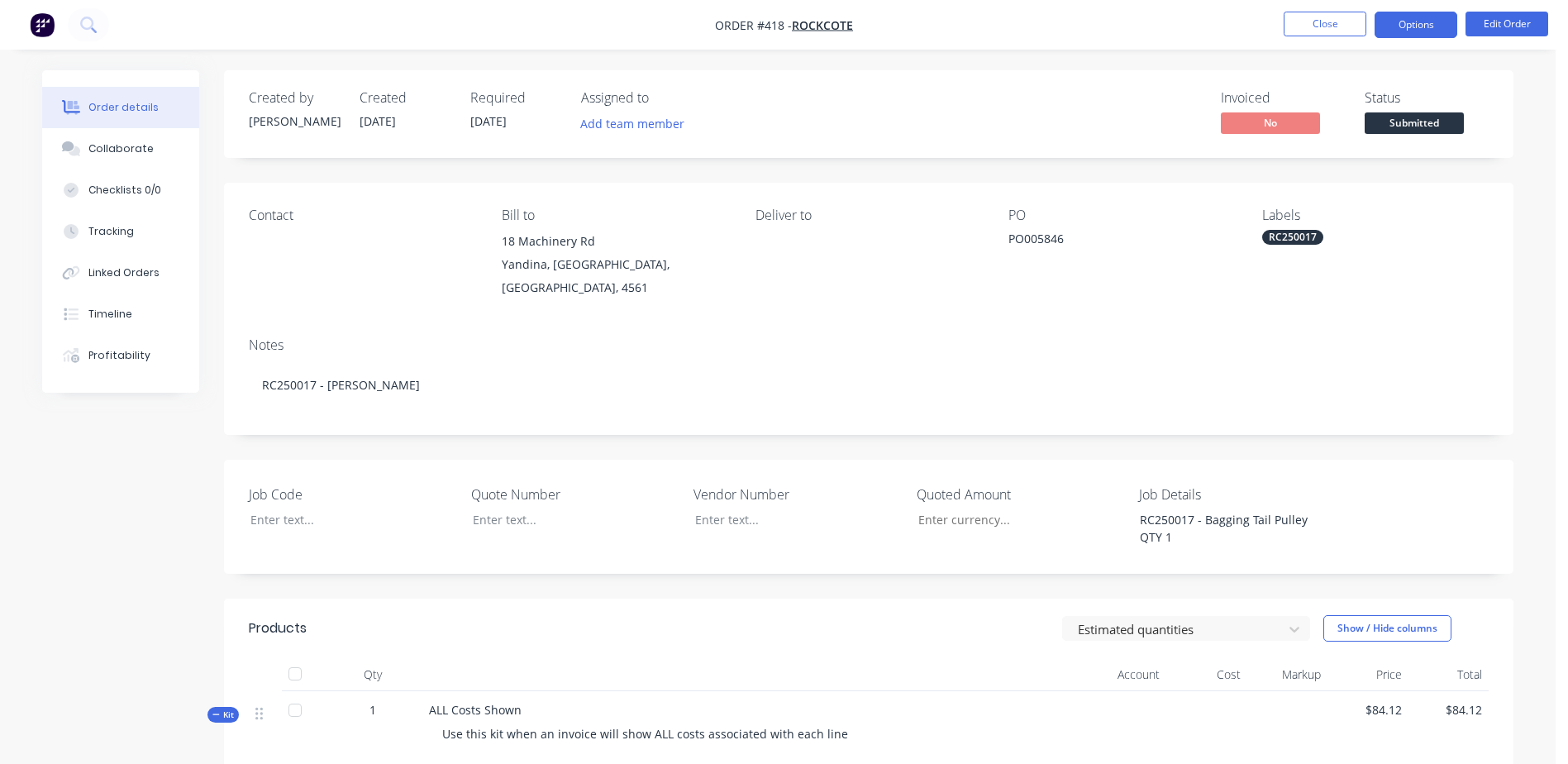
click at [1417, 31] on button "Options" at bounding box center [1416, 24] width 83 height 26
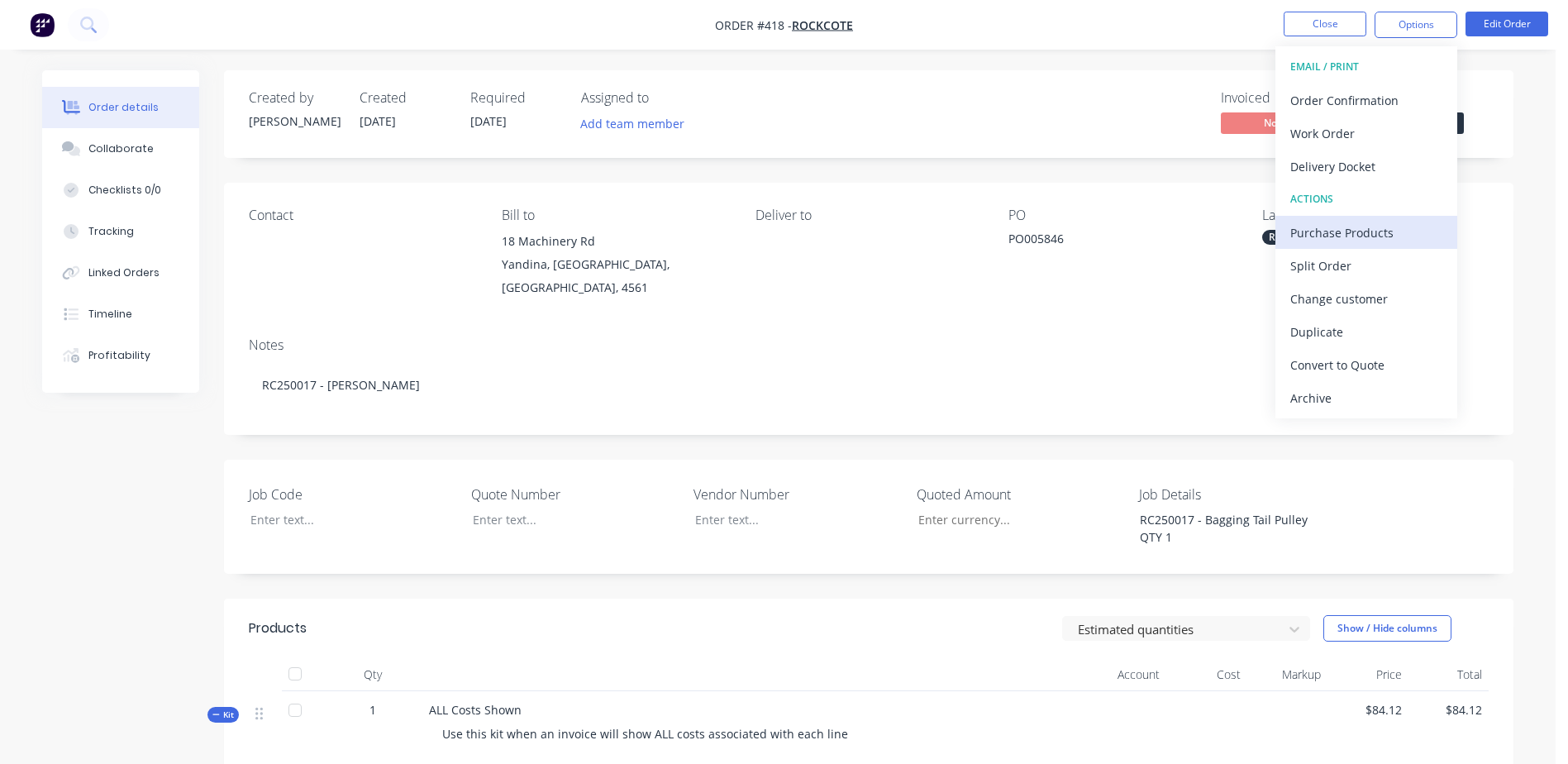
click at [1411, 221] on div "Purchase Products" at bounding box center [1366, 232] width 152 height 24
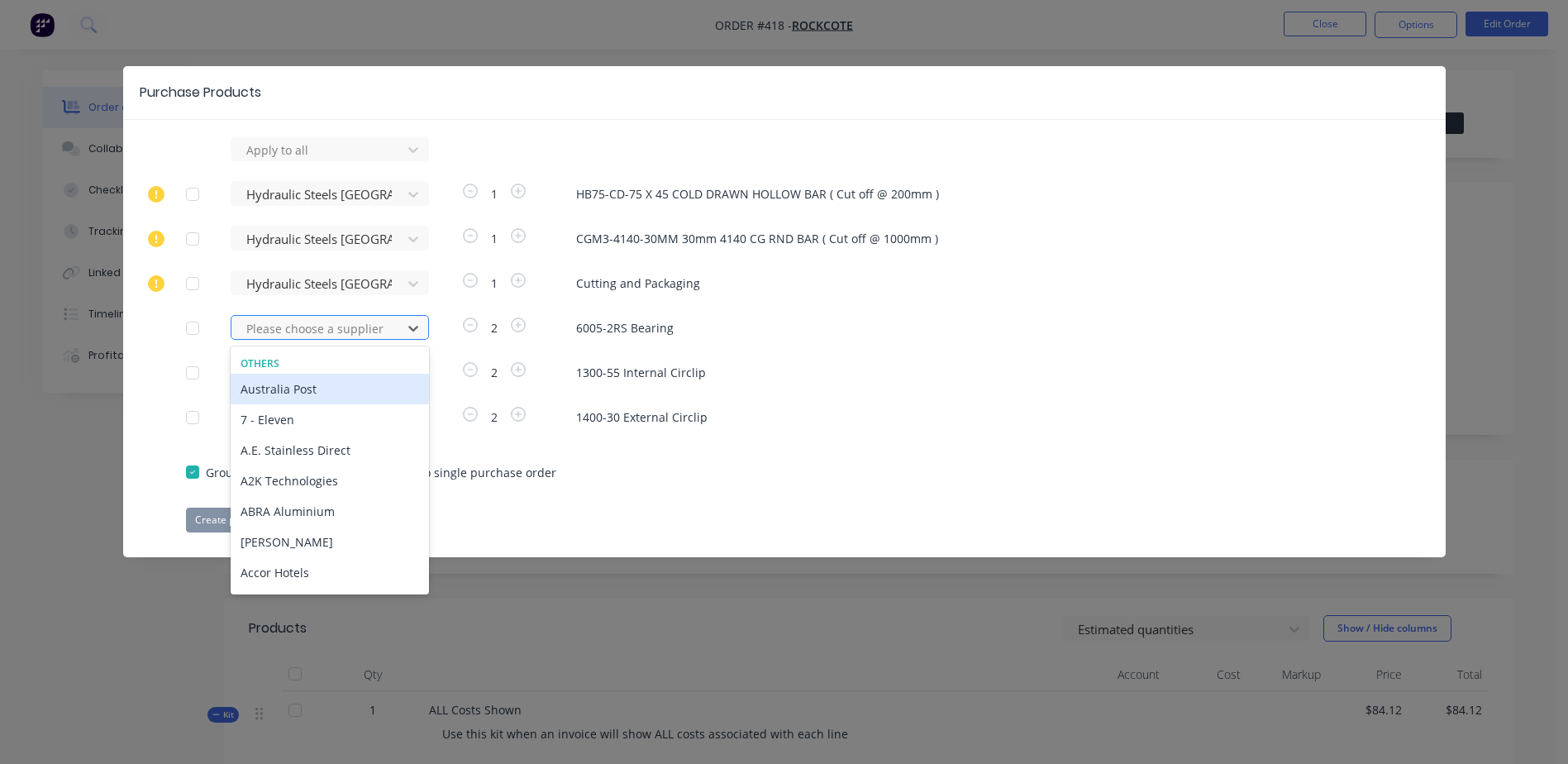
click at [301, 332] on div at bounding box center [319, 328] width 149 height 21
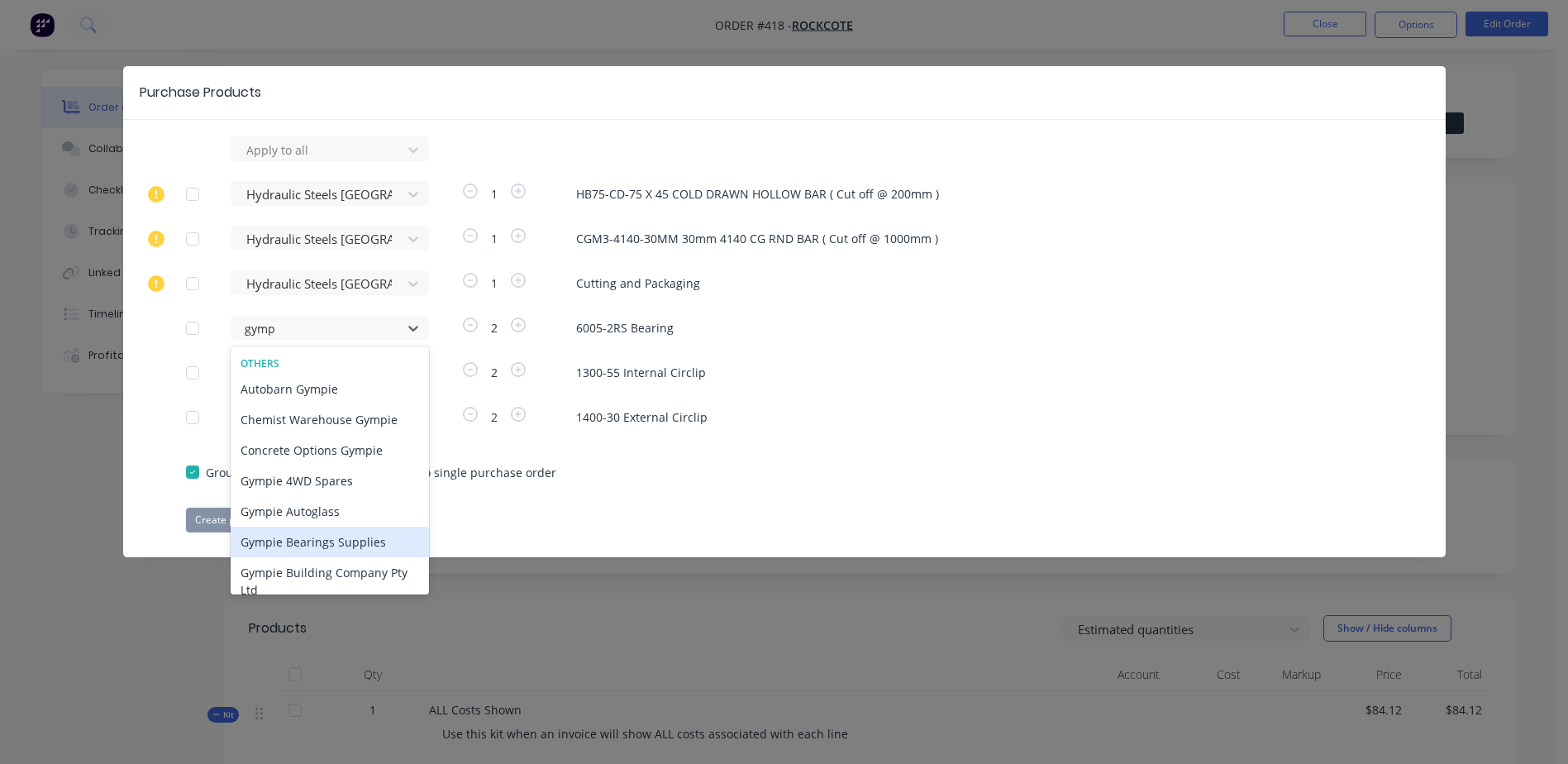
click at [293, 537] on div "Gympie Bearings Supplies" at bounding box center [329, 542] width 198 height 31
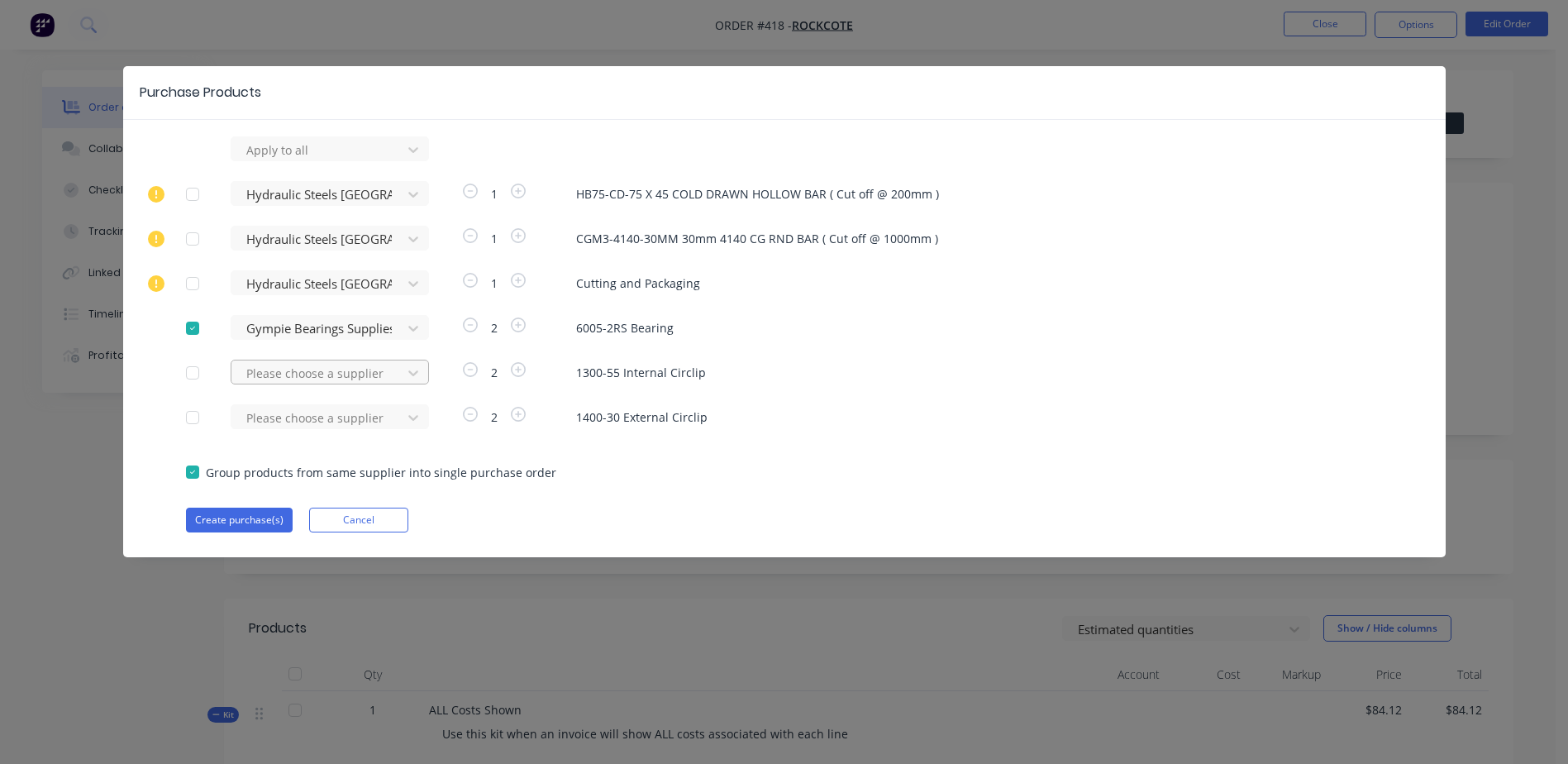
click at [283, 378] on div at bounding box center [319, 374] width 149 height 21
click at [319, 438] on div "Gympie Bearings Supplies" at bounding box center [329, 434] width 198 height 31
click at [299, 420] on div at bounding box center [319, 418] width 149 height 21
click at [351, 477] on div "Gympie Bearings Supplies" at bounding box center [329, 478] width 198 height 31
click at [226, 520] on button "Create purchase(s)" at bounding box center [239, 519] width 106 height 24
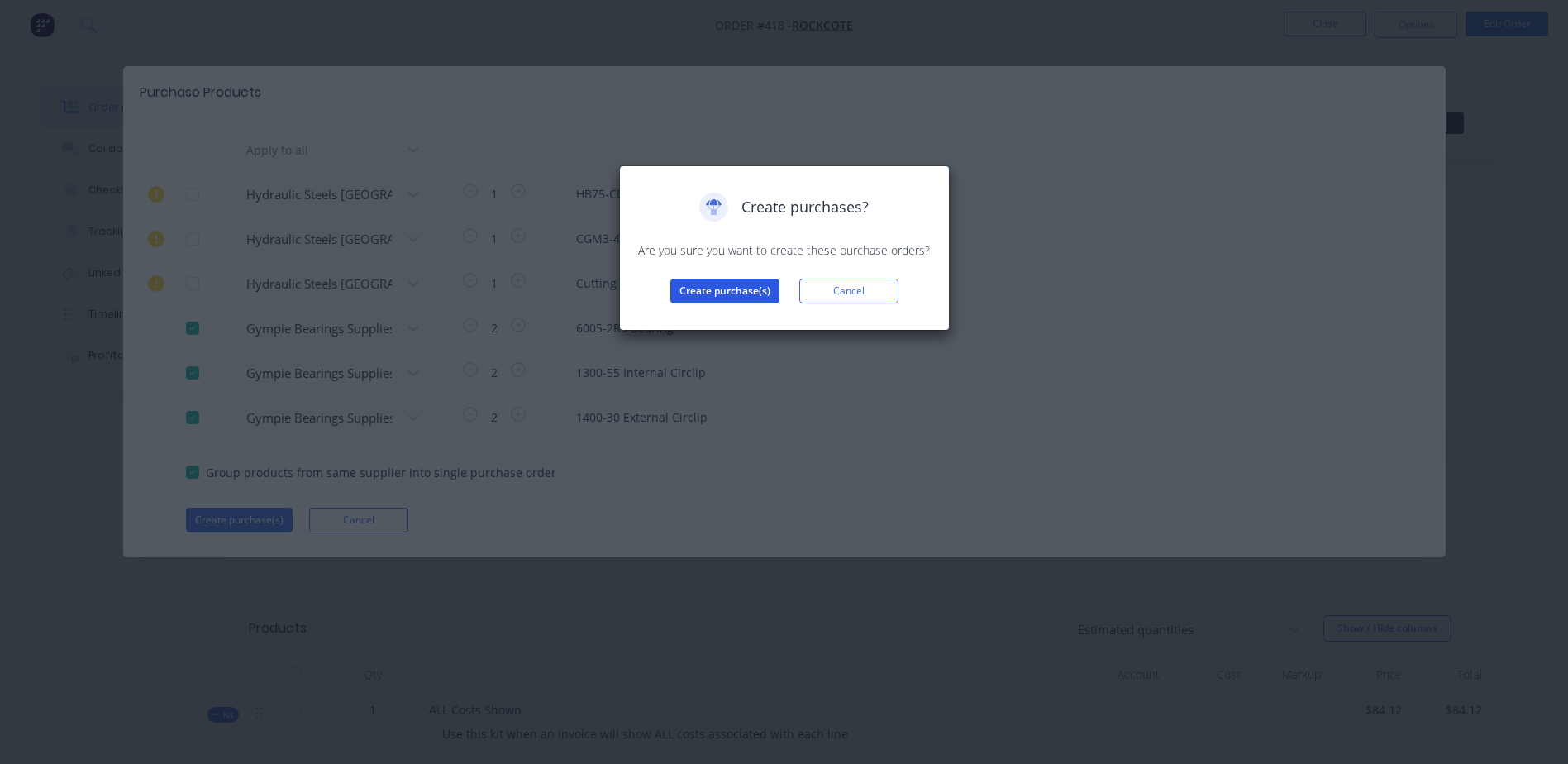
click at [703, 290] on button "Create purchase(s)" at bounding box center [724, 291] width 109 height 24
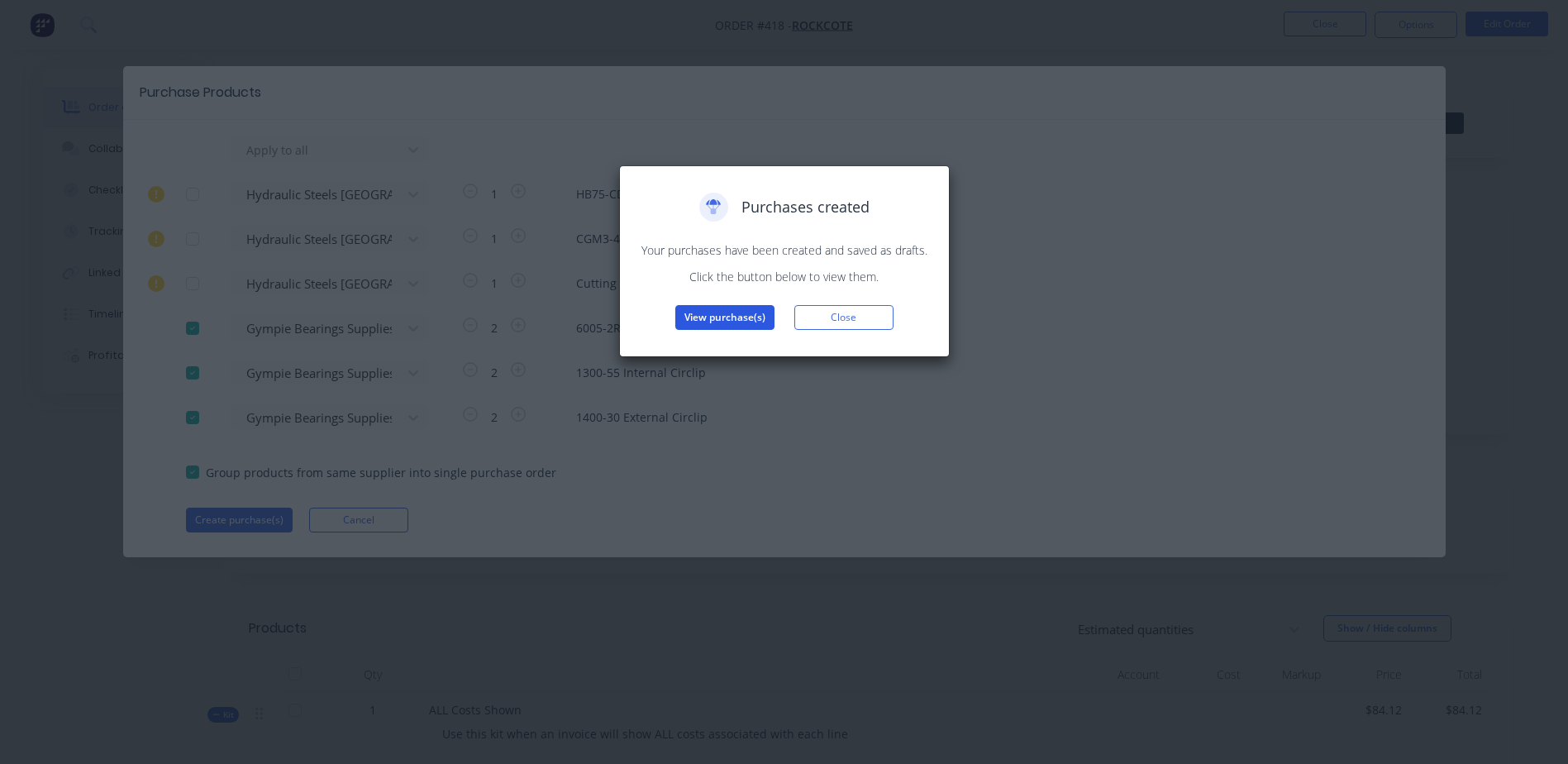
click at [718, 322] on button "View purchase(s)" at bounding box center [724, 317] width 99 height 24
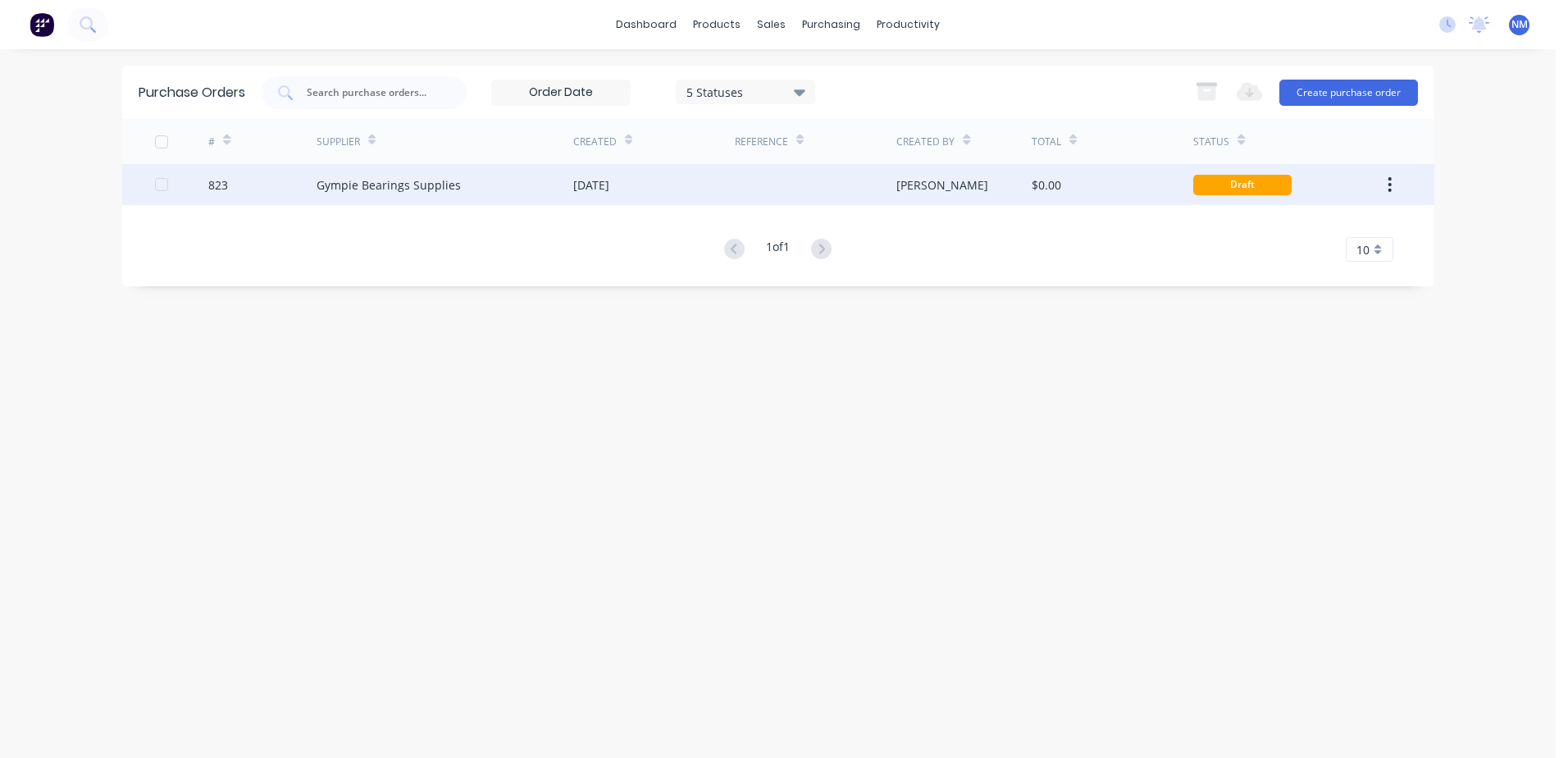
click at [1116, 190] on div "$0.00" at bounding box center [1112, 185] width 161 height 41
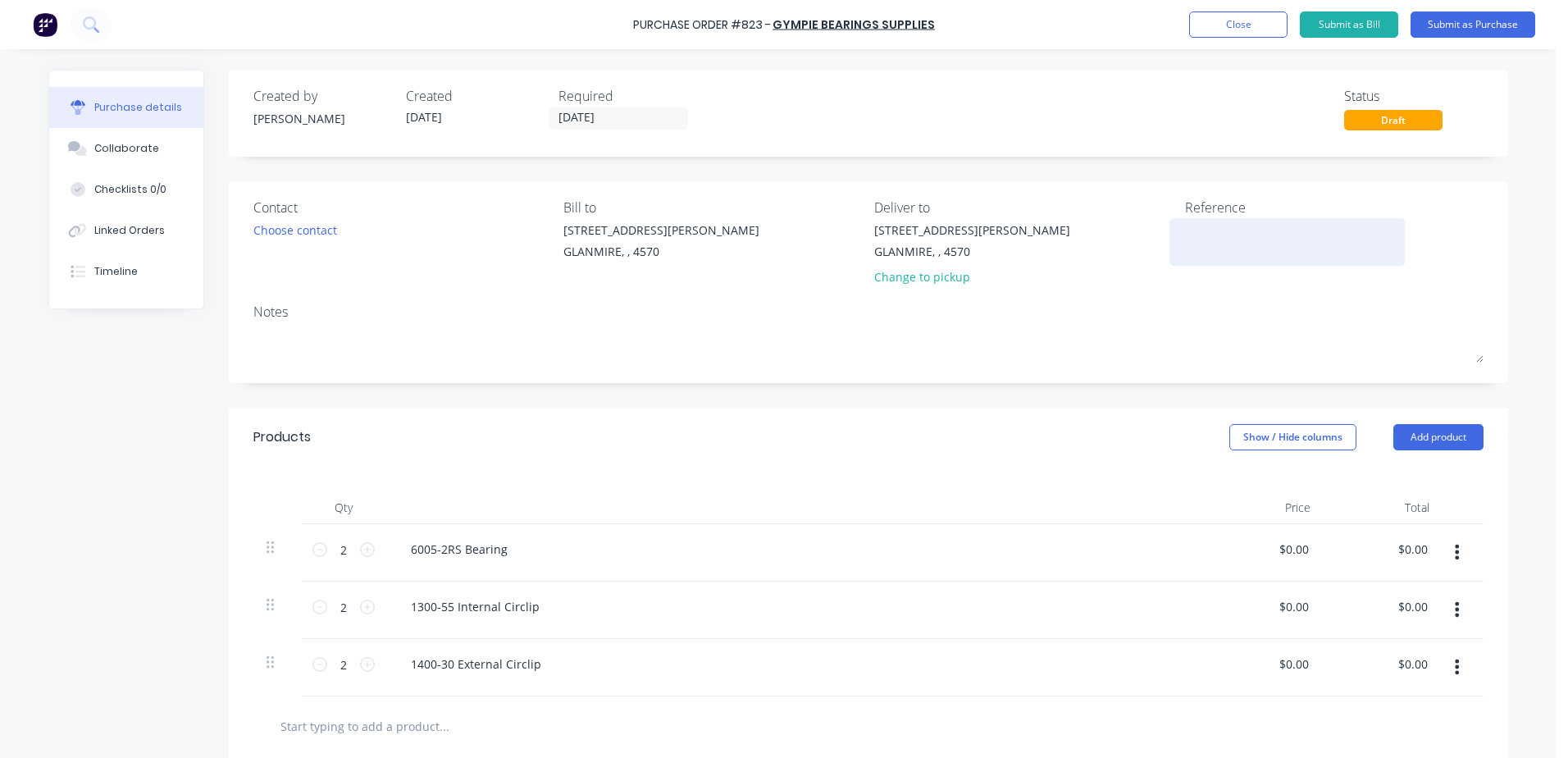
click at [1184, 238] on textarea at bounding box center [1287, 240] width 205 height 37
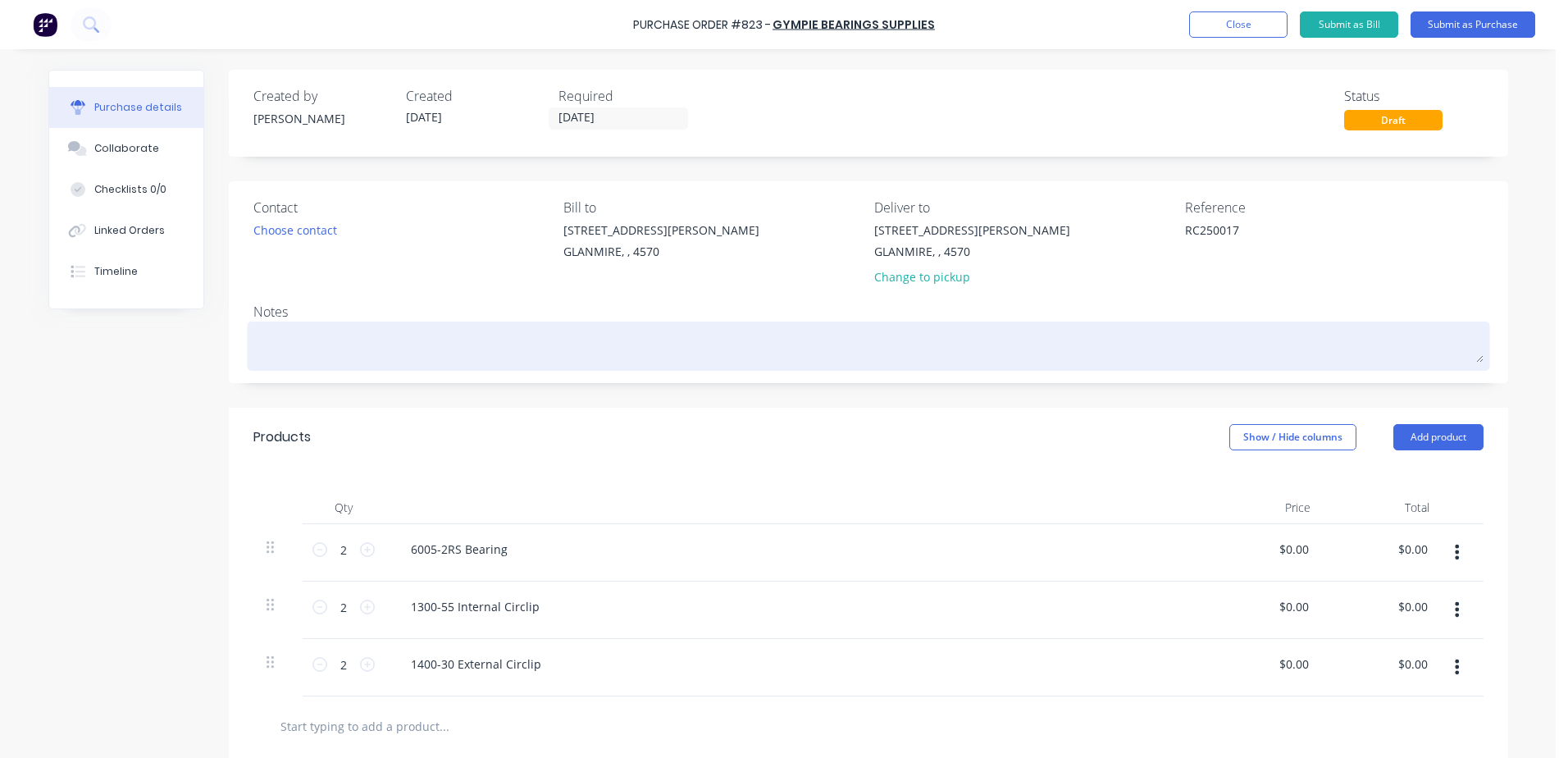
click at [307, 360] on textarea at bounding box center [868, 344] width 1230 height 37
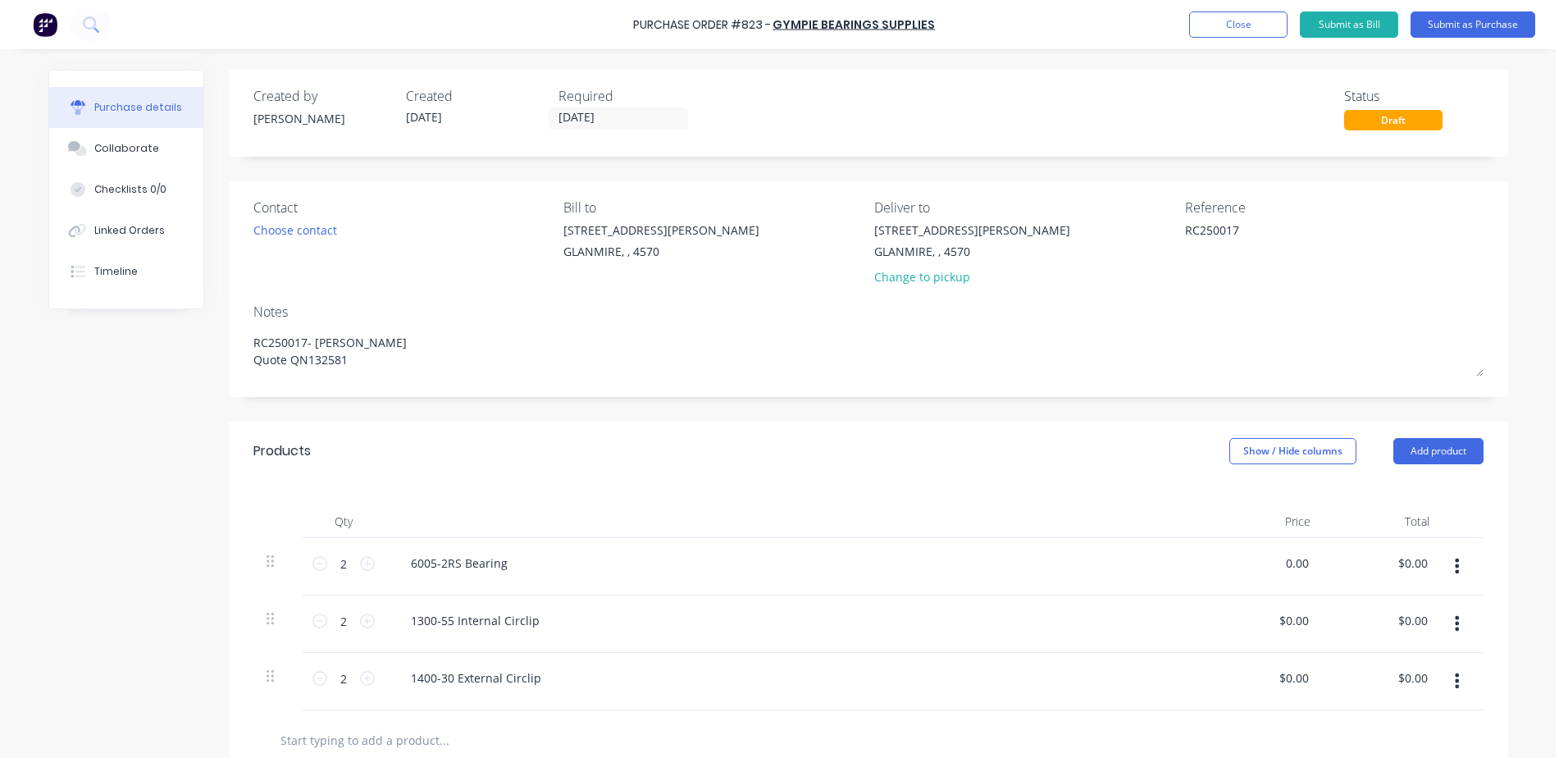
drag, startPoint x: 1272, startPoint y: 561, endPoint x: 1361, endPoint y: 550, distance: 89.7
click at [1361, 550] on div "2 2 6005-2RS Bearing 0.00 0.00 $0.00 $0.00" at bounding box center [868, 566] width 1230 height 57
drag, startPoint x: 1276, startPoint y: 620, endPoint x: 1404, endPoint y: 588, distance: 131.9
click at [1384, 604] on div "2 2 1300-55 Internal Circlip 0.00 0.00 $0.00 $0.00" at bounding box center [868, 624] width 1230 height 57
drag, startPoint x: 1270, startPoint y: 679, endPoint x: 1394, endPoint y: 658, distance: 125.8
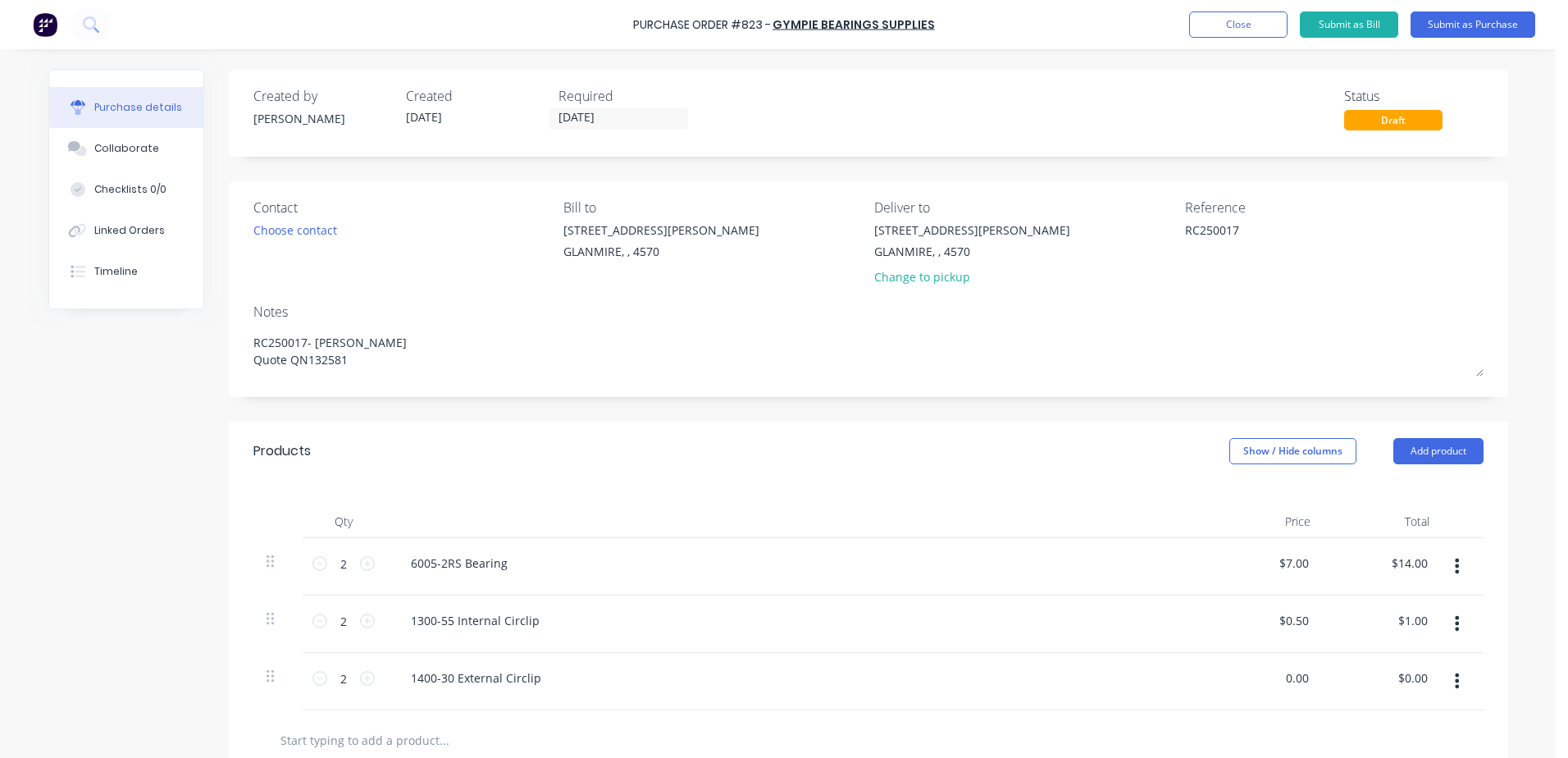
click at [1393, 658] on div "2 2 1400-30 External Circlip 0.00 0.00 $0.00 $0.00" at bounding box center [868, 681] width 1230 height 57
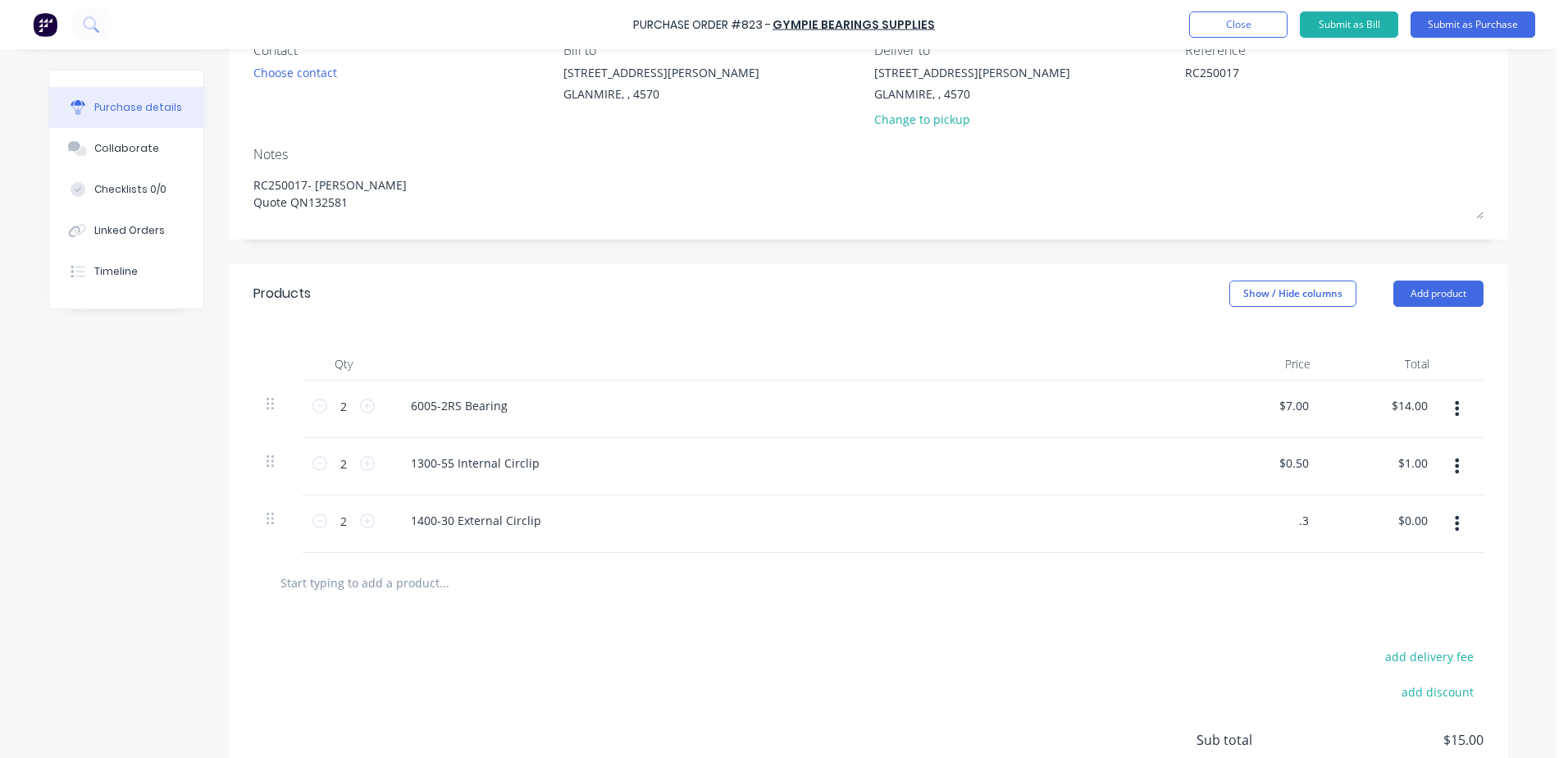
scroll to position [164, 0]
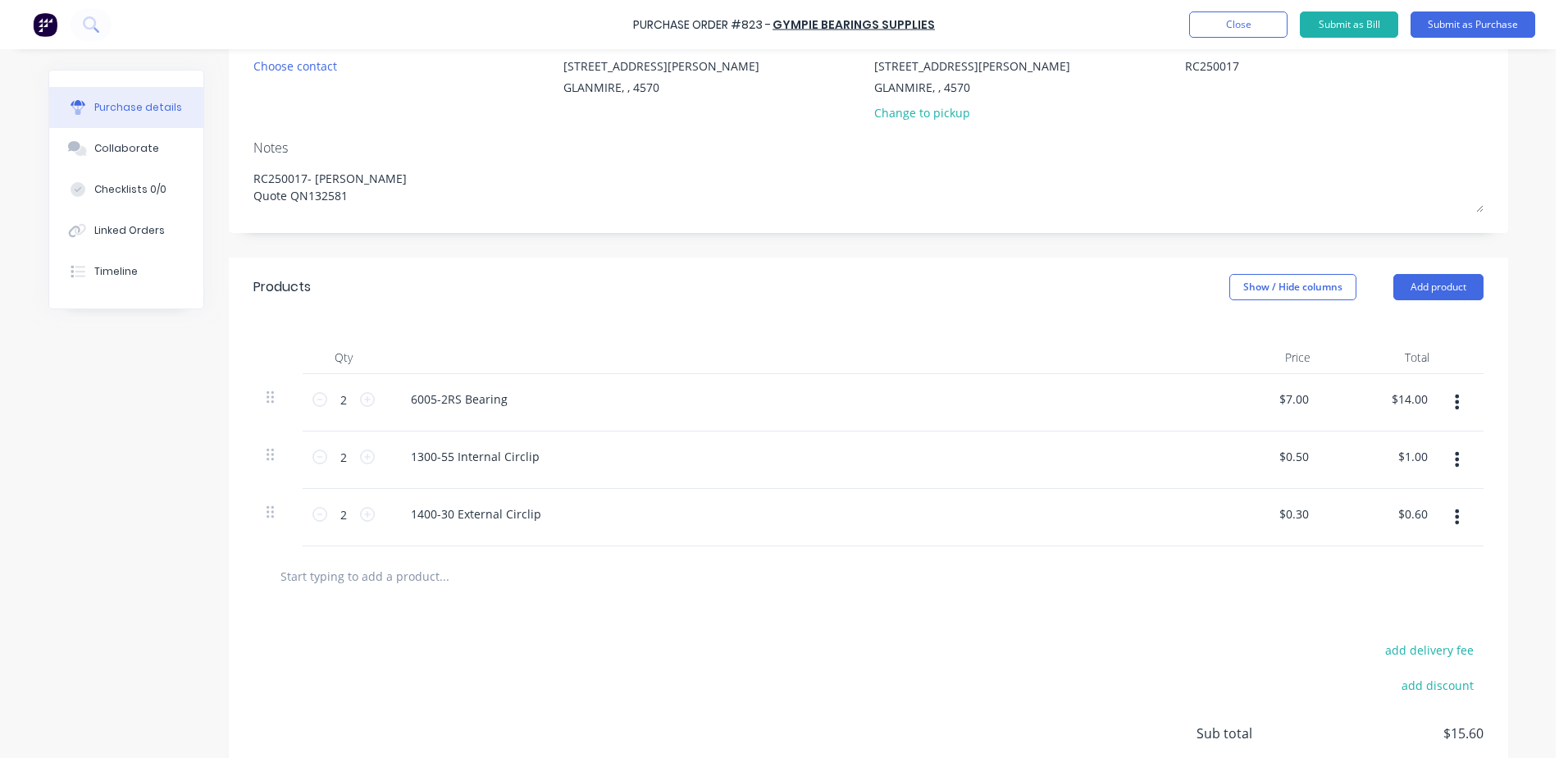
click at [988, 531] on div "1400-30 External Circlip" at bounding box center [794, 517] width 820 height 57
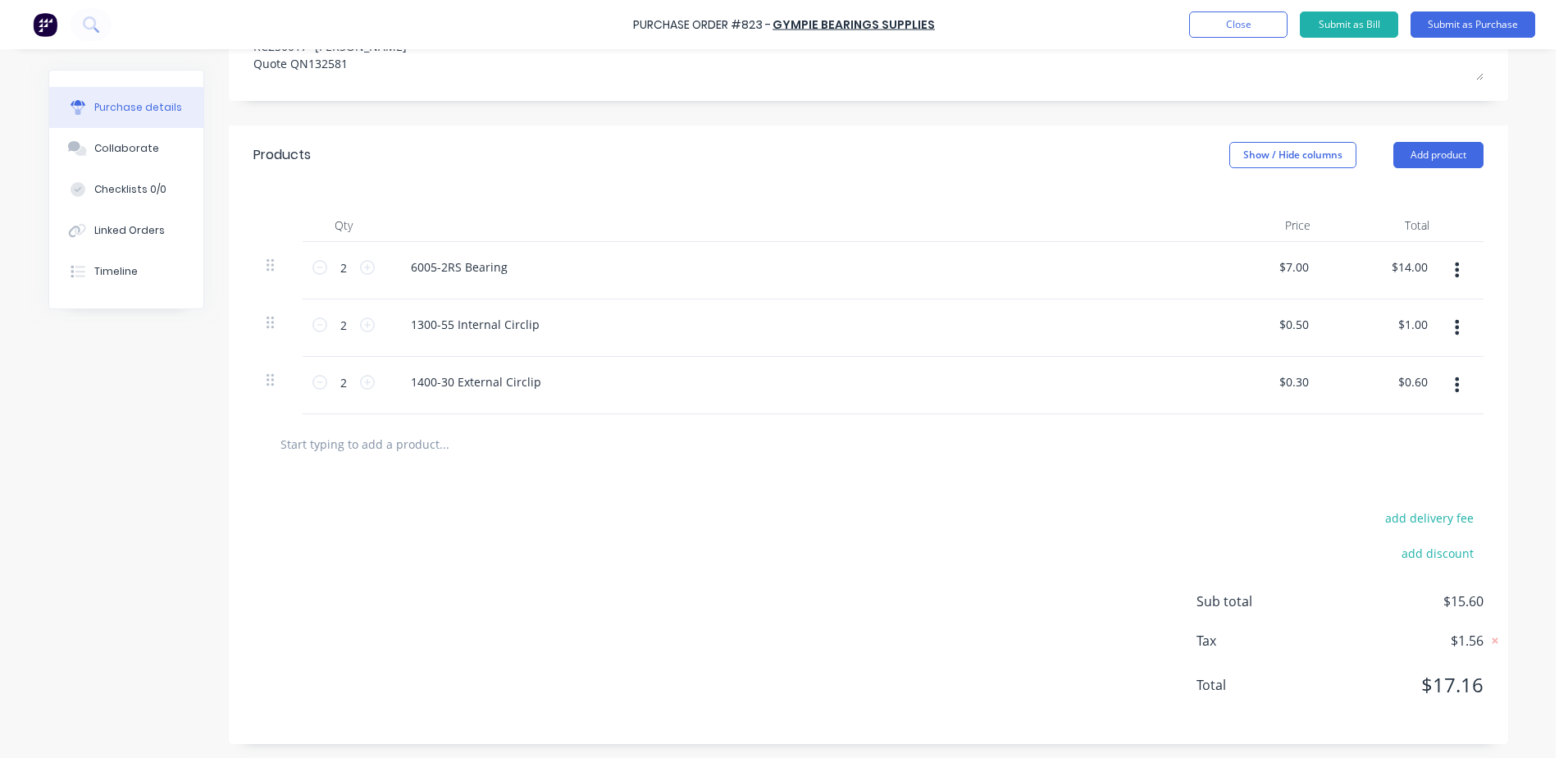
scroll to position [299, 0]
click at [1462, 27] on button "Submit as Purchase" at bounding box center [1473, 24] width 125 height 26
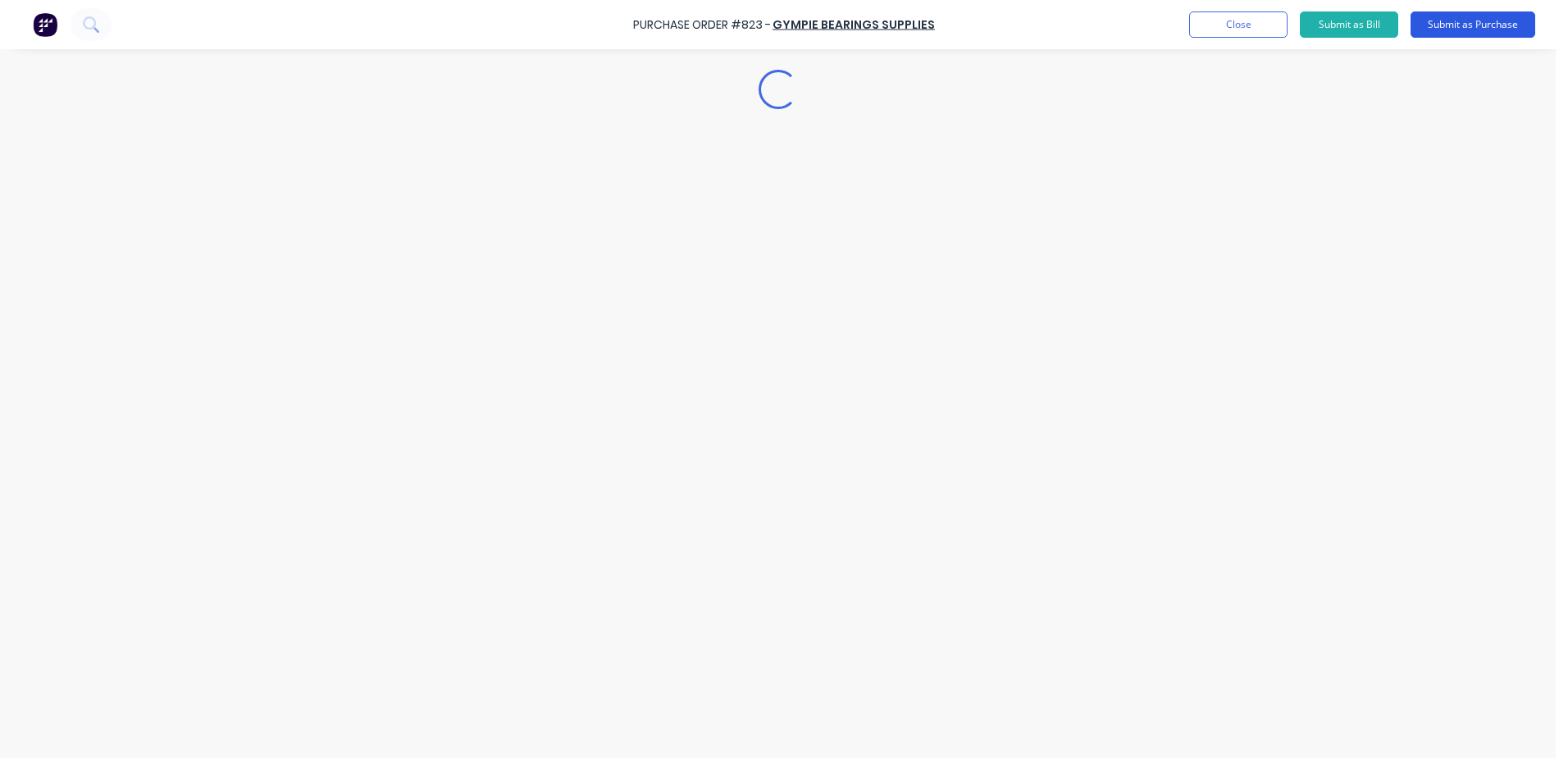
scroll to position [0, 0]
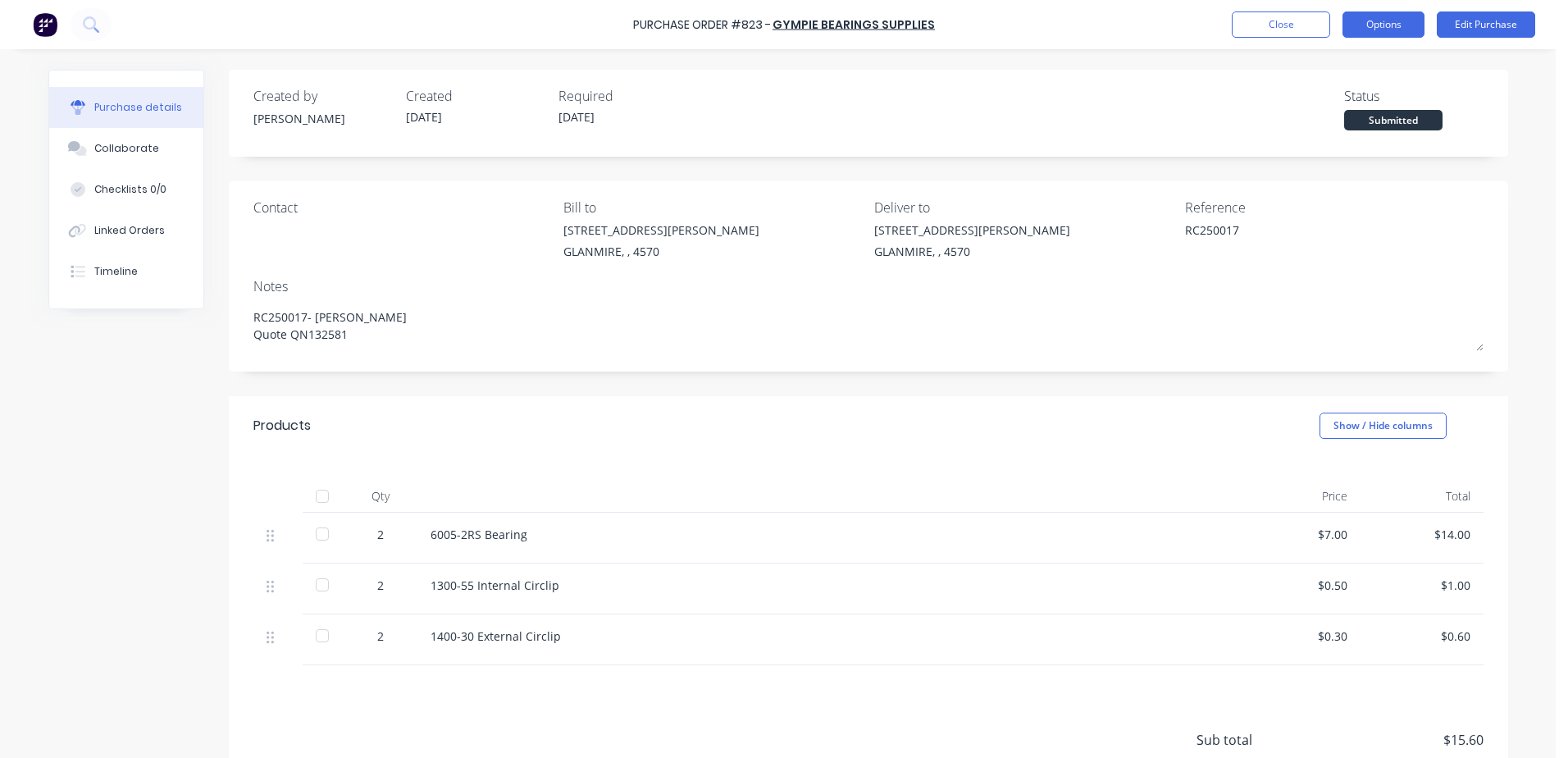
click at [1398, 23] on button "Options" at bounding box center [1383, 24] width 82 height 26
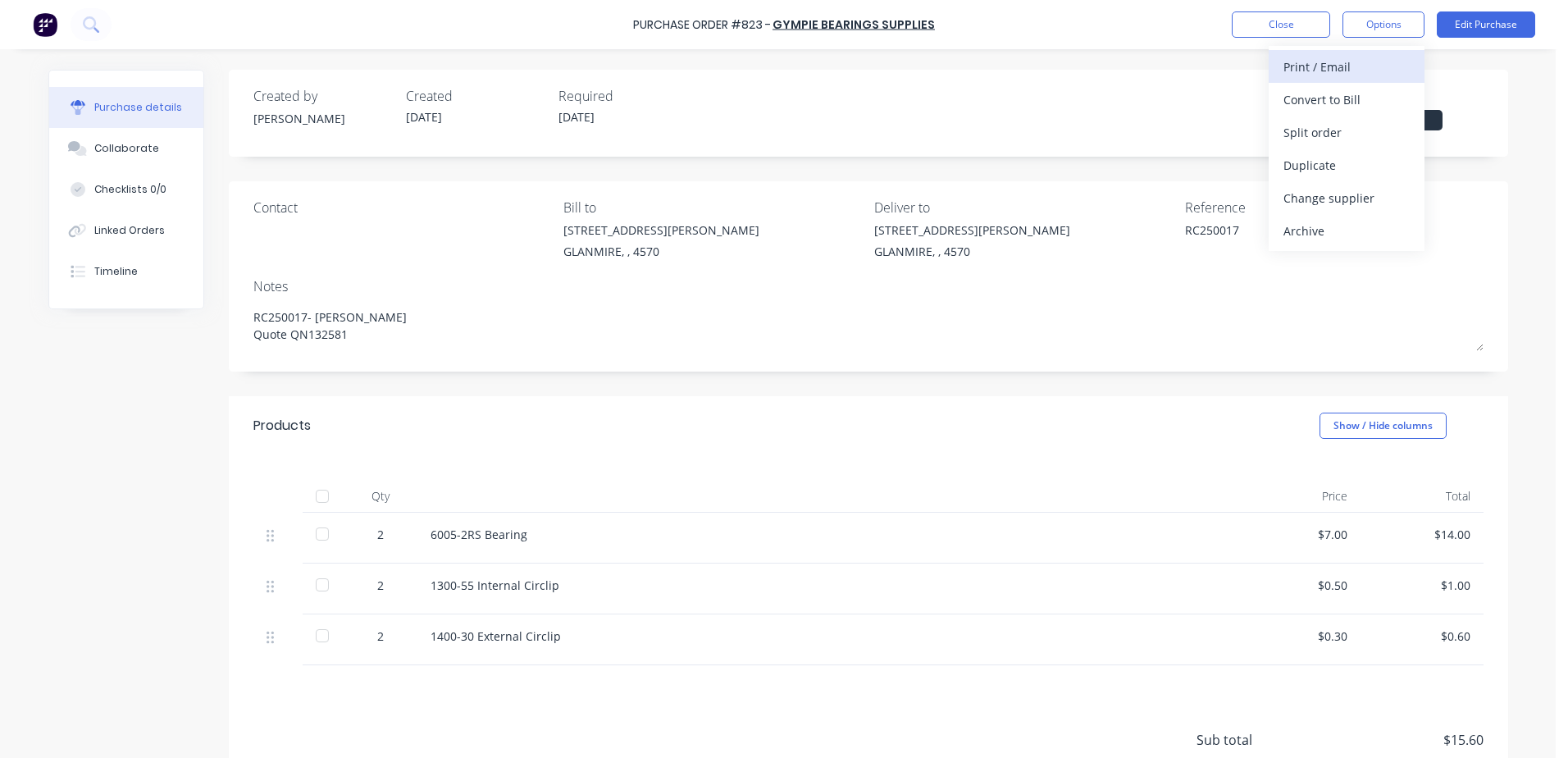
click at [1354, 64] on div "Print / Email" at bounding box center [1346, 66] width 126 height 23
click at [1353, 92] on div "With pricing" at bounding box center [1346, 99] width 126 height 23
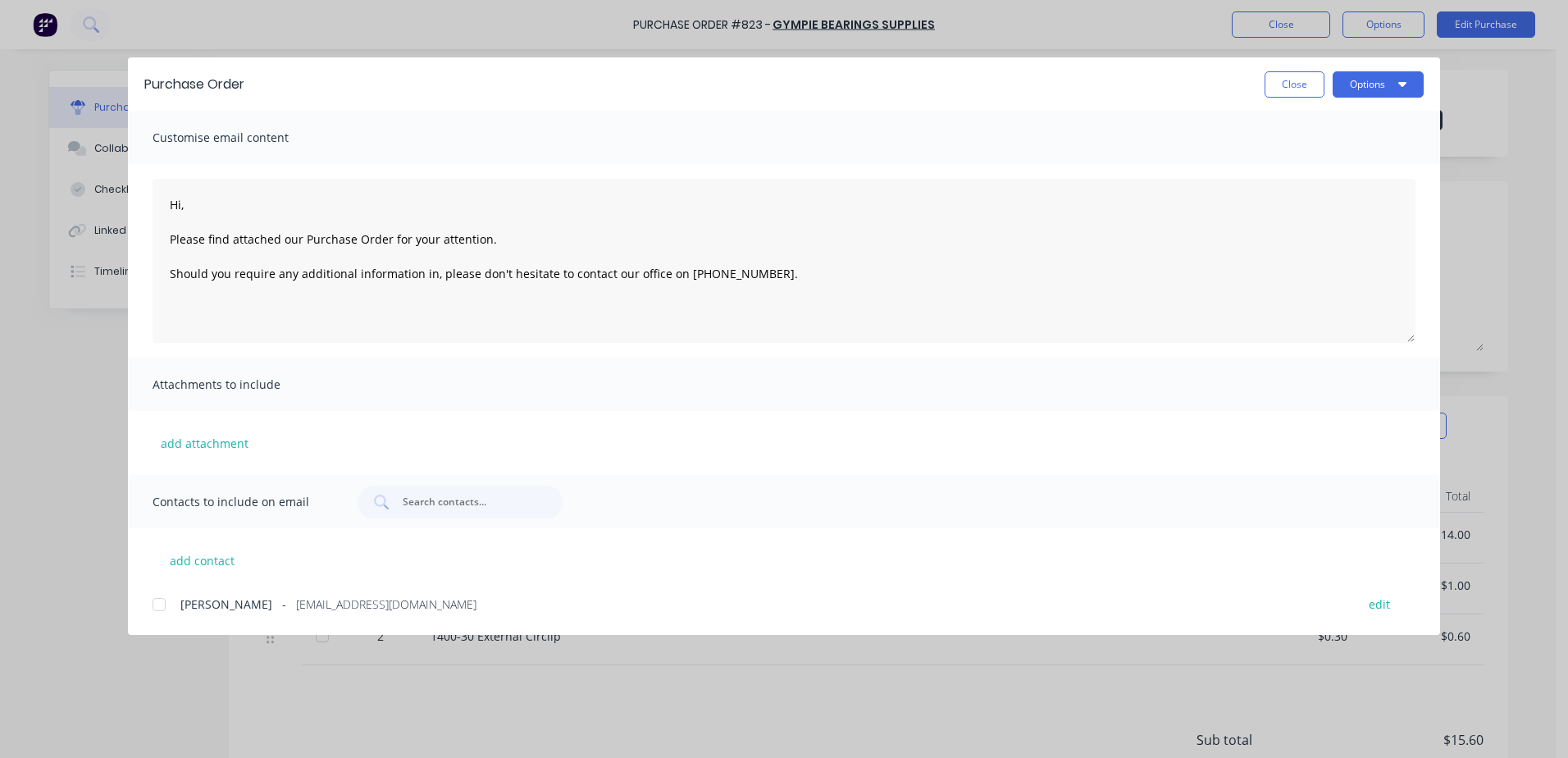
click at [159, 611] on div at bounding box center [159, 604] width 33 height 33
click at [1383, 83] on button "Options" at bounding box center [1379, 84] width 91 height 26
click at [1334, 190] on div "Email" at bounding box center [1345, 190] width 126 height 23
click at [1380, 85] on button "Options" at bounding box center [1379, 84] width 91 height 26
click at [1295, 155] on div "Print" at bounding box center [1345, 158] width 126 height 23
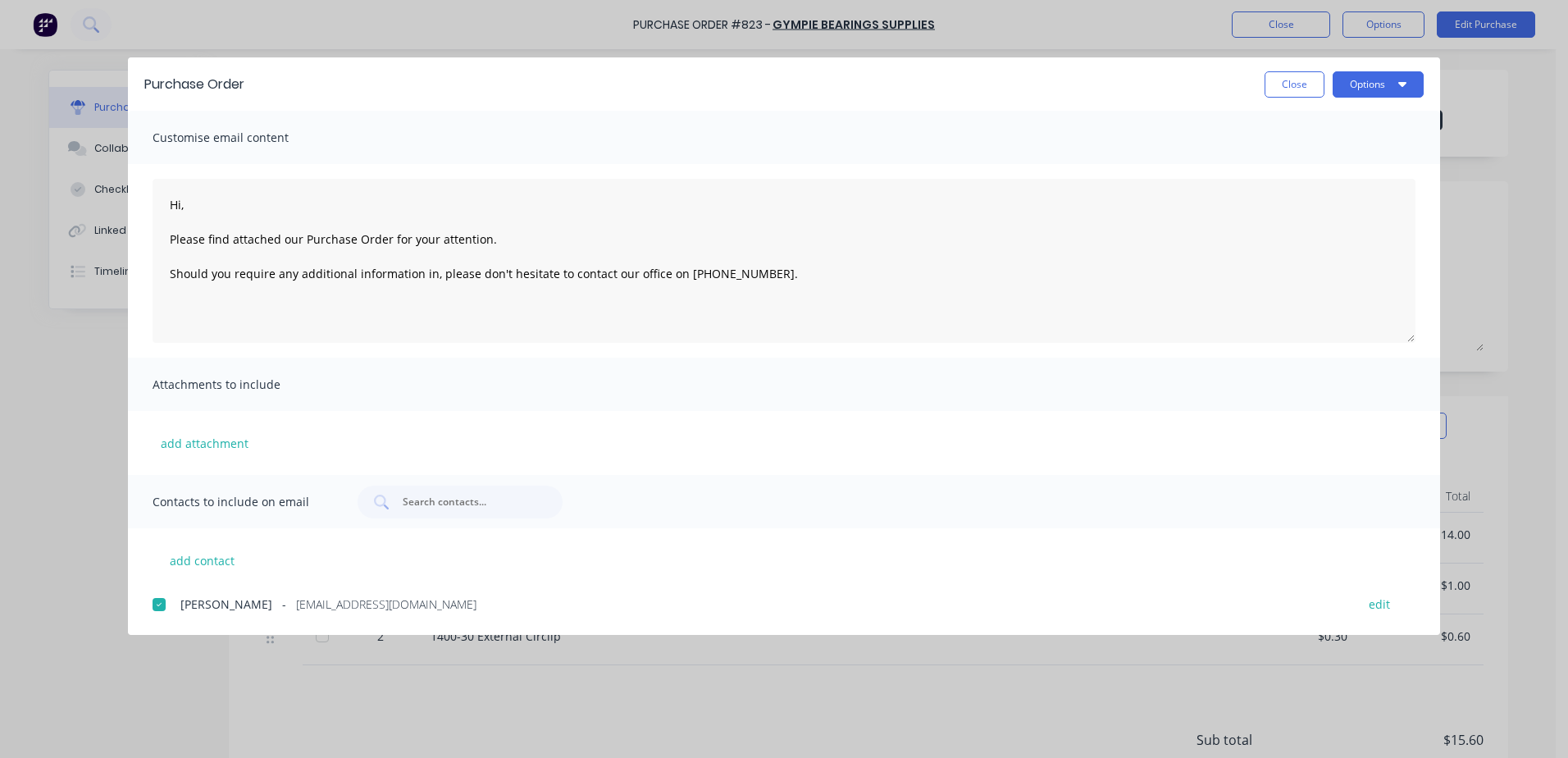
drag, startPoint x: 1298, startPoint y: 91, endPoint x: 1288, endPoint y: 91, distance: 10.0
click at [1296, 91] on button "Close" at bounding box center [1295, 84] width 60 height 26
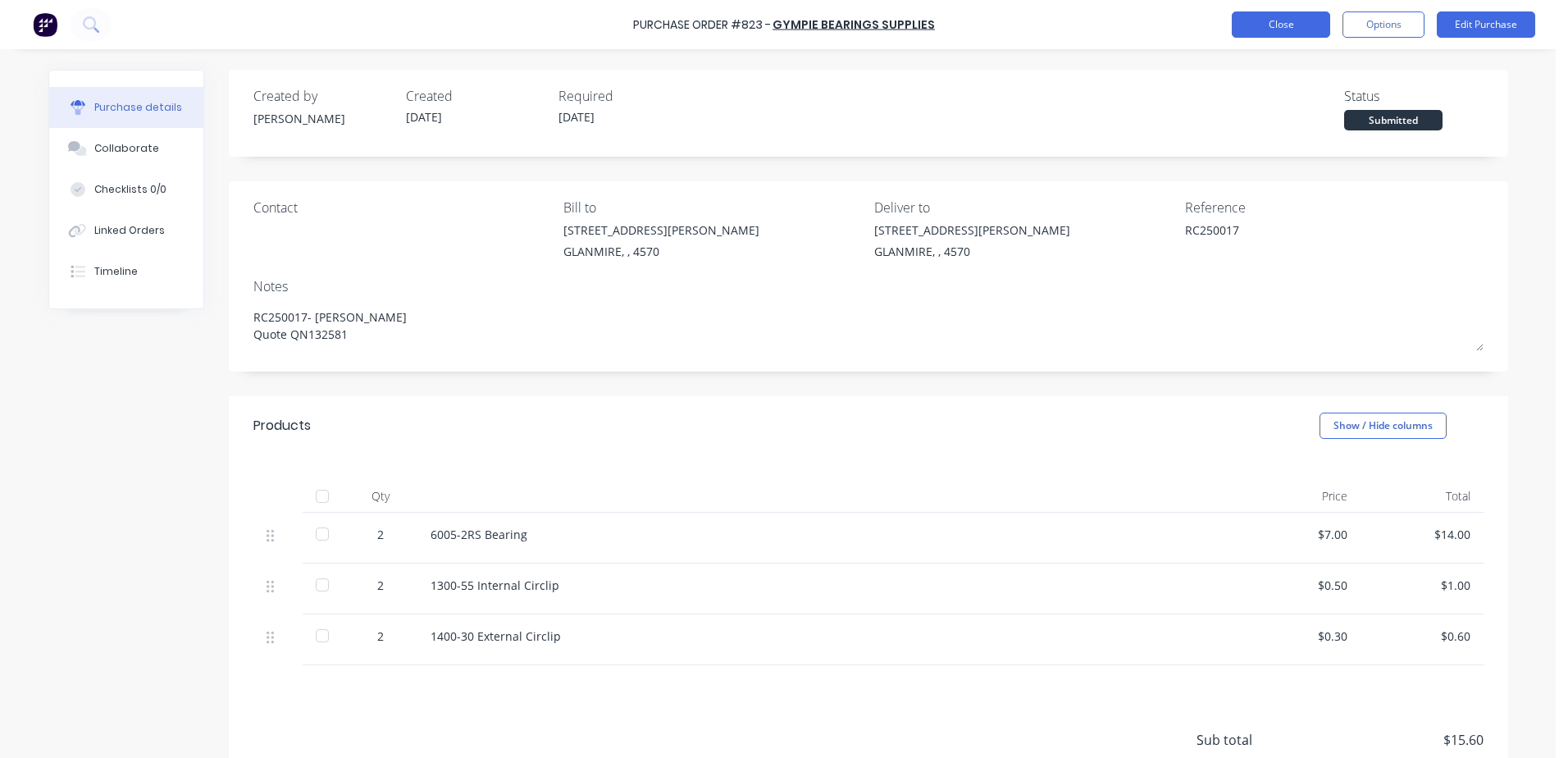
click at [1269, 35] on button "Close" at bounding box center [1281, 24] width 98 height 26
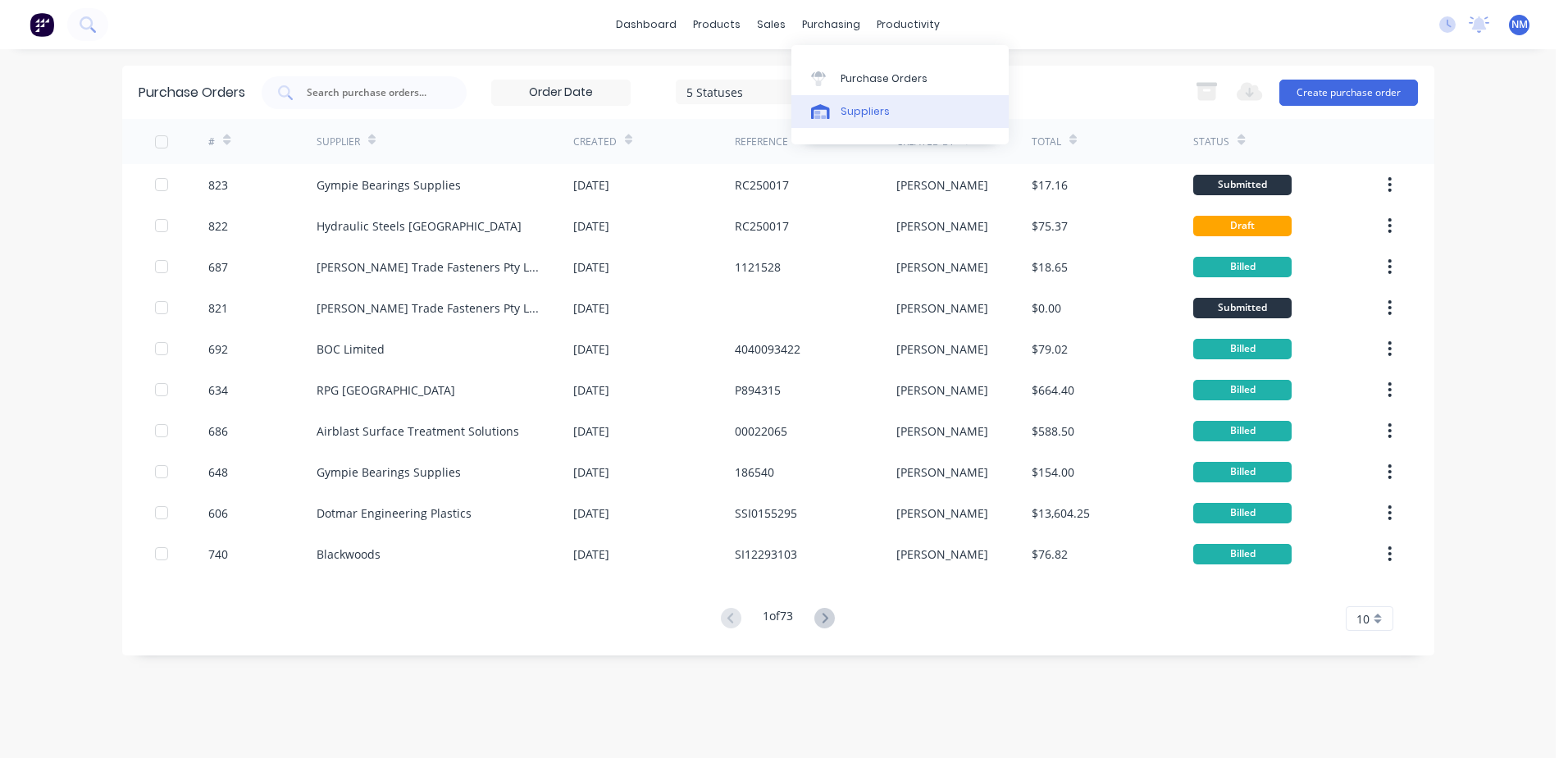
click at [850, 123] on link "Suppliers" at bounding box center [900, 111] width 217 height 33
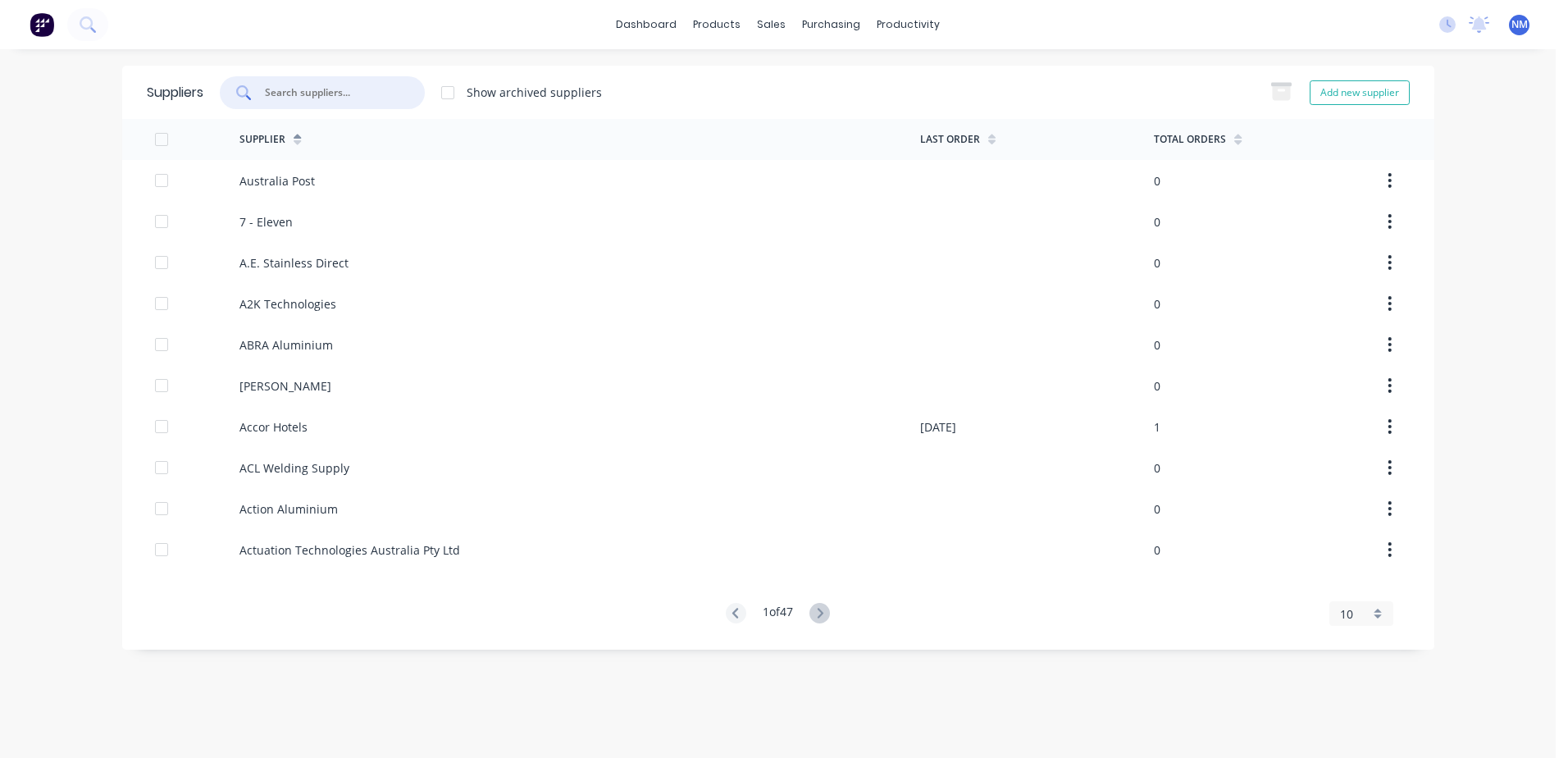
click at [343, 89] on input "text" at bounding box center [331, 92] width 136 height 17
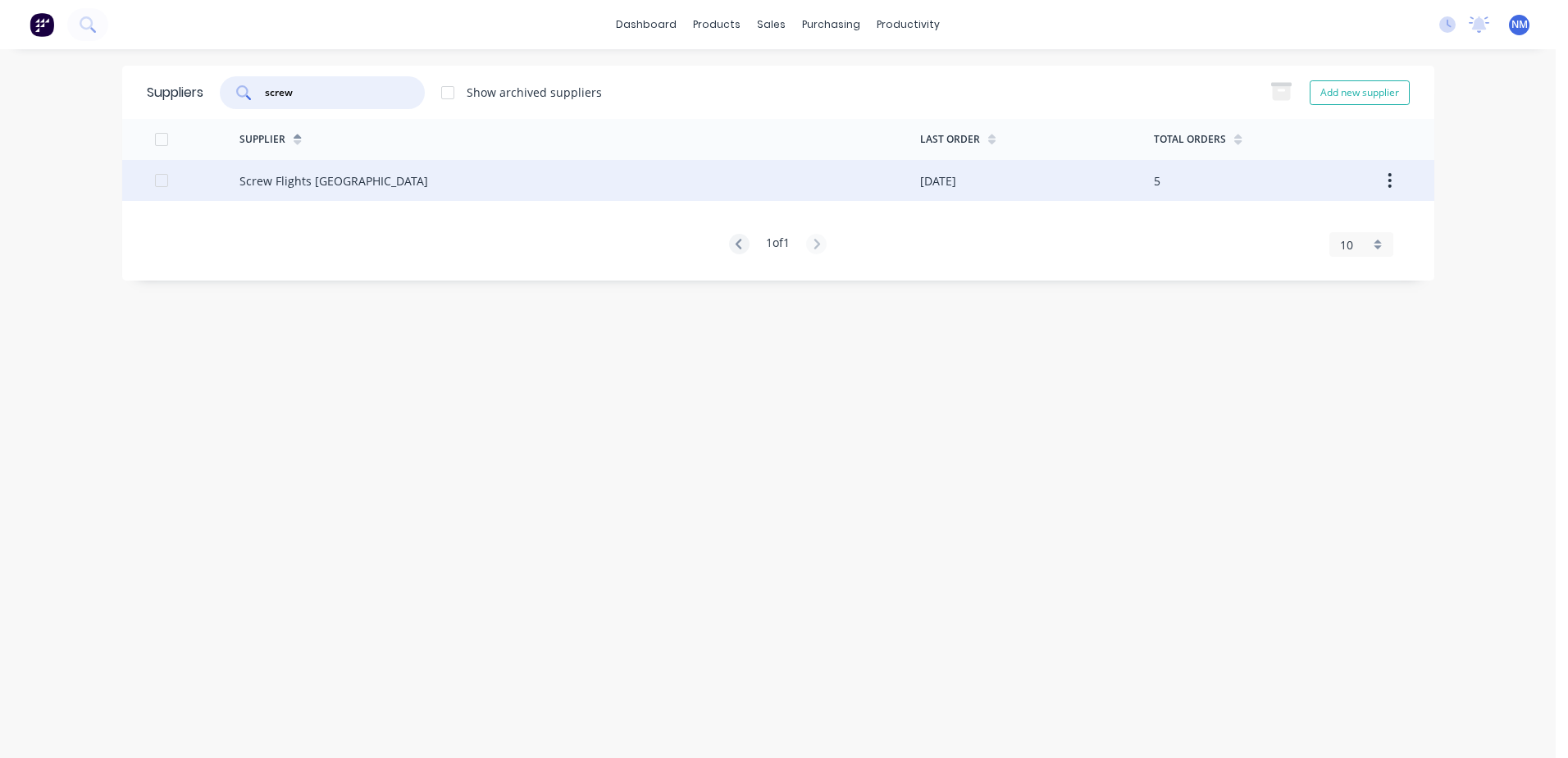
click at [835, 182] on div "Screw Flights [GEOGRAPHIC_DATA]" at bounding box center [580, 180] width 680 height 41
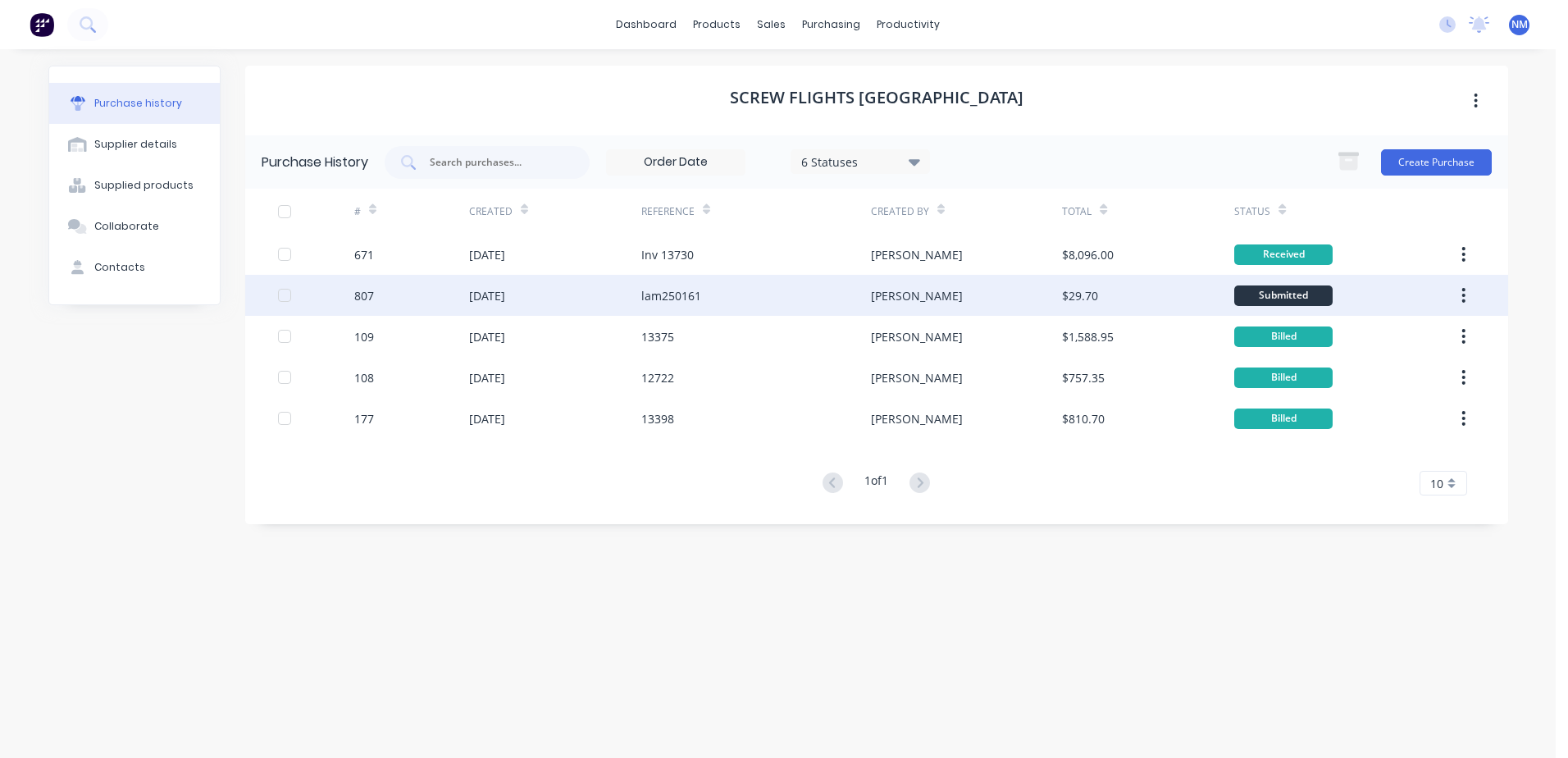
click at [904, 303] on div "[PERSON_NAME]" at bounding box center [966, 295] width 191 height 41
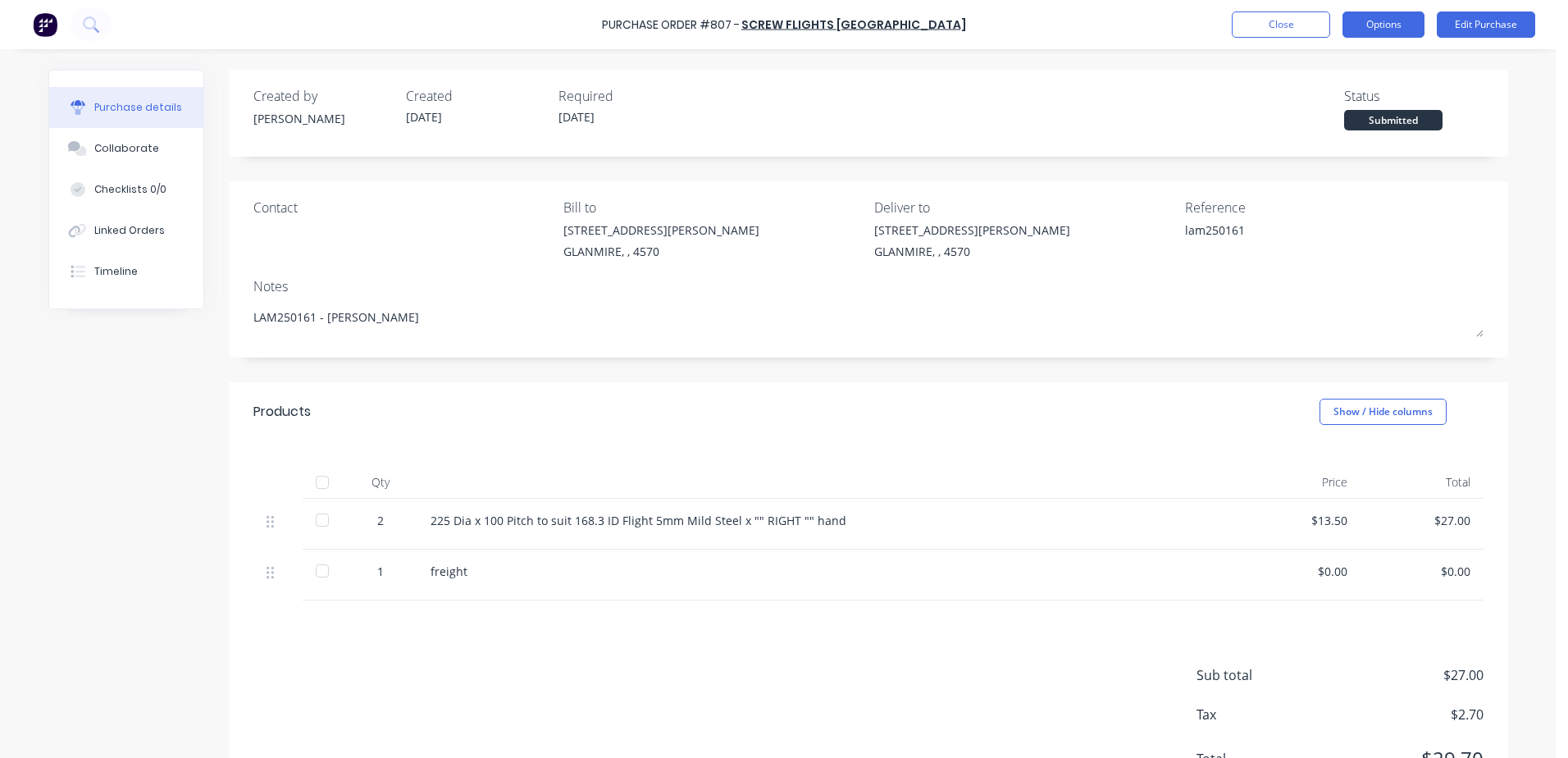
click at [1384, 29] on button "Options" at bounding box center [1383, 24] width 82 height 26
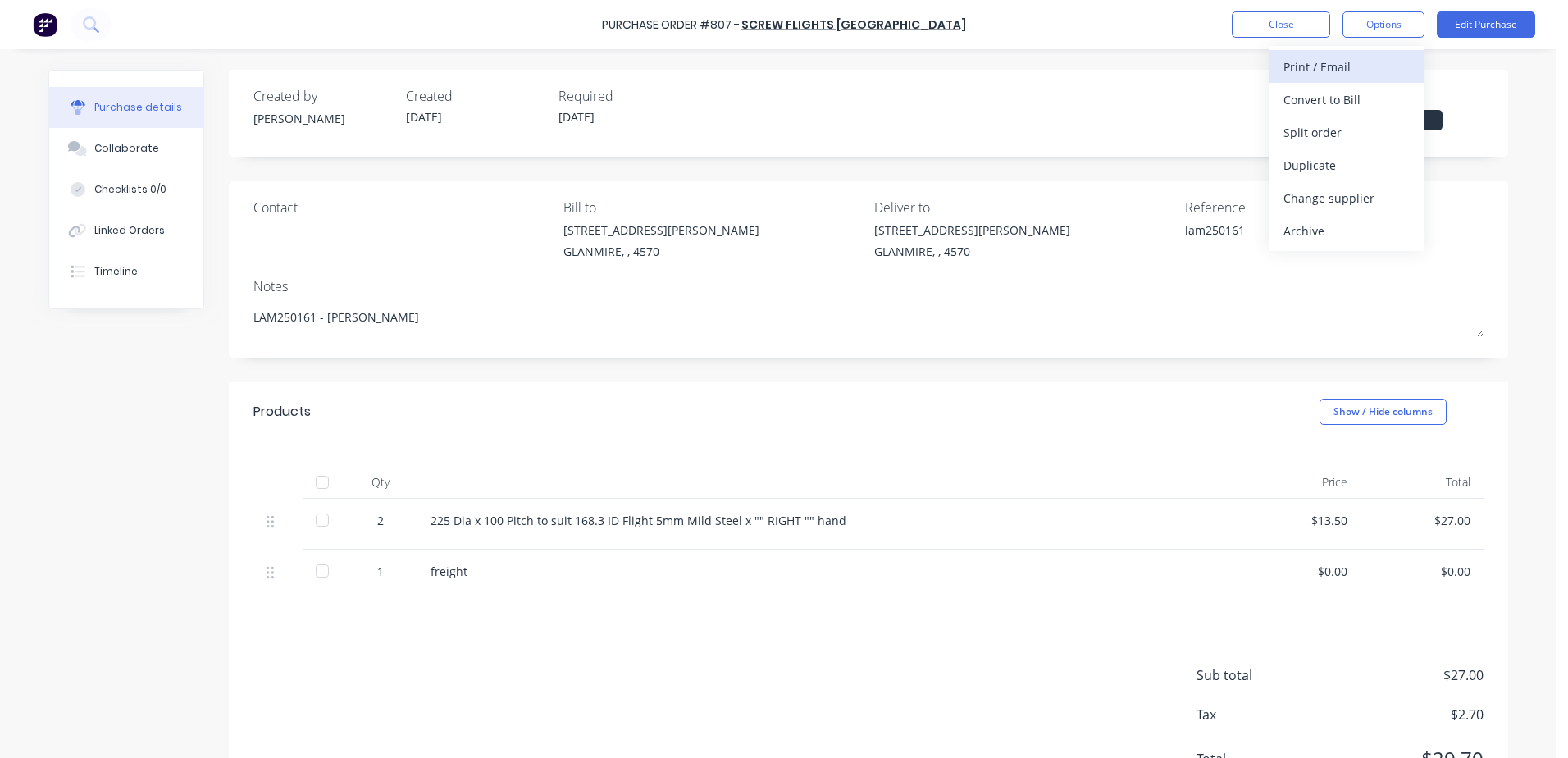
click at [1294, 71] on div "Print / Email" at bounding box center [1346, 66] width 126 height 23
click at [1306, 104] on div "With pricing" at bounding box center [1346, 99] width 126 height 23
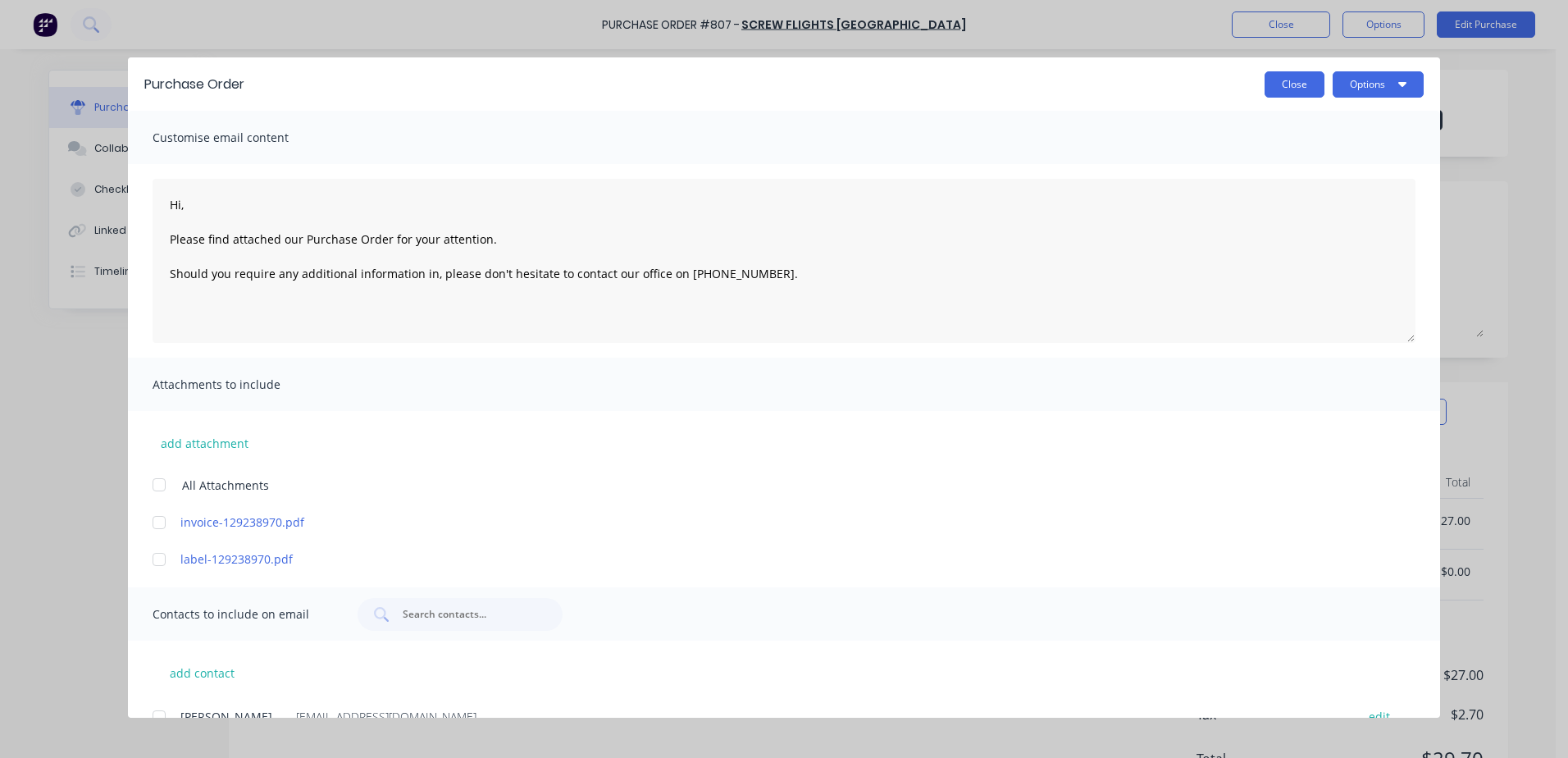
click at [1289, 83] on button "Close" at bounding box center [1295, 84] width 60 height 26
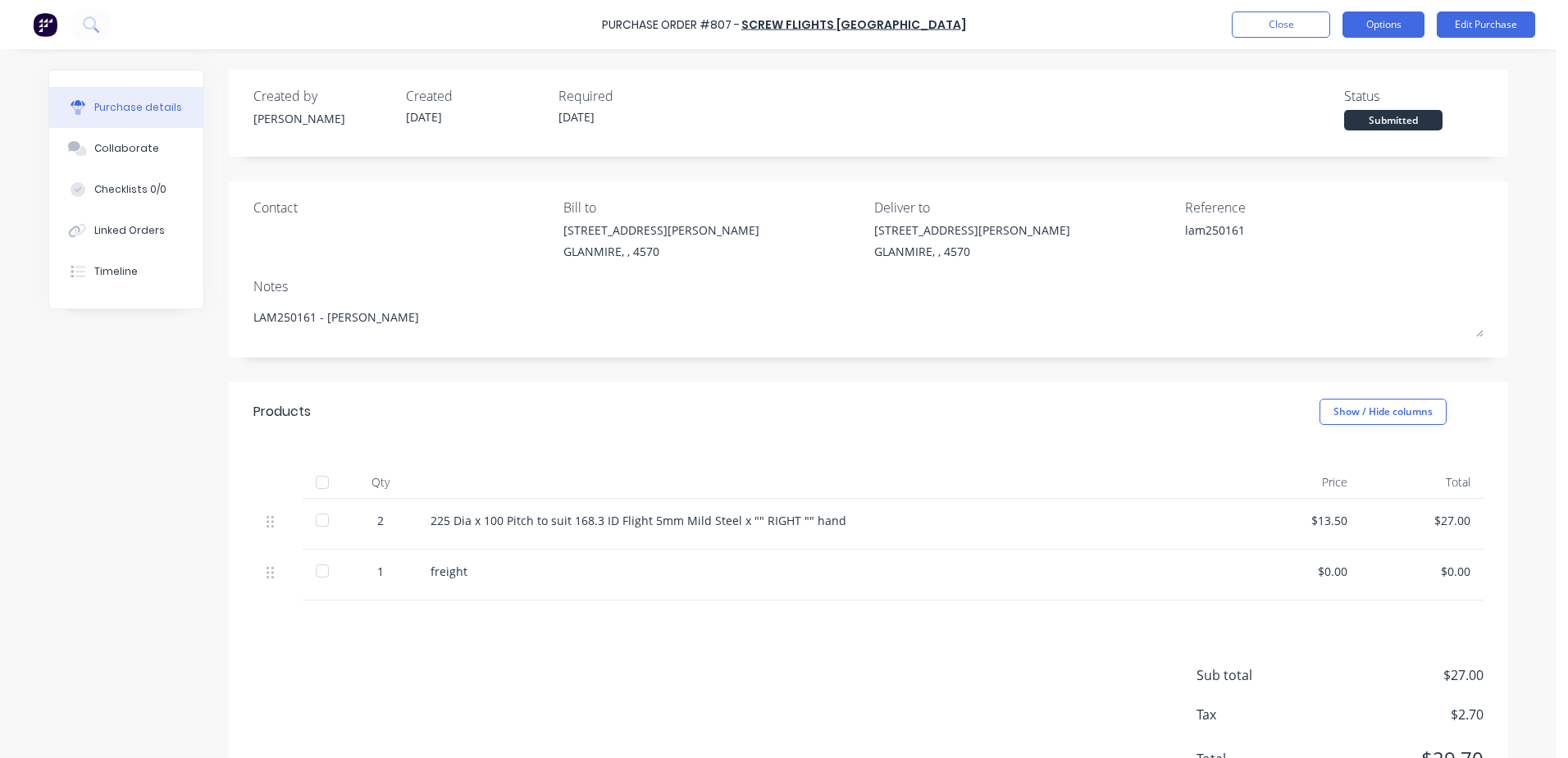
click at [1377, 19] on button "Options" at bounding box center [1383, 24] width 82 height 26
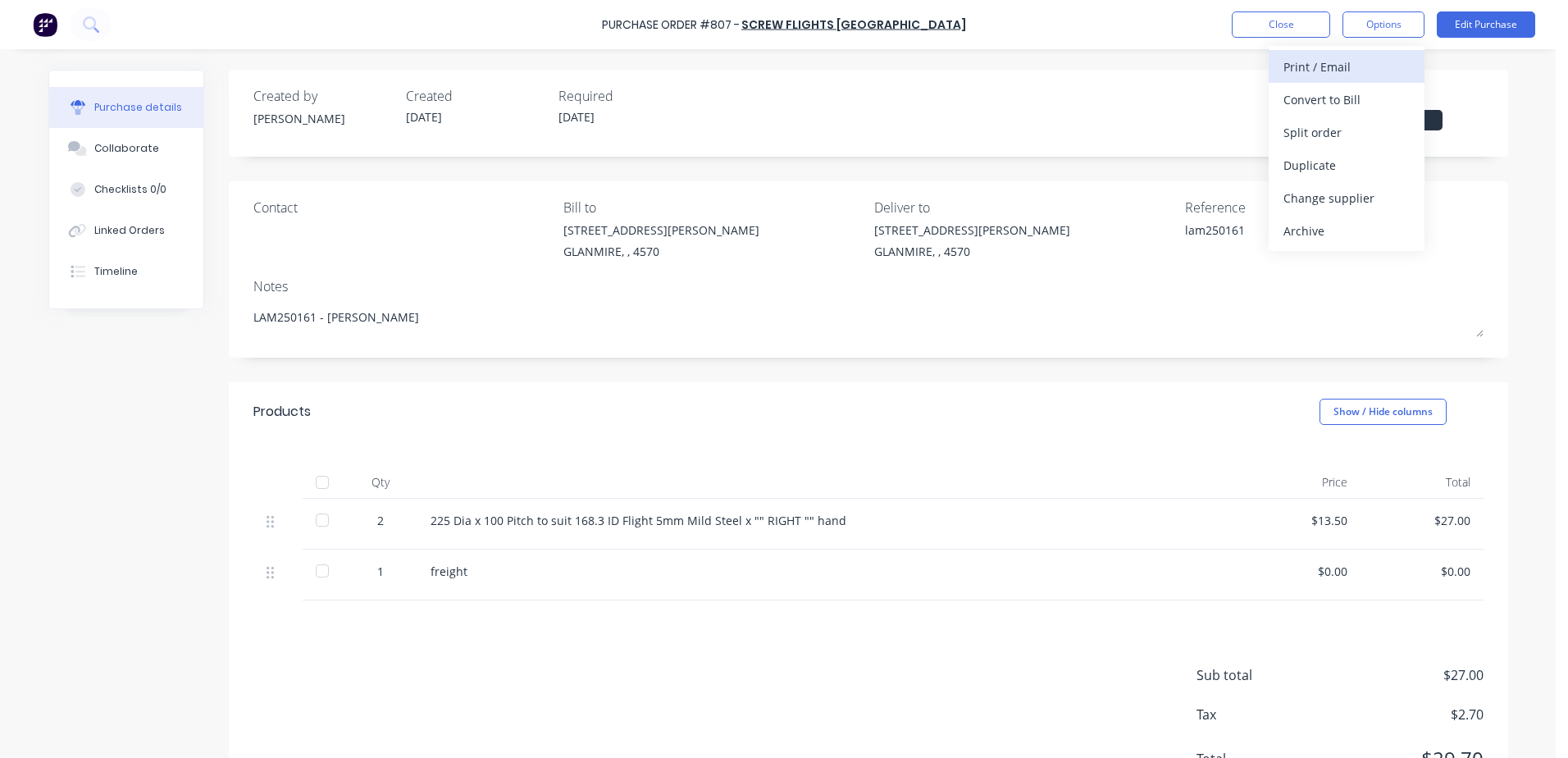
click at [1288, 76] on div "Print / Email" at bounding box center [1346, 66] width 126 height 23
click at [1328, 104] on div "With pricing" at bounding box center [1346, 99] width 126 height 23
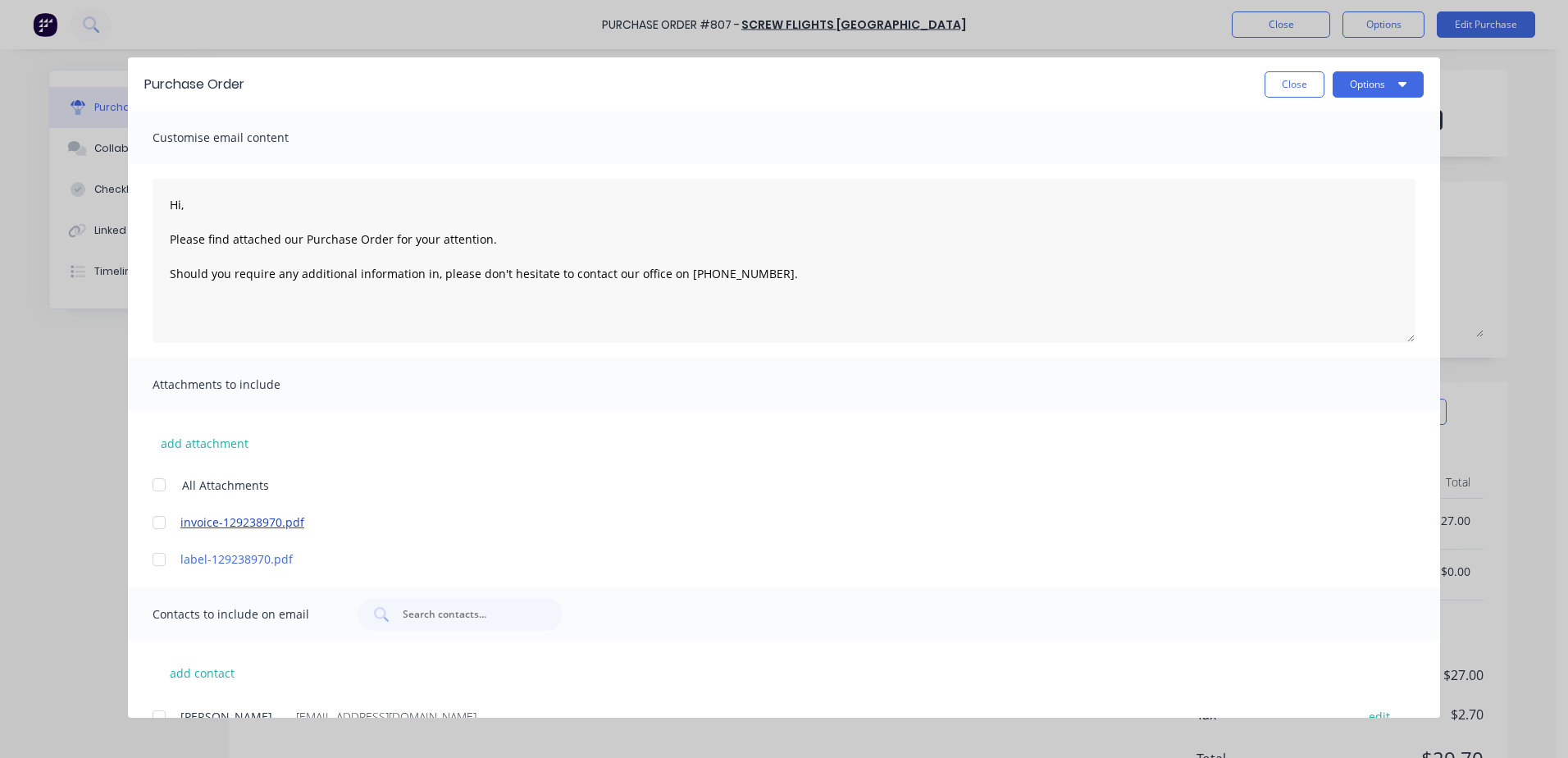
scroll to position [30, 0]
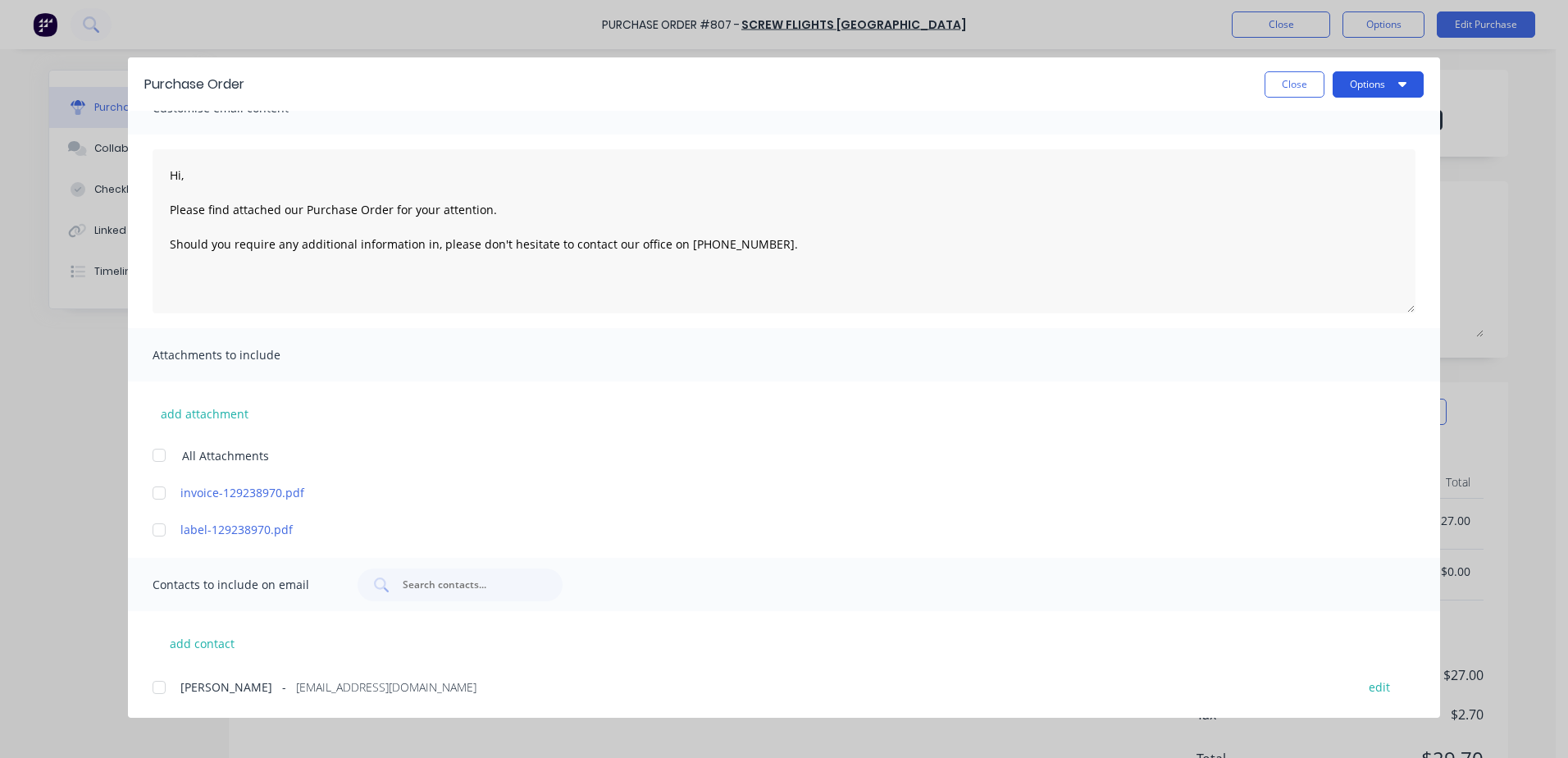
click at [1351, 84] on button "Options" at bounding box center [1379, 84] width 91 height 26
click at [1322, 161] on div "Print" at bounding box center [1345, 158] width 126 height 23
click at [1284, 87] on button "Close" at bounding box center [1295, 84] width 60 height 26
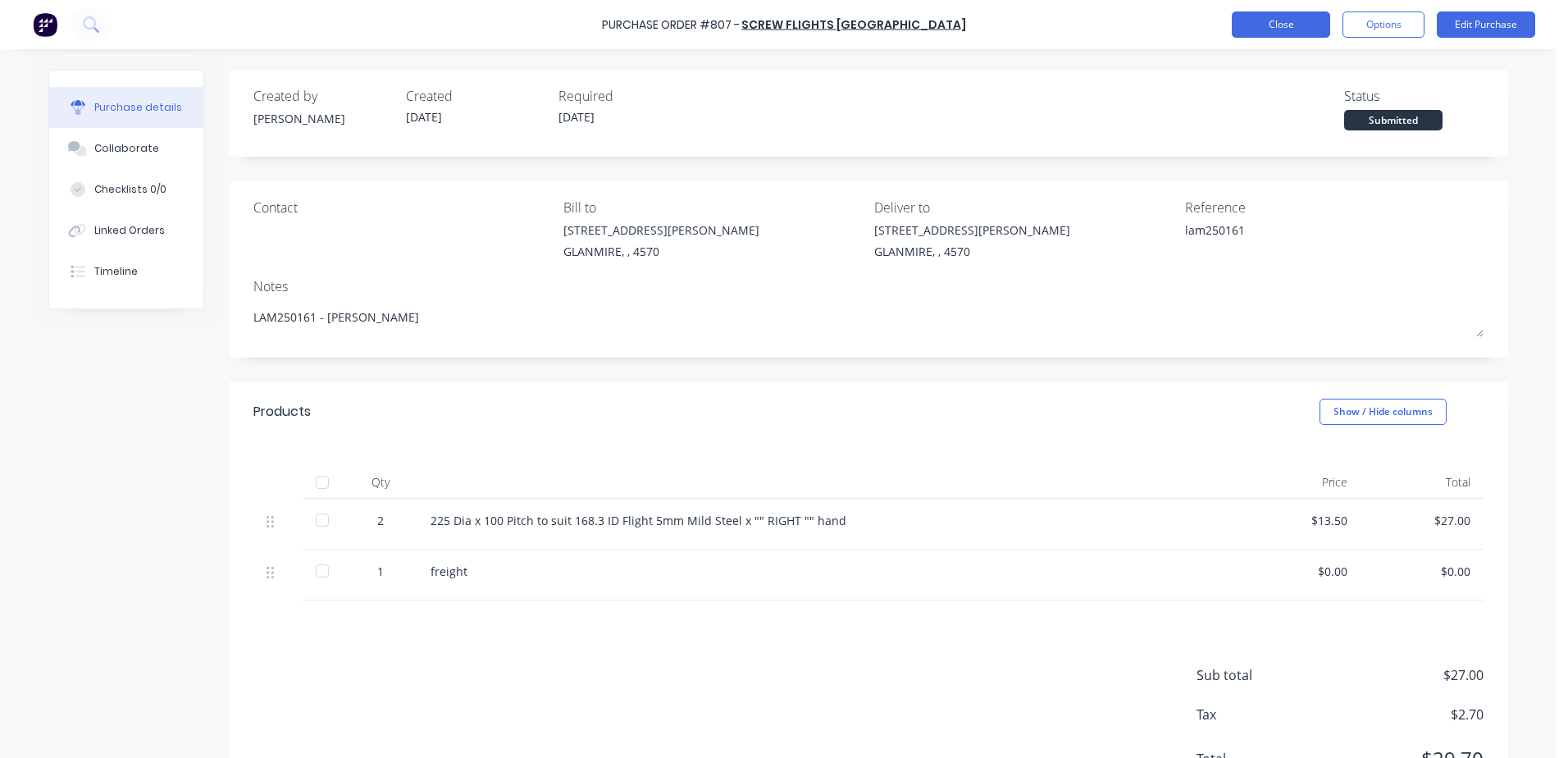
click at [1286, 26] on button "Close" at bounding box center [1281, 24] width 98 height 26
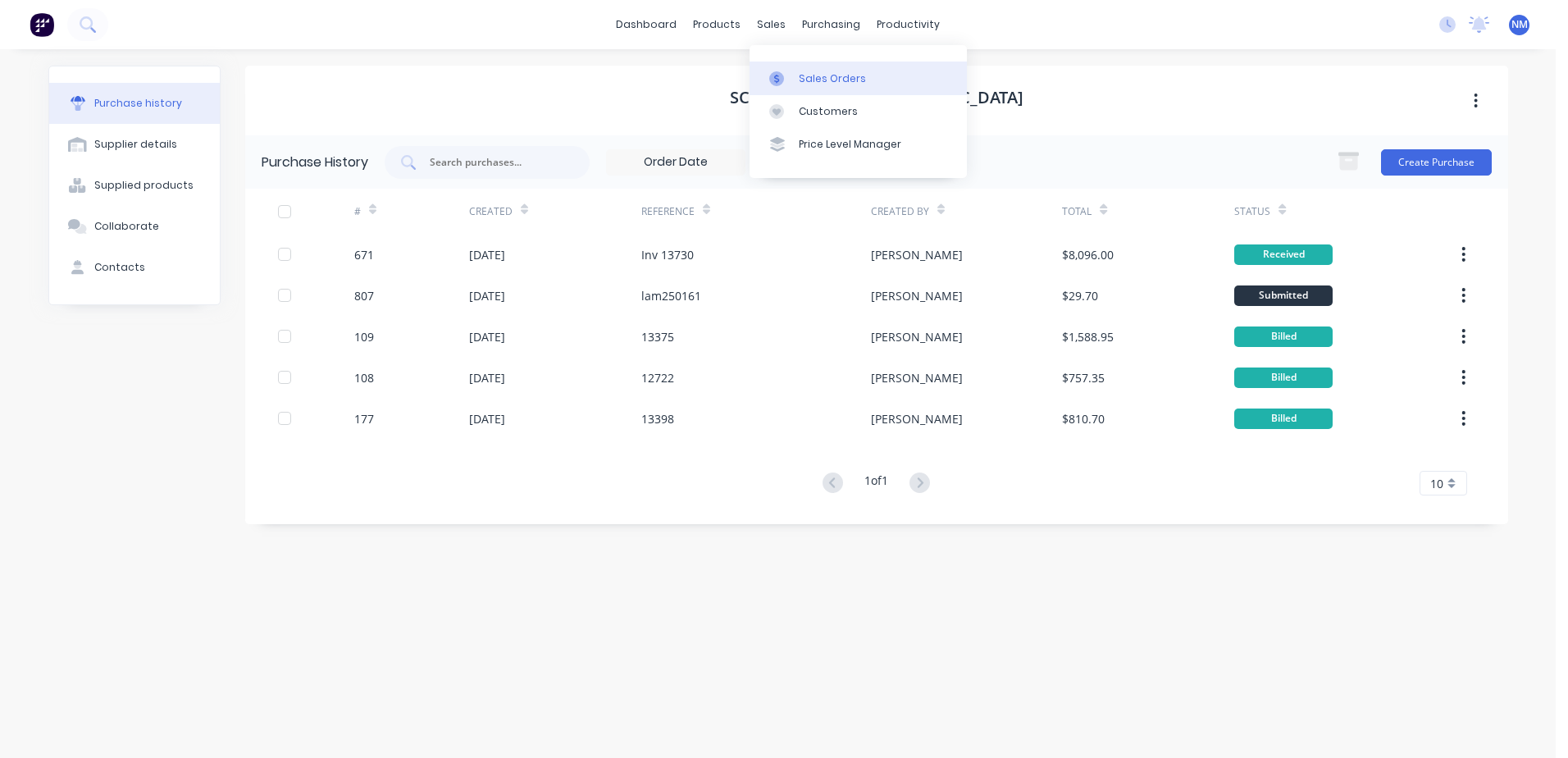
click at [806, 72] on div "Sales Orders" at bounding box center [833, 78] width 67 height 15
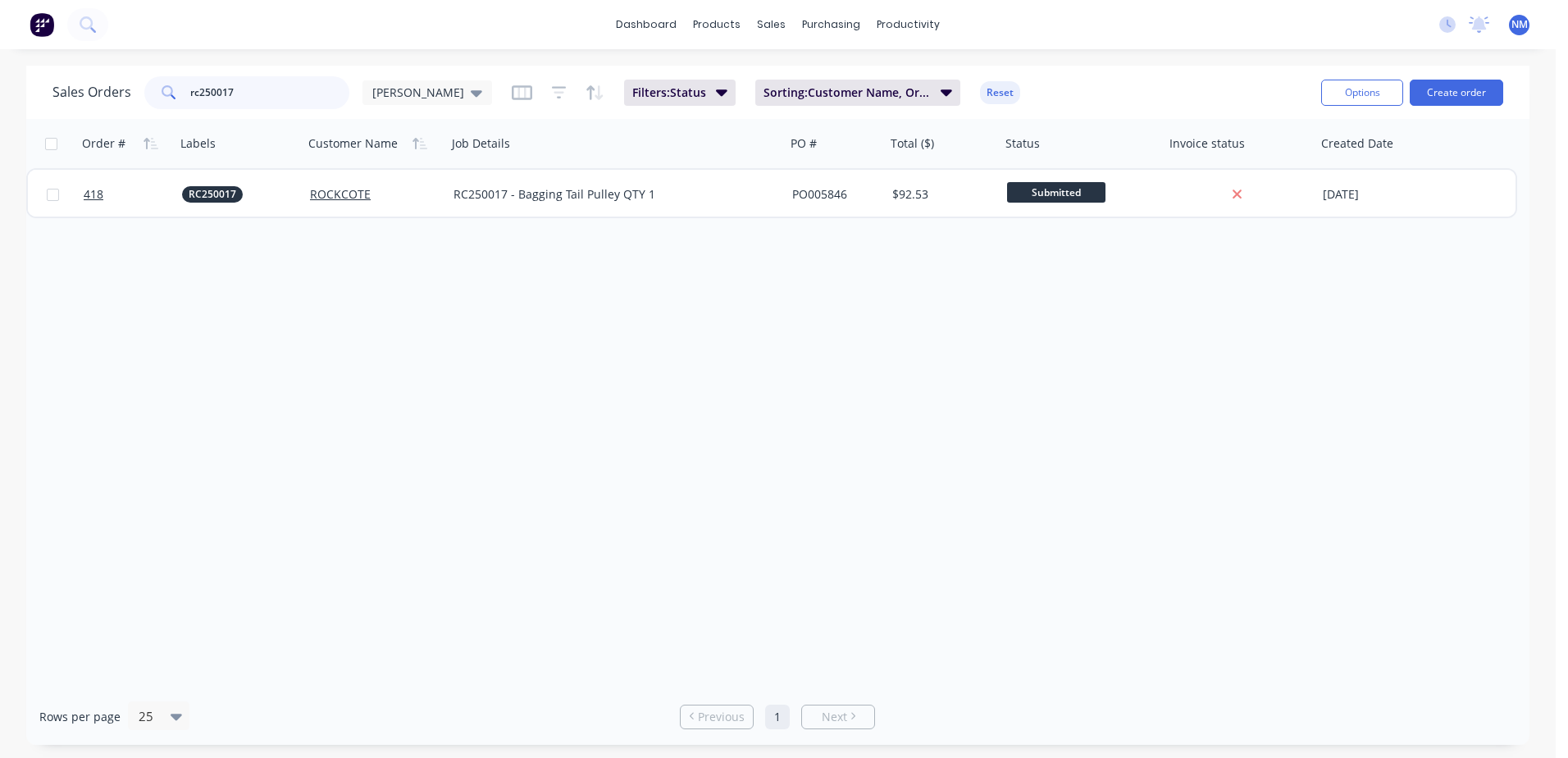
drag, startPoint x: 235, startPoint y: 91, endPoint x: 166, endPoint y: 110, distance: 71.6
click at [179, 111] on div "Sales Orders rc250017 [PERSON_NAME]: Status Sorting: Customer Name, Order # Res…" at bounding box center [679, 91] width 1255 height 40
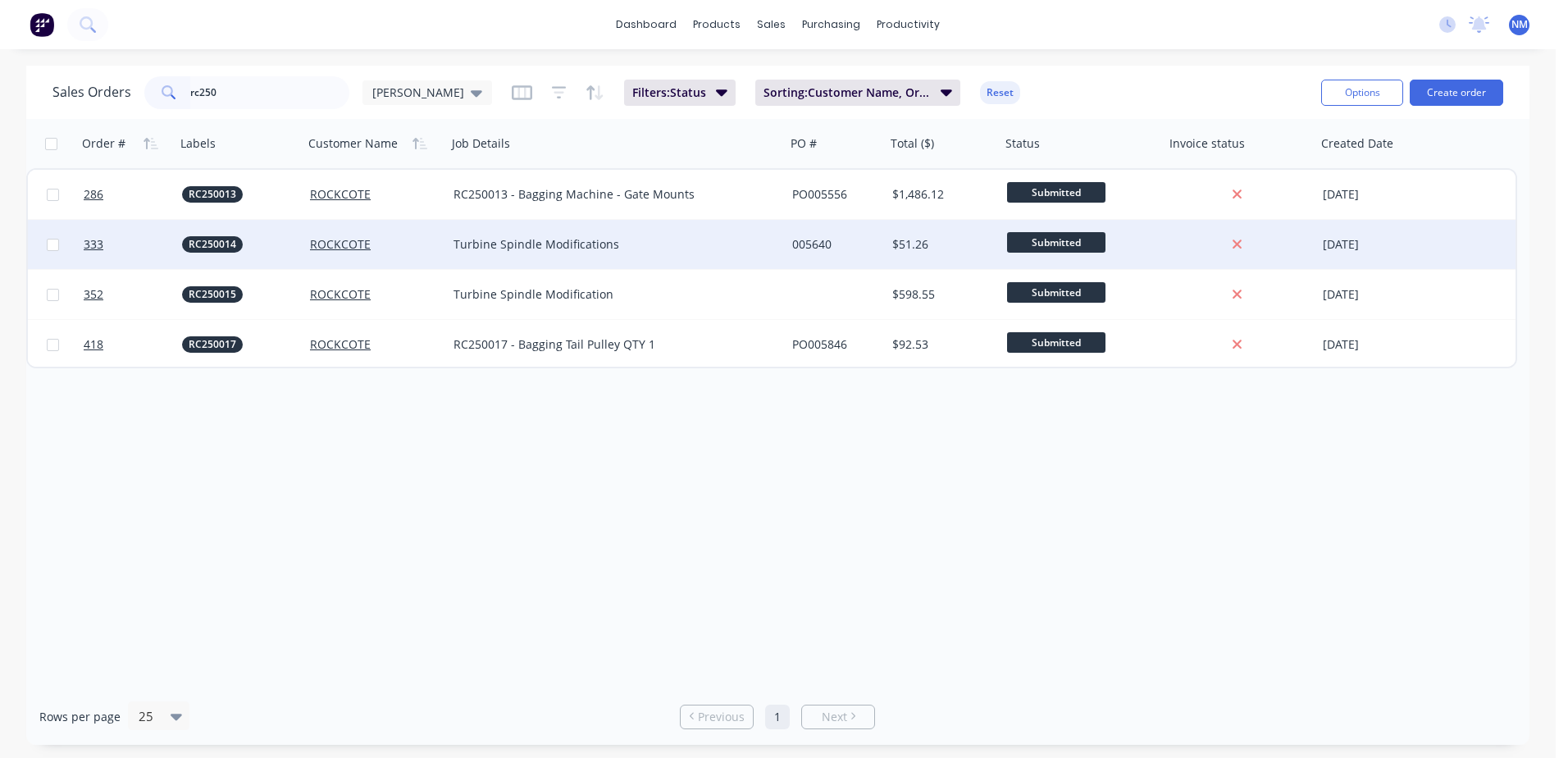
click at [755, 243] on div "Turbine Spindle Modifications" at bounding box center [608, 245] width 309 height 17
click at [872, 253] on div "005640" at bounding box center [835, 244] width 100 height 49
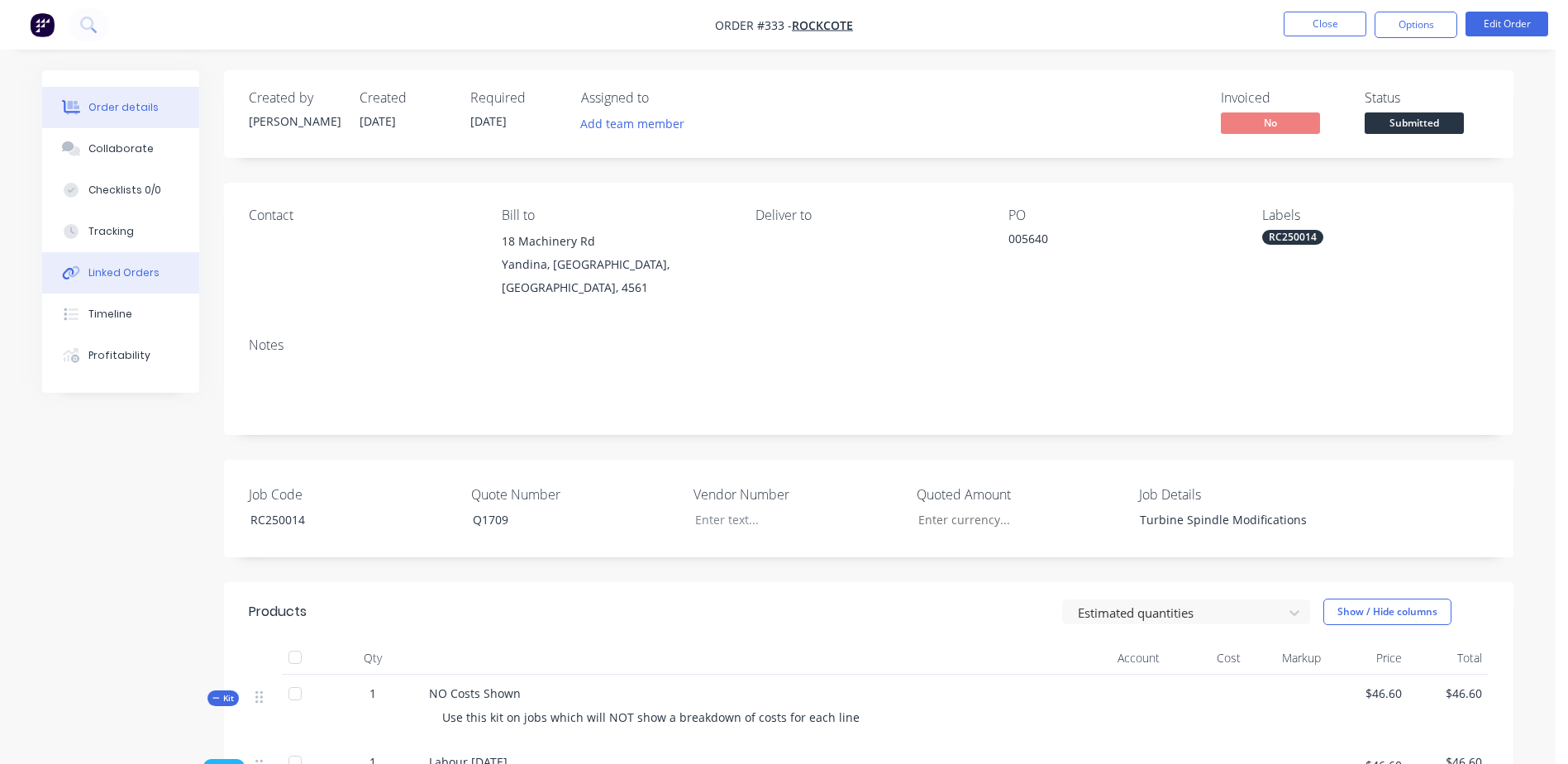
click at [140, 269] on div "Linked Orders" at bounding box center [124, 273] width 71 height 15
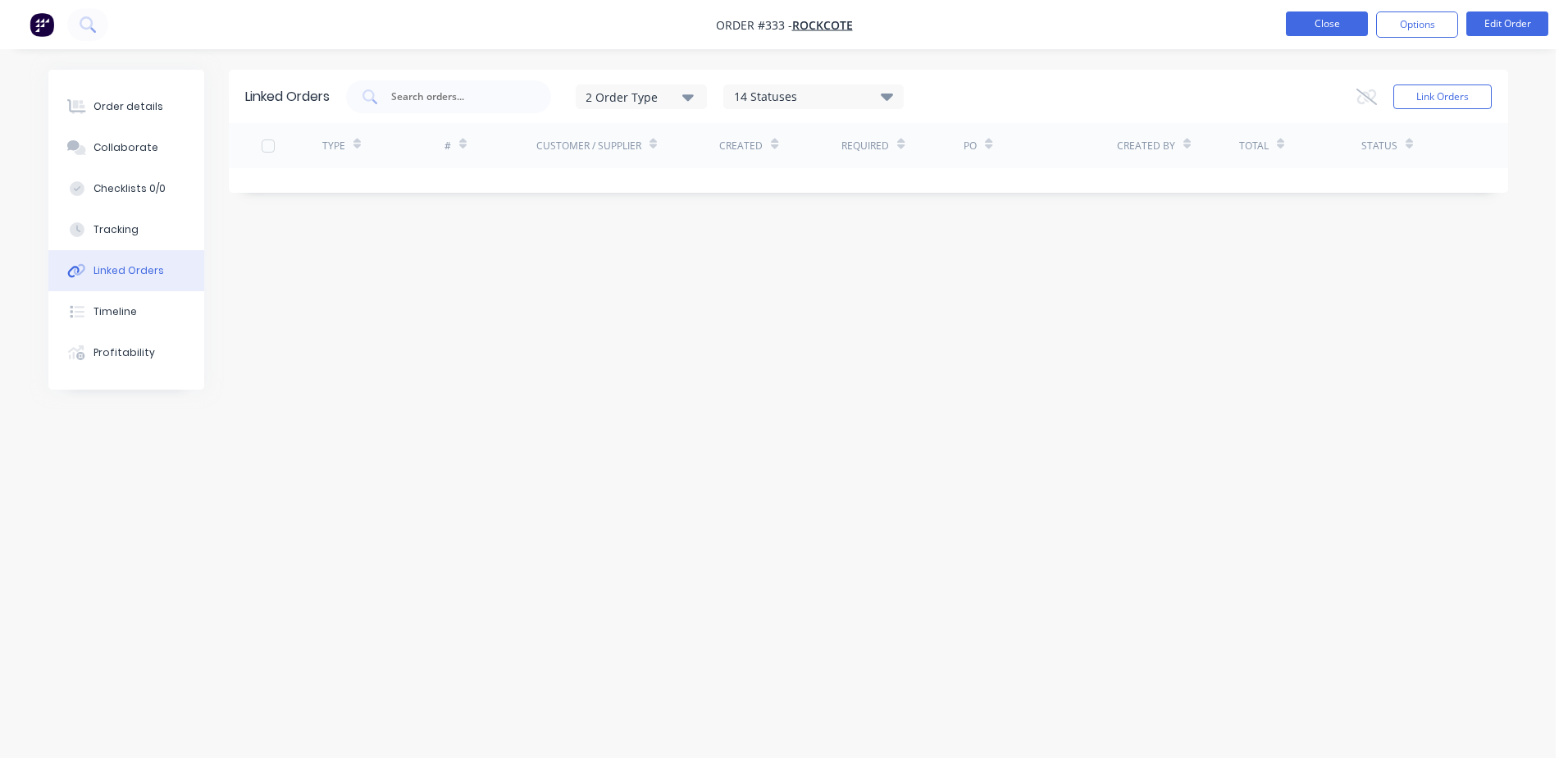
click at [1317, 26] on button "Close" at bounding box center [1327, 23] width 82 height 24
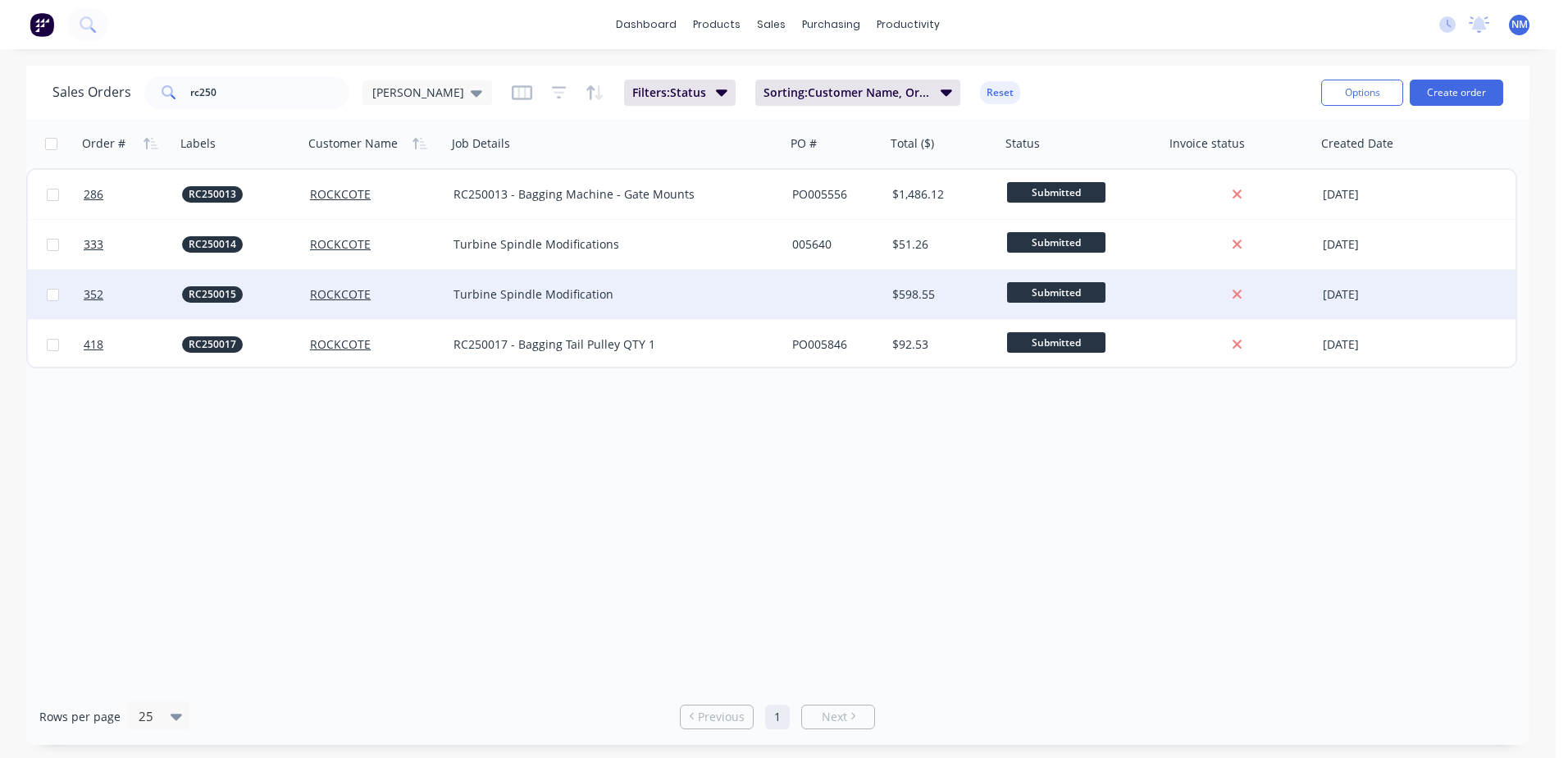
click at [887, 295] on div "$598.55" at bounding box center [943, 294] width 115 height 49
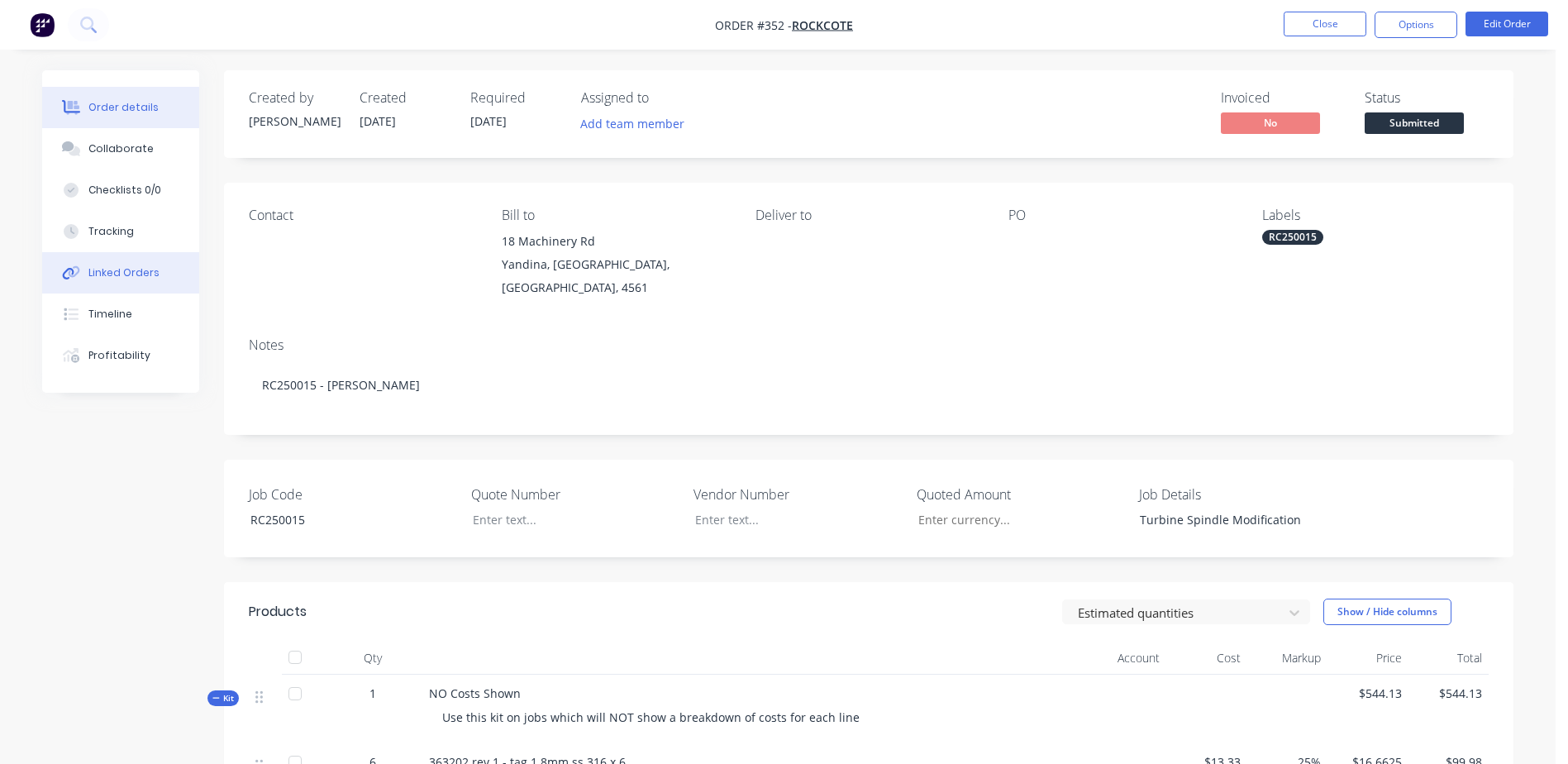
click at [135, 269] on div "Linked Orders" at bounding box center [124, 273] width 71 height 15
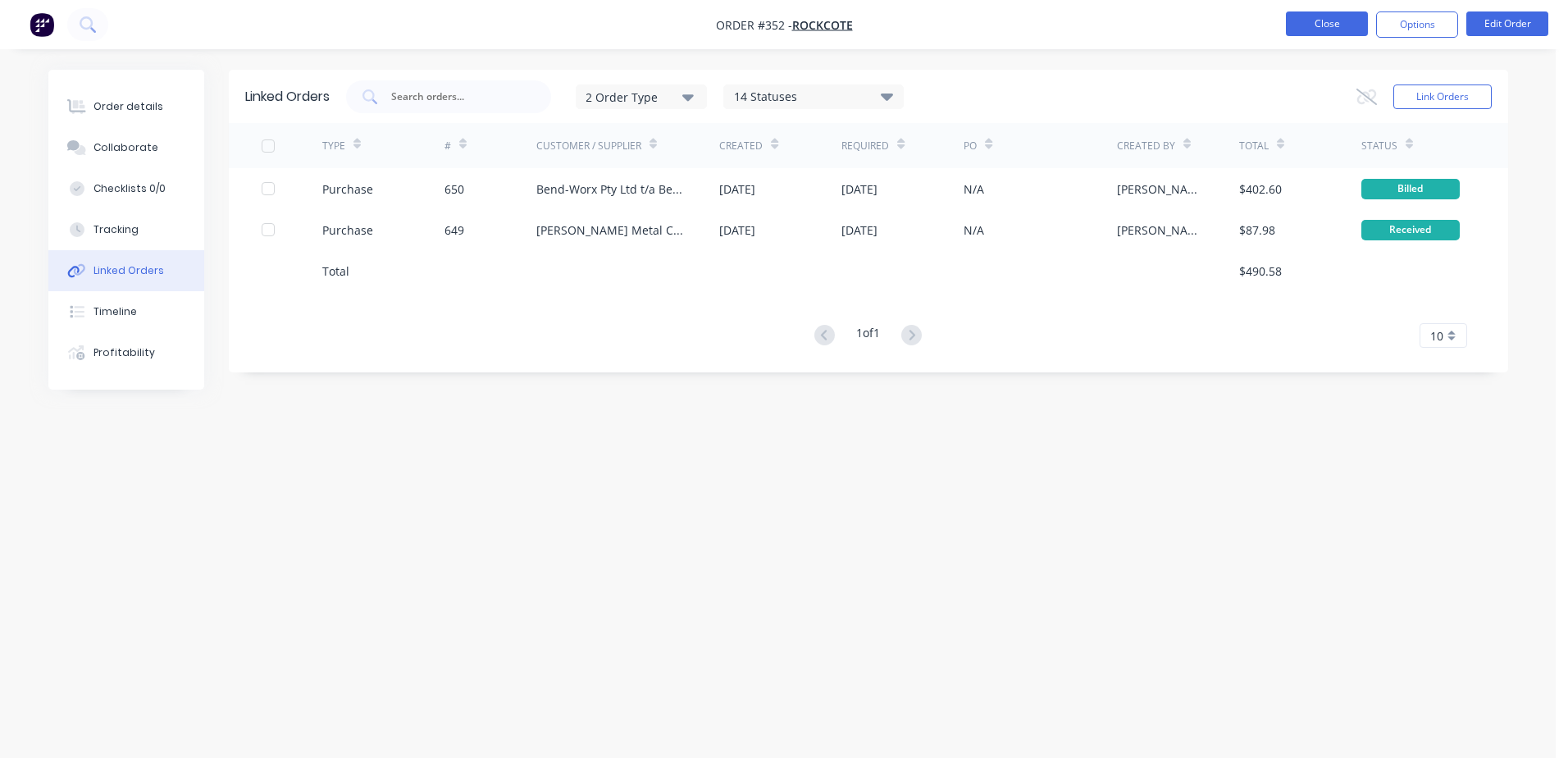
click at [1321, 20] on button "Close" at bounding box center [1327, 23] width 82 height 24
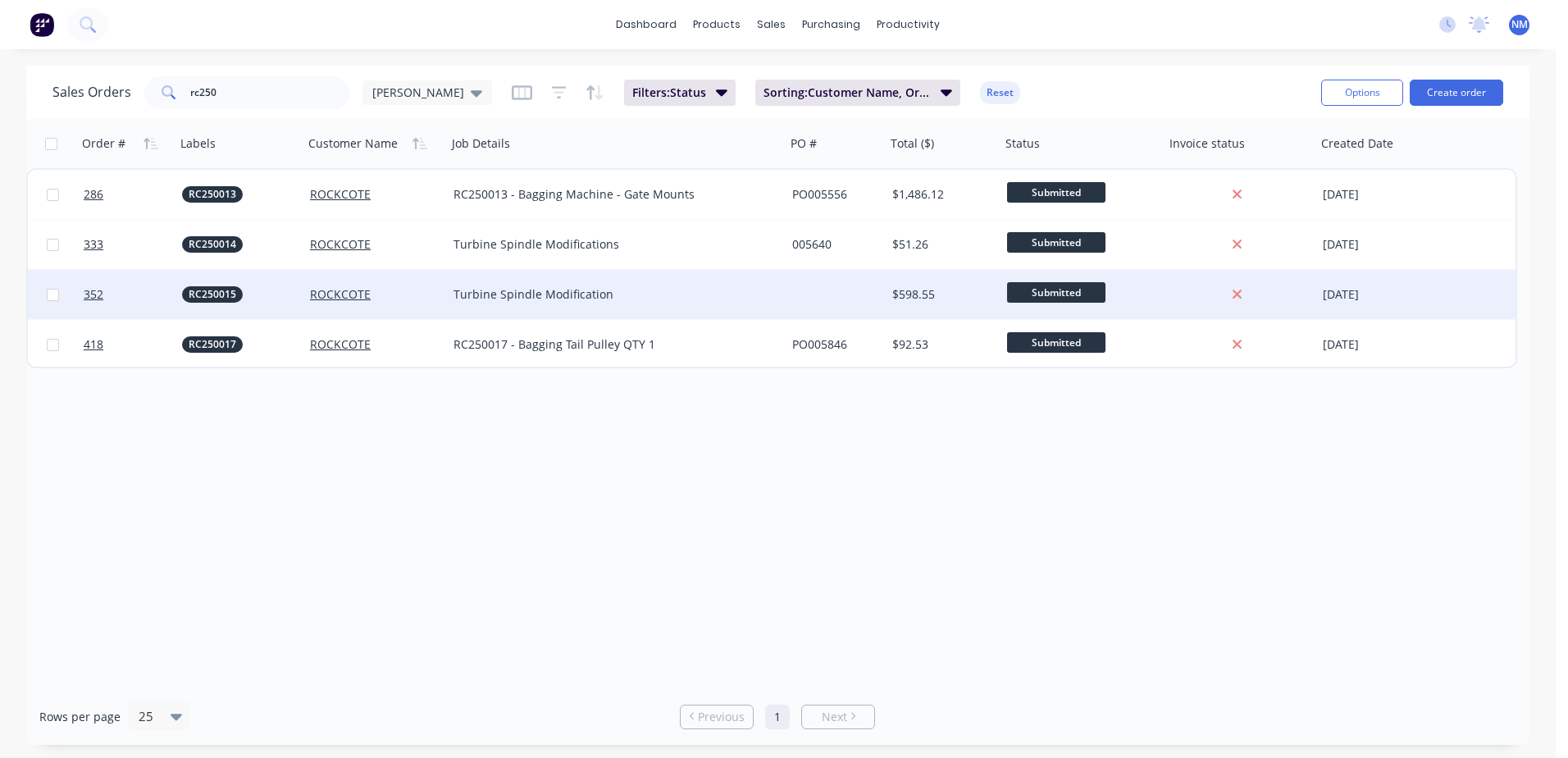
click at [886, 291] on div "$598.55" at bounding box center [943, 294] width 115 height 49
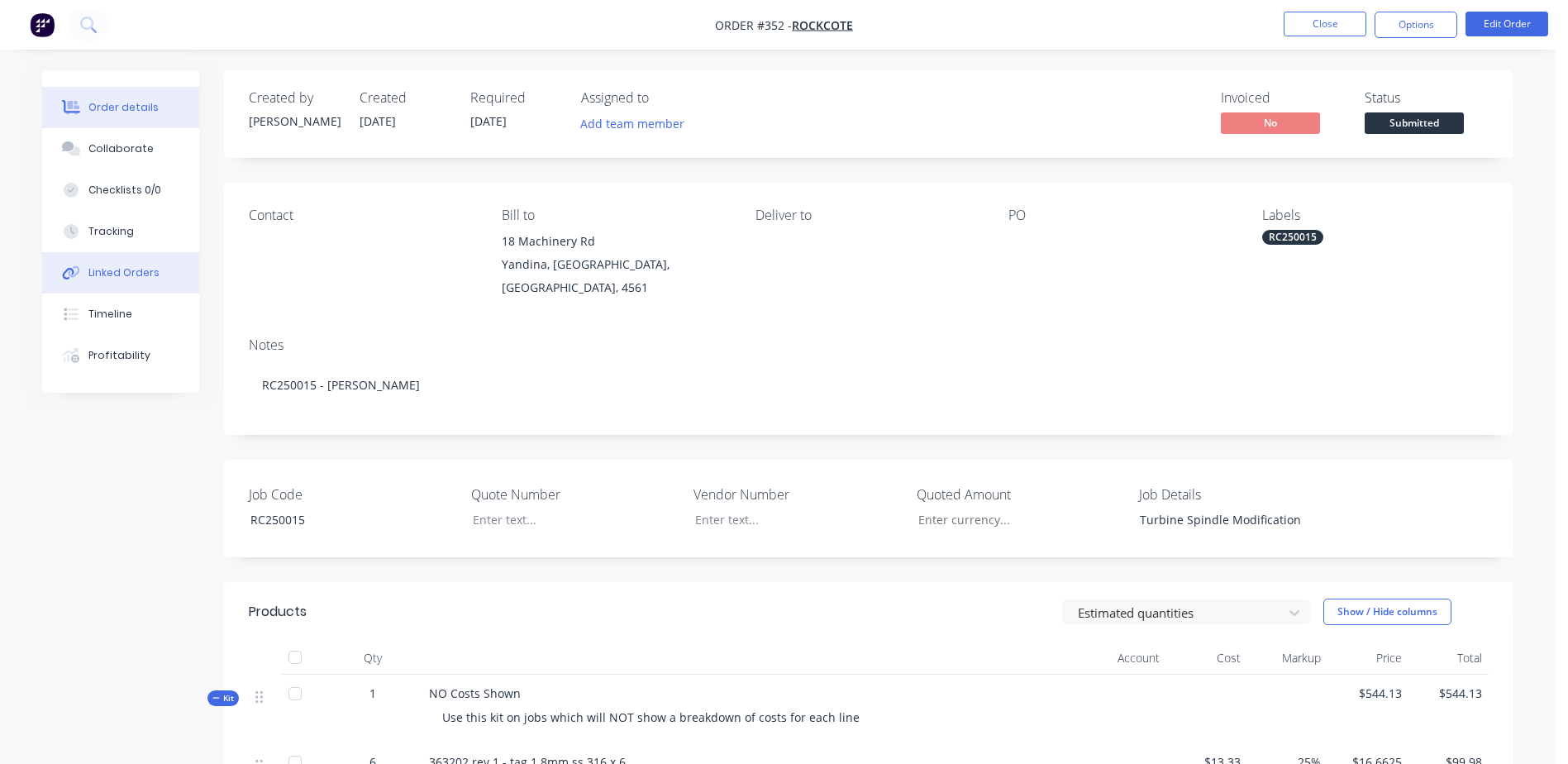
click at [135, 269] on div "Linked Orders" at bounding box center [124, 273] width 71 height 15
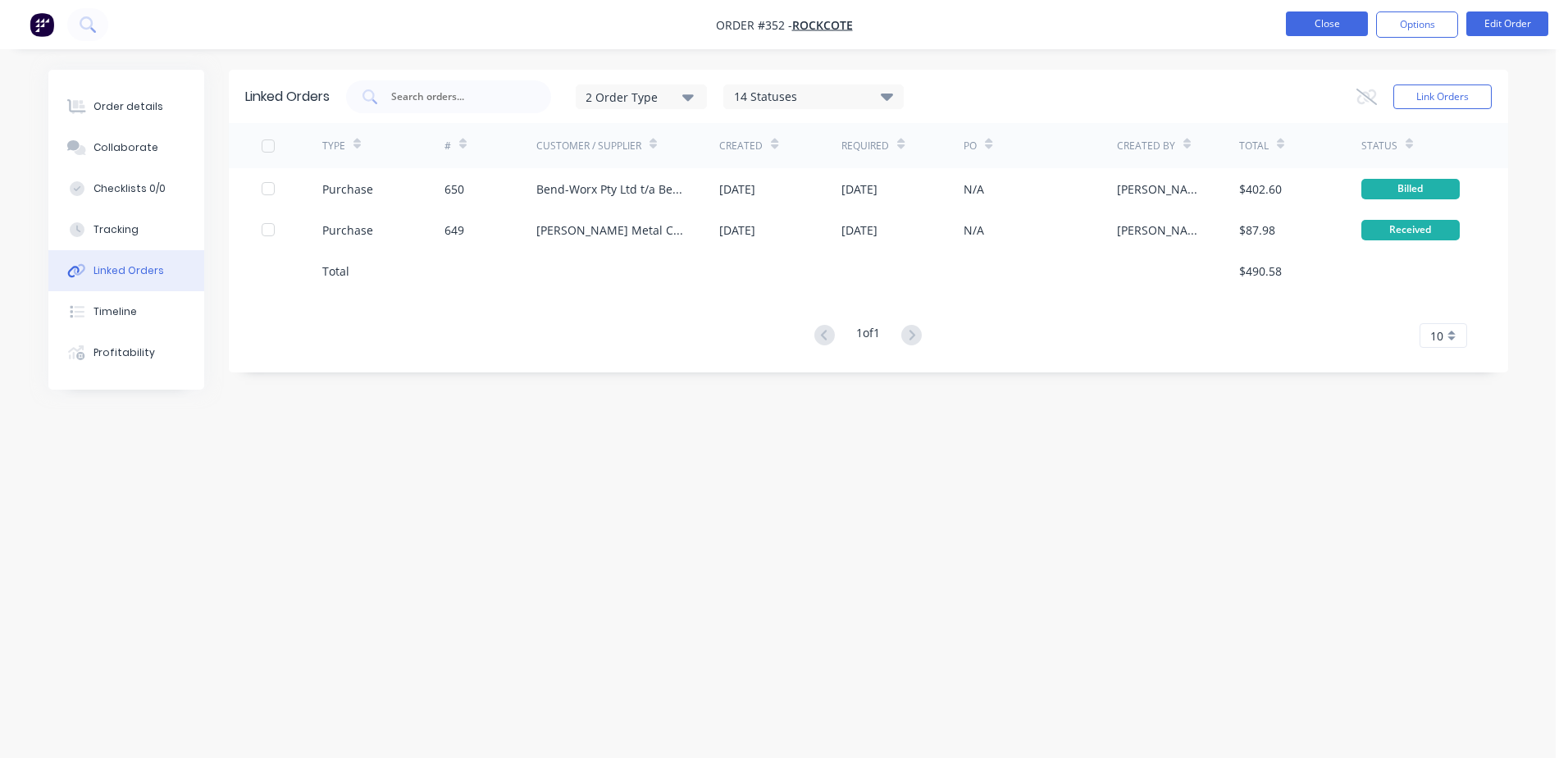
click at [1325, 20] on button "Close" at bounding box center [1327, 23] width 82 height 24
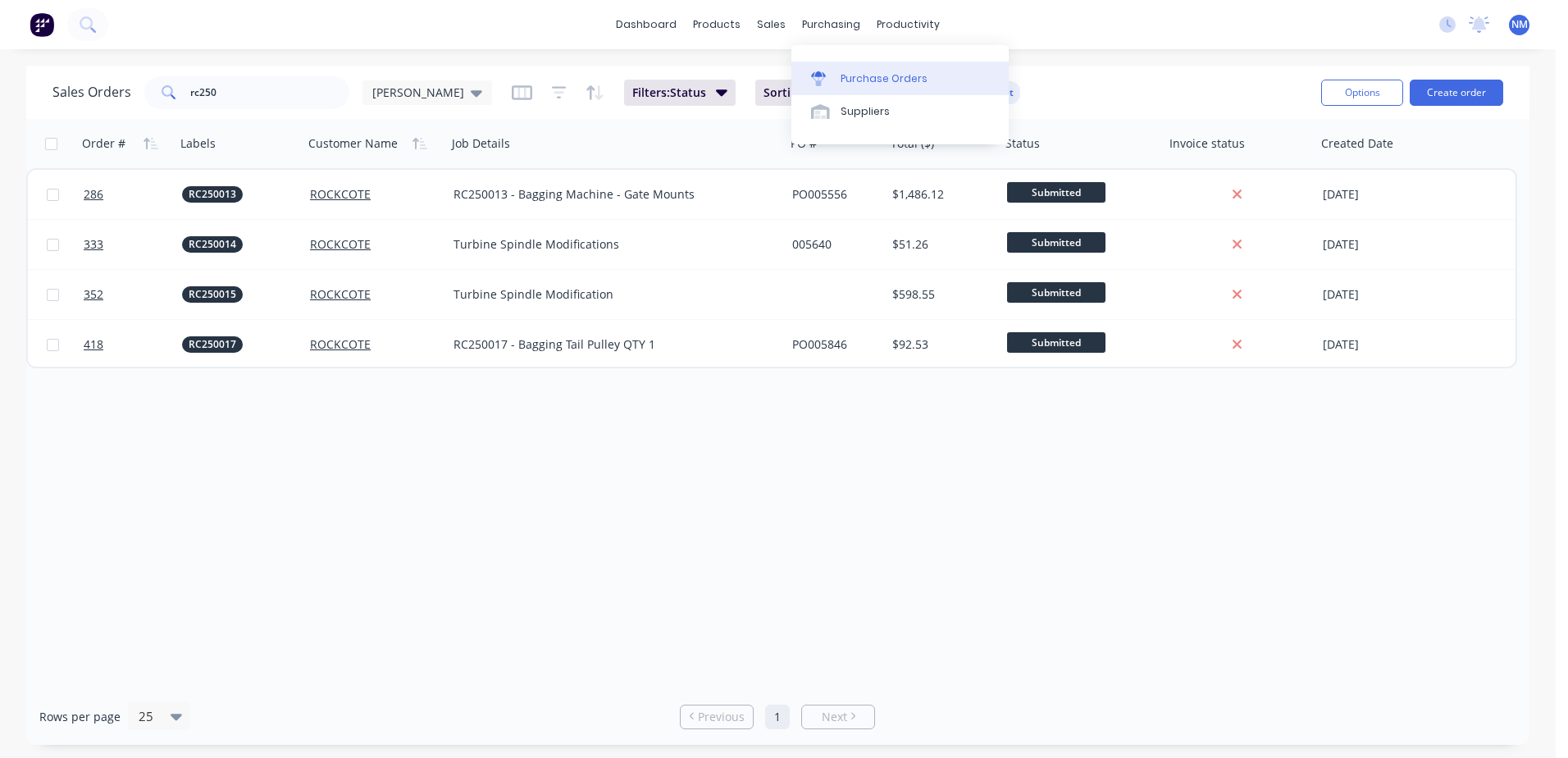
click at [847, 74] on div "Purchase Orders" at bounding box center [883, 78] width 87 height 15
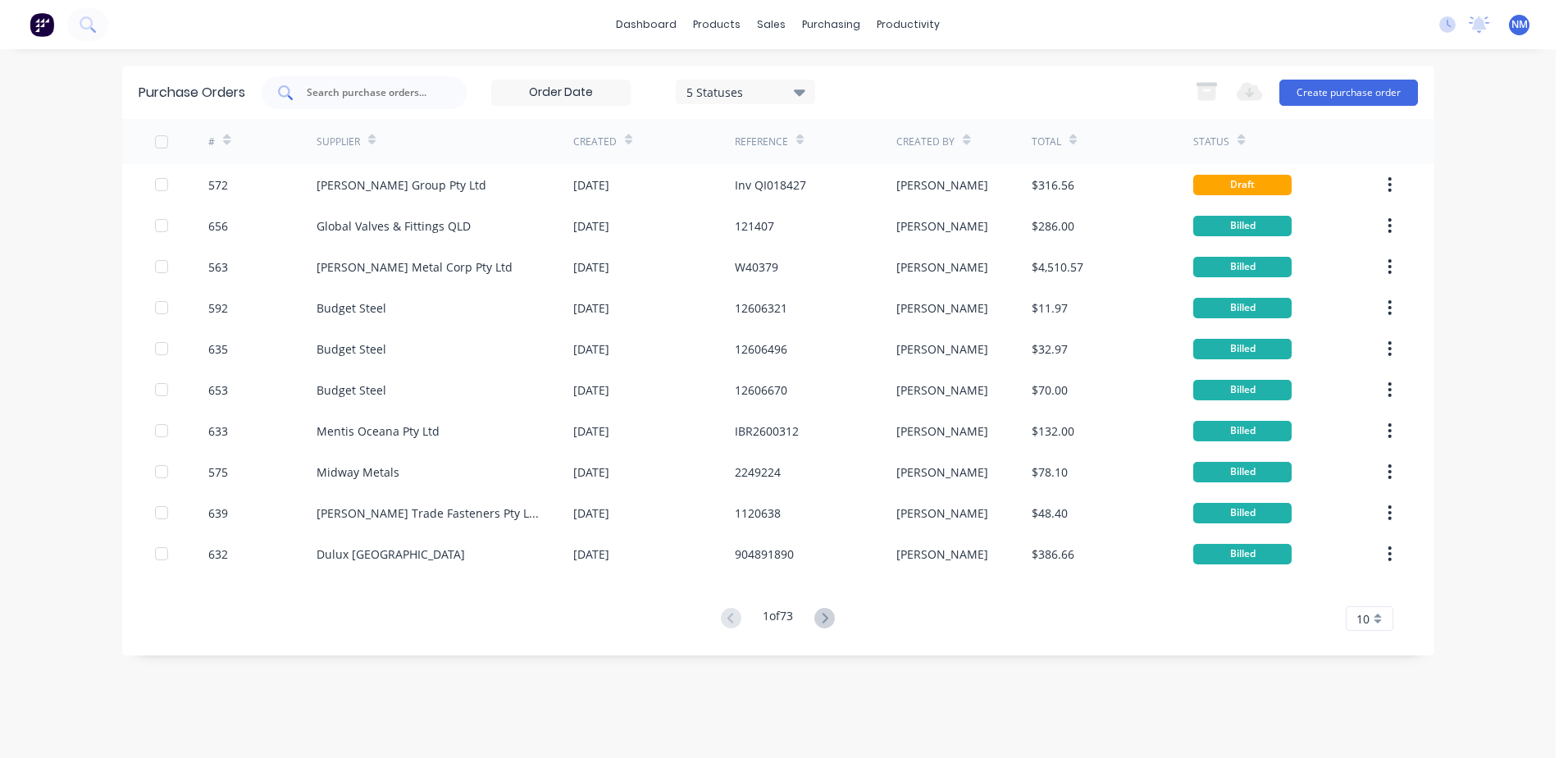
click at [372, 98] on input "text" at bounding box center [373, 92] width 136 height 17
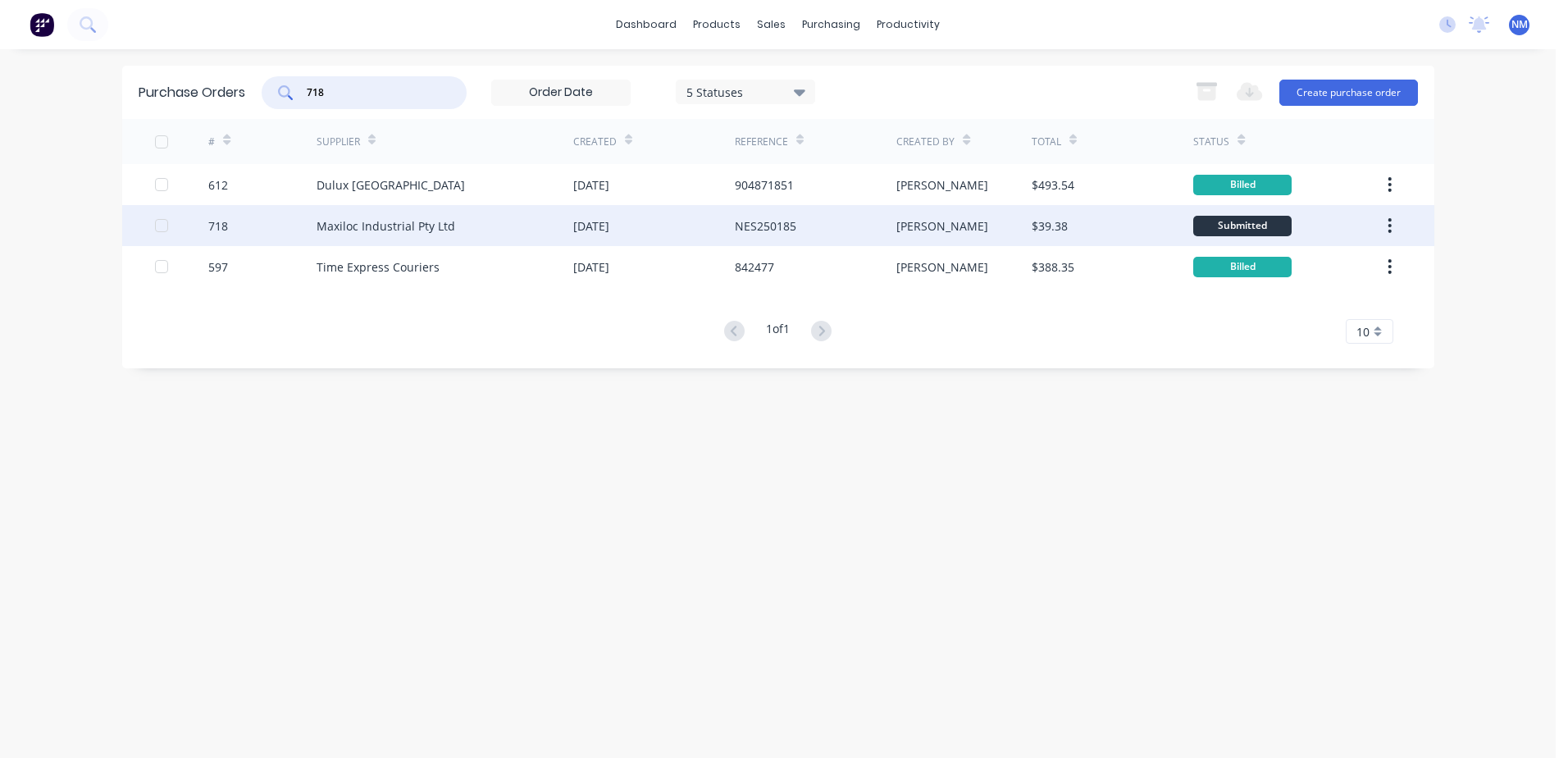
click at [1006, 235] on div "[PERSON_NAME]" at bounding box center [963, 226] width 135 height 41
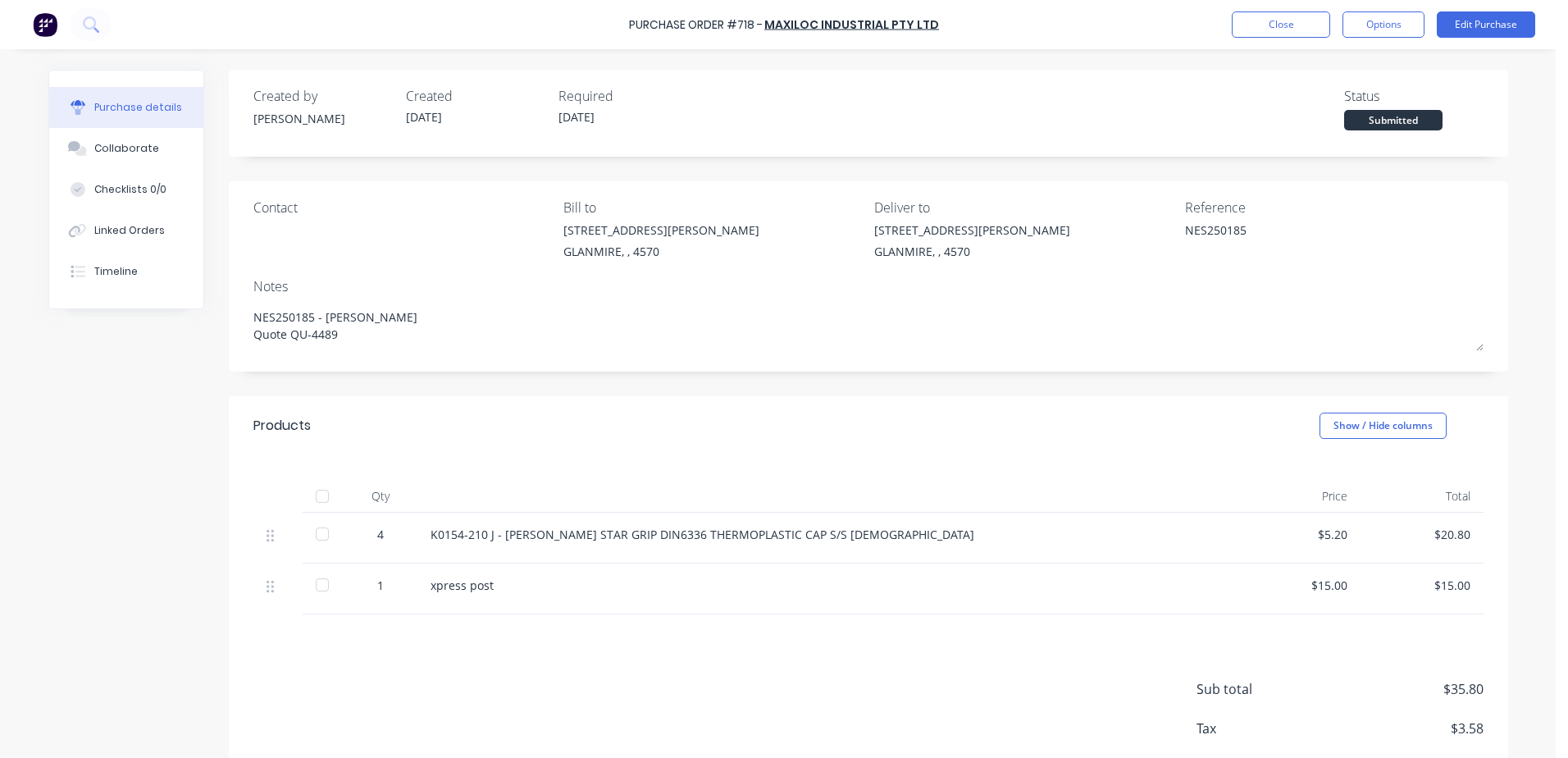
click at [316, 496] on div at bounding box center [322, 496] width 33 height 33
click at [1285, 31] on button "Close" at bounding box center [1281, 24] width 98 height 26
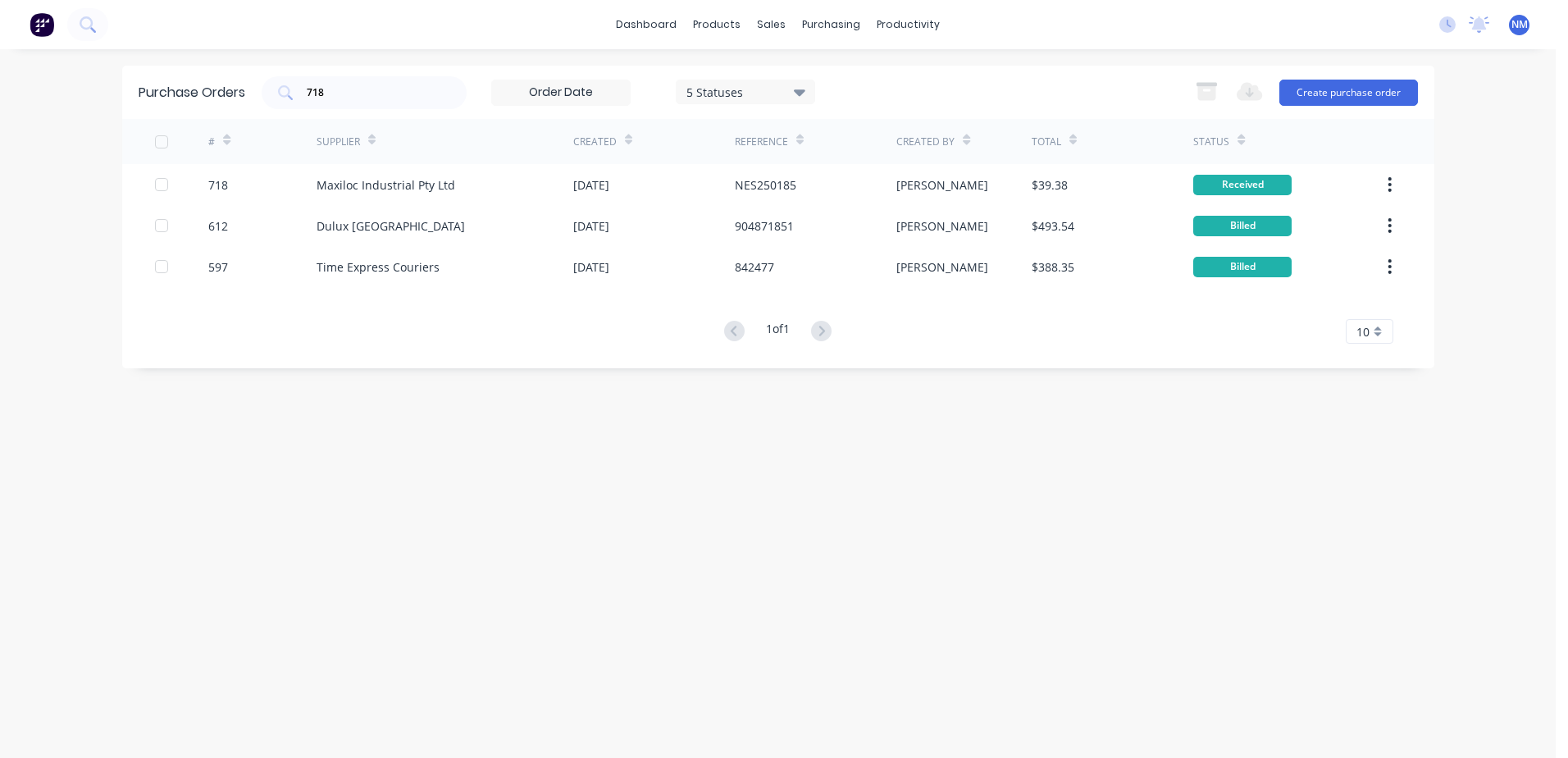
click at [278, 116] on div "Purchase Orders 718 5 Statuses 5 Statuses Export to Excel (XLSX) Create purchas…" at bounding box center [778, 91] width 1312 height 53
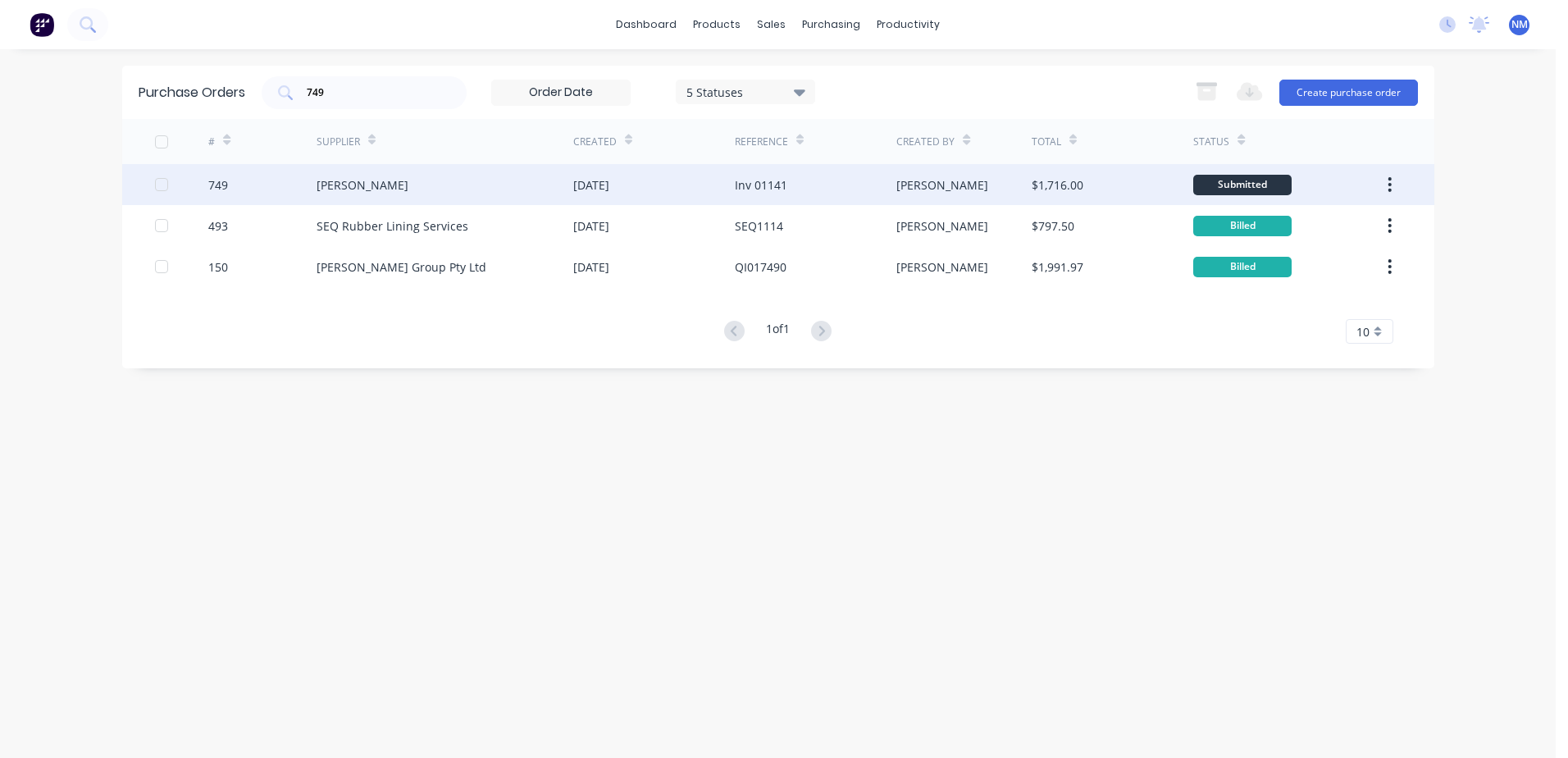
click at [1113, 189] on div "$1,716.00" at bounding box center [1112, 185] width 161 height 41
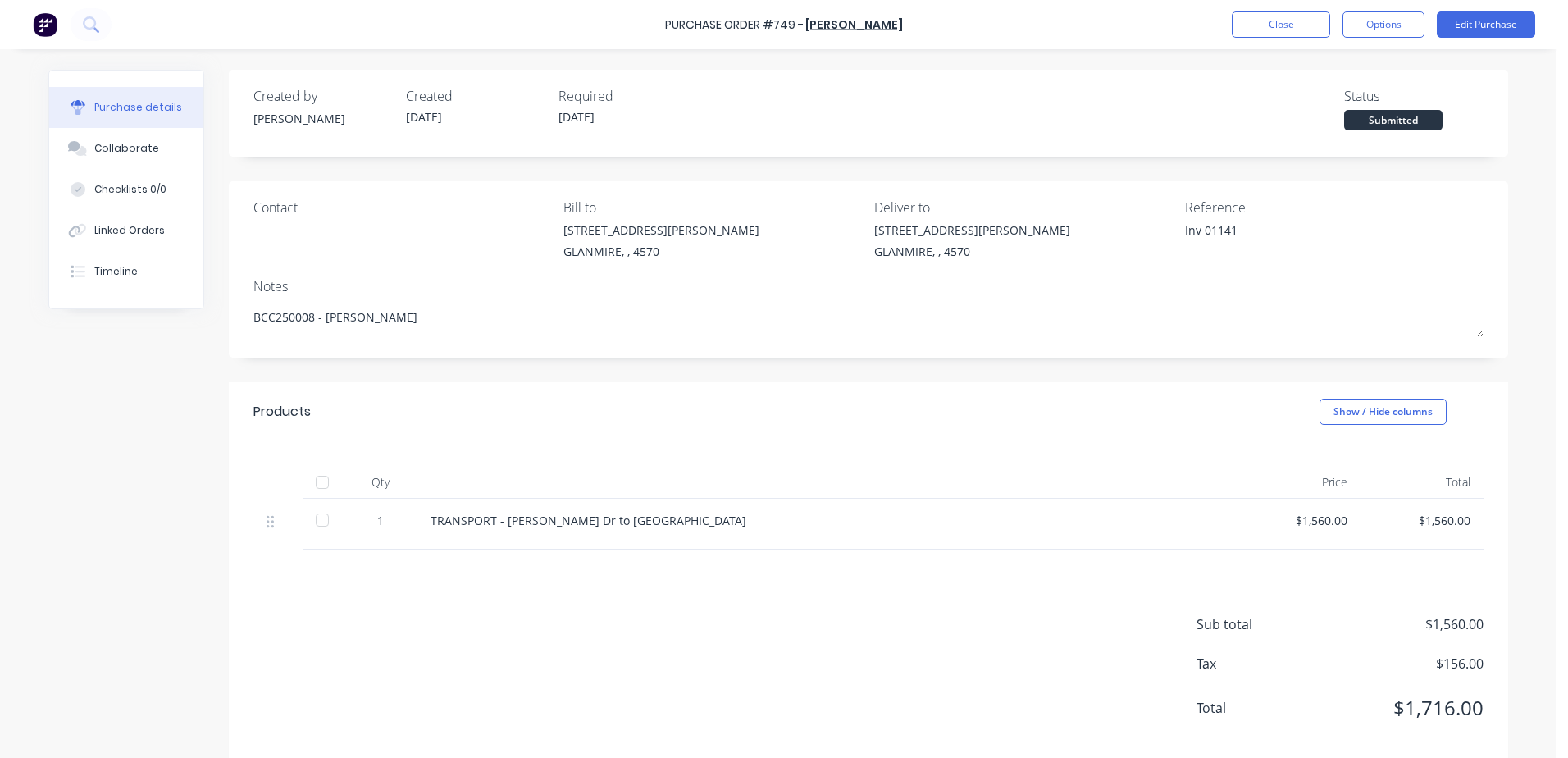
click at [314, 486] on div at bounding box center [322, 482] width 33 height 33
click at [1275, 34] on button "Close" at bounding box center [1281, 24] width 98 height 26
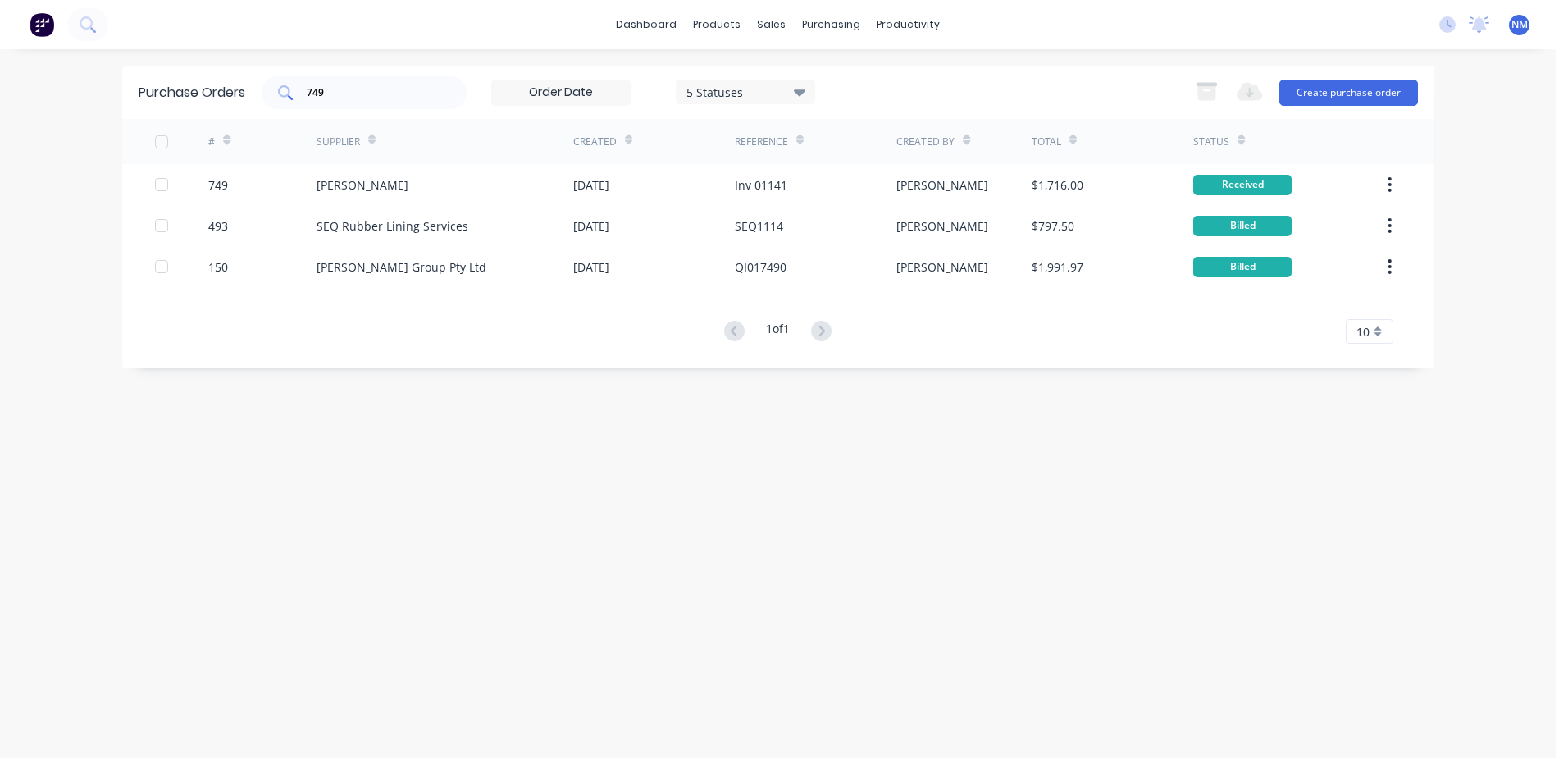
click at [360, 100] on input "749" at bounding box center [373, 92] width 136 height 17
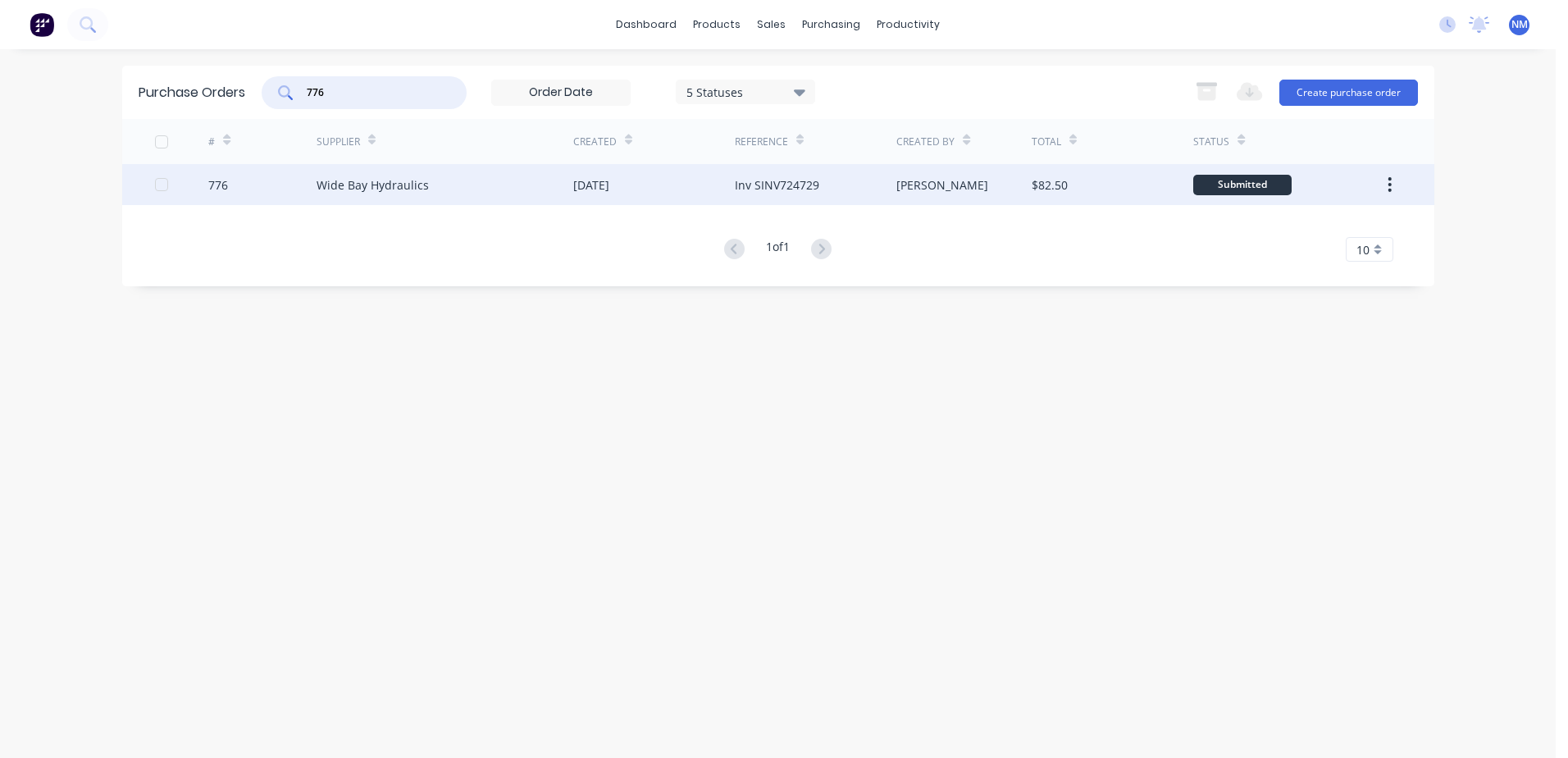
click at [1076, 182] on div "$82.50" at bounding box center [1112, 185] width 161 height 41
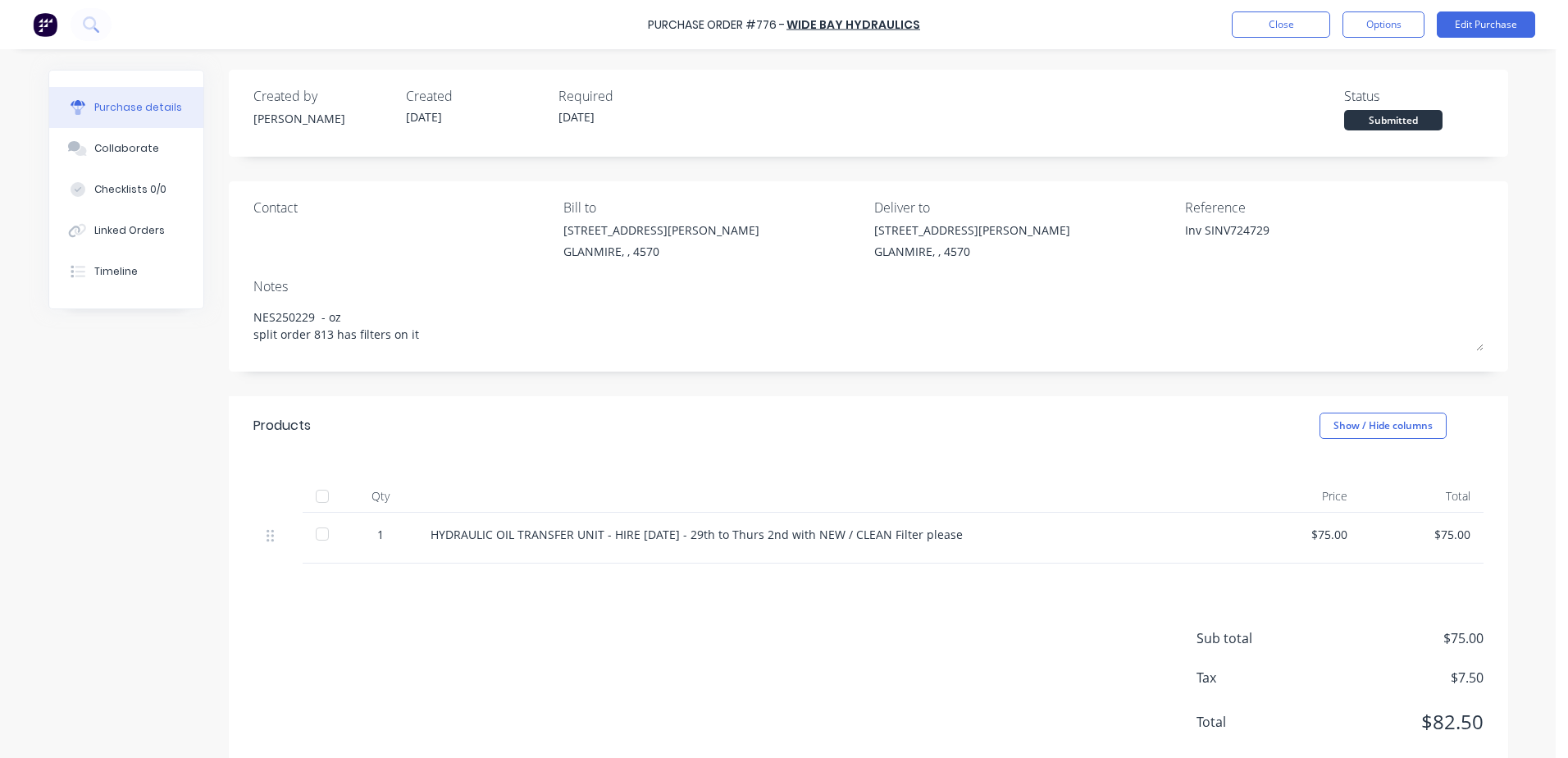
click at [312, 487] on div at bounding box center [322, 496] width 33 height 33
click at [1286, 38] on div "Purchase Order #776 - Wide Bay Hydraulics Close Options Edit Purchase" at bounding box center [784, 24] width 1568 height 49
click at [1254, 25] on button "Close" at bounding box center [1281, 24] width 98 height 26
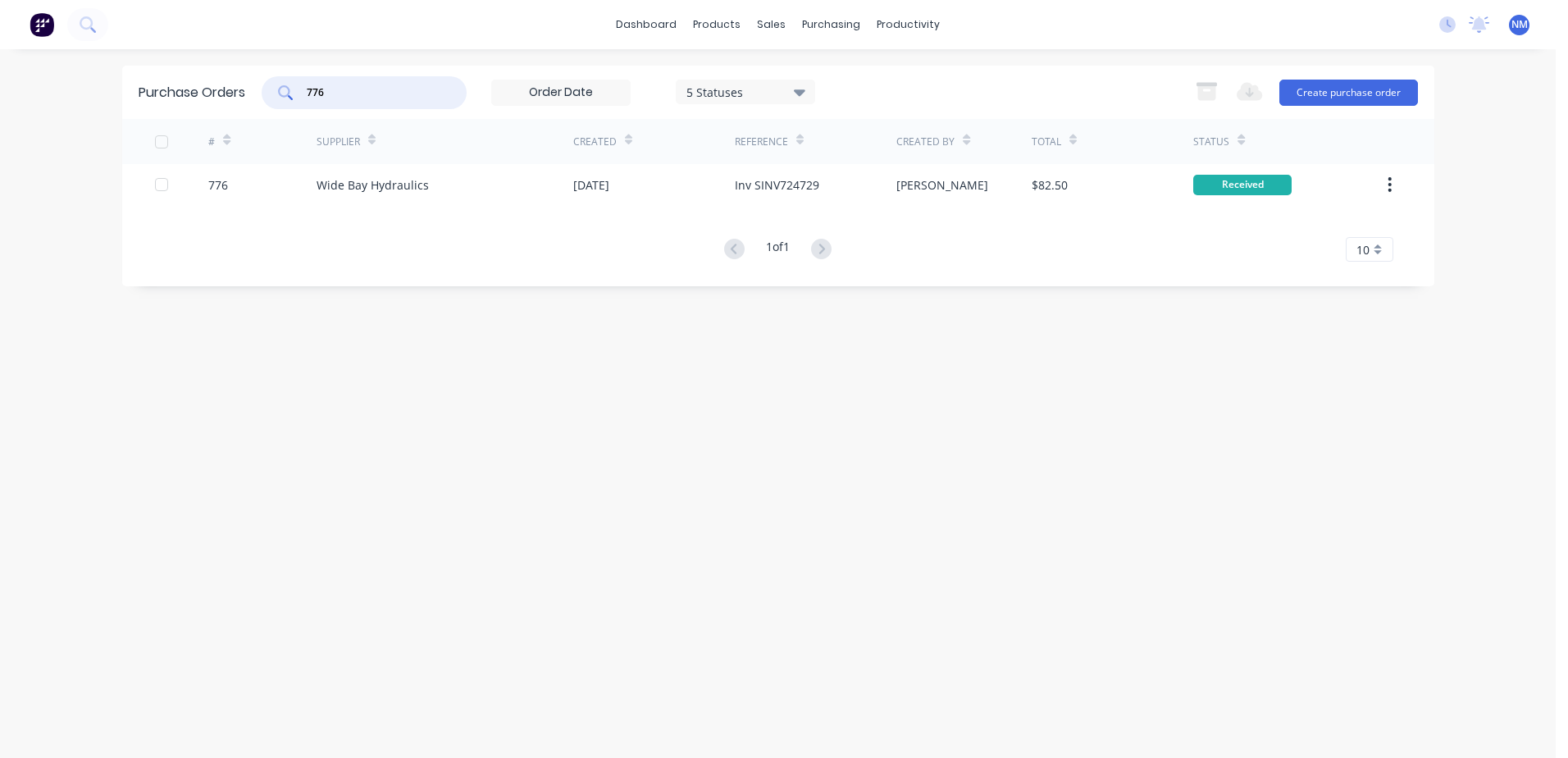
click at [345, 87] on input "776" at bounding box center [373, 92] width 136 height 17
